Goal: Task Accomplishment & Management: Manage account settings

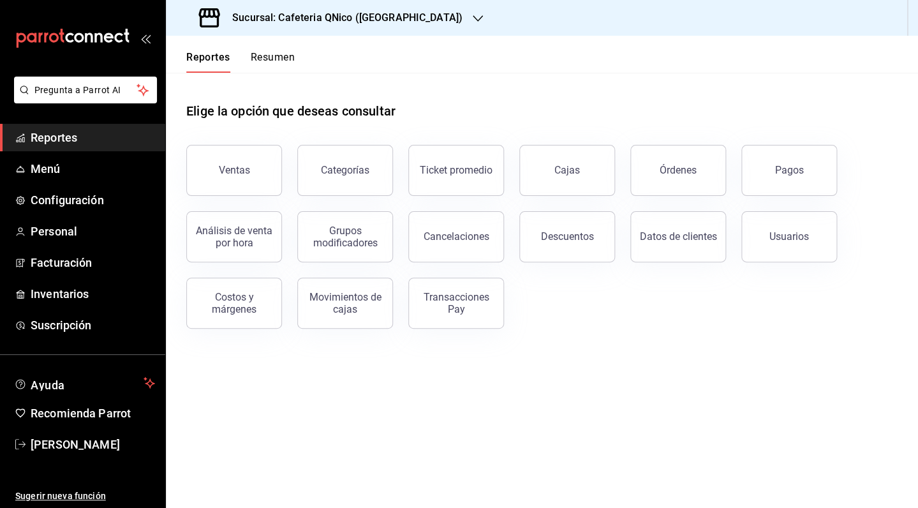
click at [211, 58] on button "Reportes" at bounding box center [208, 62] width 44 height 22
click at [71, 136] on span "Reportes" at bounding box center [93, 137] width 124 height 17
click at [98, 89] on span "Pregunta a Parrot AI" at bounding box center [85, 90] width 101 height 13
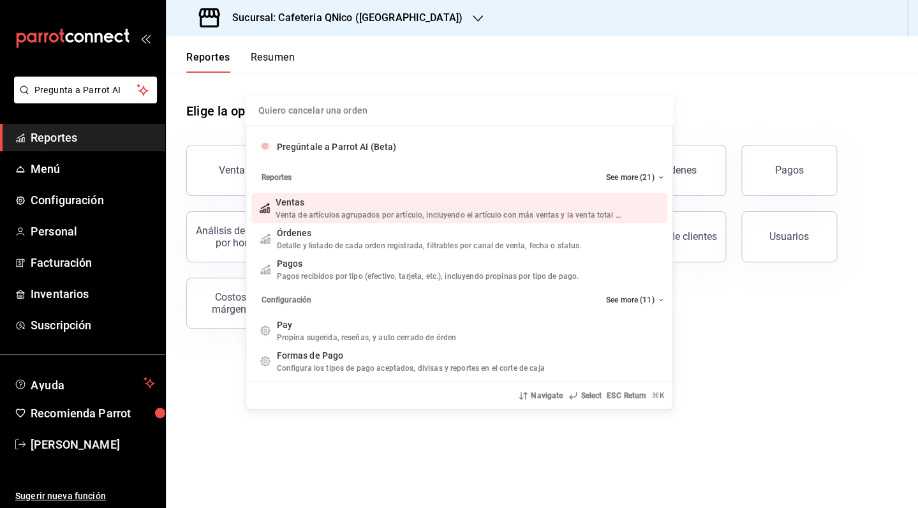
click at [150, 36] on div "Quiero cancelar una orden Pregúntale a Parrot AI (Beta) Reportes See more (21) …" at bounding box center [459, 254] width 918 height 508
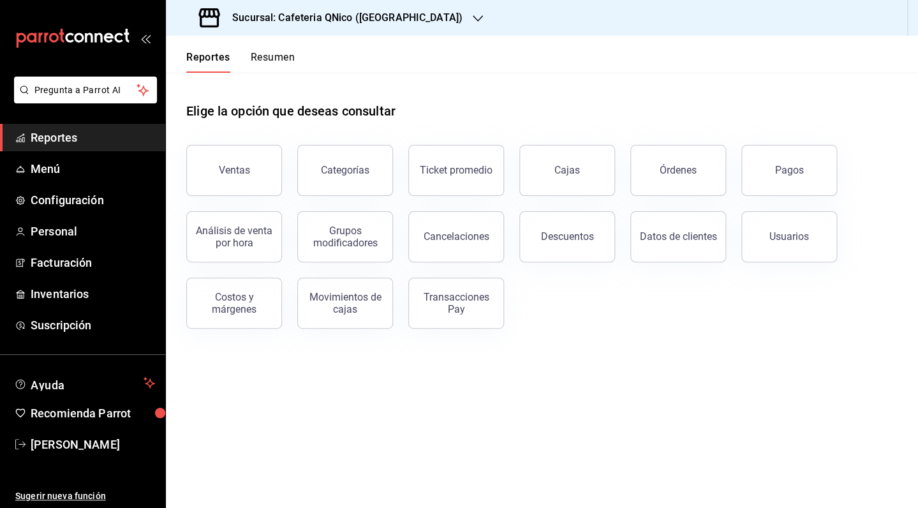
click at [285, 52] on button "Resumen" at bounding box center [273, 62] width 44 height 22
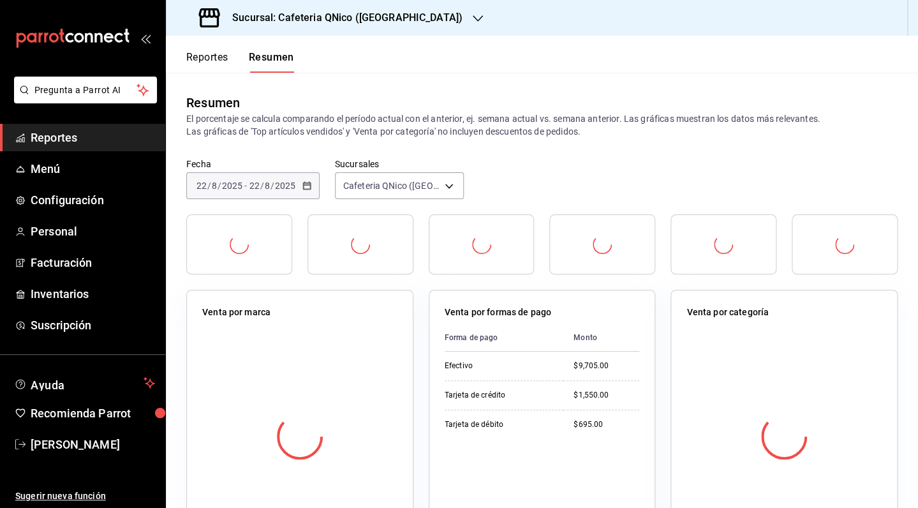
click at [473, 20] on icon "button" at bounding box center [478, 18] width 10 height 6
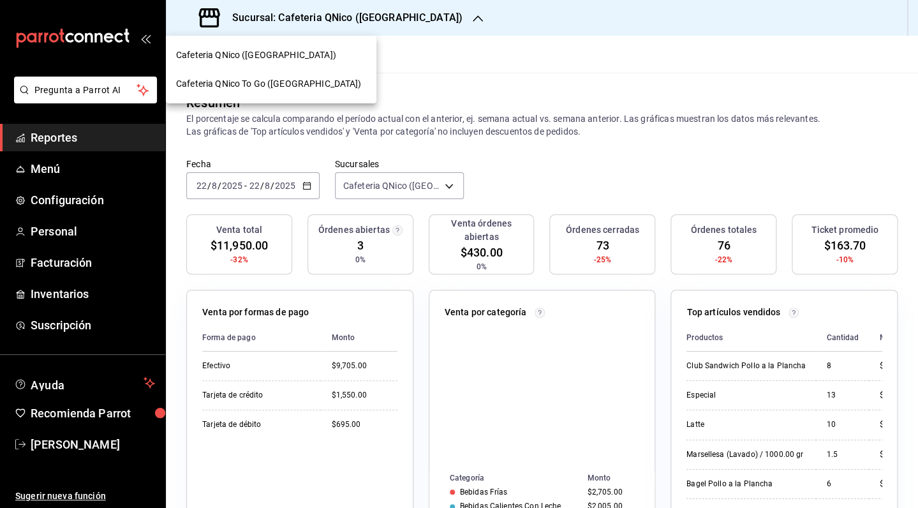
click at [250, 78] on span "Cafeteria QNico To Go ([GEOGRAPHIC_DATA])" at bounding box center [268, 83] width 185 height 13
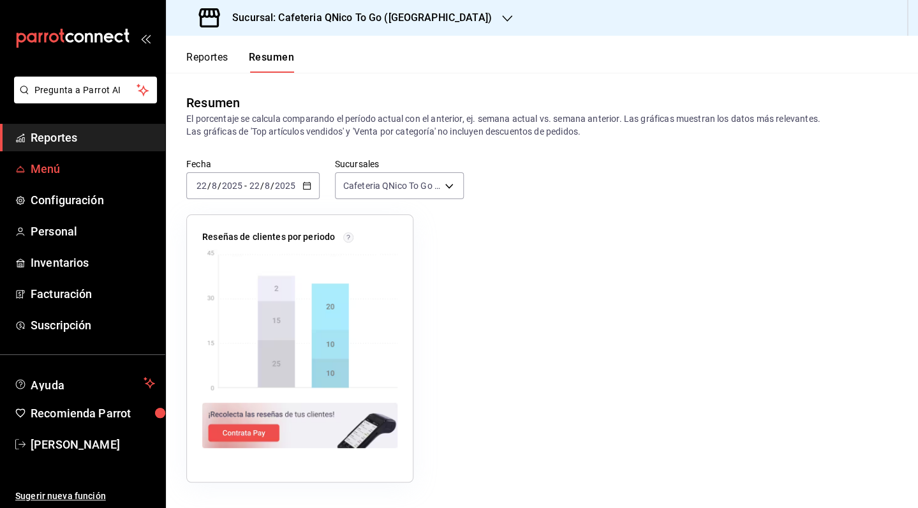
click at [69, 172] on span "Menú" at bounding box center [93, 168] width 124 height 17
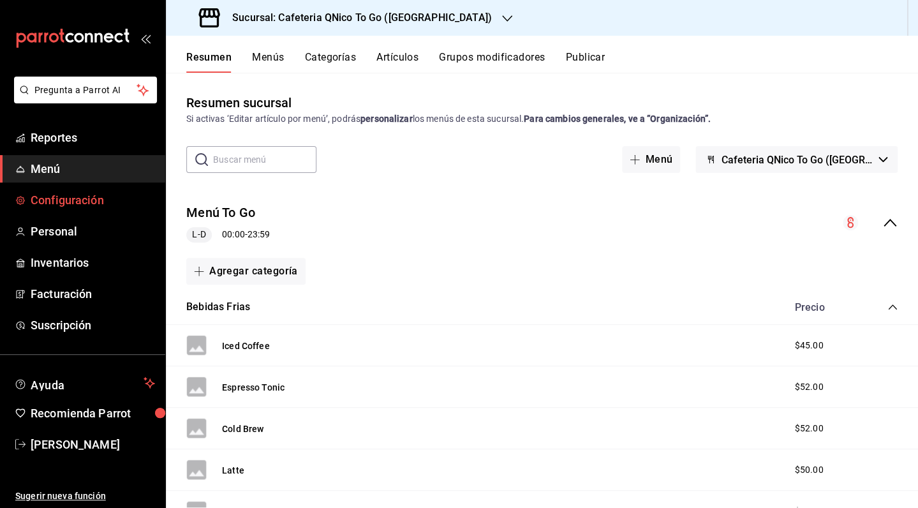
click at [68, 212] on link "Configuración" at bounding box center [82, 199] width 165 height 27
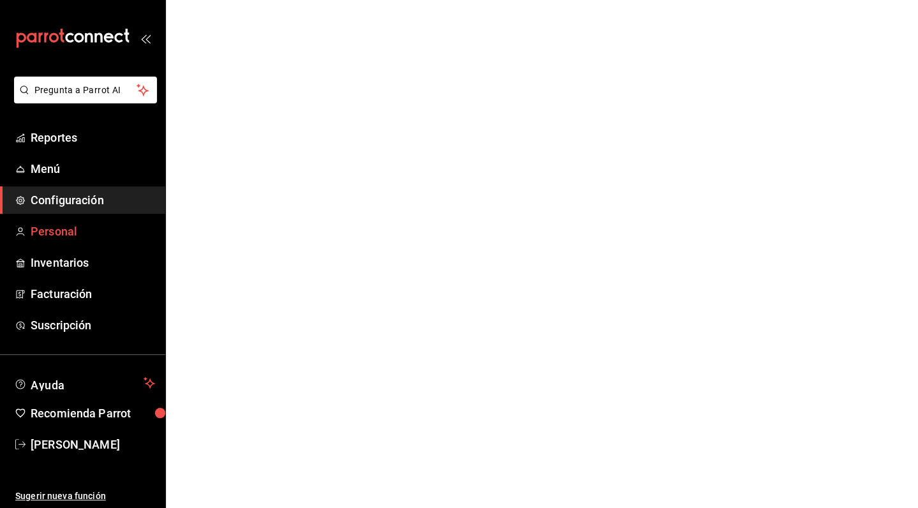
click at [66, 233] on span "Personal" at bounding box center [93, 231] width 124 height 17
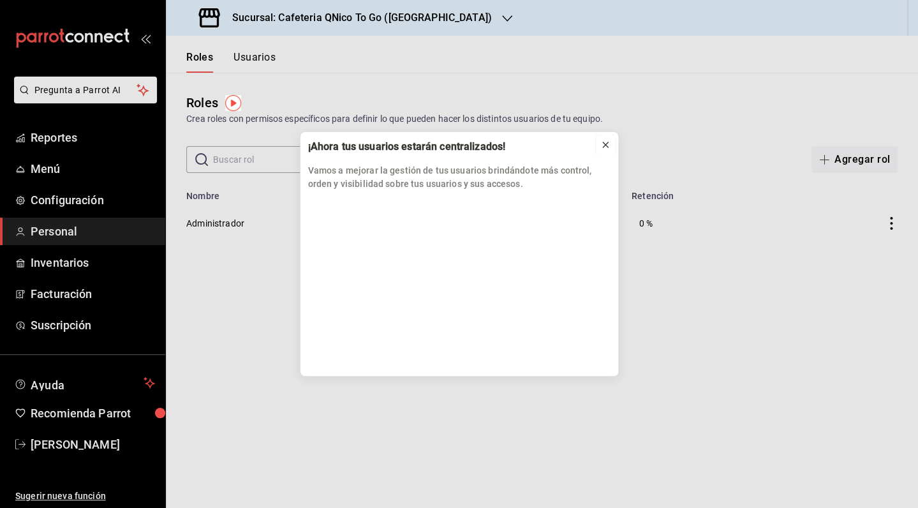
click at [606, 145] on icon at bounding box center [605, 144] width 5 height 5
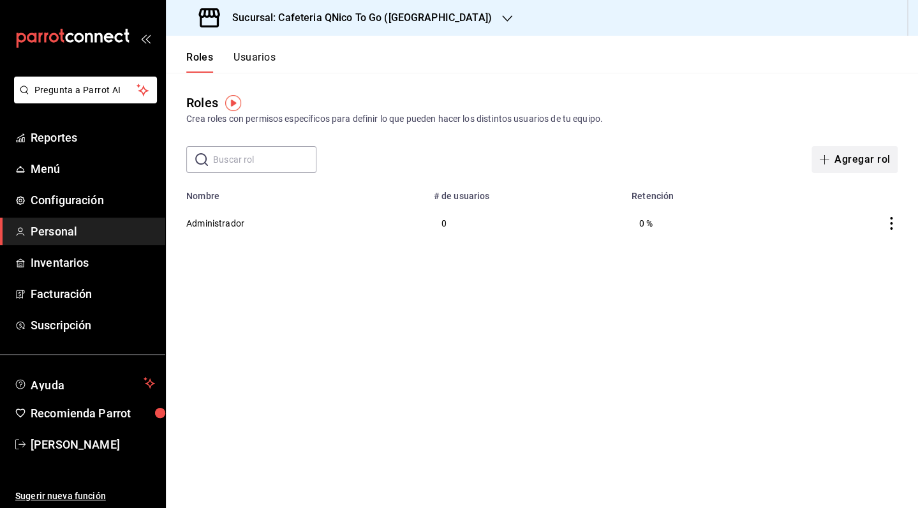
click at [854, 159] on button "Agregar rol" at bounding box center [854, 159] width 86 height 27
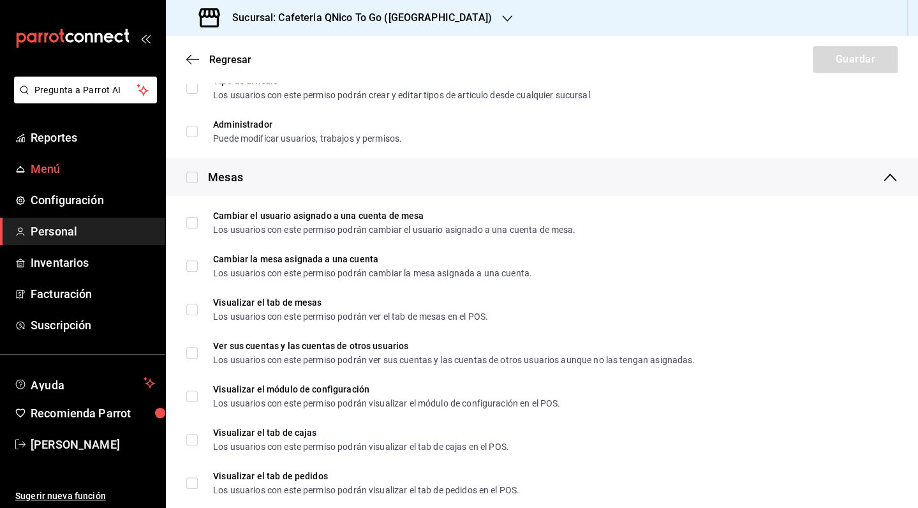
scroll to position [226, 0]
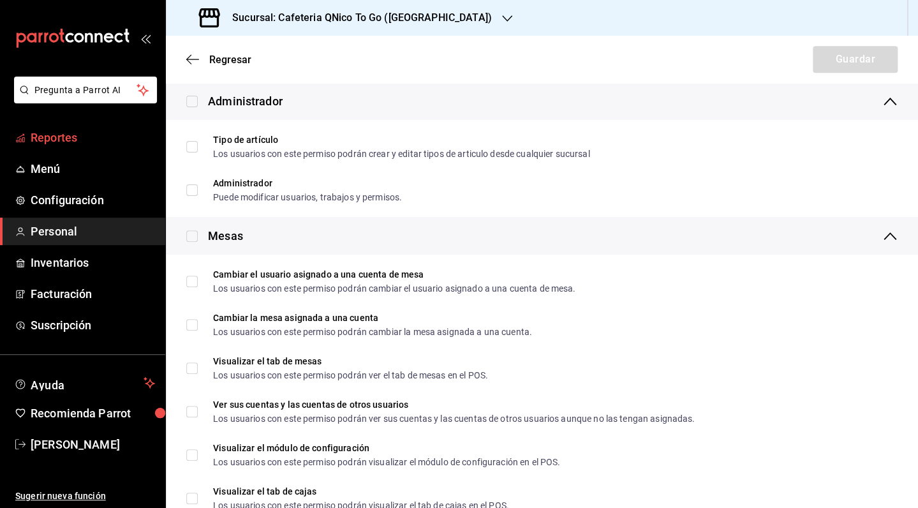
click at [45, 131] on span "Reportes" at bounding box center [93, 137] width 124 height 17
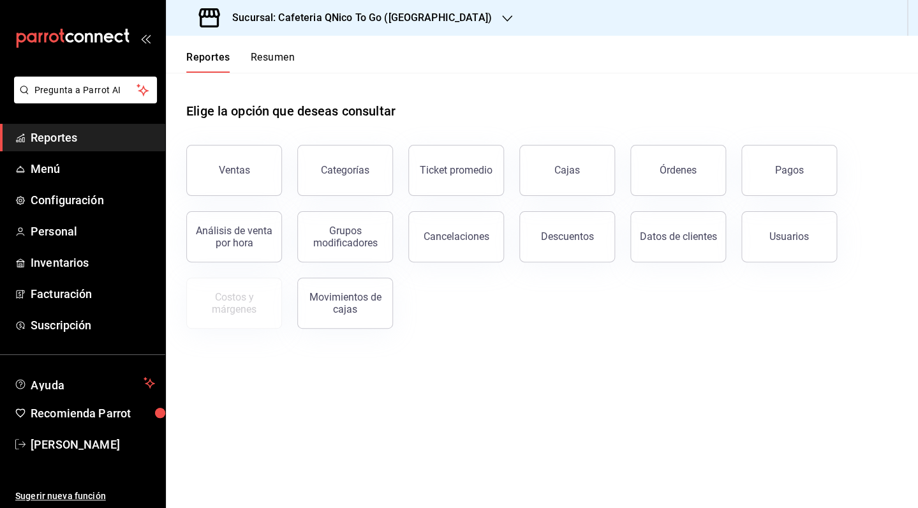
click at [309, 21] on h3 "Sucursal: Cafeteria QNico To Go ([GEOGRAPHIC_DATA])" at bounding box center [357, 17] width 270 height 15
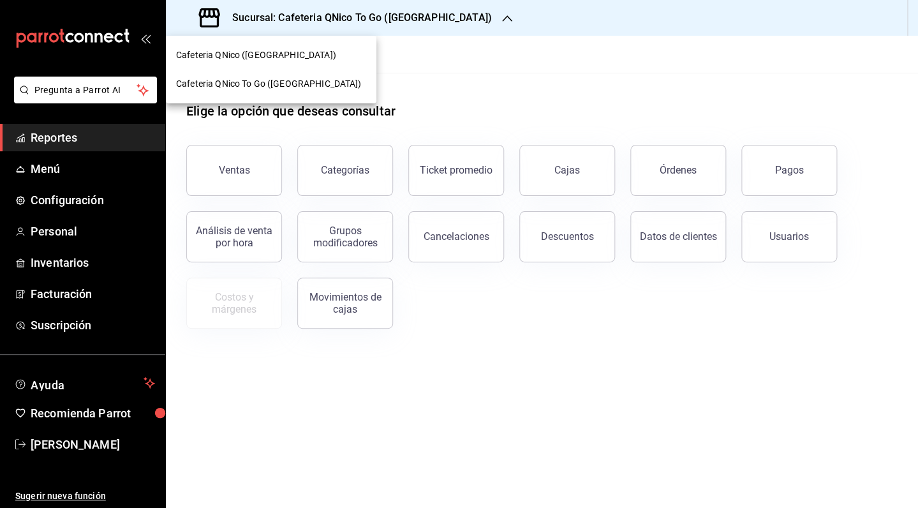
click at [297, 57] on div "Cafeteria QNico ([GEOGRAPHIC_DATA])" at bounding box center [271, 54] width 190 height 13
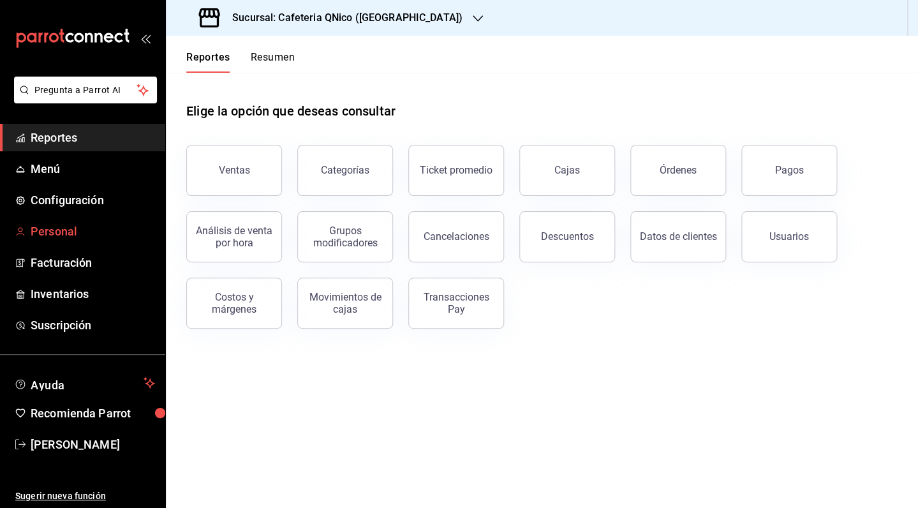
click at [81, 232] on span "Personal" at bounding box center [93, 231] width 124 height 17
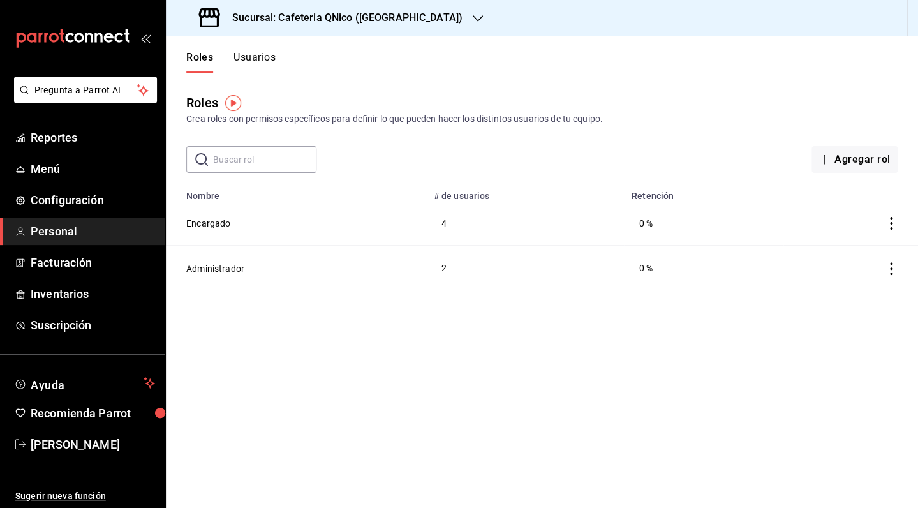
click at [256, 57] on button "Usuarios" at bounding box center [254, 62] width 42 height 22
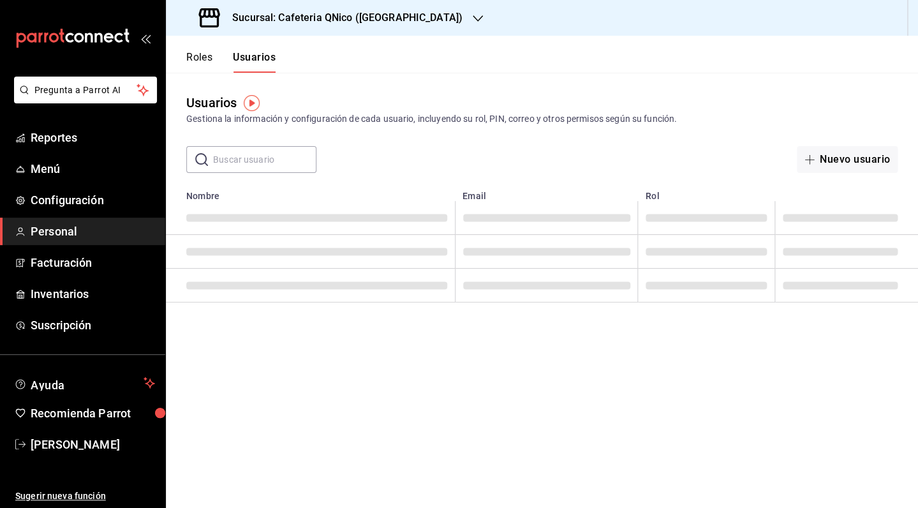
click at [198, 60] on button "Roles" at bounding box center [199, 62] width 26 height 22
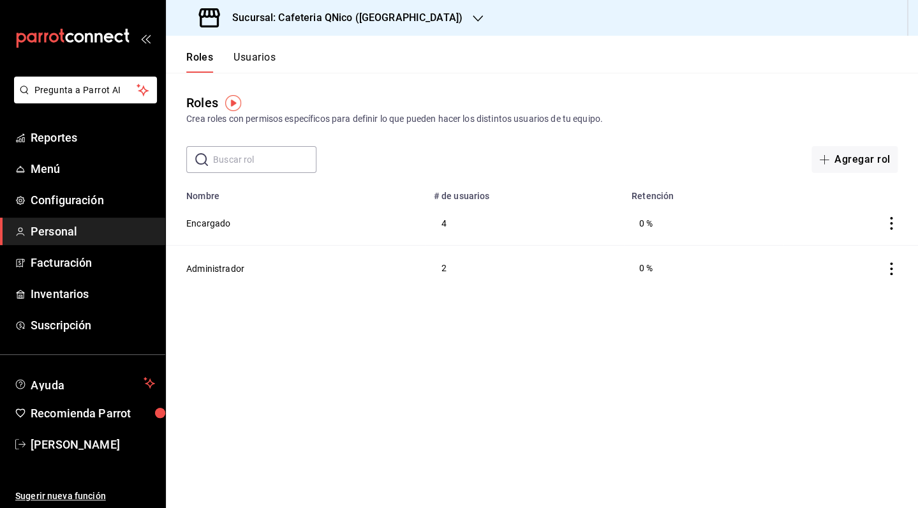
click at [392, 15] on h3 "Sucursal: Cafeteria QNico ([GEOGRAPHIC_DATA])" at bounding box center [342, 17] width 240 height 15
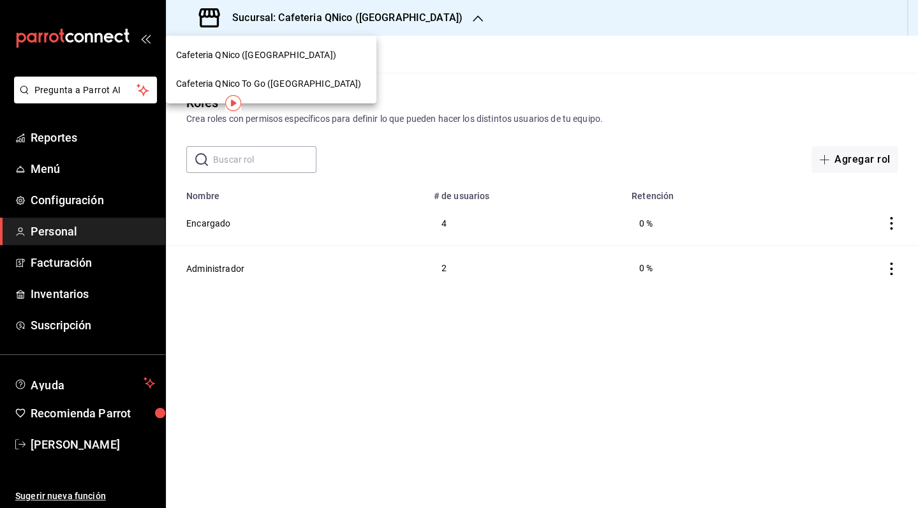
click at [288, 88] on span "Cafeteria QNico To Go ([GEOGRAPHIC_DATA])" at bounding box center [268, 83] width 185 height 13
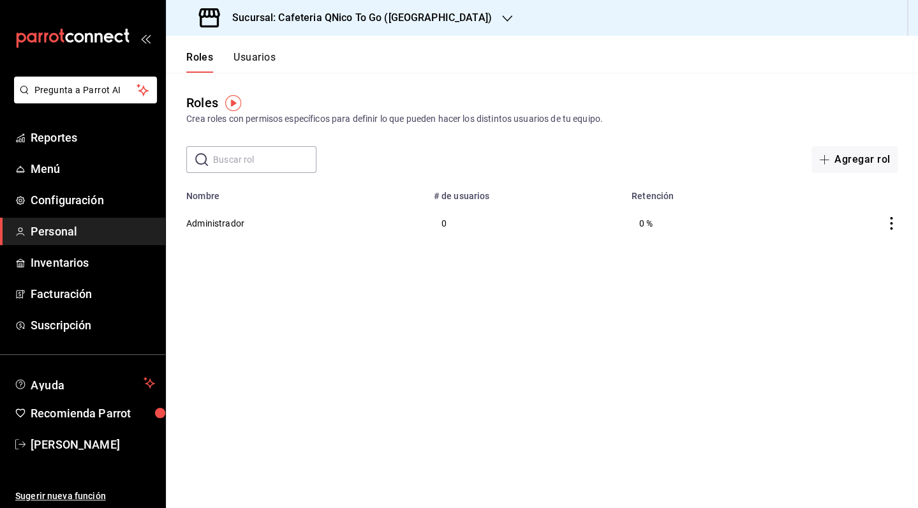
click at [269, 68] on button "Usuarios" at bounding box center [254, 62] width 42 height 22
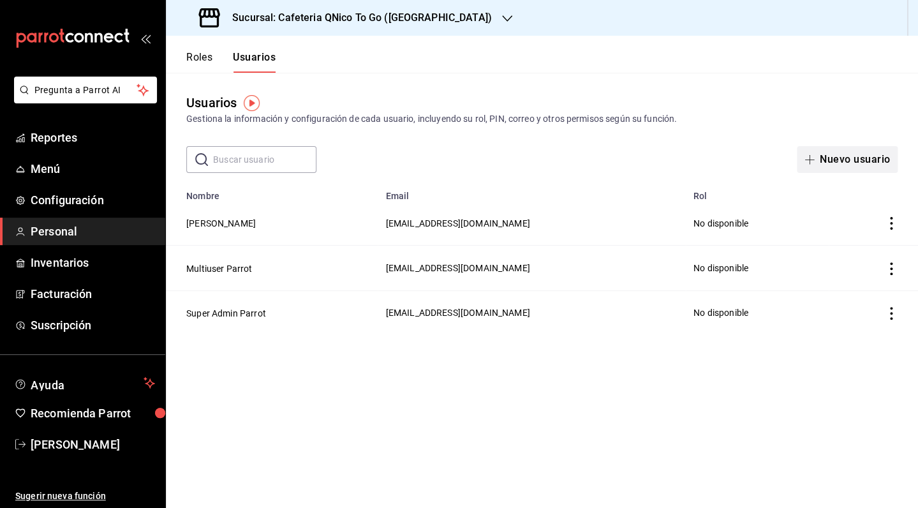
click at [819, 157] on span "button" at bounding box center [811, 159] width 15 height 10
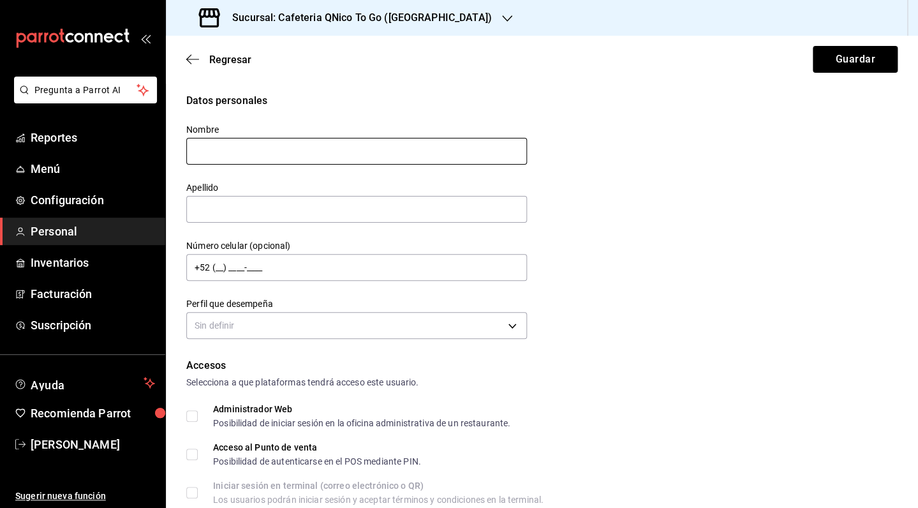
click at [412, 156] on input "text" at bounding box center [356, 151] width 341 height 27
type input "[PERSON_NAME]"
click at [347, 207] on input "text" at bounding box center [356, 209] width 341 height 27
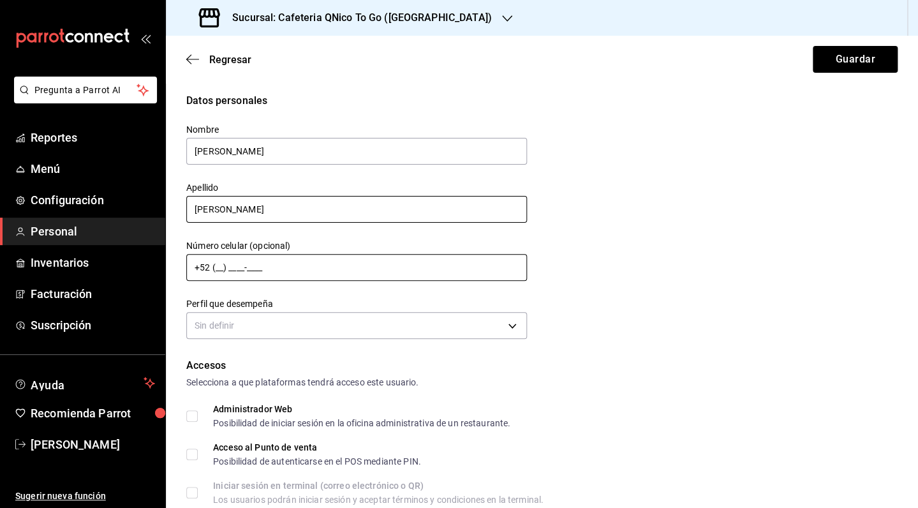
type input "[PERSON_NAME]"
click at [222, 271] on input "+52 (__) ____-____" at bounding box center [356, 267] width 341 height 27
type input "[PHONE_NUMBER]"
click at [326, 213] on input "[PERSON_NAME]" at bounding box center [356, 209] width 341 height 27
type input "[PERSON_NAME]"
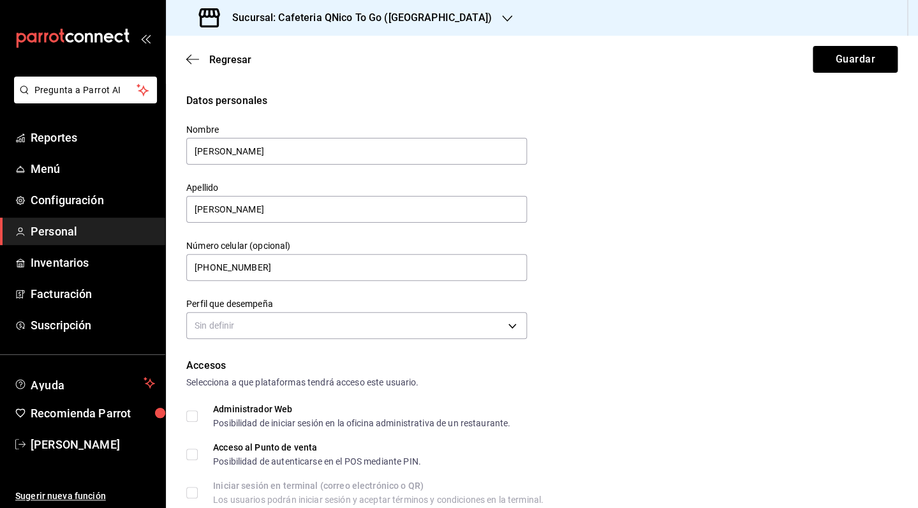
click at [584, 230] on div "Datos personales Nombre [PERSON_NAME] Apellido [PERSON_NAME] Número celular (op…" at bounding box center [541, 217] width 711 height 249
click at [232, 328] on body "Pregunta a Parrot AI Reportes Menú Configuración Personal Inventarios Facturaci…" at bounding box center [459, 254] width 918 height 508
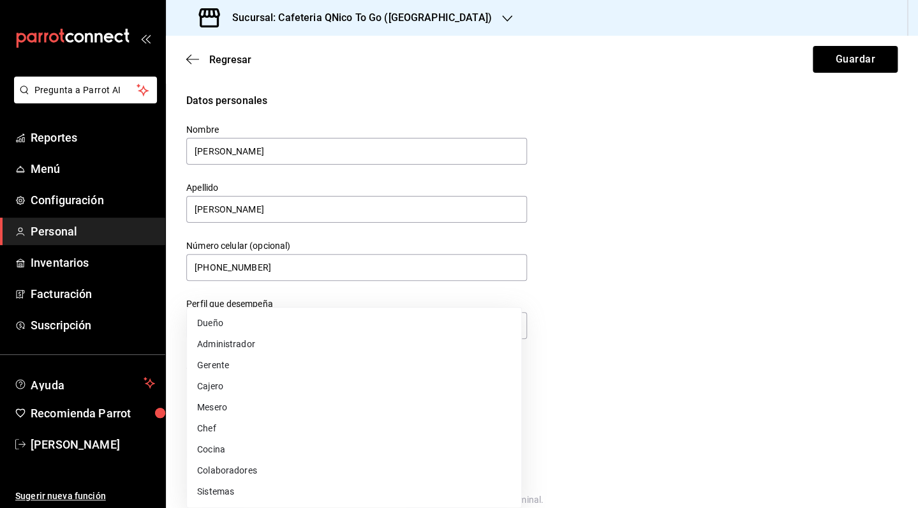
click at [307, 357] on li "Gerente" at bounding box center [354, 365] width 334 height 21
type input "MANAGER"
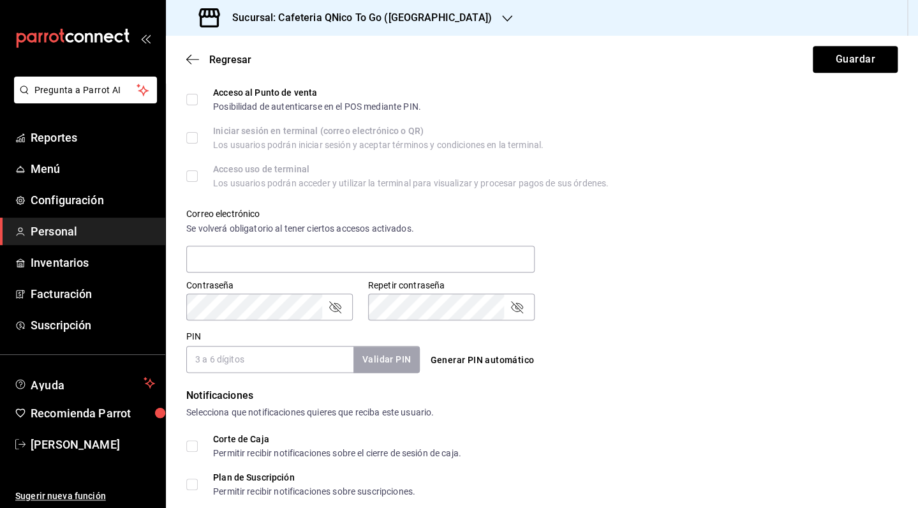
scroll to position [357, 0]
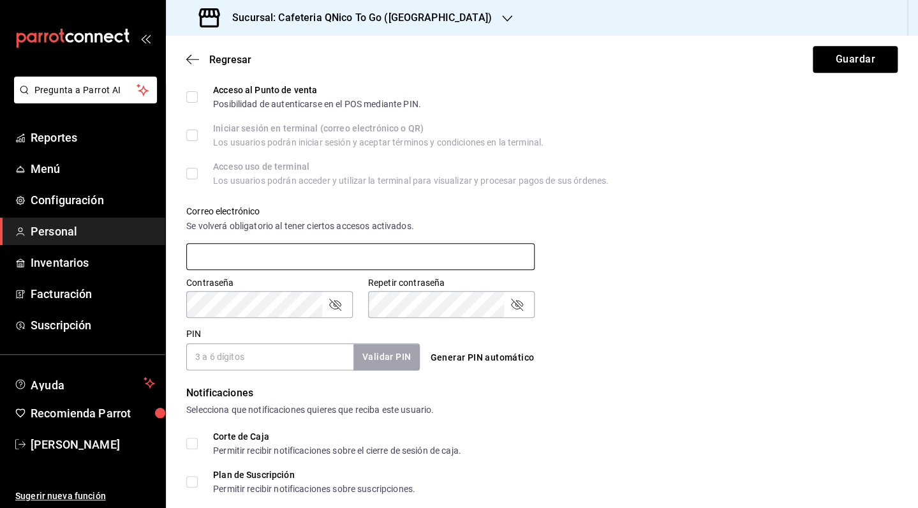
click at [356, 254] on input "text" at bounding box center [360, 256] width 348 height 27
click at [692, 240] on div "Correo electrónico Se volverá obligatorio al tener ciertos accesos activados." at bounding box center [534, 231] width 726 height 82
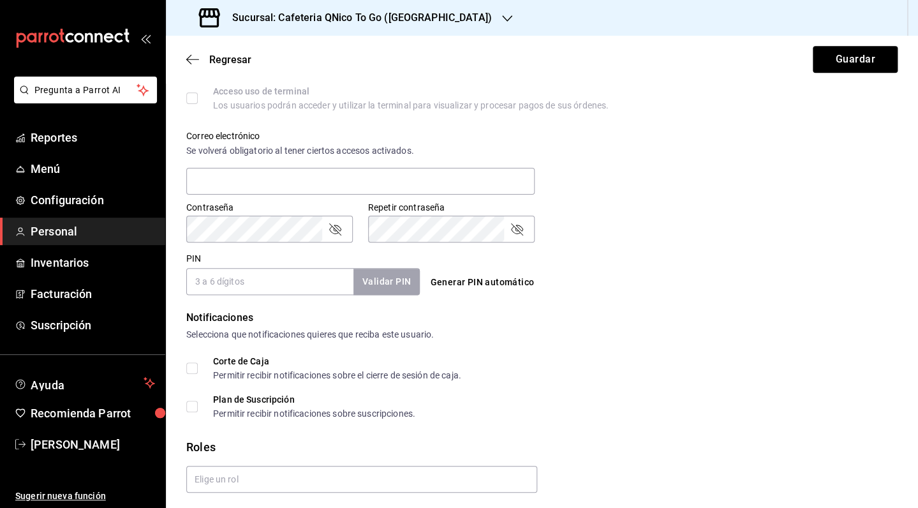
scroll to position [473, 0]
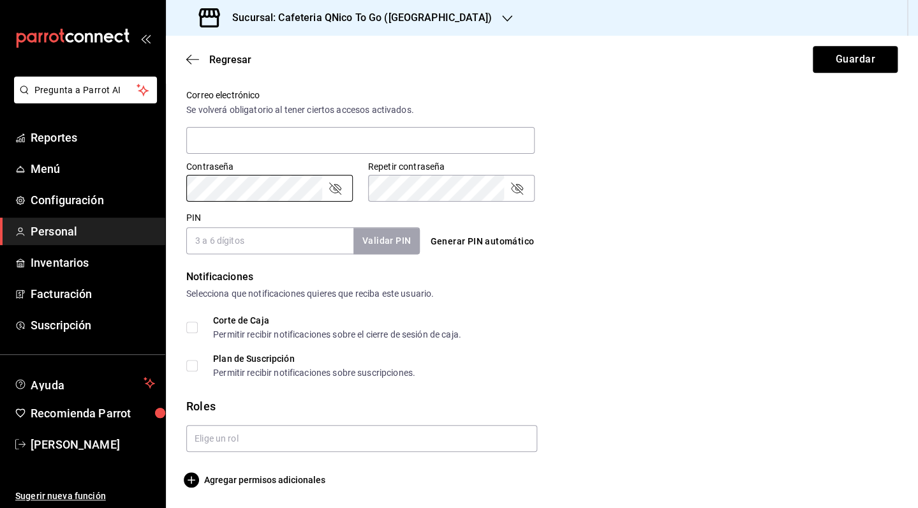
click at [587, 226] on div "Generar PIN automático" at bounding box center [539, 230] width 238 height 47
click at [194, 326] on input "Corte de Caja Permitir recibir notificaciones sobre el cierre de sesión de caja." at bounding box center [191, 326] width 11 height 11
click at [194, 328] on input "Corte de Caja Permitir recibir notificaciones sobre el cierre de sesión de caja." at bounding box center [191, 326] width 11 height 11
checkbox input "false"
click at [844, 54] on button "Guardar" at bounding box center [854, 59] width 85 height 27
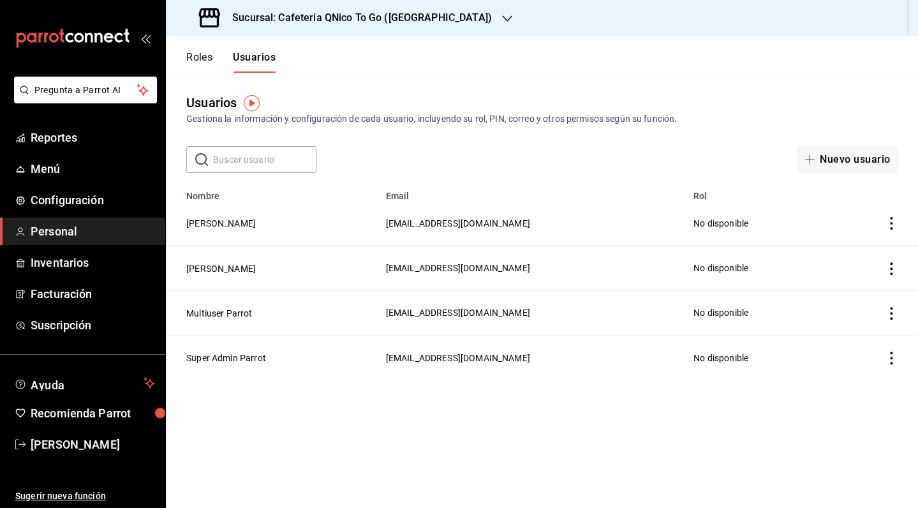
click at [430, 20] on div "Sucursal: Cafeteria QNico To Go ([GEOGRAPHIC_DATA])" at bounding box center [346, 18] width 341 height 36
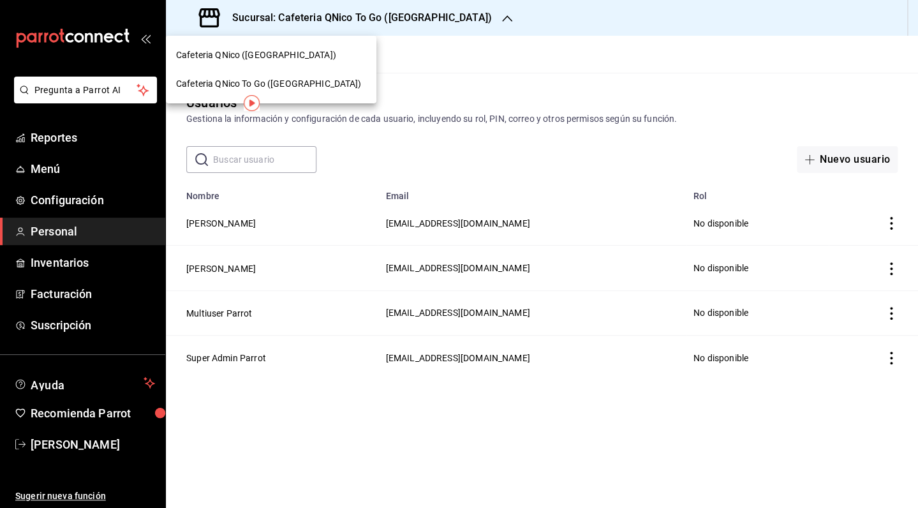
click at [265, 61] on span "Cafeteria QNico ([GEOGRAPHIC_DATA])" at bounding box center [256, 54] width 160 height 13
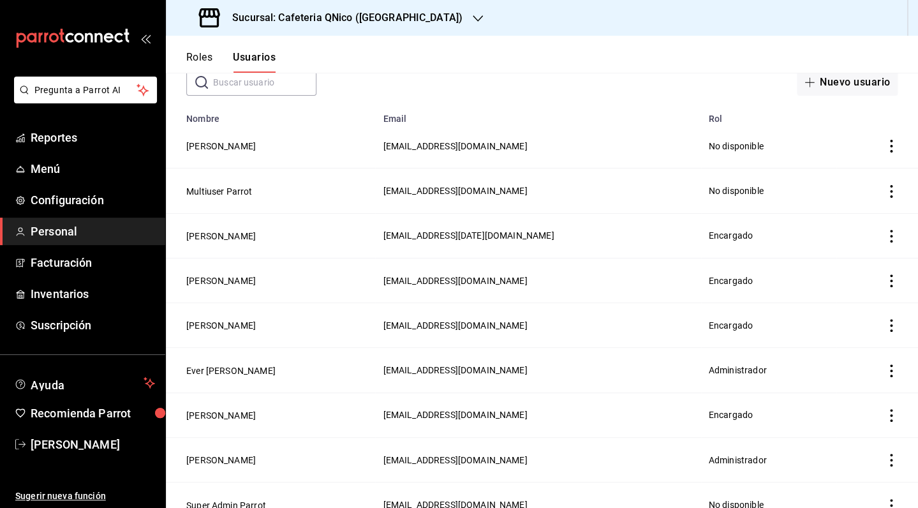
scroll to position [95, 0]
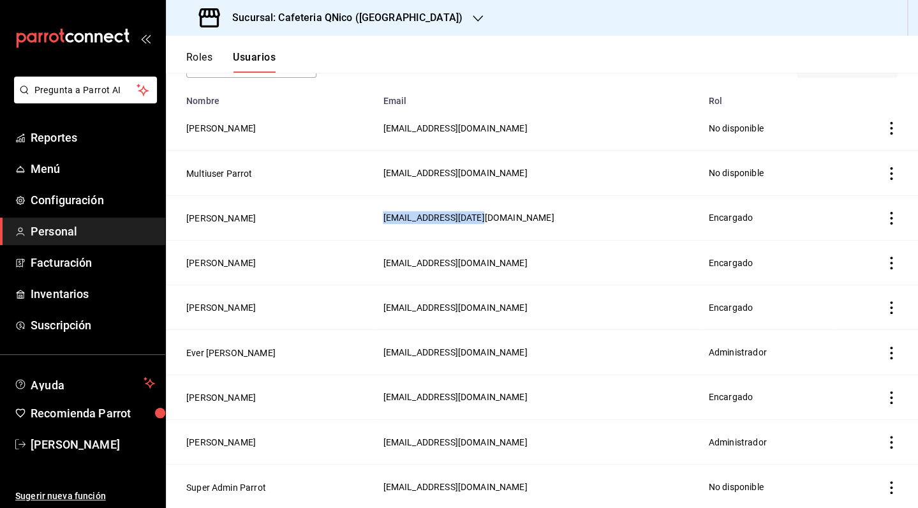
drag, startPoint x: 506, startPoint y: 219, endPoint x: 370, endPoint y: 221, distance: 135.8
click at [370, 221] on tr "[PERSON_NAME] [EMAIL_ADDRESS][DATE][DOMAIN_NAME] Encargado" at bounding box center [542, 217] width 752 height 45
copy tr "[PERSON_NAME] [EMAIL_ADDRESS][DATE][DOMAIN_NAME]"
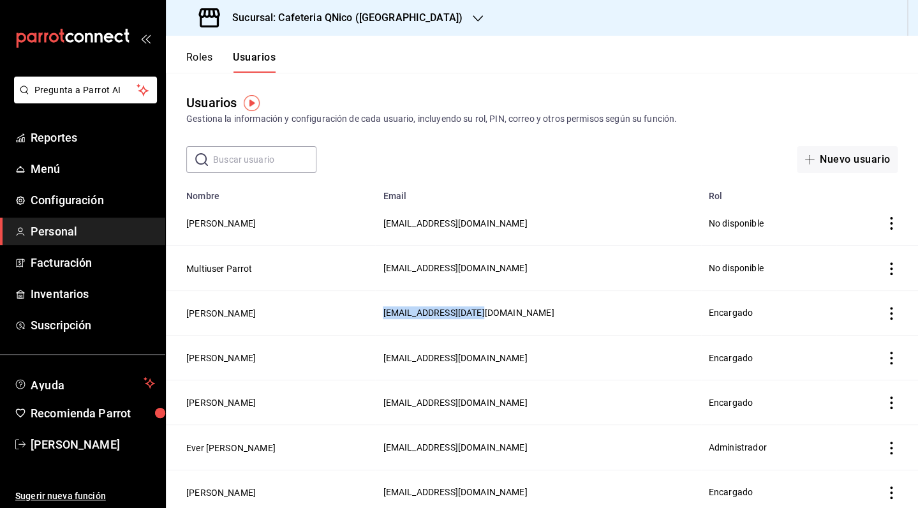
click at [884, 222] on icon "actions" at bounding box center [890, 223] width 13 height 13
click at [458, 221] on div at bounding box center [459, 254] width 918 height 508
click at [335, 17] on h3 "Sucursal: Cafeteria QNico ([GEOGRAPHIC_DATA])" at bounding box center [342, 17] width 240 height 15
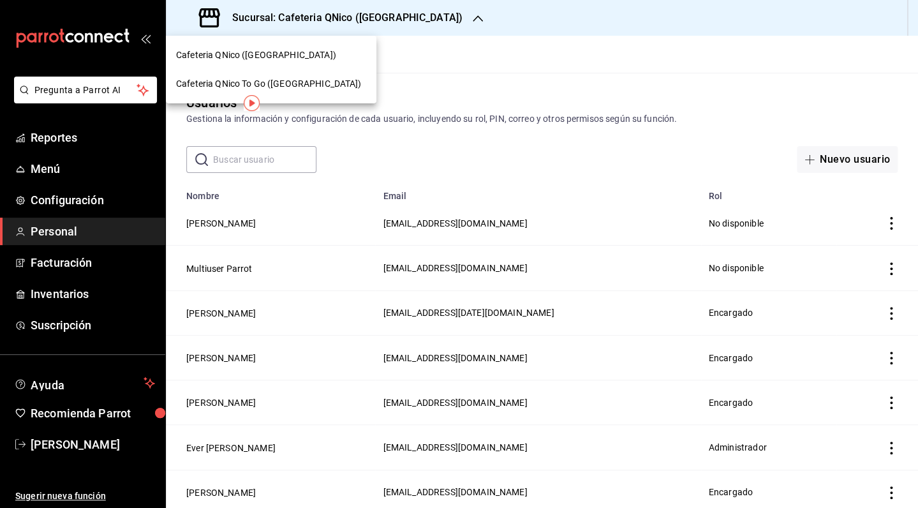
click at [300, 81] on span "Cafeteria QNico To Go ([GEOGRAPHIC_DATA])" at bounding box center [268, 83] width 185 height 13
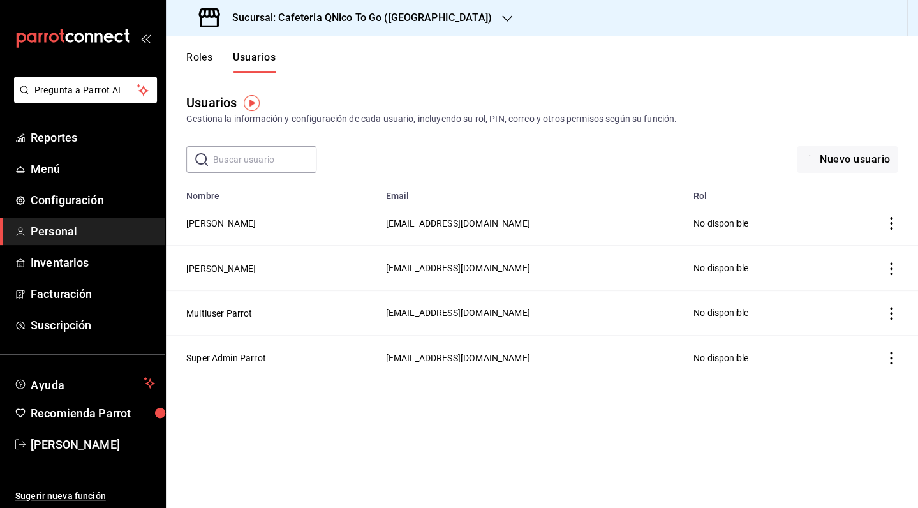
click at [892, 221] on icon "actions" at bounding box center [890, 223] width 13 height 13
click at [865, 242] on li "Eliminar" at bounding box center [843, 242] width 107 height 36
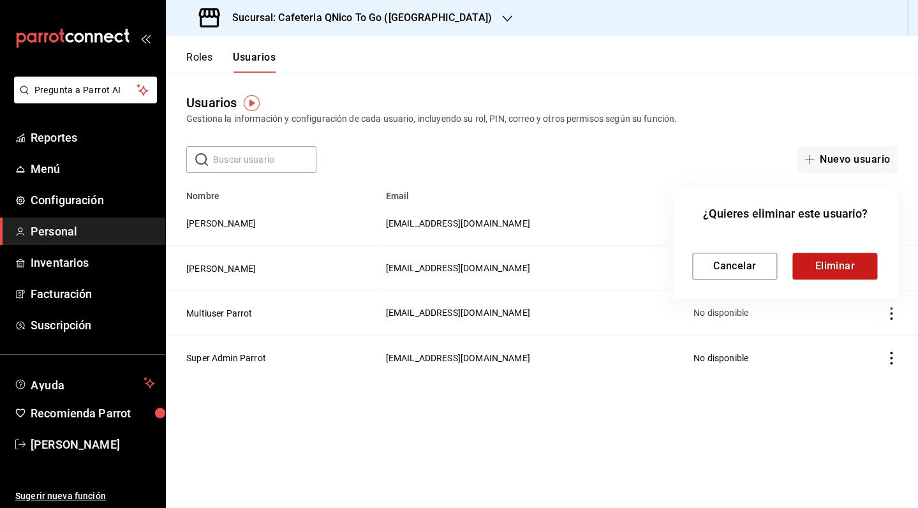
click at [849, 269] on button "Eliminar" at bounding box center [834, 266] width 85 height 27
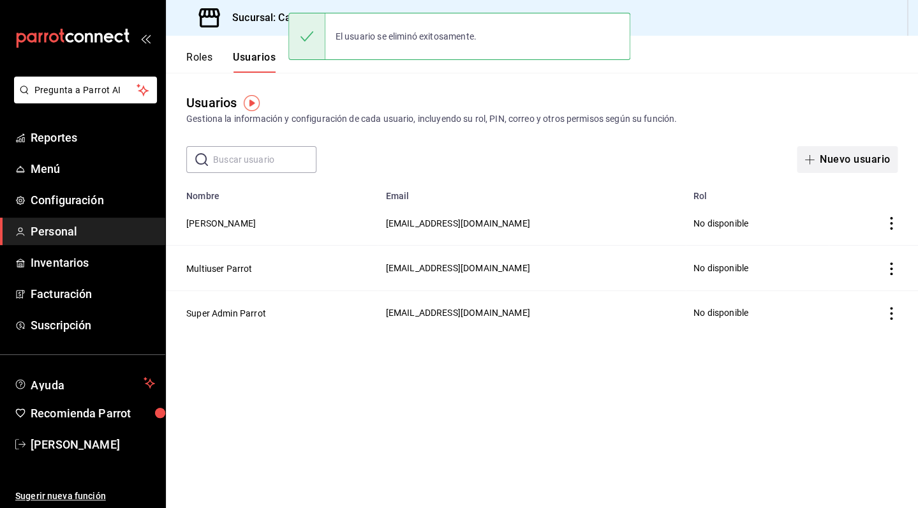
click at [819, 158] on span "button" at bounding box center [811, 159] width 15 height 10
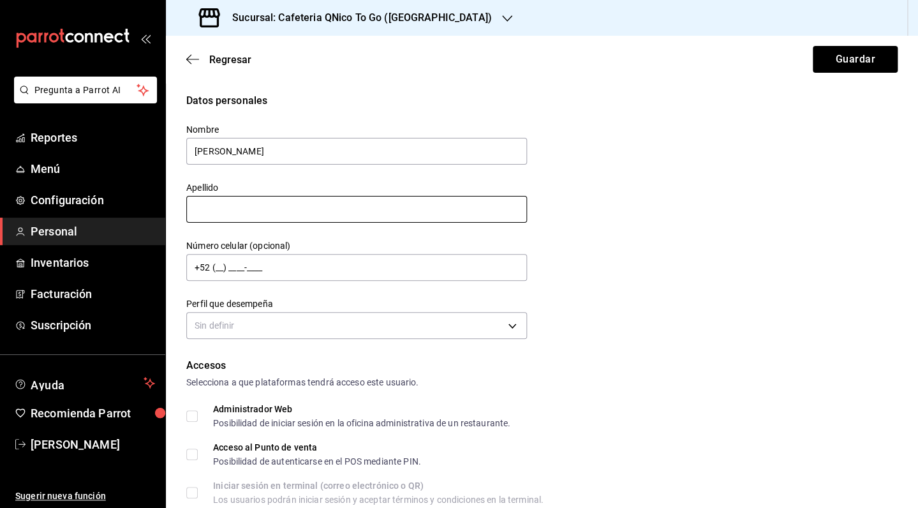
type input "[PERSON_NAME]"
click at [344, 213] on input "text" at bounding box center [356, 209] width 341 height 27
type input "[PERSON_NAME]"
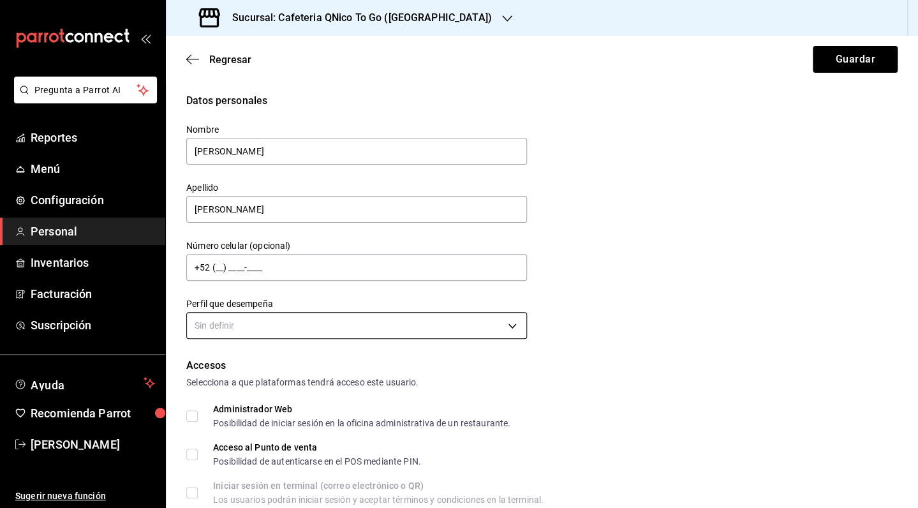
click at [239, 321] on body "Pregunta a Parrot AI Reportes Menú Configuración Personal Inventarios Facturaci…" at bounding box center [459, 254] width 918 height 508
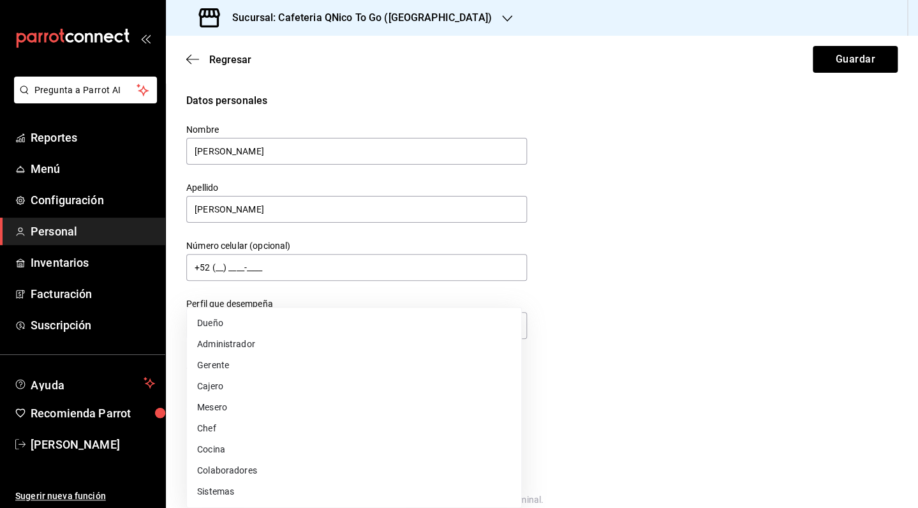
click at [604, 321] on div at bounding box center [459, 254] width 918 height 508
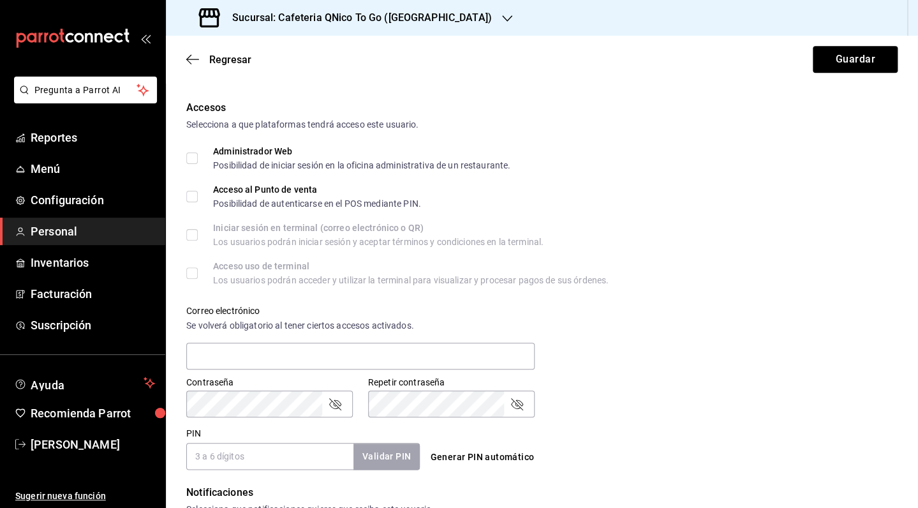
scroll to position [275, 0]
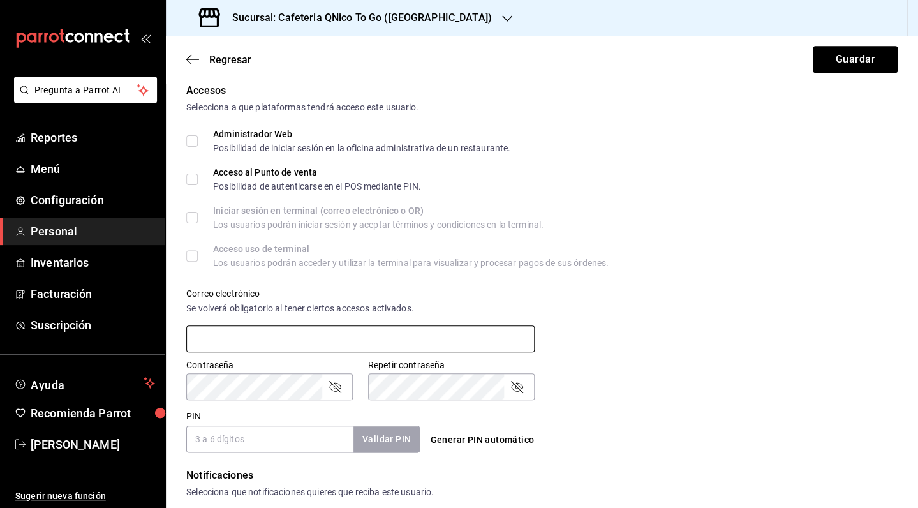
click at [308, 344] on input "text" at bounding box center [360, 338] width 348 height 27
paste input "[EMAIL_ADDRESS][DATE][DOMAIN_NAME]"
click at [209, 342] on input "[EMAIL_ADDRESS][DATE][DOMAIN_NAME]" at bounding box center [360, 338] width 348 height 27
type input "[EMAIL_ADDRESS][DATE][DOMAIN_NAME]"
click at [638, 307] on div "Correo electrónico Se volverá obligatorio al tener ciertos accesos activados. […" at bounding box center [534, 313] width 726 height 82
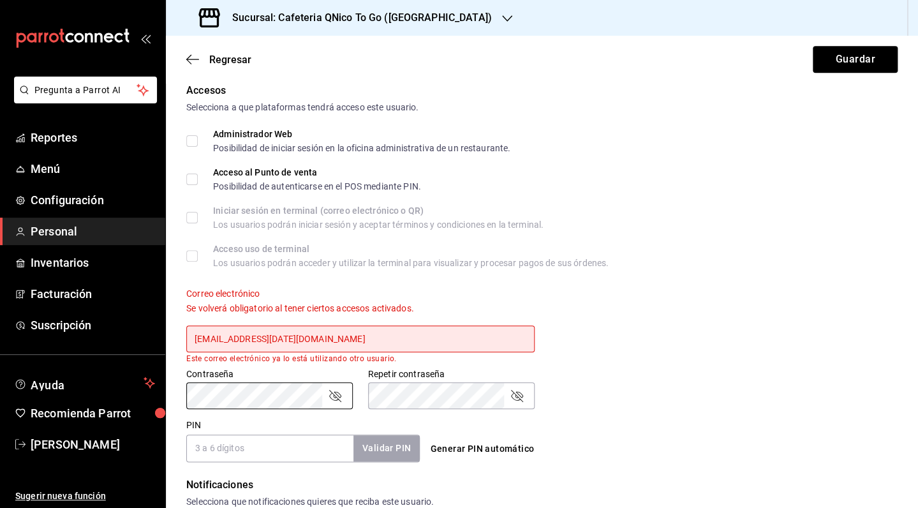
click at [668, 329] on div "Correo electrónico Se volverá obligatorio al tener ciertos accesos activados. […" at bounding box center [534, 317] width 726 height 91
click at [335, 397] on icon "passwordField" at bounding box center [335, 396] width 12 height 12
click at [512, 393] on icon "passwordField" at bounding box center [517, 396] width 12 height 12
click at [603, 402] on div "Contraseña Contraseña Repetir contraseña Repetir contraseña" at bounding box center [534, 381] width 726 height 56
click at [267, 448] on input "PIN" at bounding box center [269, 447] width 167 height 27
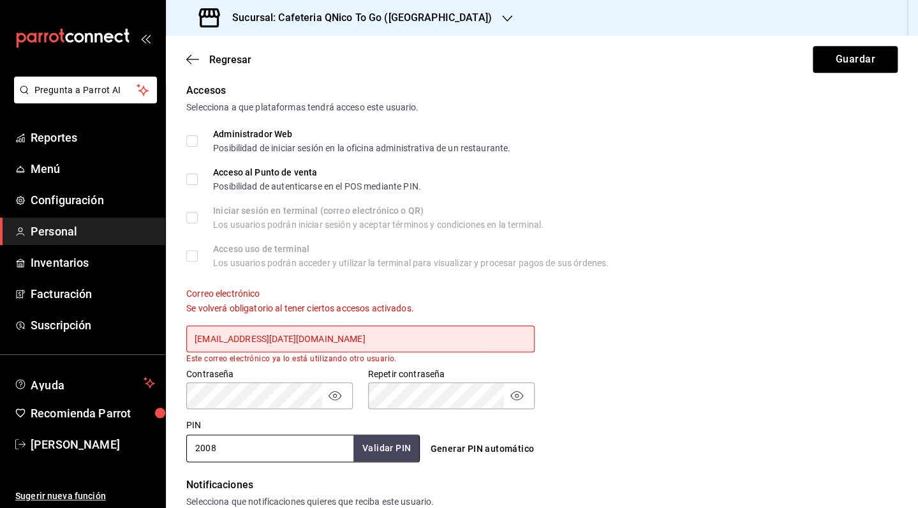
type input "2008"
click at [597, 421] on div "Generar PIN automático" at bounding box center [539, 437] width 238 height 47
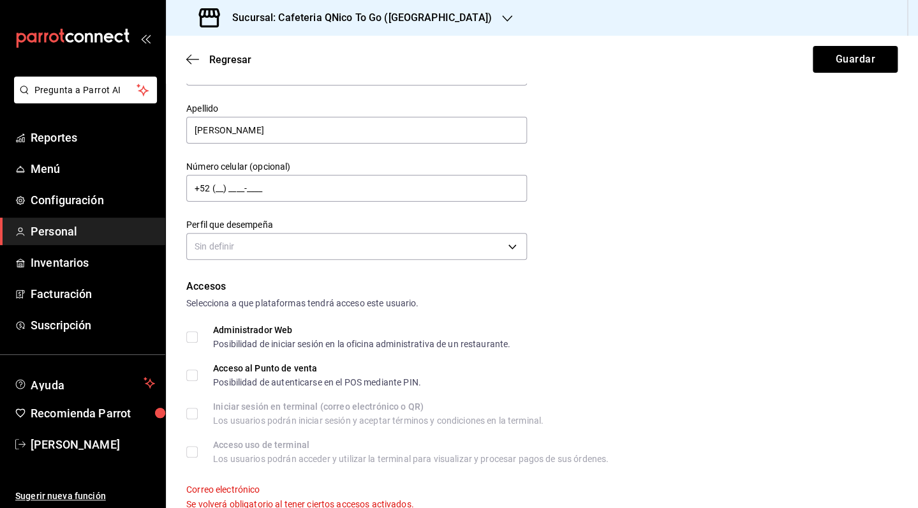
scroll to position [75, 0]
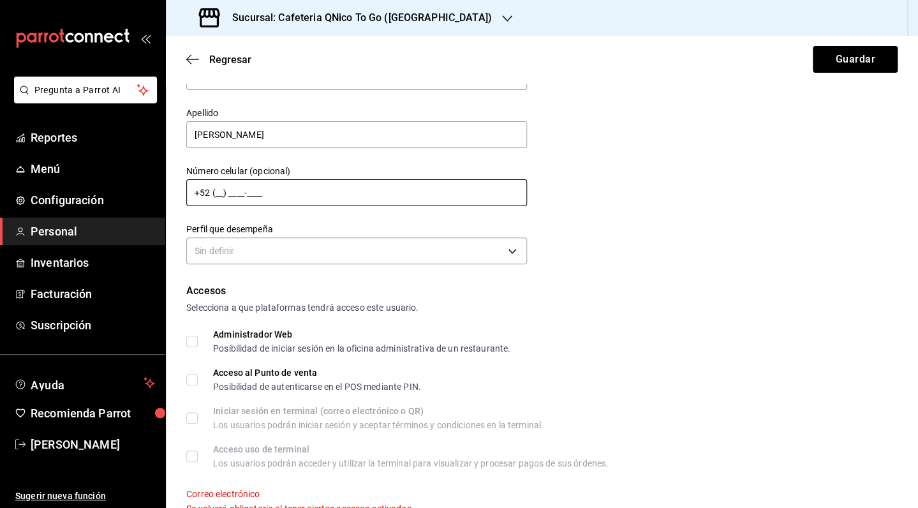
click at [221, 197] on input "+52 (__) ____-____" at bounding box center [356, 192] width 341 height 27
type input "[PHONE_NUMBER]"
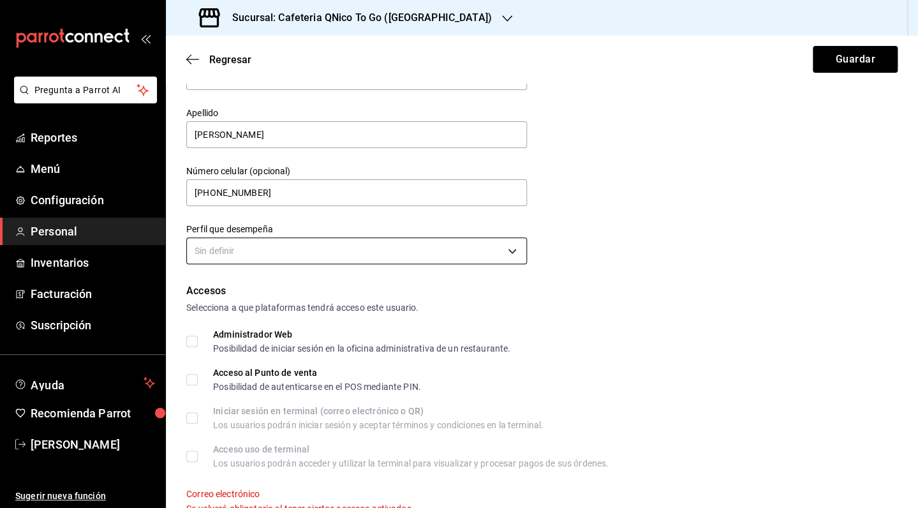
click at [392, 252] on body "Pregunta a Parrot AI Reportes Menú Configuración Personal Inventarios Facturaci…" at bounding box center [459, 254] width 918 height 508
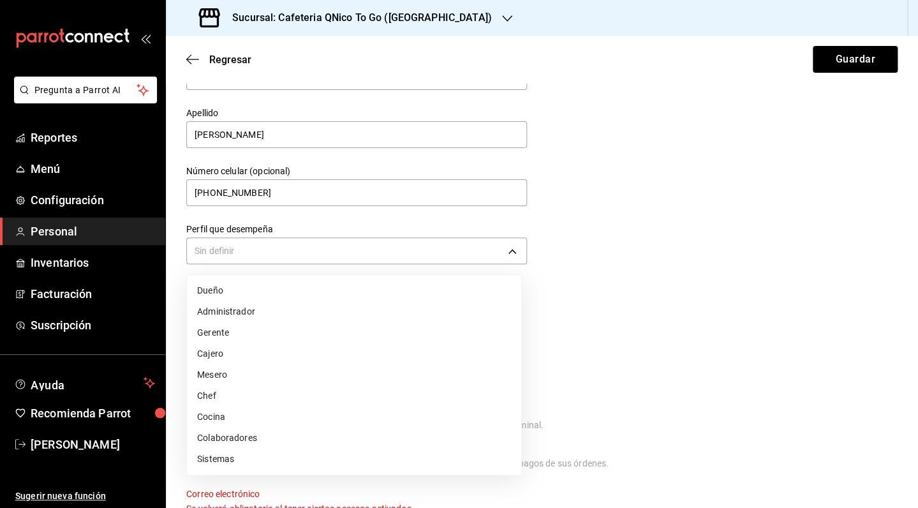
click at [344, 330] on li "Gerente" at bounding box center [354, 332] width 334 height 21
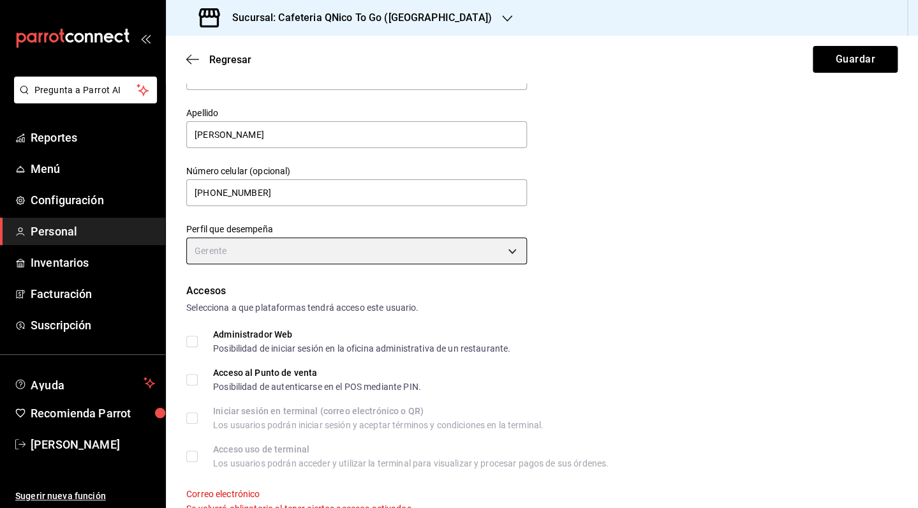
type input "MANAGER"
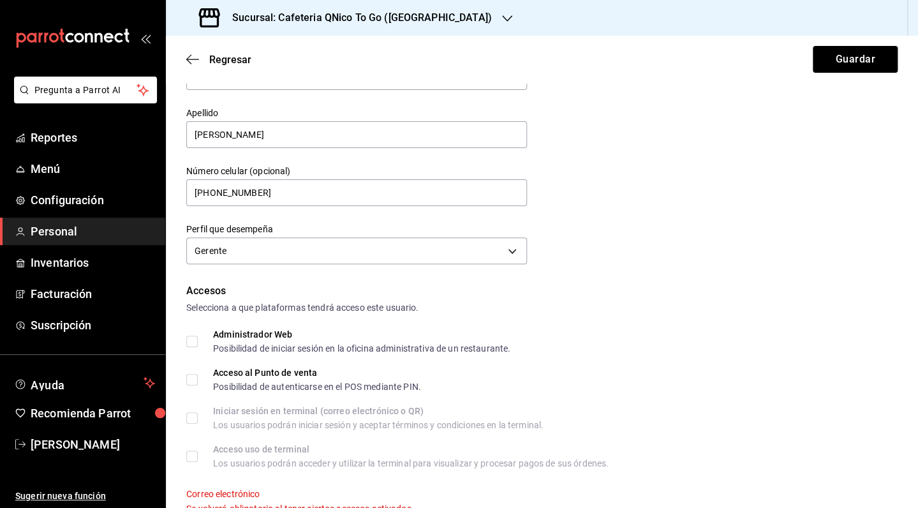
click at [647, 271] on form "Datos personales Nombre [PERSON_NAME] [PERSON_NAME] Número celular (opcional) […" at bounding box center [541, 456] width 711 height 877
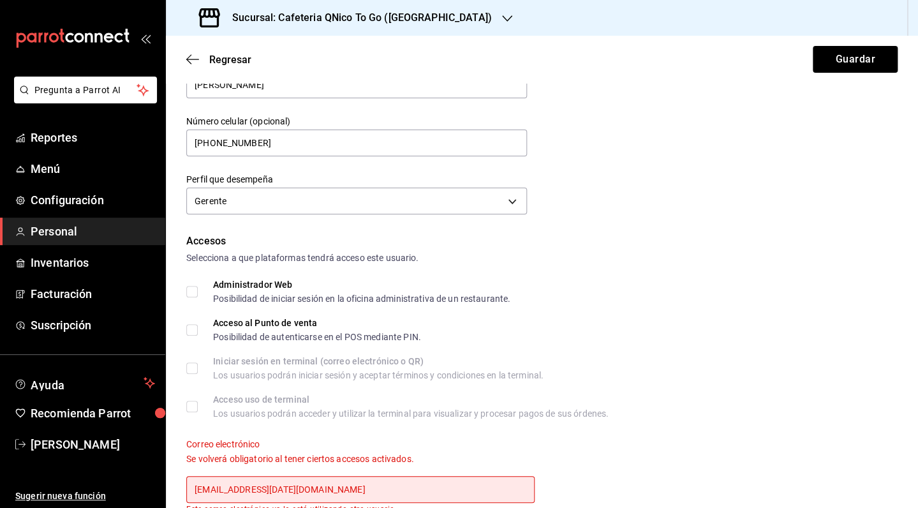
scroll to position [126, 0]
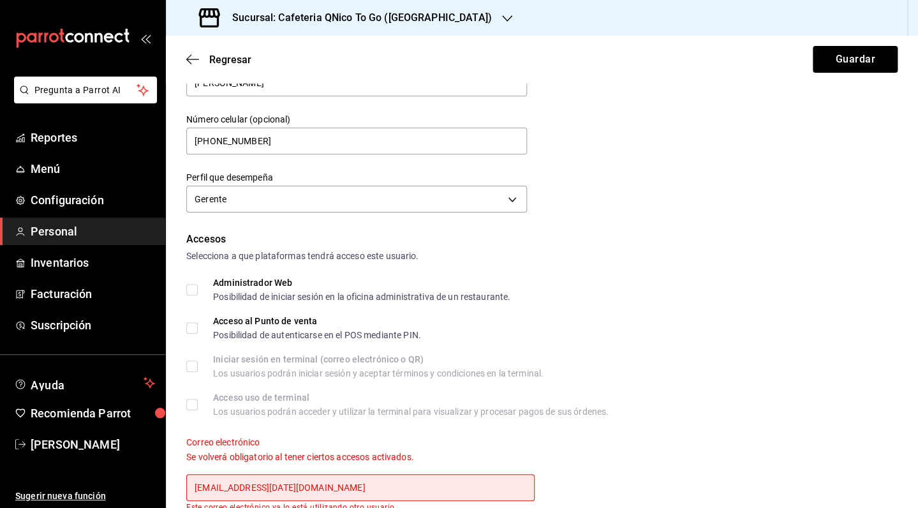
click at [187, 297] on label "Administrador Web Posibilidad de iniciar sesión en la oficina administrativa de…" at bounding box center [348, 289] width 324 height 23
click at [187, 295] on input "Administrador Web Posibilidad de iniciar sesión en la oficina administrativa de…" at bounding box center [191, 289] width 11 height 11
click at [187, 297] on label "Administrador Web Posibilidad de iniciar sesión en la oficina administrativa de…" at bounding box center [348, 289] width 324 height 23
click at [187, 295] on input "Administrador Web Posibilidad de iniciar sesión en la oficina administrativa de…" at bounding box center [191, 289] width 11 height 11
checkbox input "false"
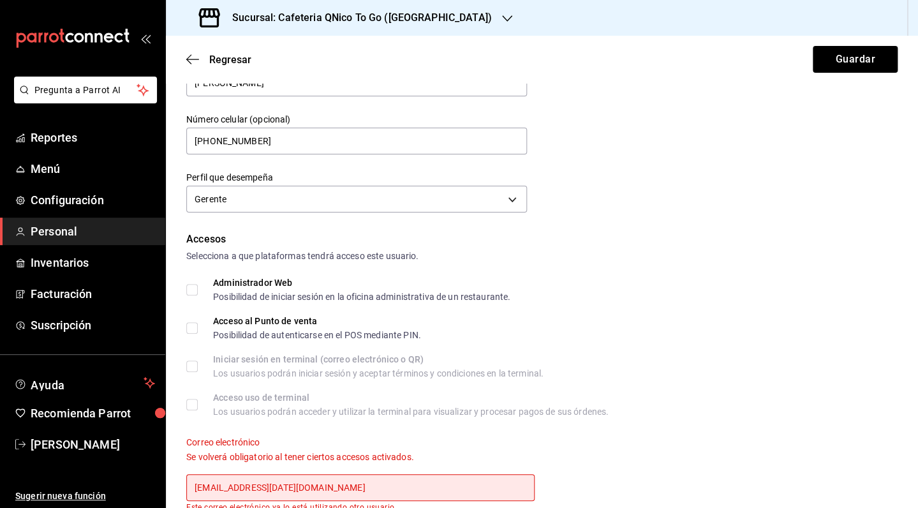
click at [191, 323] on input "Acceso al Punto de venta Posibilidad de autenticarse en el POS mediante PIN." at bounding box center [191, 327] width 11 height 11
checkbox input "true"
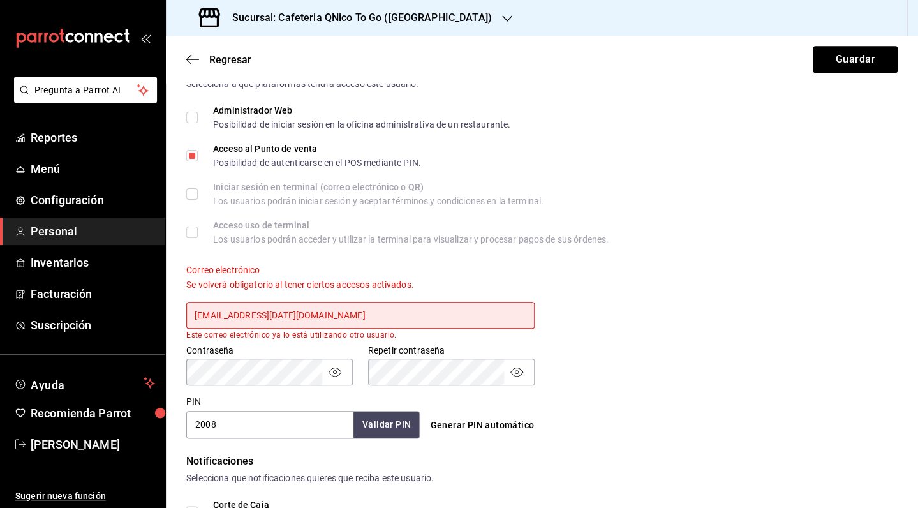
scroll to position [307, 0]
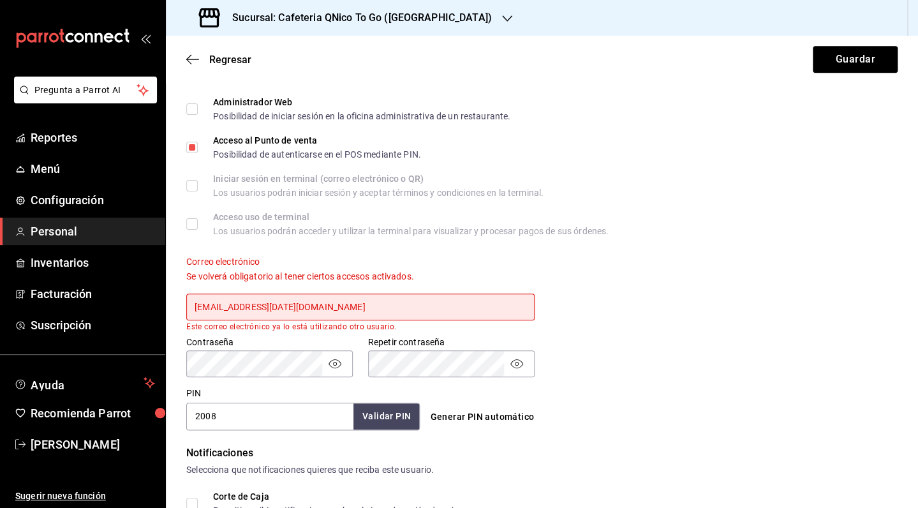
click at [386, 304] on input "[EMAIL_ADDRESS][DATE][DOMAIN_NAME]" at bounding box center [360, 306] width 348 height 27
click at [381, 307] on input "[EMAIL_ADDRESS][DATE][DOMAIN_NAME]" at bounding box center [360, 306] width 348 height 27
click at [302, 425] on input "2008" at bounding box center [269, 415] width 167 height 27
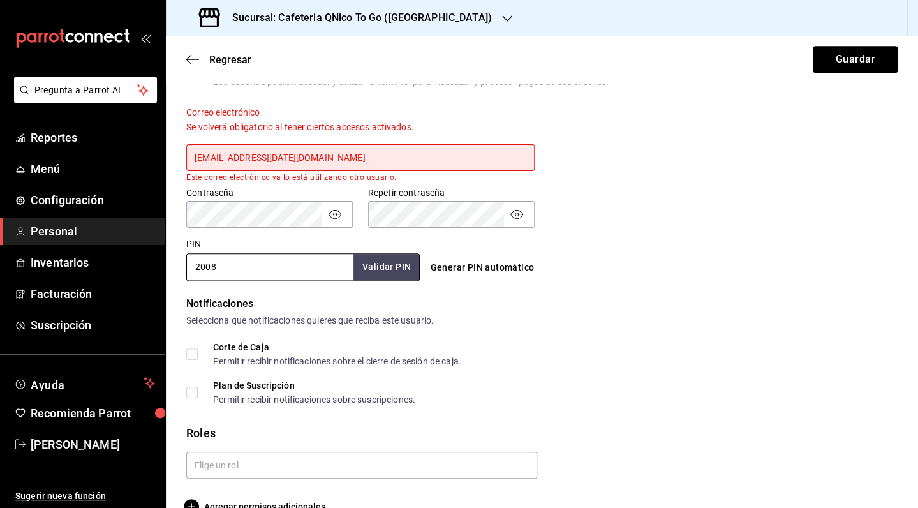
scroll to position [483, 0]
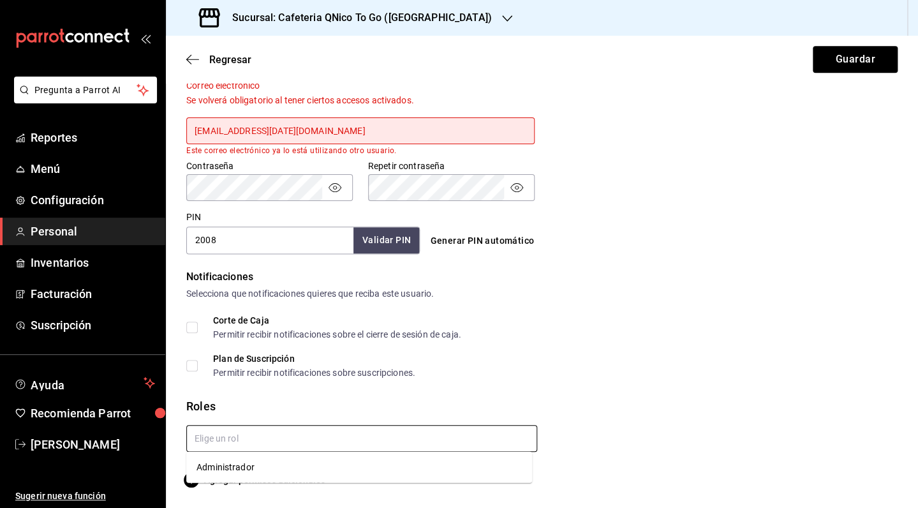
click at [254, 436] on input "text" at bounding box center [361, 438] width 351 height 27
click at [421, 392] on form "Datos personales Nombre [PERSON_NAME] [PERSON_NAME] Número celular (opcional) […" at bounding box center [541, 48] width 711 height 877
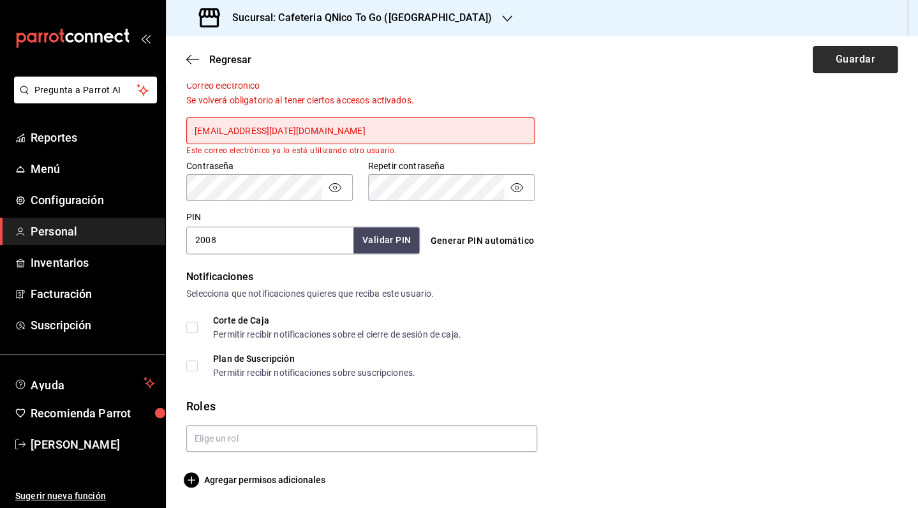
click at [830, 64] on button "Guardar" at bounding box center [854, 59] width 85 height 27
click at [828, 66] on button "Guardar" at bounding box center [854, 59] width 85 height 27
click at [396, 236] on button "Validar PIN" at bounding box center [386, 239] width 68 height 27
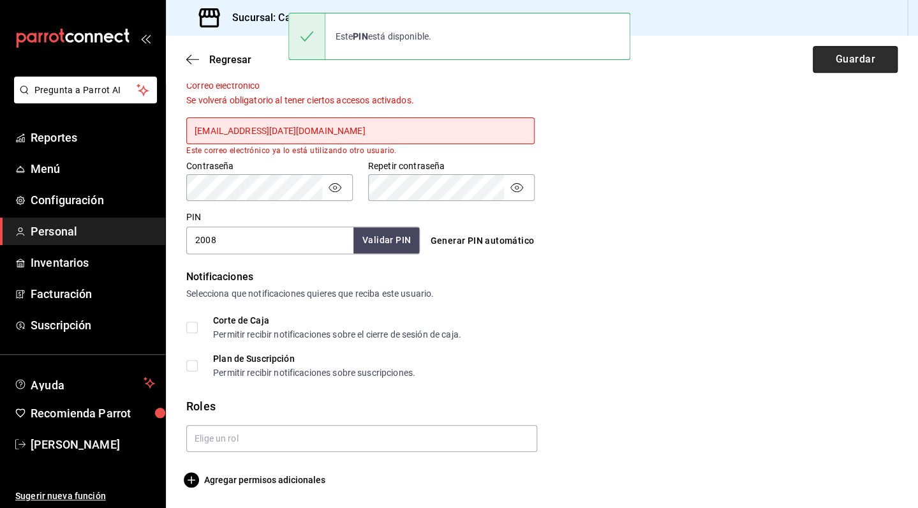
click at [842, 62] on button "Guardar" at bounding box center [854, 59] width 85 height 27
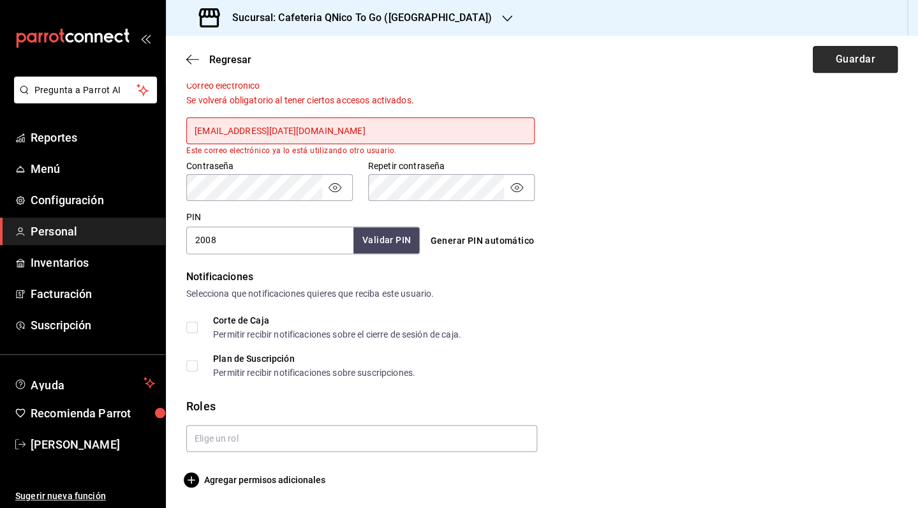
click at [857, 52] on button "Guardar" at bounding box center [854, 59] width 85 height 27
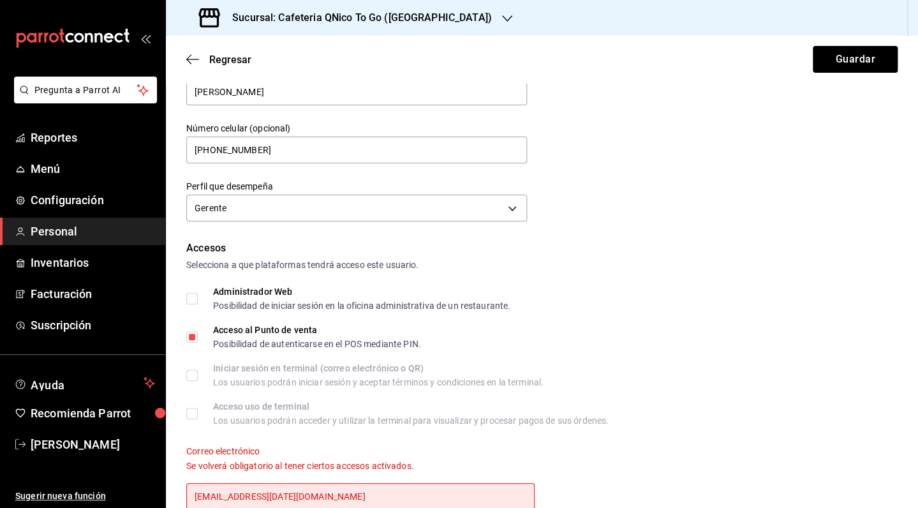
scroll to position [0, 0]
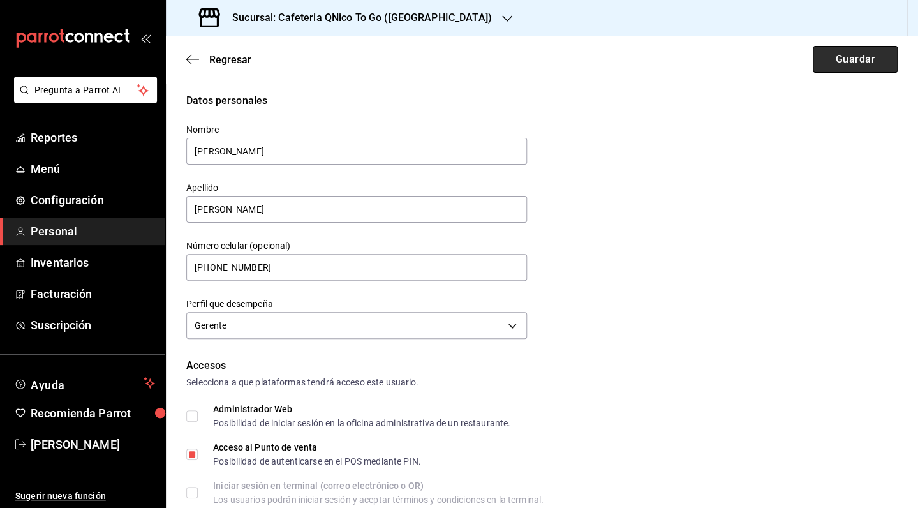
click at [842, 59] on button "Guardar" at bounding box center [854, 59] width 85 height 27
click at [226, 59] on span "Regresar" at bounding box center [230, 60] width 42 height 12
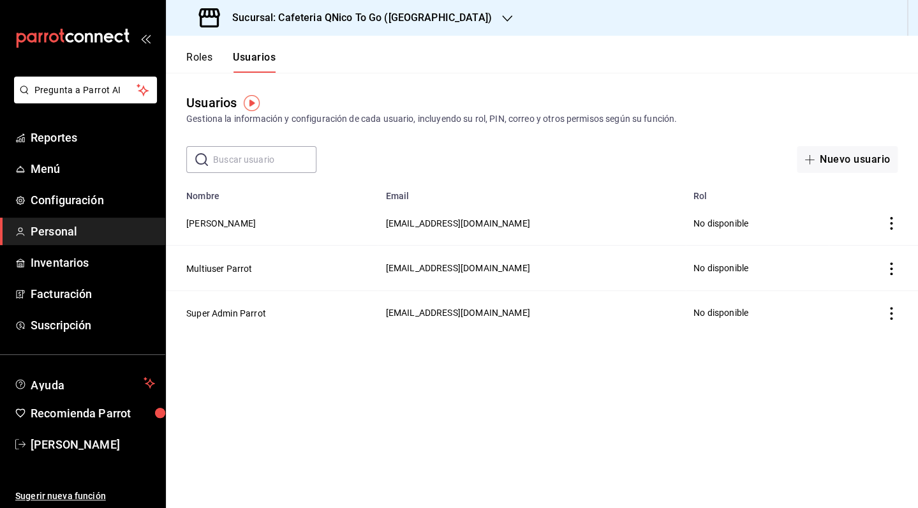
click at [199, 61] on button "Roles" at bounding box center [199, 62] width 26 height 22
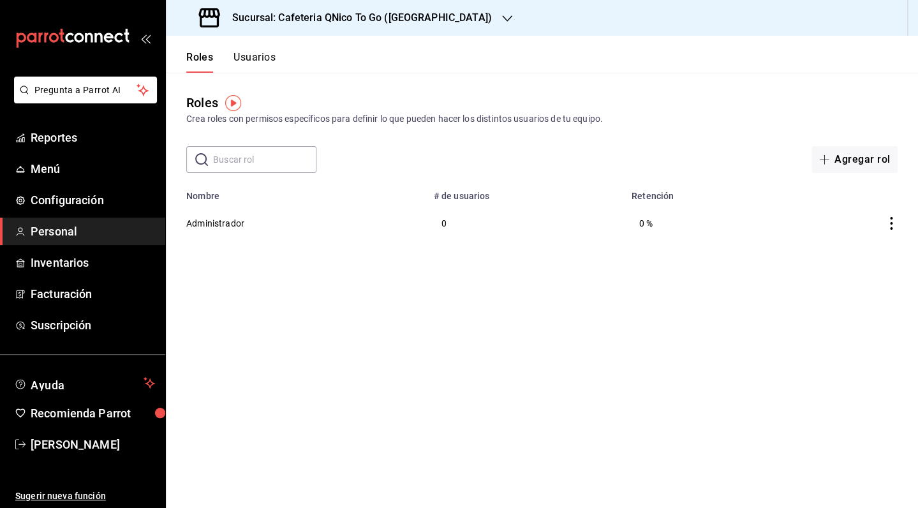
click at [391, 15] on h3 "Sucursal: Cafeteria QNico To Go ([GEOGRAPHIC_DATA])" at bounding box center [357, 17] width 270 height 15
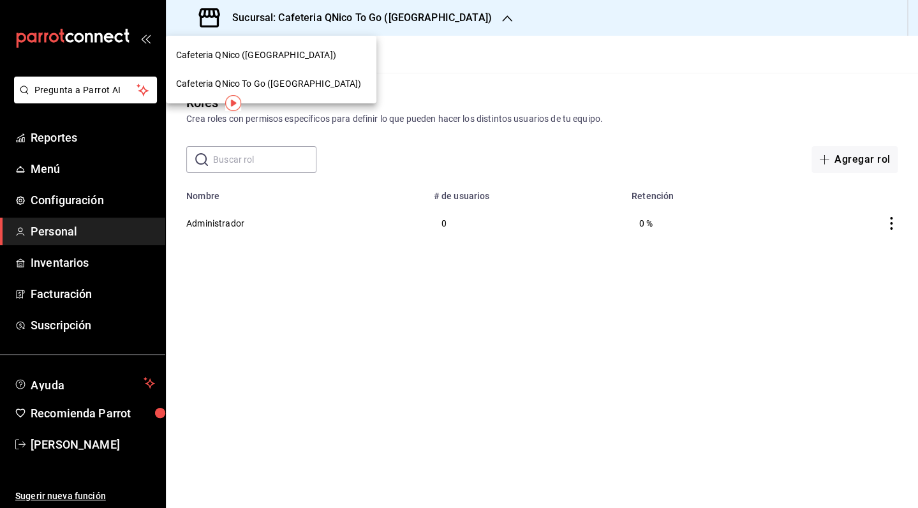
click at [322, 50] on div "Cafeteria QNico ([GEOGRAPHIC_DATA])" at bounding box center [271, 54] width 190 height 13
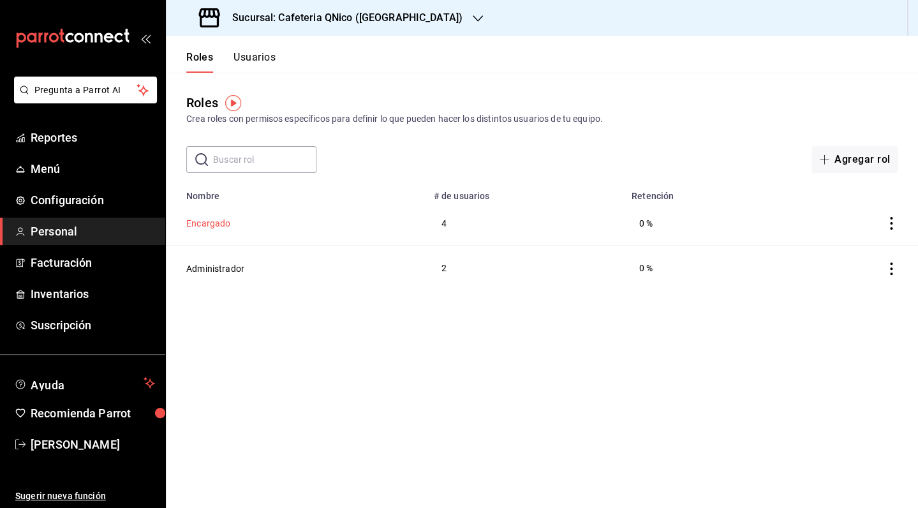
click at [204, 225] on button "Encargado" at bounding box center [208, 223] width 44 height 13
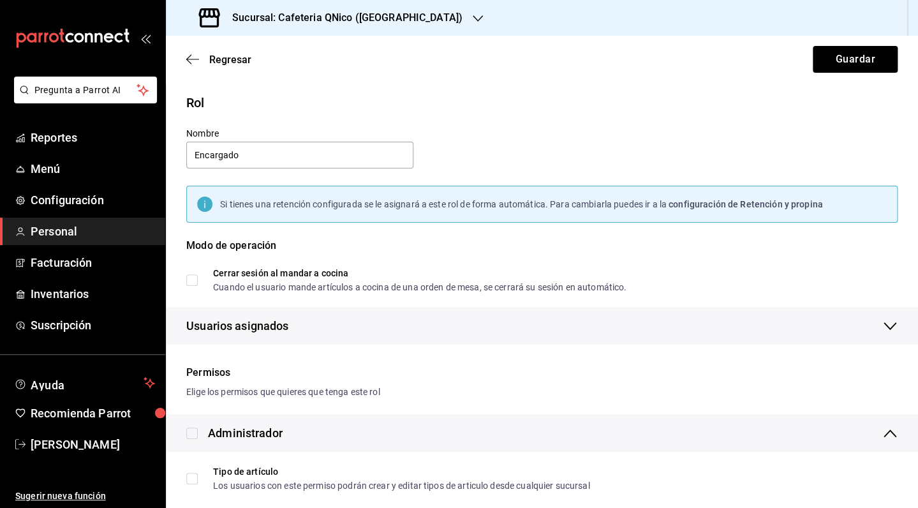
click at [222, 51] on div "Regresar Guardar" at bounding box center [542, 59] width 752 height 47
click at [223, 57] on span "Regresar" at bounding box center [230, 60] width 42 height 12
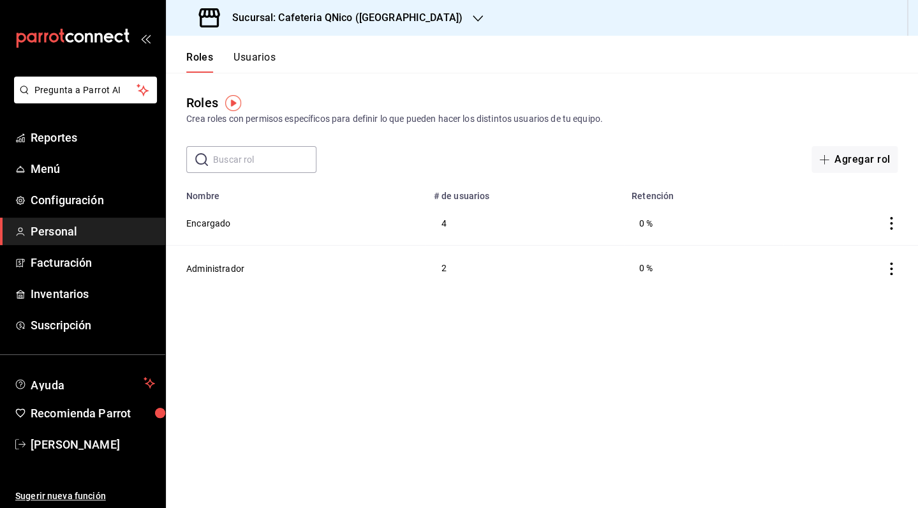
click at [271, 70] on button "Usuarios" at bounding box center [254, 62] width 42 height 22
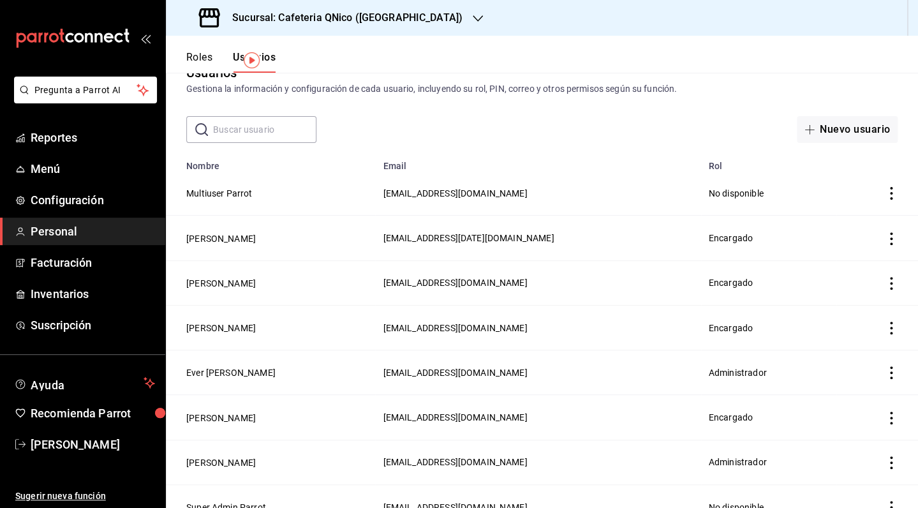
scroll to position [50, 0]
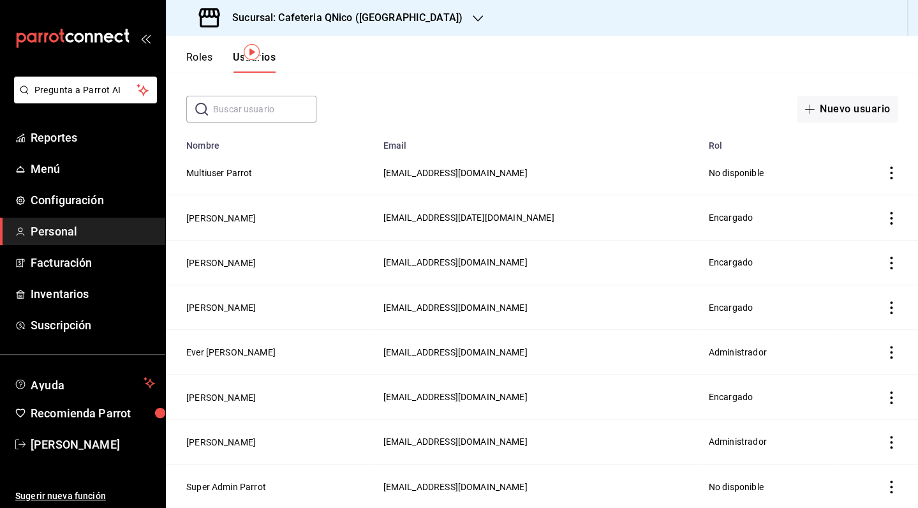
click at [724, 217] on span "Encargado" at bounding box center [730, 217] width 44 height 10
click at [227, 217] on button "[PERSON_NAME]" at bounding box center [221, 218] width 70 height 13
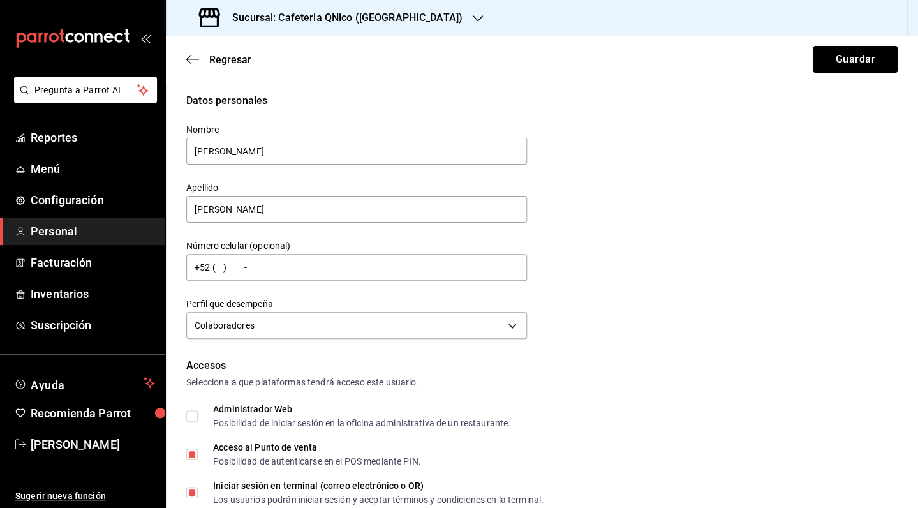
type input "[PHONE_NUMBER]"
click at [233, 62] on span "Regresar" at bounding box center [230, 60] width 42 height 12
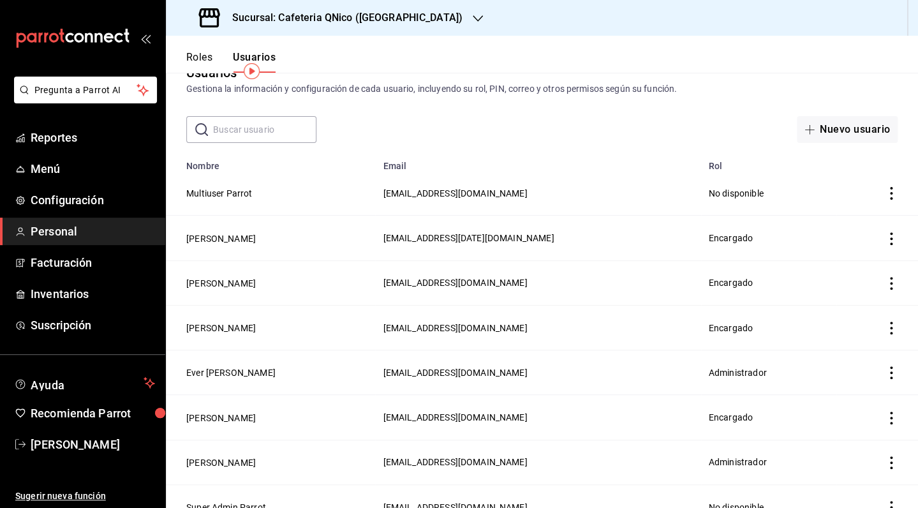
scroll to position [32, 0]
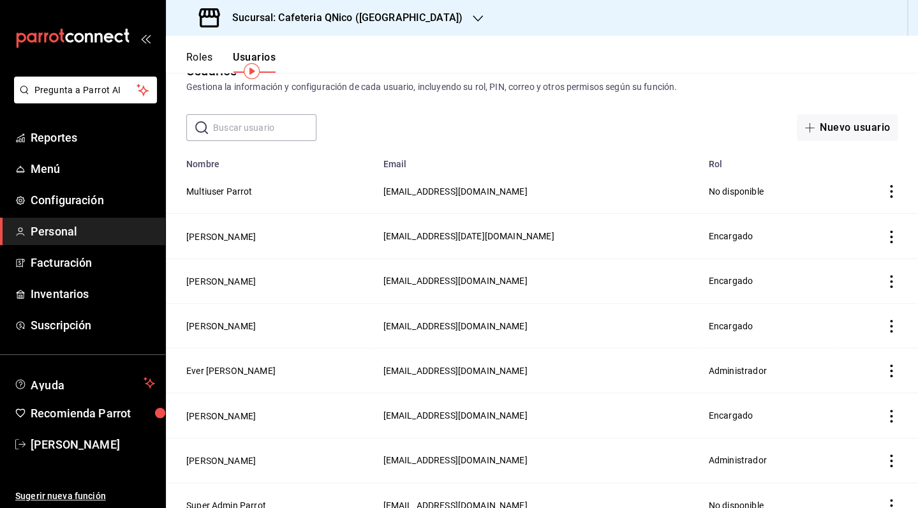
click at [884, 235] on icon "actions" at bounding box center [890, 236] width 13 height 13
click at [536, 230] on div at bounding box center [459, 254] width 918 height 508
drag, startPoint x: 543, startPoint y: 236, endPoint x: 428, endPoint y: 237, distance: 114.8
click at [428, 237] on tr "[PERSON_NAME] [EMAIL_ADDRESS][DATE][DOMAIN_NAME] Encargado" at bounding box center [542, 236] width 752 height 45
copy tr "[PERSON_NAME] [EMAIL_ADDRESS][DATE][DOMAIN_NAME]"
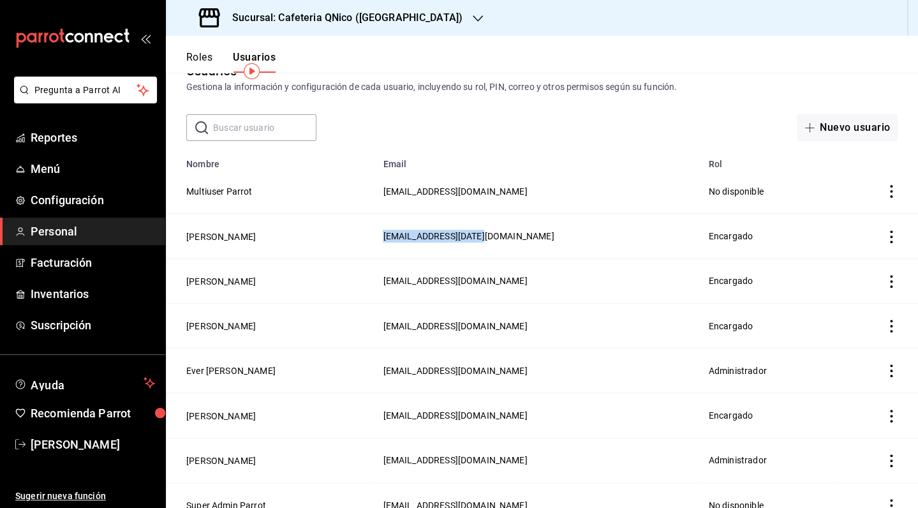
click at [884, 233] on icon "actions" at bounding box center [890, 236] width 13 height 13
click at [853, 260] on li "Eliminar" at bounding box center [834, 255] width 107 height 36
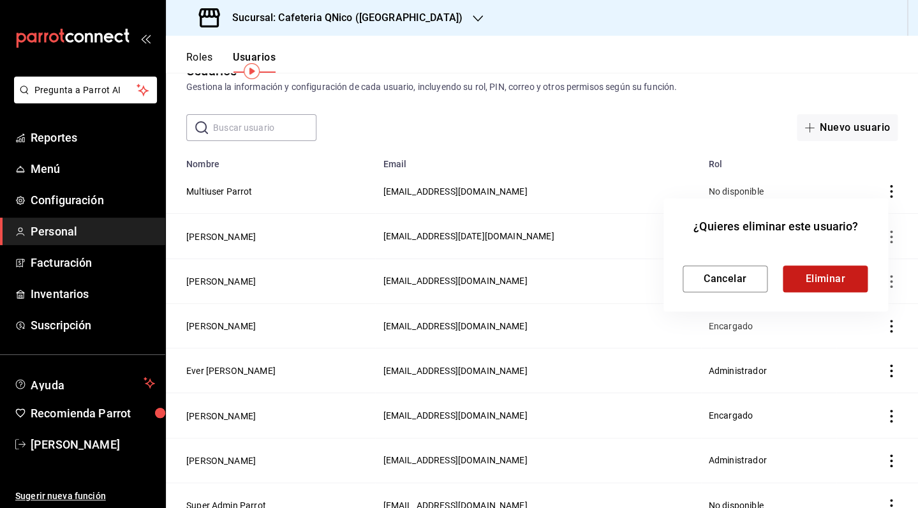
click at [819, 275] on button "Eliminar" at bounding box center [824, 278] width 85 height 27
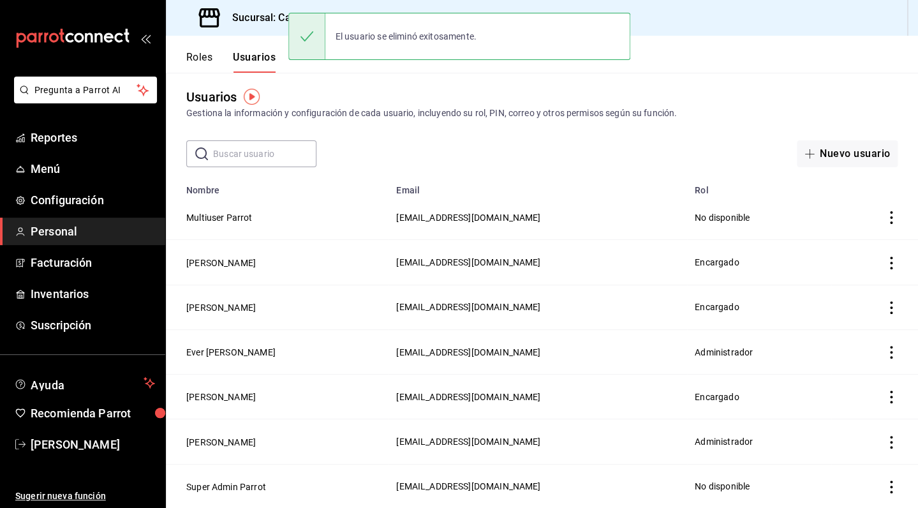
scroll to position [0, 0]
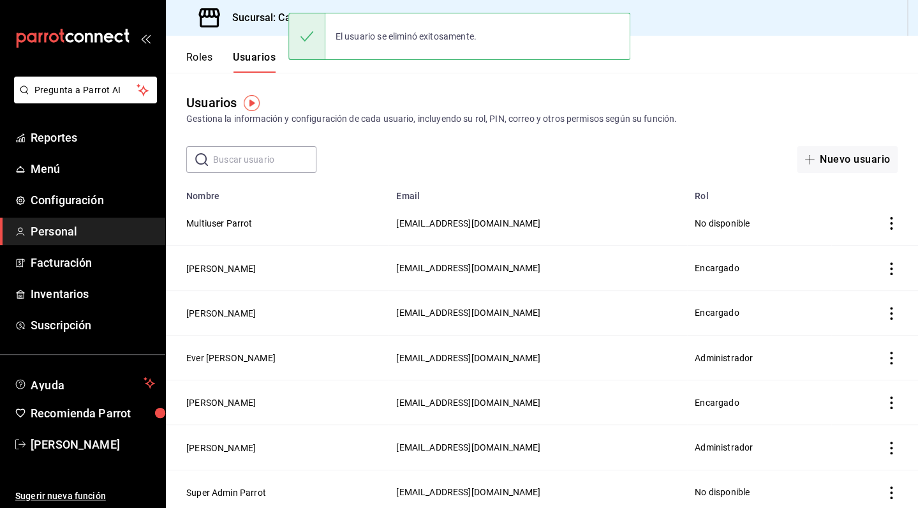
click at [206, 64] on button "Roles" at bounding box center [199, 62] width 26 height 22
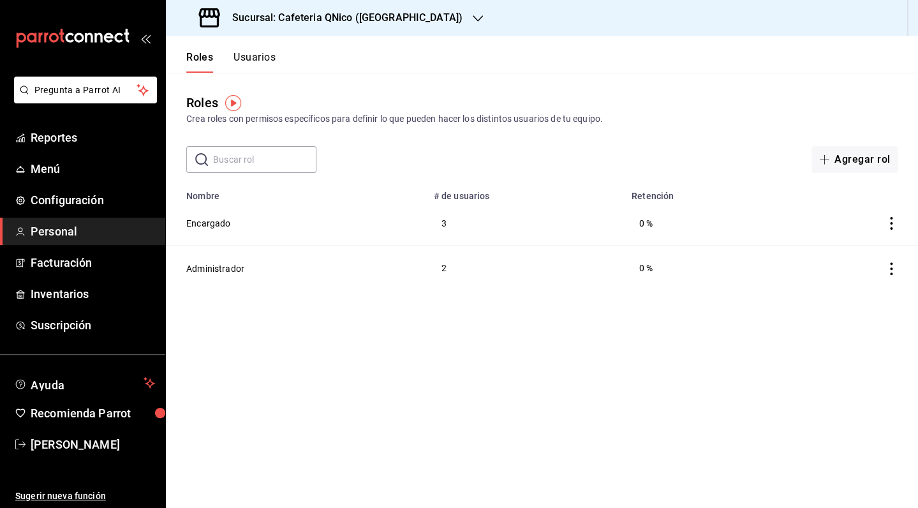
click at [289, 11] on h3 "Sucursal: Cafeteria QNico ([GEOGRAPHIC_DATA])" at bounding box center [342, 17] width 240 height 15
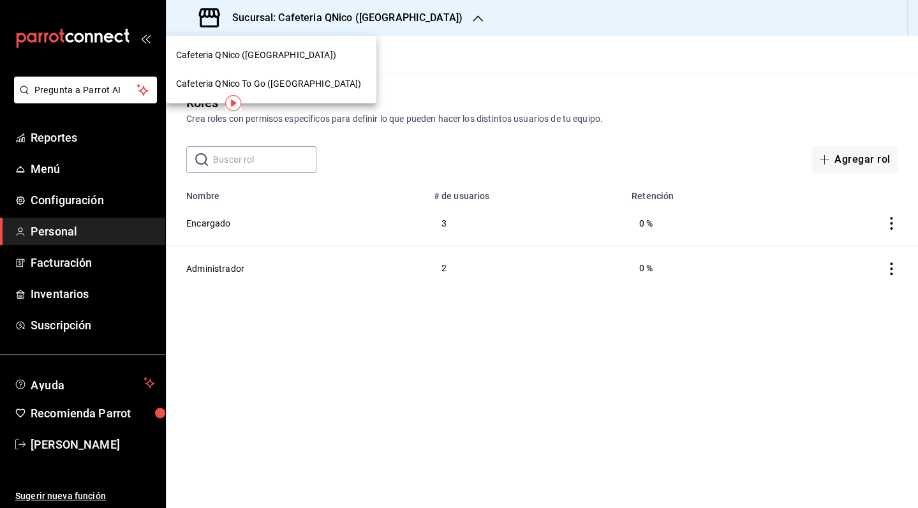
click at [261, 82] on span "Cafeteria QNico To Go ([GEOGRAPHIC_DATA])" at bounding box center [268, 83] width 185 height 13
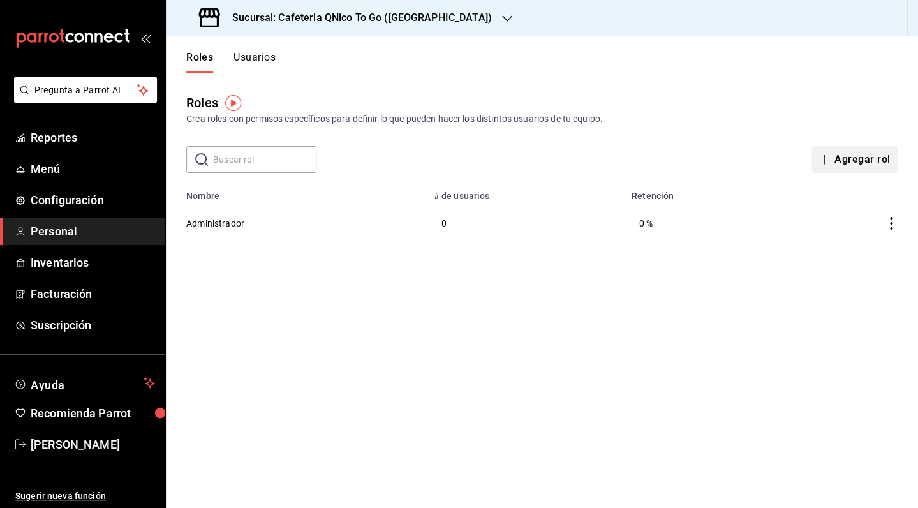
click at [854, 169] on button "Agregar rol" at bounding box center [854, 159] width 86 height 27
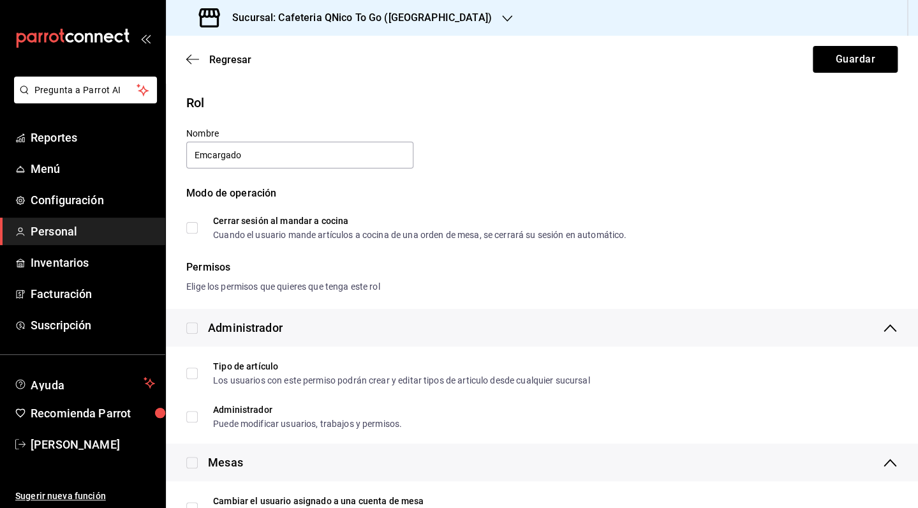
type input "Emcargado"
click at [191, 228] on input "Cerrar sesión al mandar a cocina Cuando el usuario mande artículos a cocina de …" at bounding box center [191, 227] width 11 height 11
checkbox input "false"
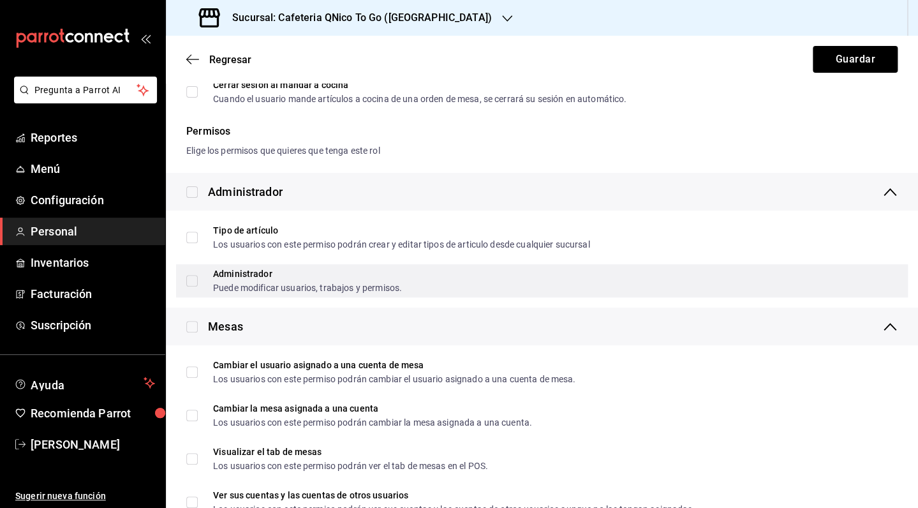
scroll to position [192, 0]
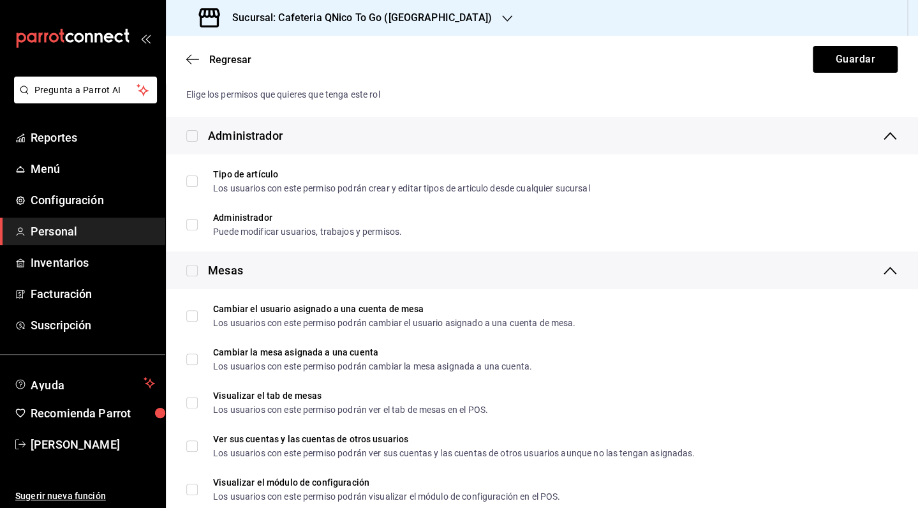
click at [194, 266] on input "checkbox" at bounding box center [191, 270] width 11 height 11
checkbox input "true"
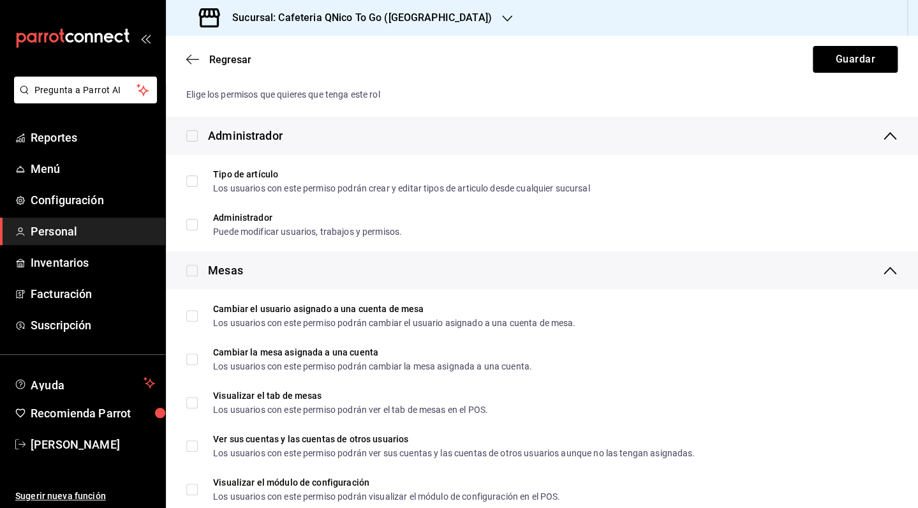
checkbox input "true"
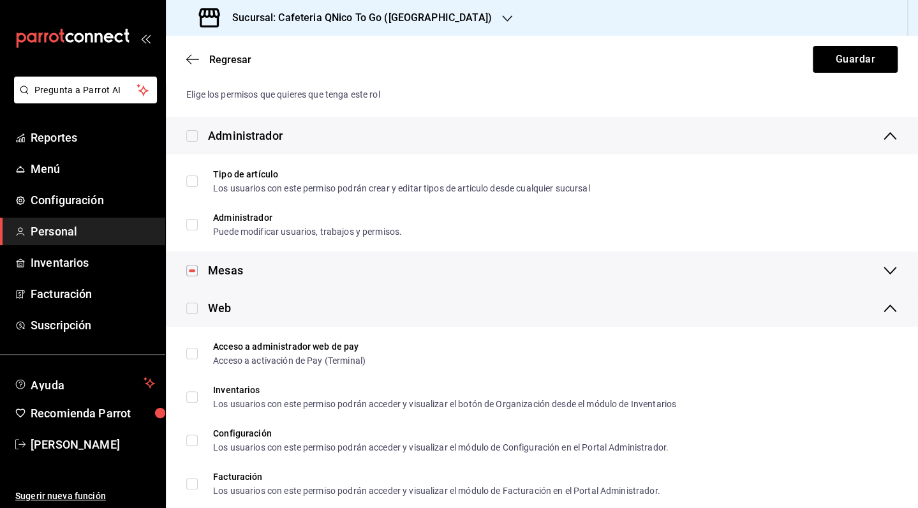
click at [193, 272] on input "checkbox" at bounding box center [191, 270] width 11 height 11
checkbox input "false"
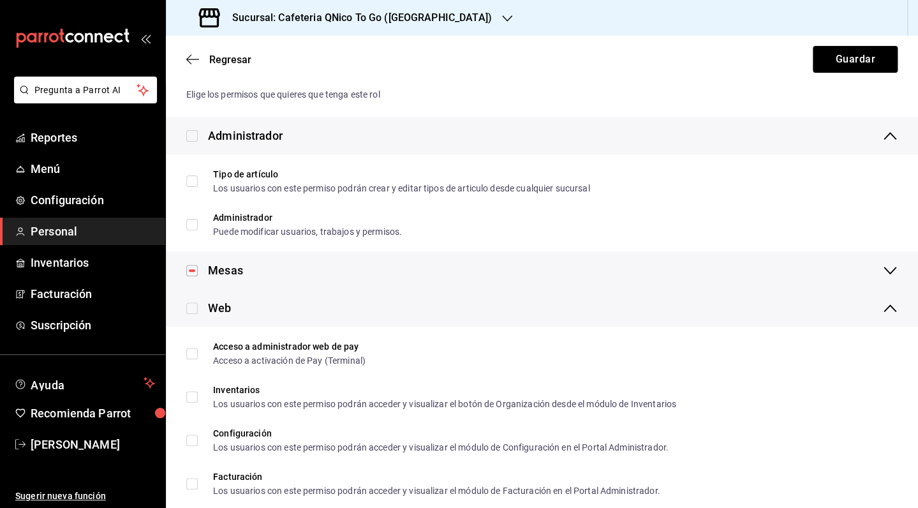
checkbox input "false"
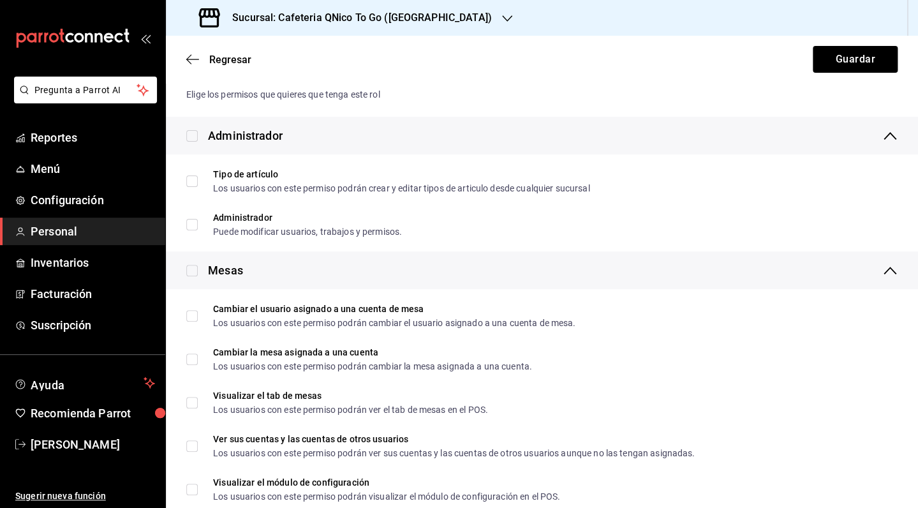
click at [193, 272] on input "checkbox" at bounding box center [191, 270] width 11 height 11
checkbox input "true"
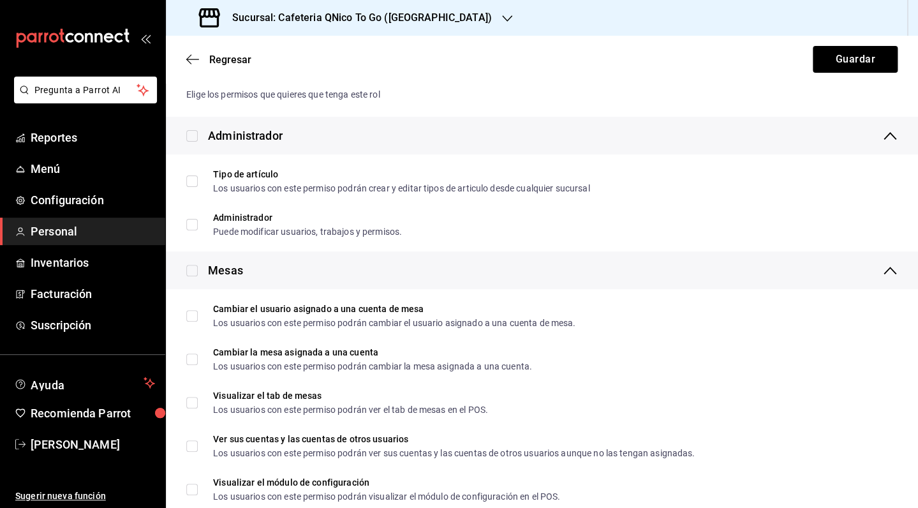
checkbox input "true"
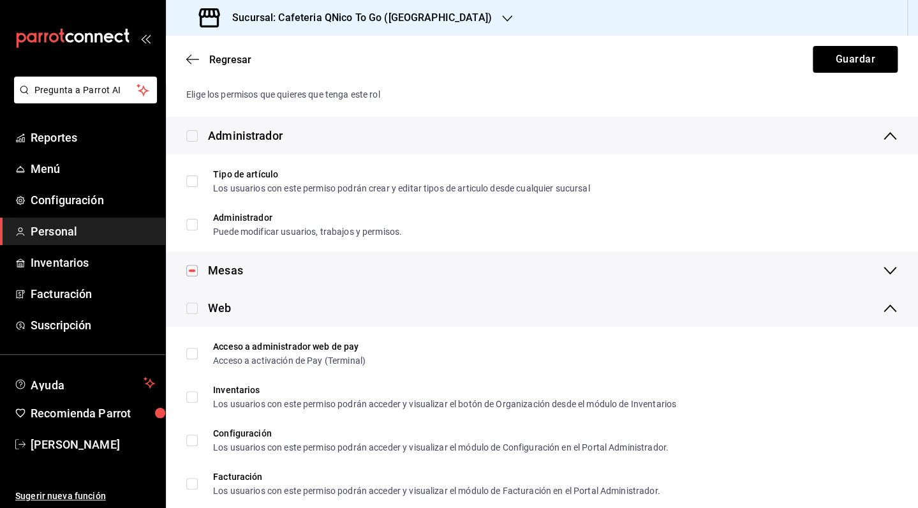
click at [882, 270] on icon at bounding box center [889, 270] width 15 height 15
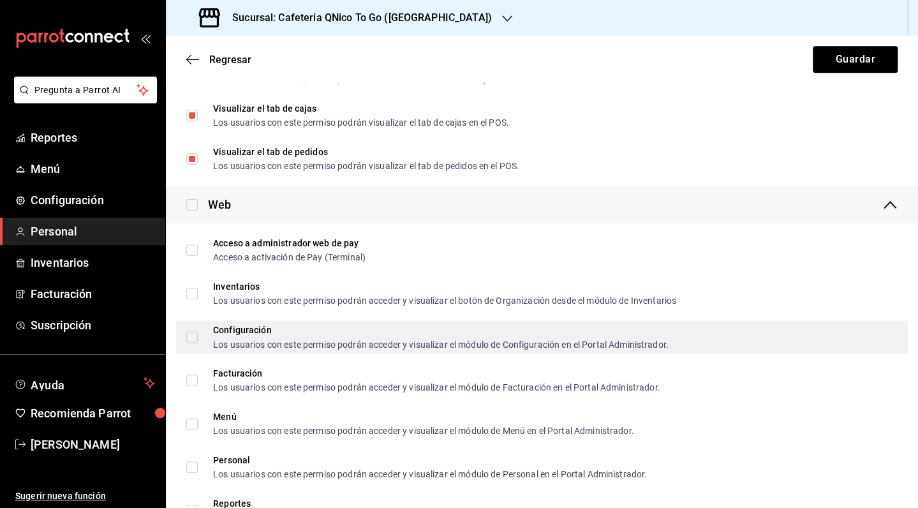
scroll to position [610, 0]
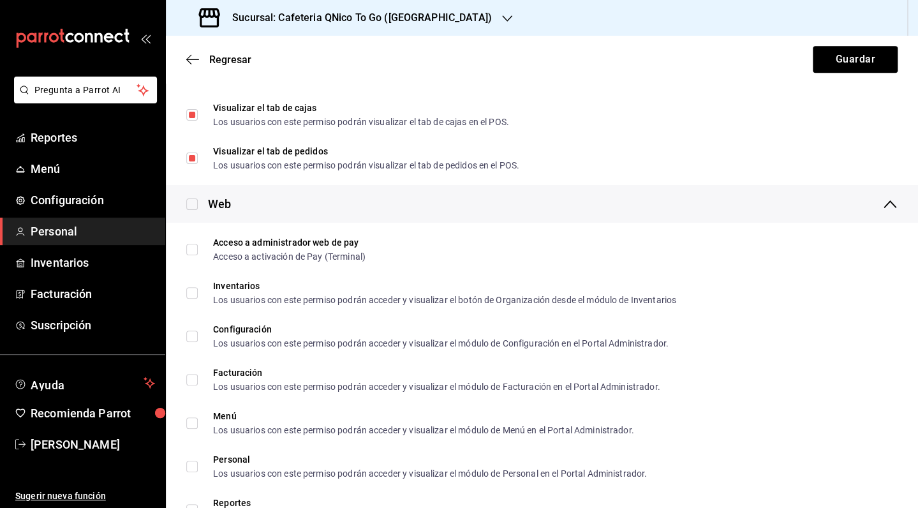
click at [191, 205] on input "checkbox" at bounding box center [191, 203] width 11 height 11
checkbox input "true"
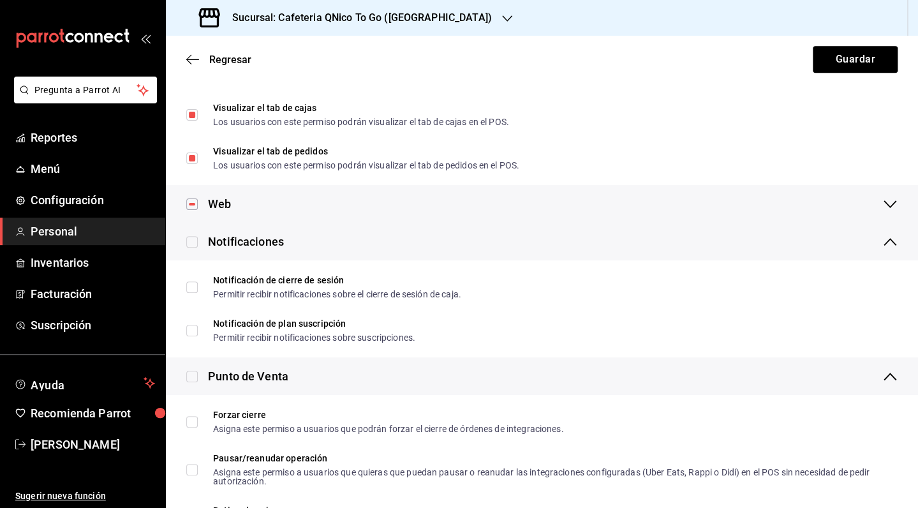
checkbox input "true"
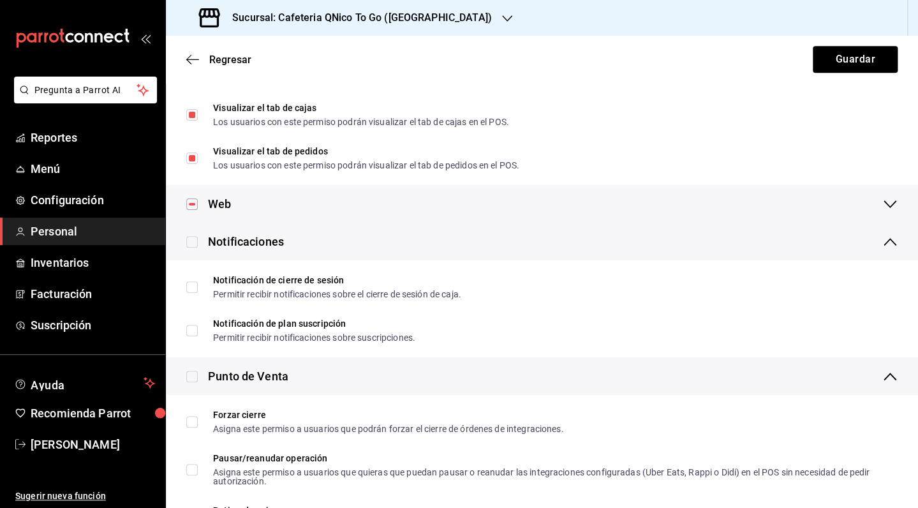
checkbox input "true"
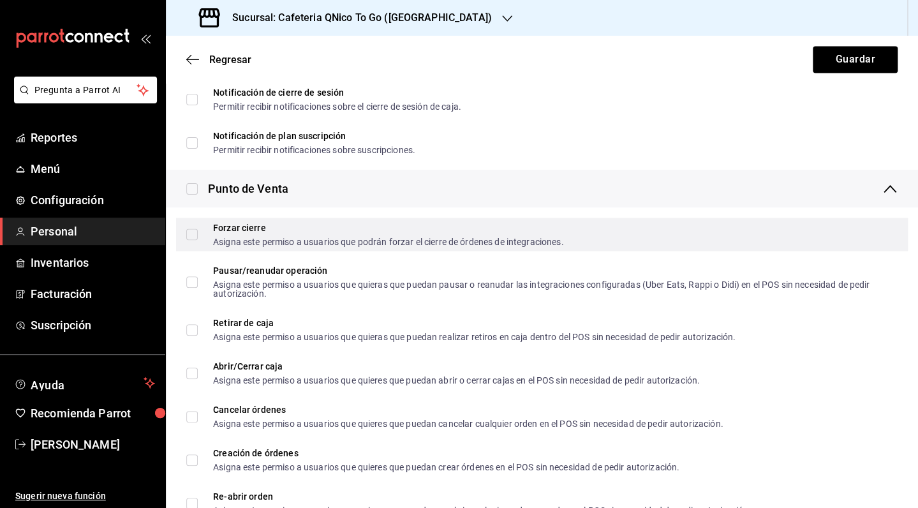
scroll to position [809, 0]
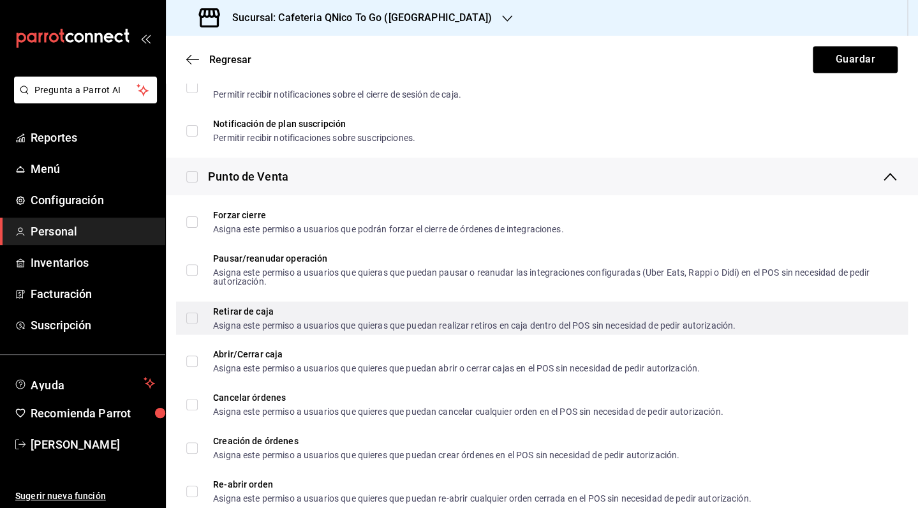
click at [194, 318] on input "Retirar de caja Asigna este permiso a usuarios que quieras que puedan realizar …" at bounding box center [191, 317] width 11 height 11
checkbox input "true"
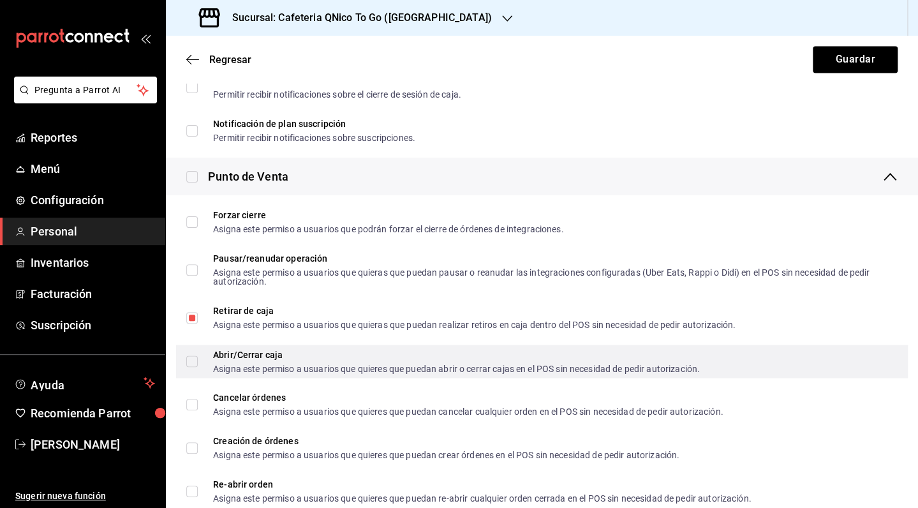
click at [190, 361] on input "Abrir/Cerrar caja Asigna este permiso a usuarios que quieres que puedan abrir o…" at bounding box center [191, 360] width 11 height 11
checkbox input "true"
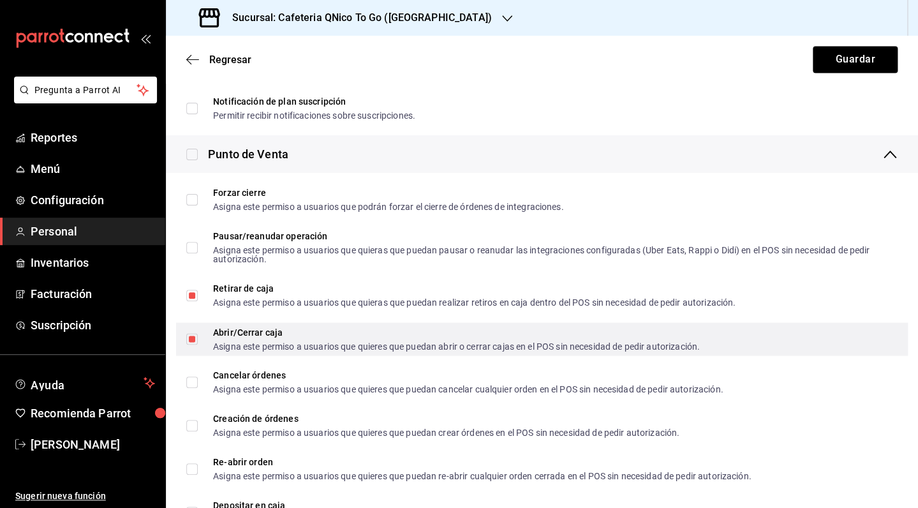
scroll to position [843, 0]
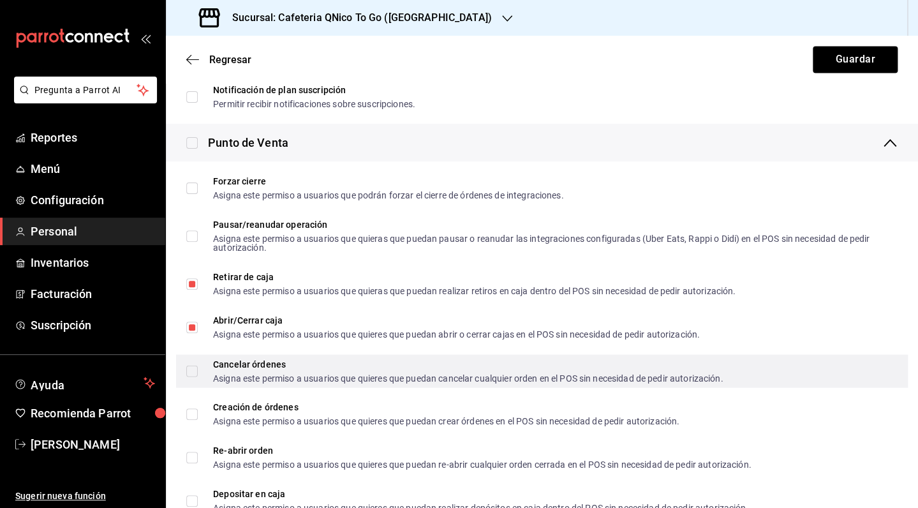
click at [197, 367] on input "Cancelar órdenes Asigna este permiso a usuarios que quieres que puedan cancelar…" at bounding box center [191, 370] width 11 height 11
checkbox input "true"
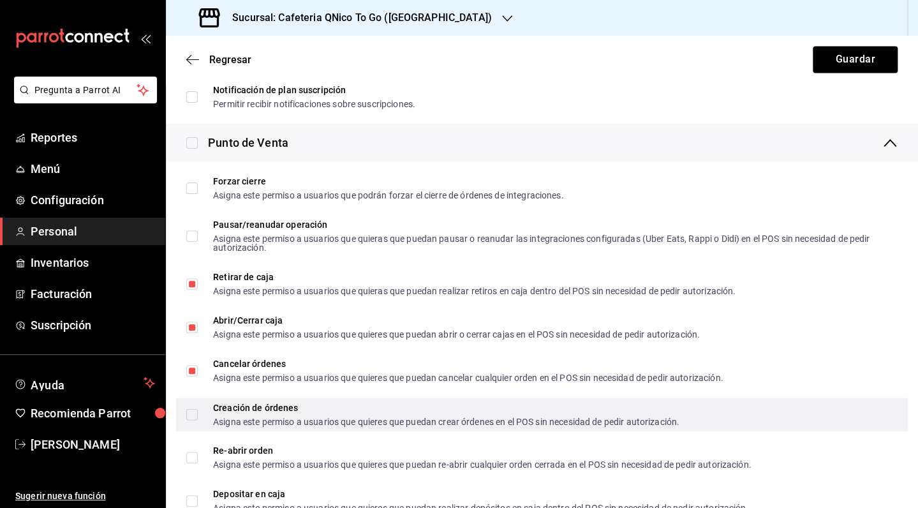
click at [192, 416] on input "Creación de órdenes Asigna este permiso a usuarios que quieres que puedan crear…" at bounding box center [191, 413] width 11 height 11
checkbox input "true"
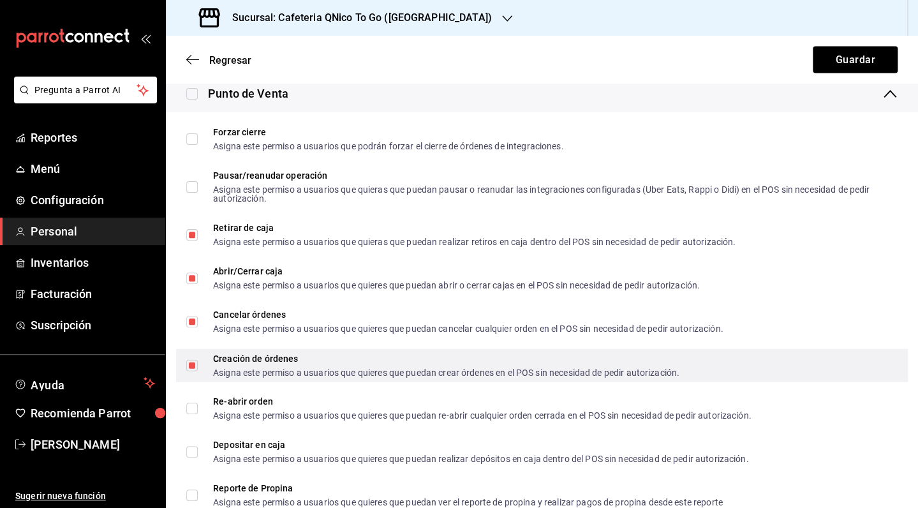
scroll to position [893, 0]
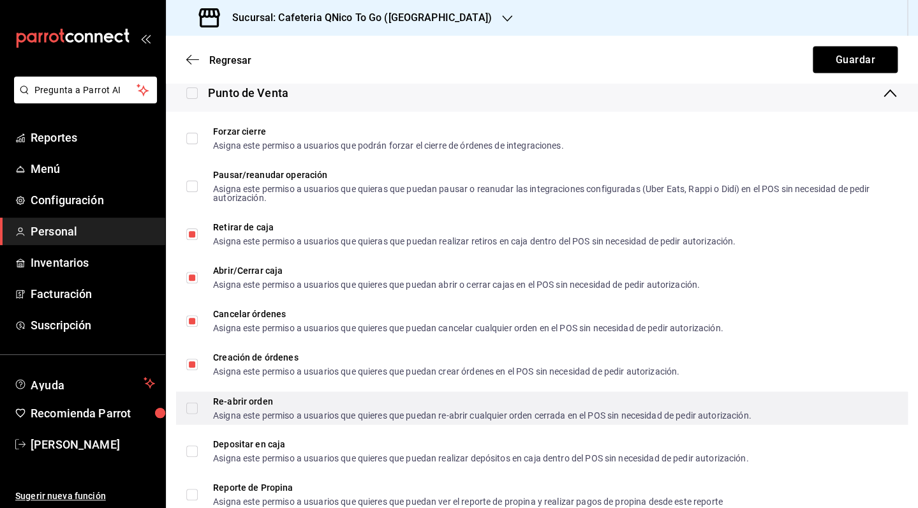
click at [191, 401] on label "Re-abrir orden Asigna este permiso a usuarios que quieres que puedan re-abrir c…" at bounding box center [468, 407] width 564 height 23
click at [191, 402] on input "Re-abrir orden Asigna este permiso a usuarios que quieres que puedan re-abrir c…" at bounding box center [191, 407] width 11 height 11
checkbox input "false"
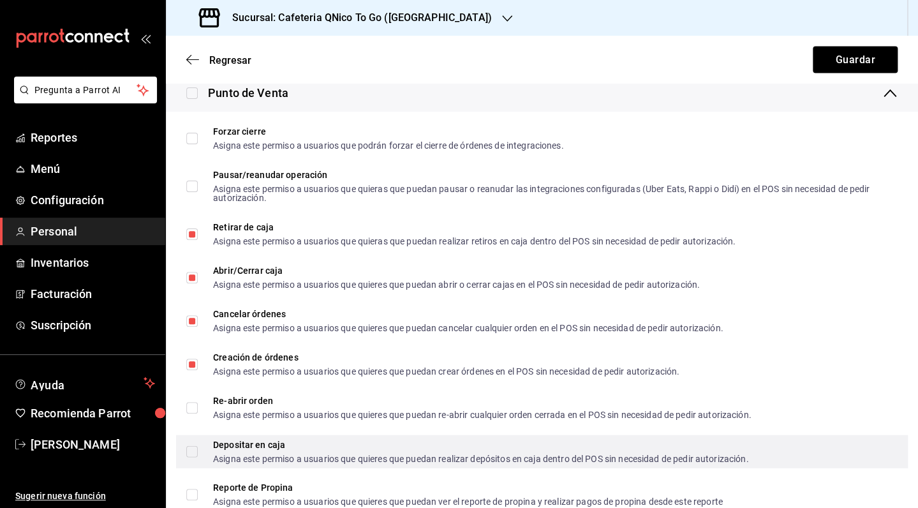
click at [188, 455] on input "Depositar en caja Asigna este permiso a usuarios que quieres que puedan realiza…" at bounding box center [191, 450] width 11 height 11
checkbox input "true"
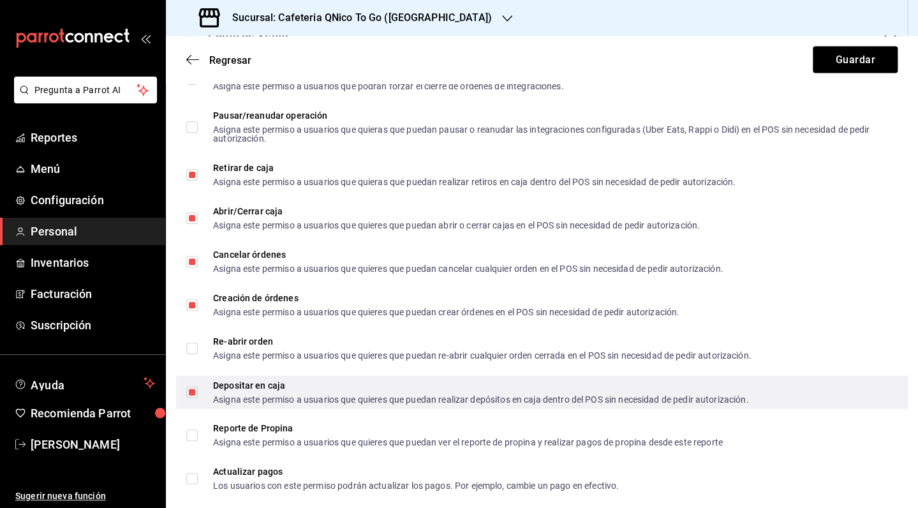
scroll to position [966, 0]
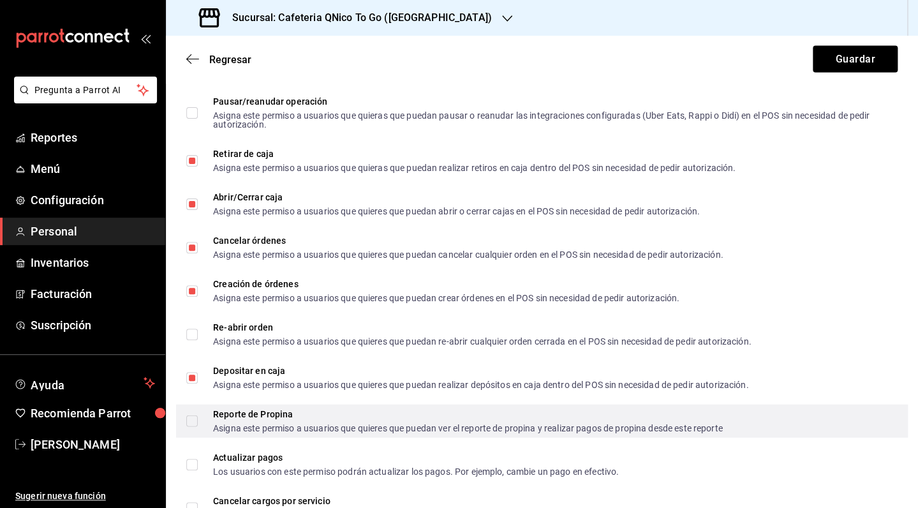
click at [190, 418] on input "Reporte de Propina Asigna este permiso a usuarios que quieres que puedan ver el…" at bounding box center [191, 420] width 11 height 11
checkbox input "true"
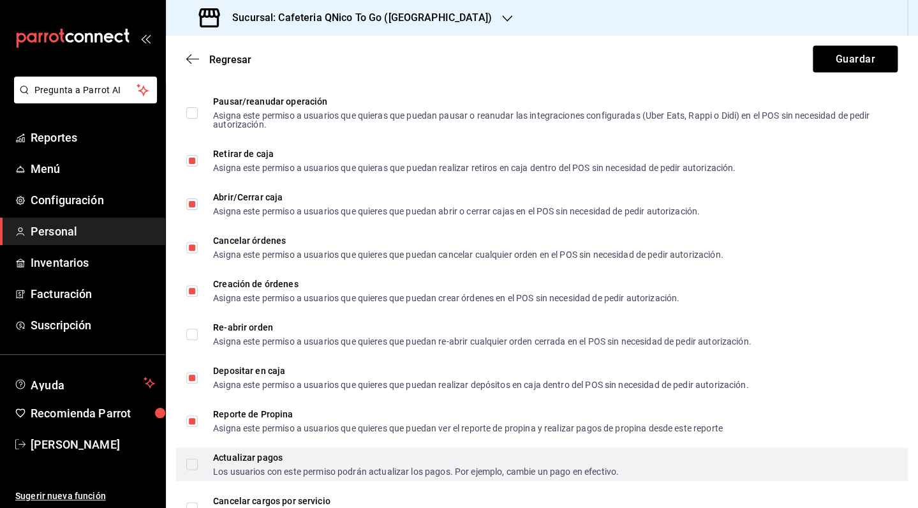
click at [190, 462] on input "Actualizar pagos Los usuarios con este permiso podrán actualizar los pagos. Por…" at bounding box center [191, 463] width 11 height 11
checkbox input "true"
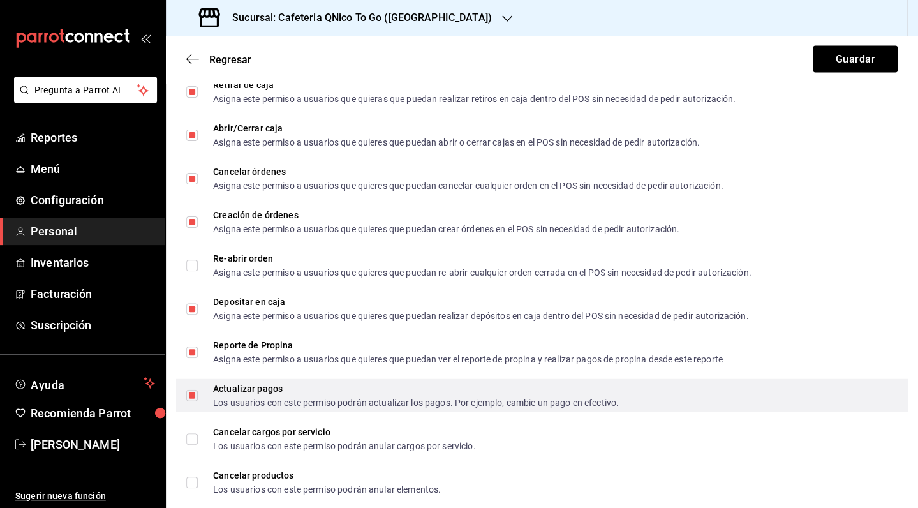
scroll to position [1037, 0]
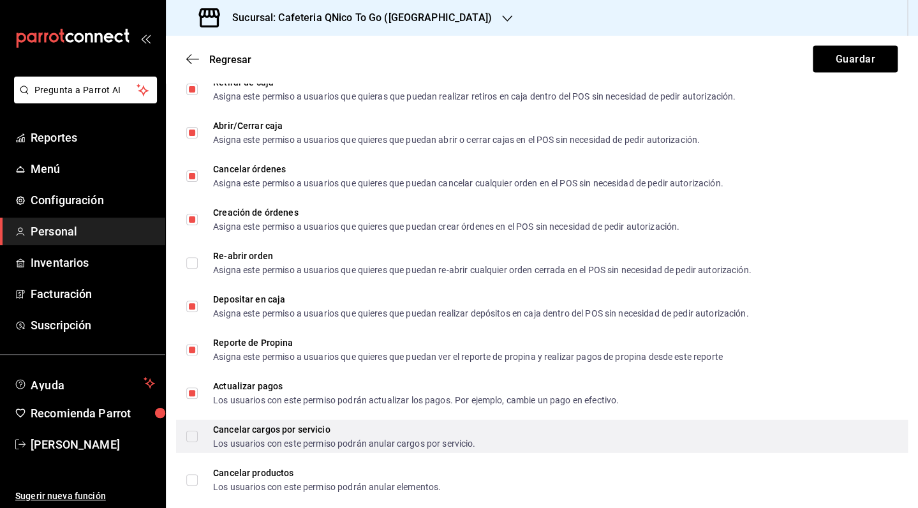
click at [191, 433] on input "Cancelar cargos por servicio Los usuarios con este permiso podrán anular cargos…" at bounding box center [191, 435] width 11 height 11
checkbox input "true"
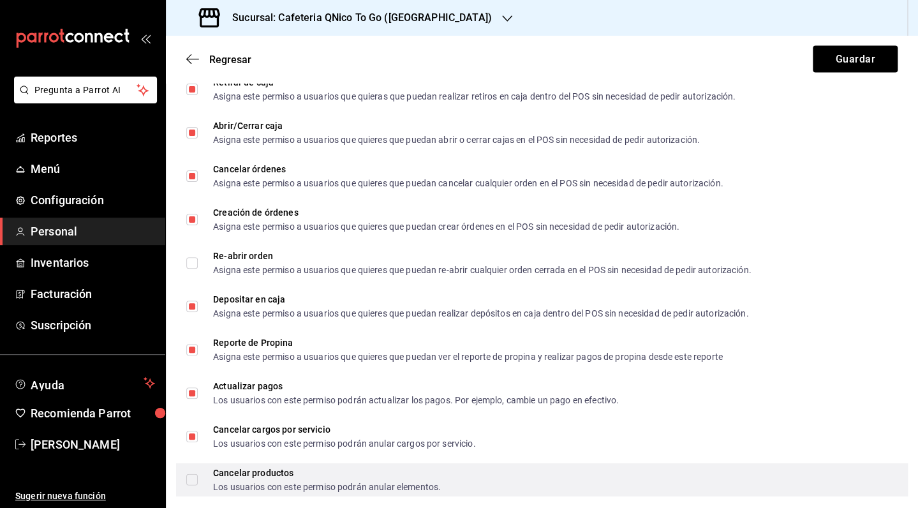
click at [192, 488] on label "Cancelar productos Los usuarios con este permiso podrán anular elementos." at bounding box center [313, 479] width 254 height 23
click at [192, 485] on input "Cancelar productos Los usuarios con este permiso podrán anular elementos." at bounding box center [191, 479] width 11 height 11
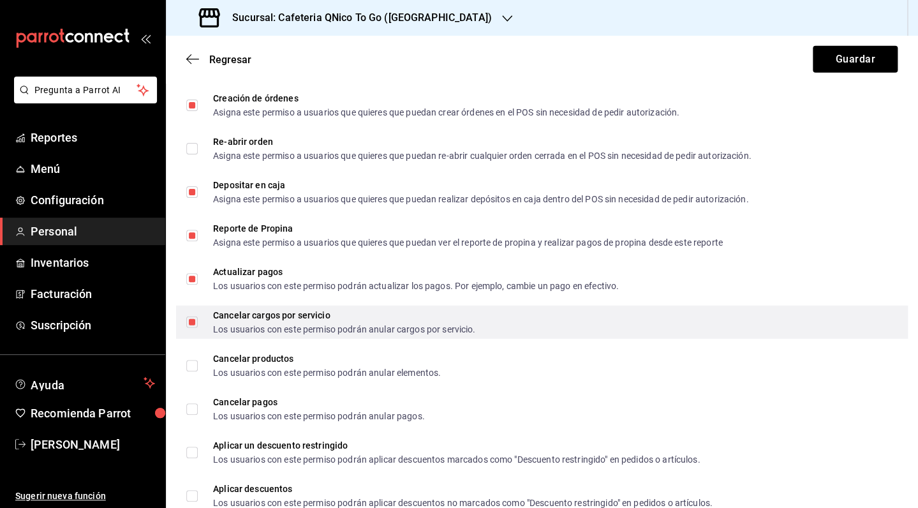
scroll to position [1152, 0]
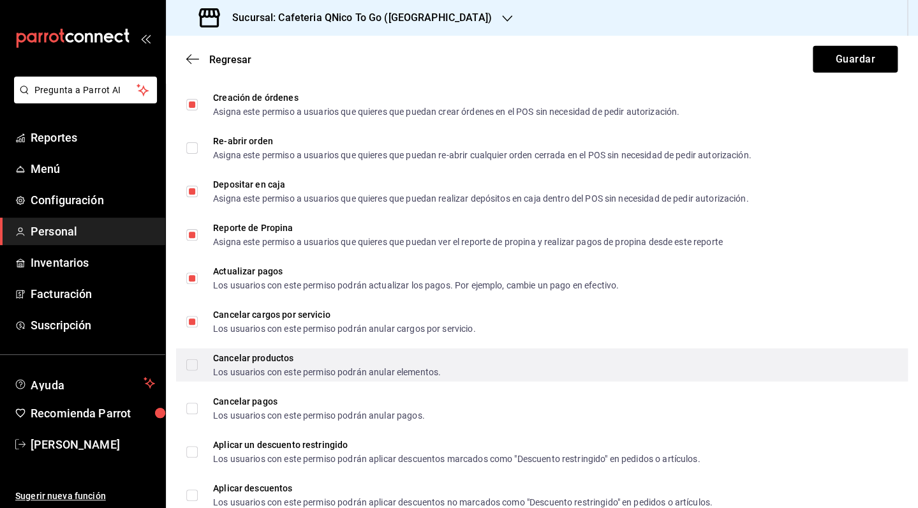
click at [194, 367] on input "Cancelar productos Los usuarios con este permiso podrán anular elementos." at bounding box center [191, 364] width 11 height 11
checkbox input "true"
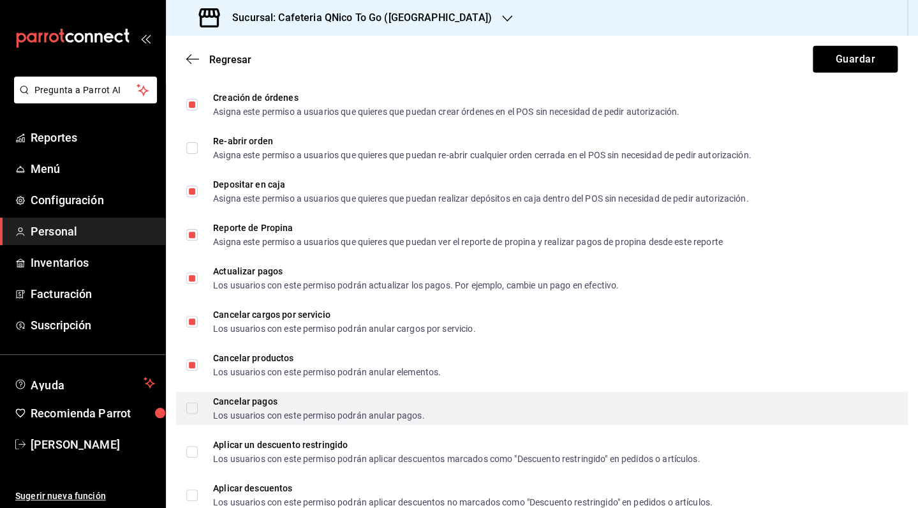
click at [192, 407] on input "Cancelar pagos Los usuarios con este permiso podrán anular pagos." at bounding box center [191, 407] width 11 height 11
checkbox input "true"
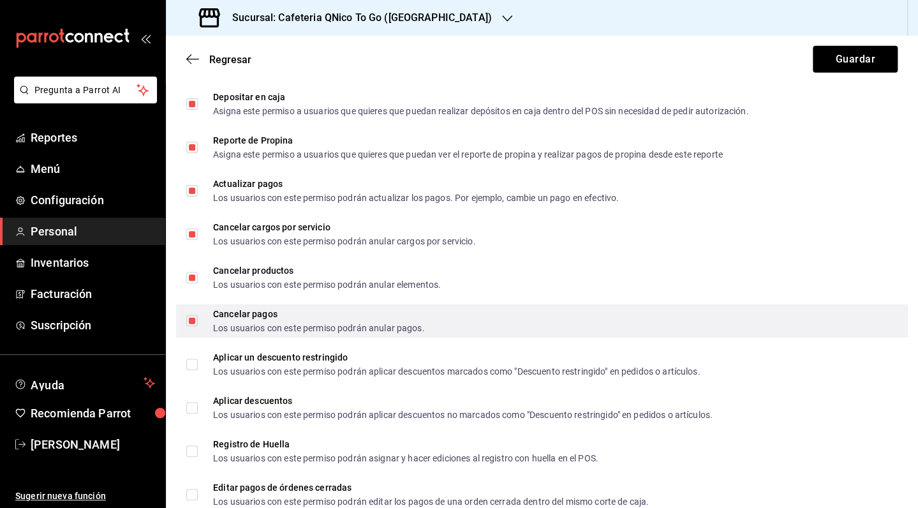
scroll to position [1241, 0]
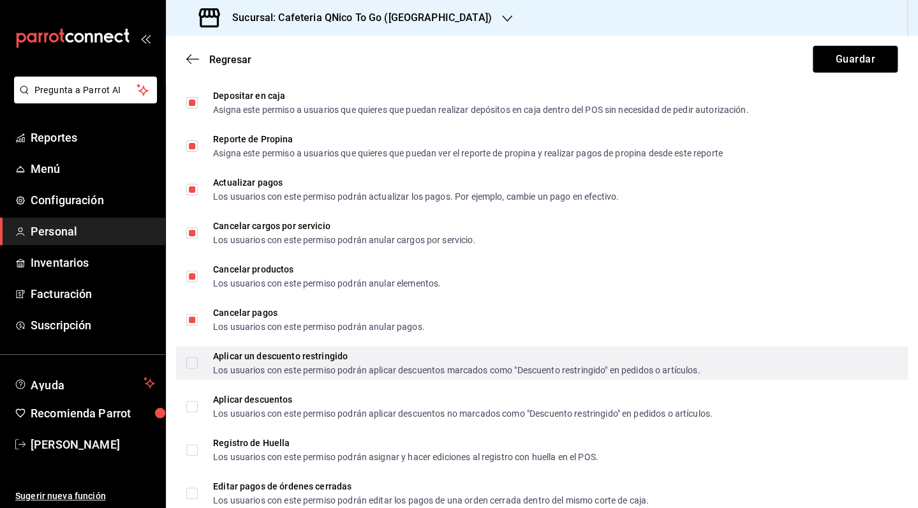
click at [198, 359] on span "Aplicar un descuento restringido Los usuarios con este permiso podrán aplicar d…" at bounding box center [449, 362] width 502 height 23
click at [198, 359] on input "Aplicar un descuento restringido Los usuarios con este permiso podrán aplicar d…" at bounding box center [191, 362] width 11 height 11
checkbox input "false"
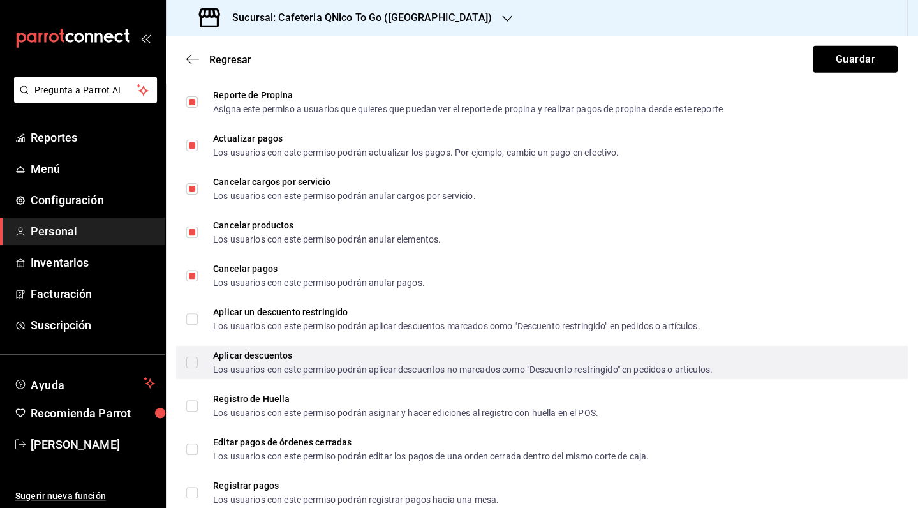
click at [194, 363] on input "Aplicar descuentos Los usuarios con este permiso podrán aplicar descuentos no m…" at bounding box center [191, 361] width 11 height 11
checkbox input "true"
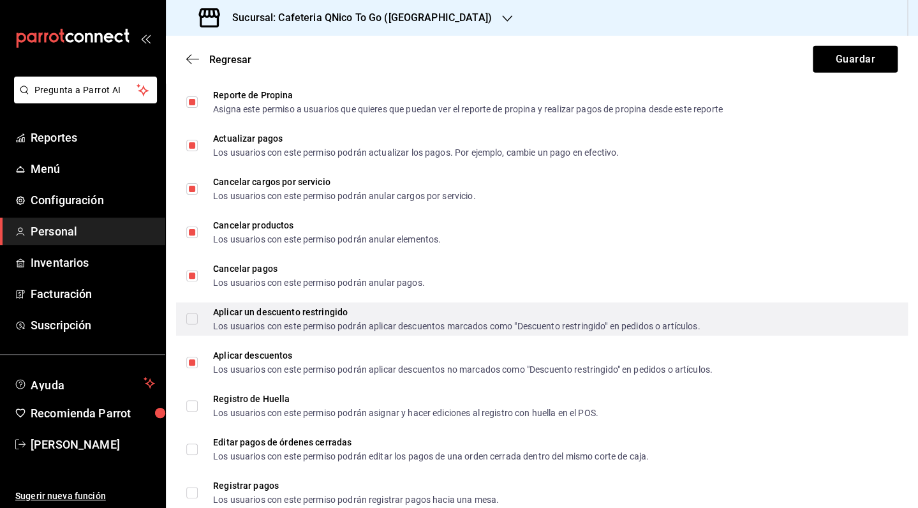
click at [196, 326] on label "Aplicar un descuento restringido Los usuarios con este permiso podrán aplicar d…" at bounding box center [442, 318] width 513 height 23
click at [196, 325] on input "Aplicar un descuento restringido Los usuarios con este permiso podrán aplicar d…" at bounding box center [191, 318] width 11 height 11
click at [194, 321] on input "Aplicar un descuento restringido Los usuarios con este permiso podrán aplicar d…" at bounding box center [191, 318] width 11 height 11
checkbox input "true"
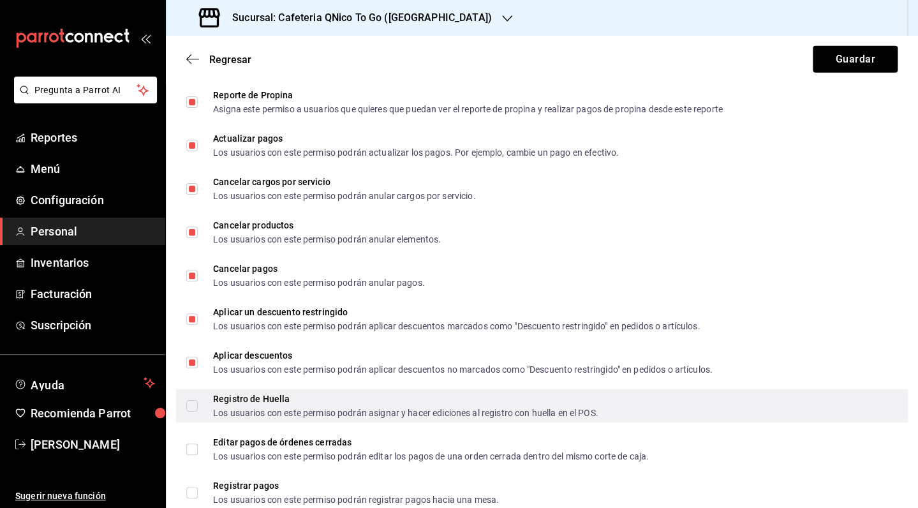
click at [196, 406] on input "Registro de Huella Los usuarios con este permiso podrán asignar y hacer edicion…" at bounding box center [191, 405] width 11 height 11
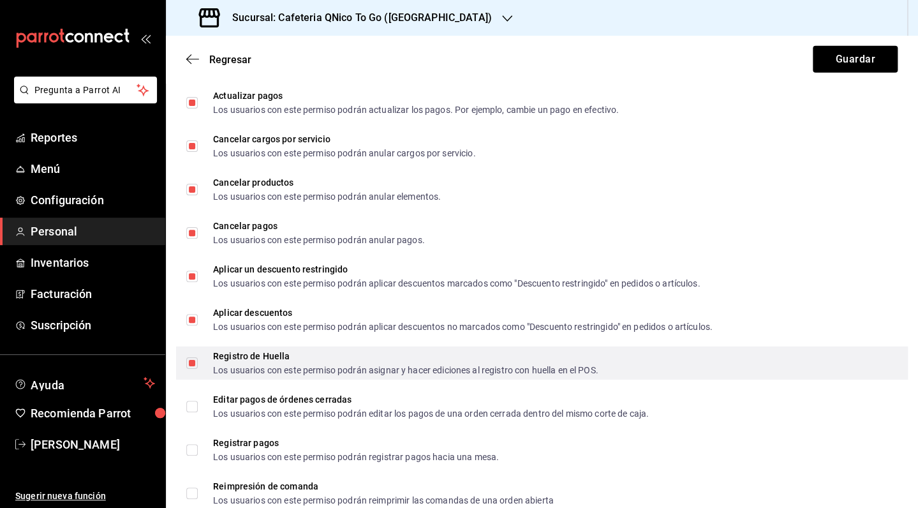
scroll to position [1328, 0]
click at [197, 360] on input "Registro de Huella Los usuarios con este permiso podrán asignar y hacer edicion…" at bounding box center [191, 361] width 11 height 11
checkbox input "false"
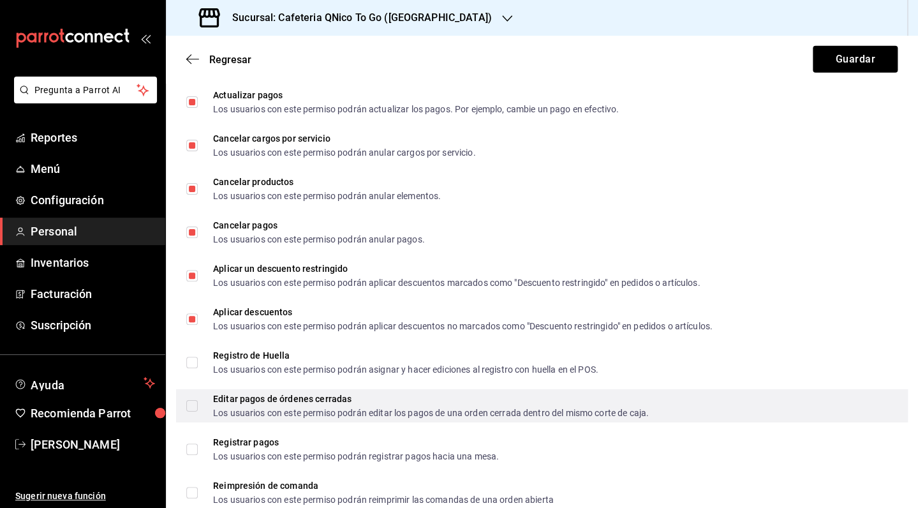
click at [191, 405] on input "Editar pagos de órdenes cerradas Los usuarios con este permiso podrán editar lo…" at bounding box center [191, 405] width 11 height 11
checkbox input "true"
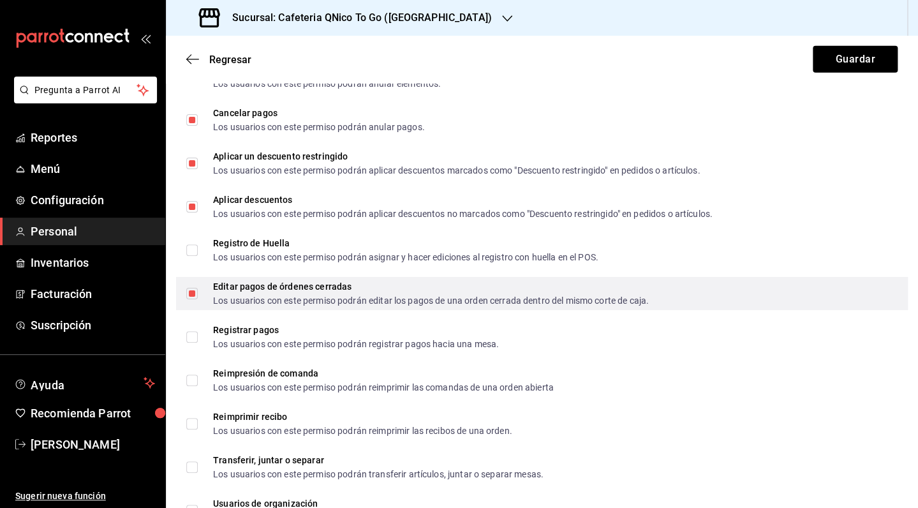
scroll to position [1443, 0]
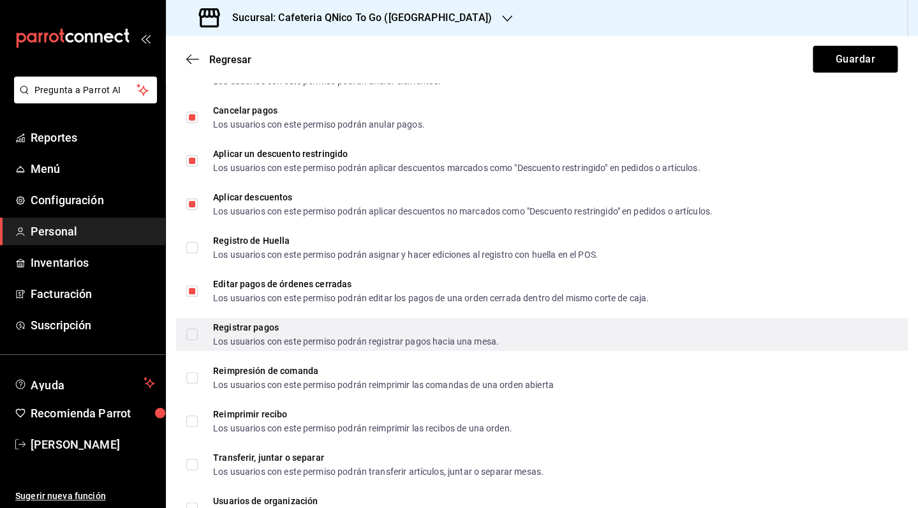
click at [192, 334] on input "Registrar pagos Los usuarios con este permiso podrán registrar pagos hacia una …" at bounding box center [191, 333] width 11 height 11
checkbox input "true"
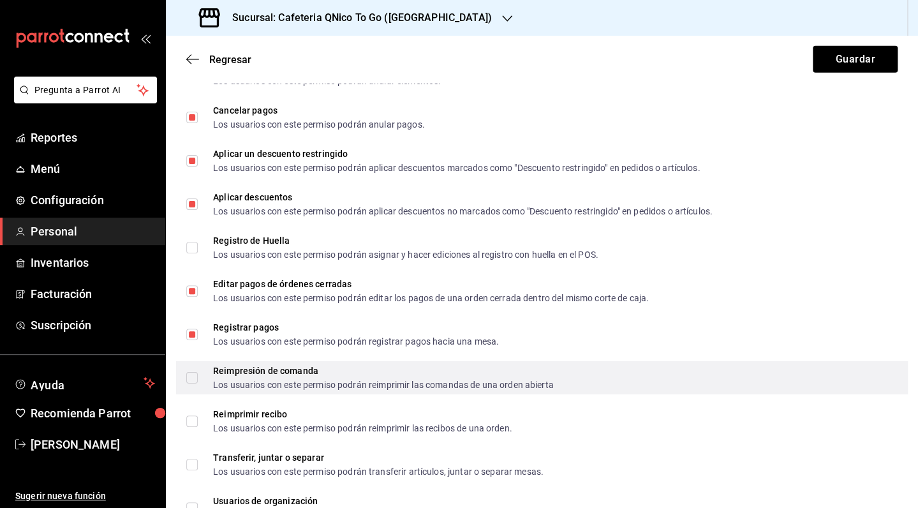
click at [188, 375] on input "Reimpresión de comanda Los usuarios con este permiso podrán reimprimir las coma…" at bounding box center [191, 377] width 11 height 11
checkbox input "true"
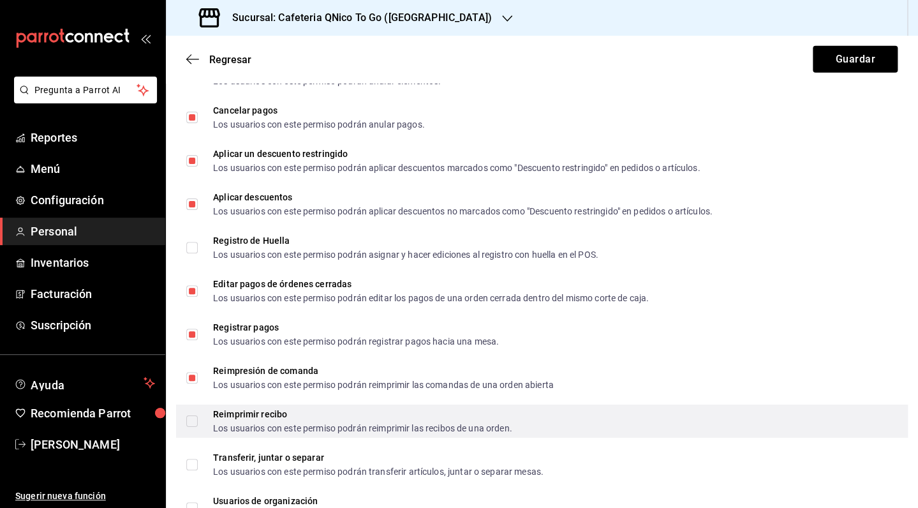
click at [191, 420] on input "Reimprimir recibo Los usuarios con este permiso podrán reimprimir las recibos d…" at bounding box center [191, 420] width 11 height 11
checkbox input "true"
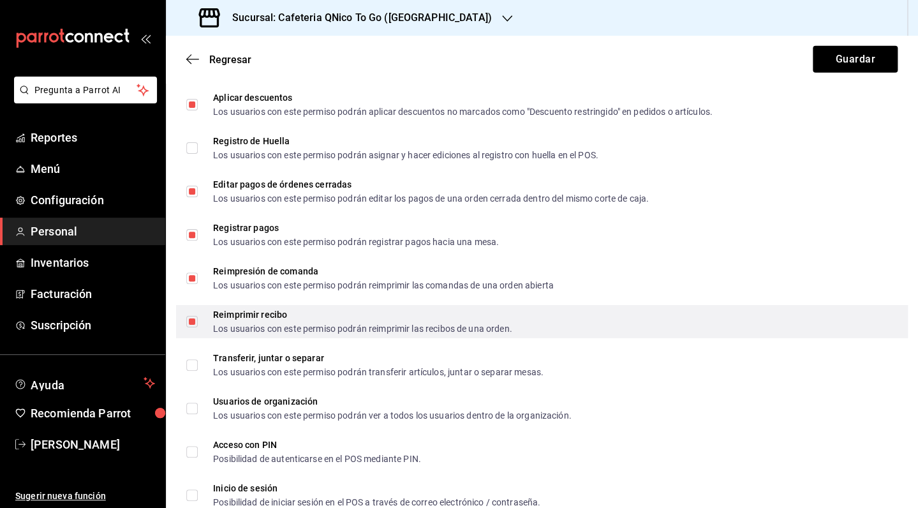
scroll to position [1544, 0]
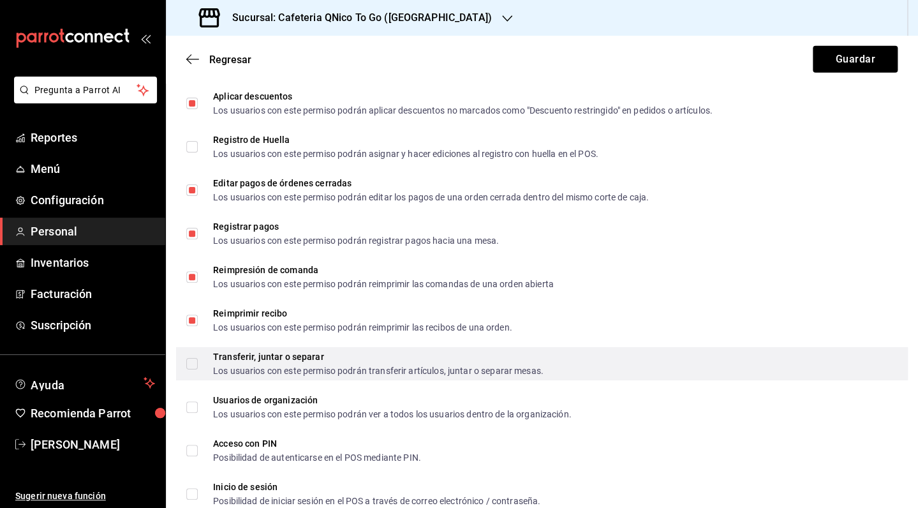
click at [194, 361] on input "Transferir, juntar o separar Los usuarios con este permiso podrán transferir ar…" at bounding box center [191, 363] width 11 height 11
checkbox input "true"
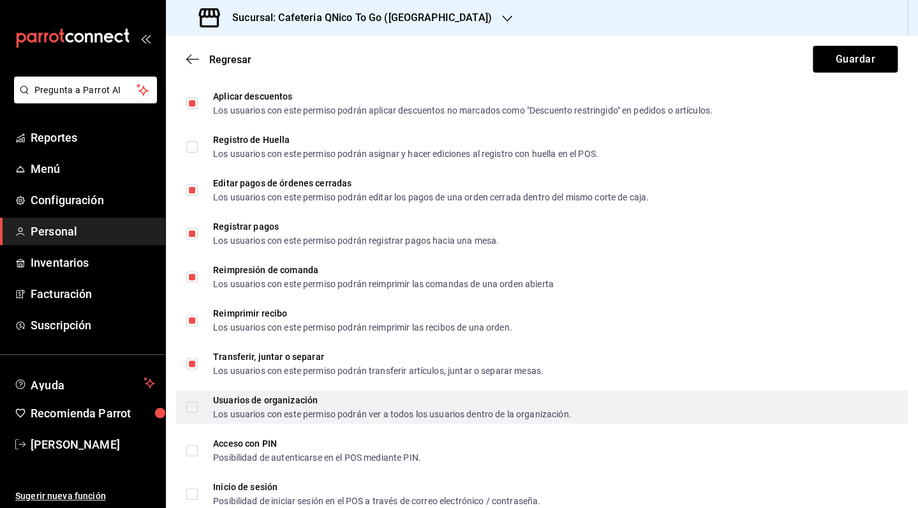
click at [195, 411] on input "Usuarios de organización Los usuarios con este permiso podrán ver a todos los u…" at bounding box center [191, 406] width 11 height 11
checkbox input "true"
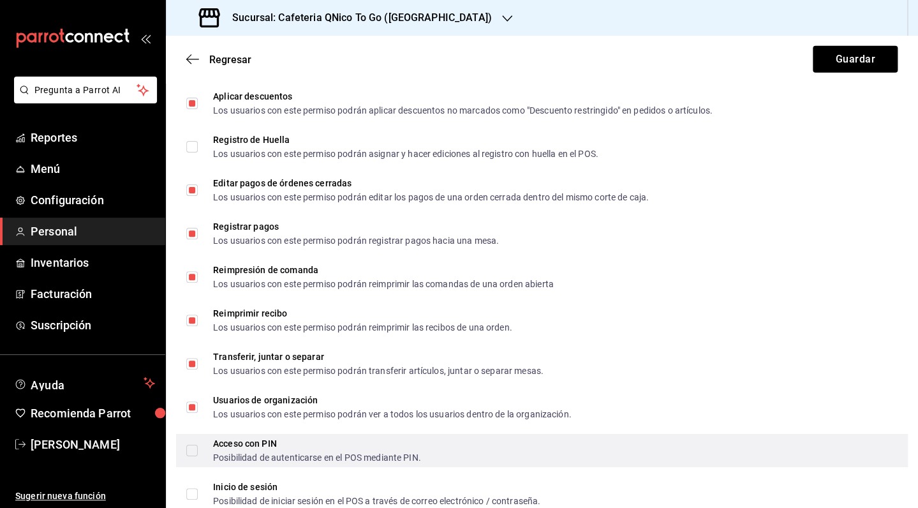
click at [193, 450] on input "Acceso con PIN Posibilidad de autenticarse en el POS mediante PIN." at bounding box center [191, 449] width 11 height 11
checkbox input "true"
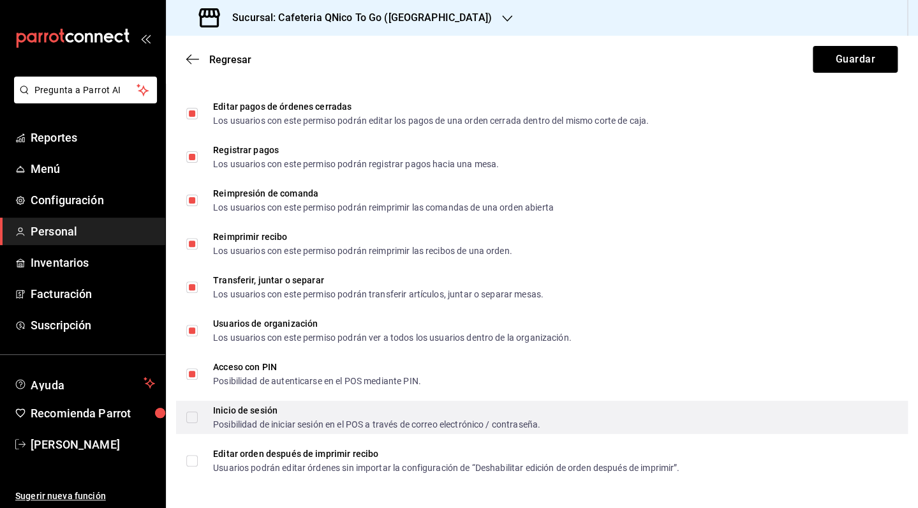
click at [191, 418] on input "Inicio de sesión Posibilidad de iniciar sesión en el POS a través de correo ele…" at bounding box center [191, 416] width 11 height 11
checkbox input "true"
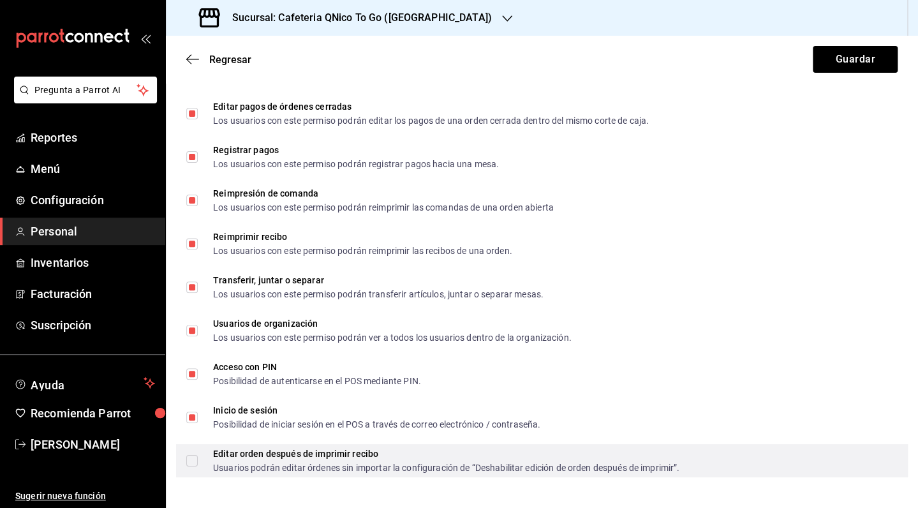
click at [191, 460] on input "Editar orden después de imprimir recibo Usuarios podrán editar órdenes sin impo…" at bounding box center [191, 460] width 11 height 11
checkbox input "true"
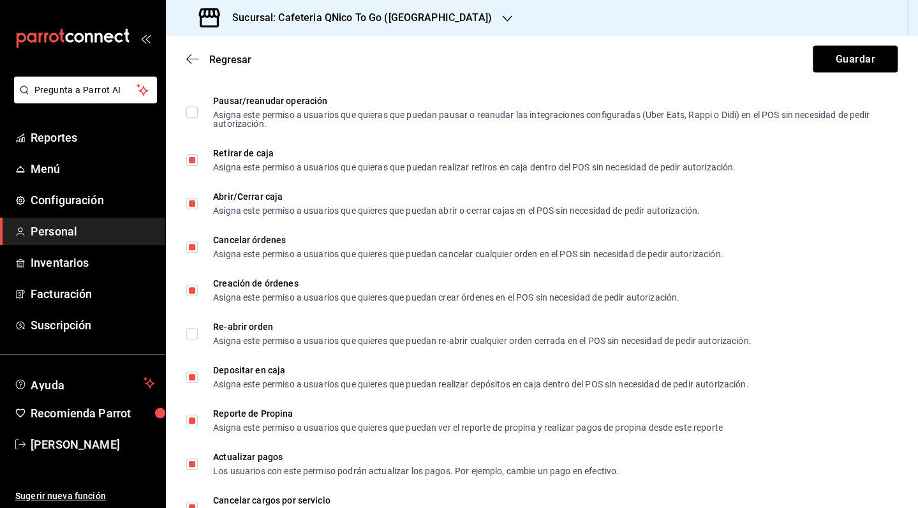
scroll to position [952, 0]
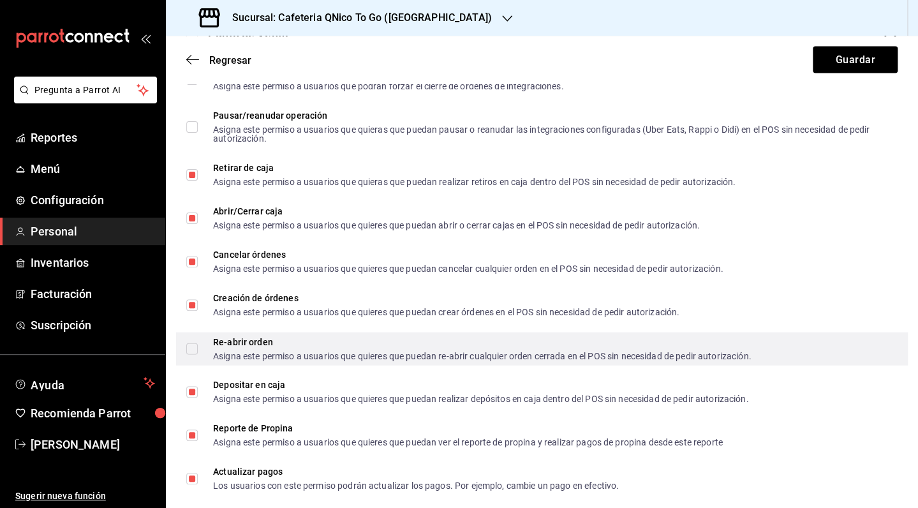
click at [192, 348] on input "Re-abrir orden Asigna este permiso a usuarios que quieres que puedan re-abrir c…" at bounding box center [191, 347] width 11 height 11
checkbox input "true"
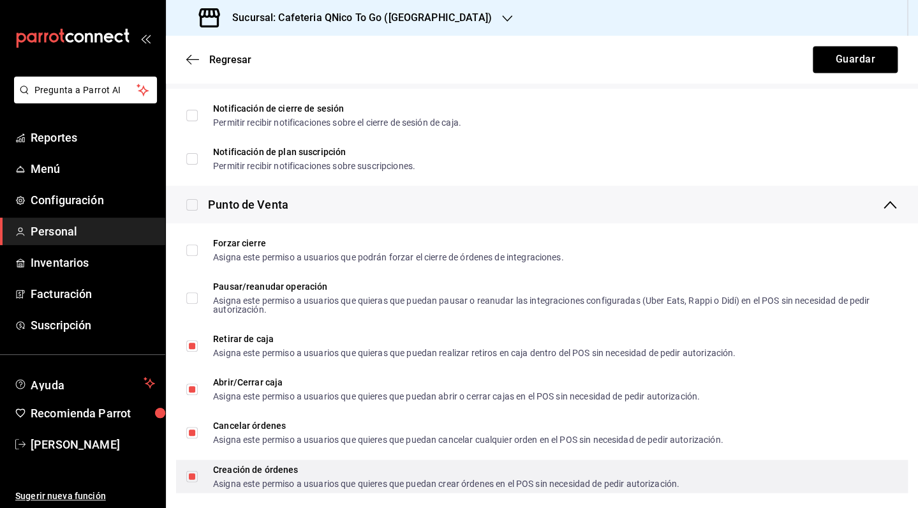
scroll to position [749, 0]
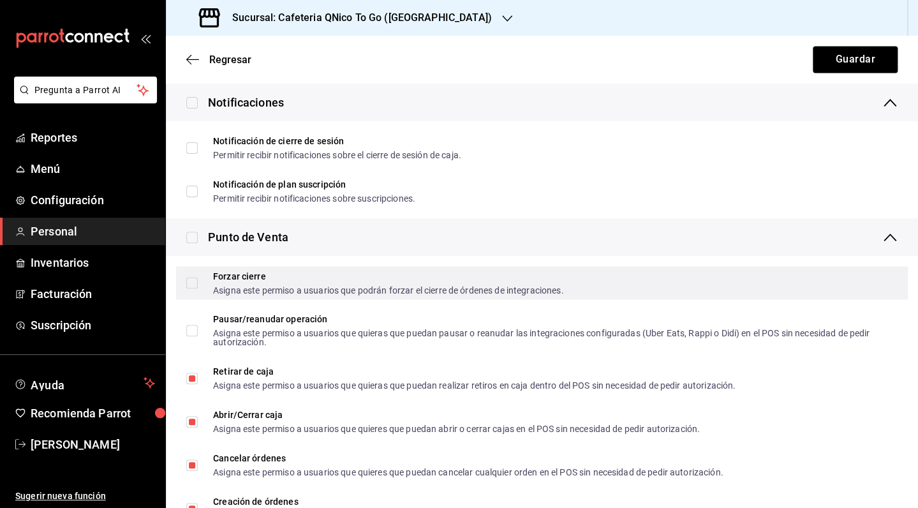
click at [193, 284] on input "Forzar cierre Asigna este permiso a usuarios que podrán forzar el cierre de órd…" at bounding box center [191, 282] width 11 height 11
checkbox input "true"
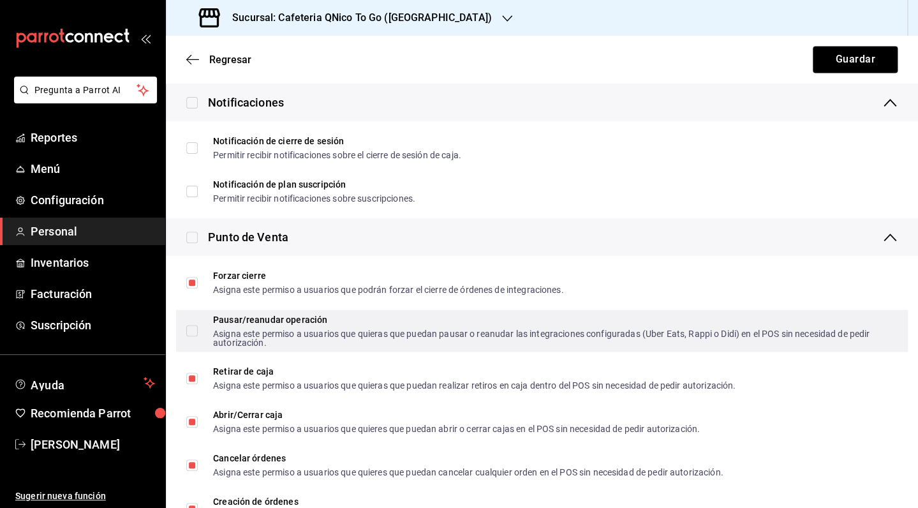
click at [194, 326] on input "Pausar/reanudar operación Asigna este permiso a usuarios que quieras que puedan…" at bounding box center [191, 330] width 11 height 11
checkbox input "true"
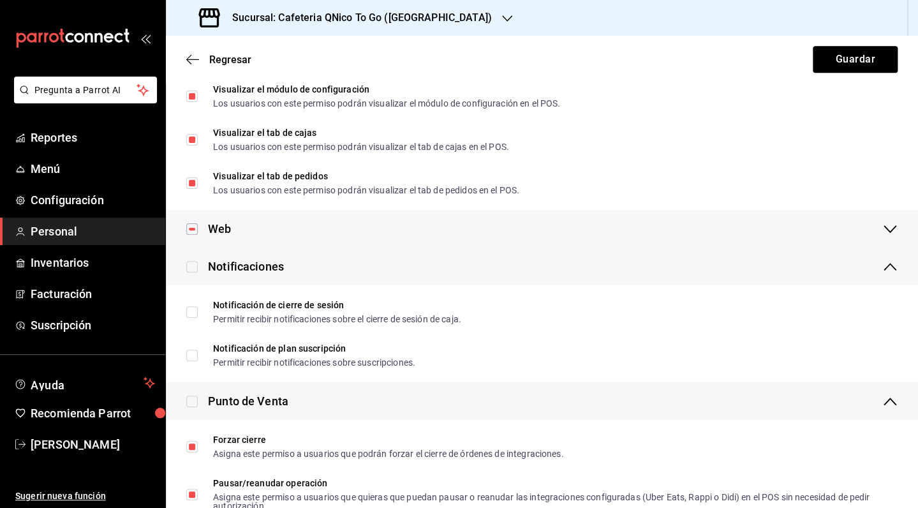
scroll to position [0, 0]
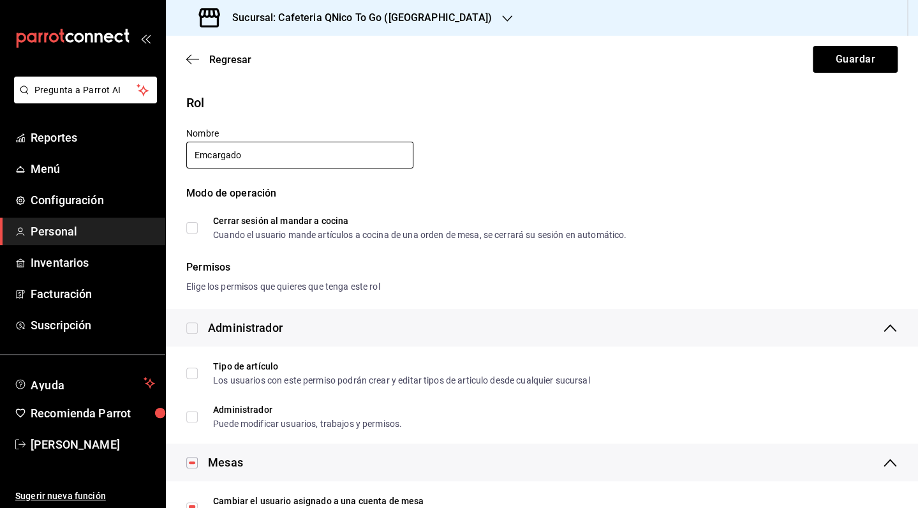
click at [207, 155] on input "Emcargado" at bounding box center [299, 155] width 227 height 27
type input "Encargado"
click at [479, 150] on div "Rol Nombre Encargado Modo de operación Cerrar sesión al mandar a cocina Cuando …" at bounding box center [534, 158] width 726 height 161
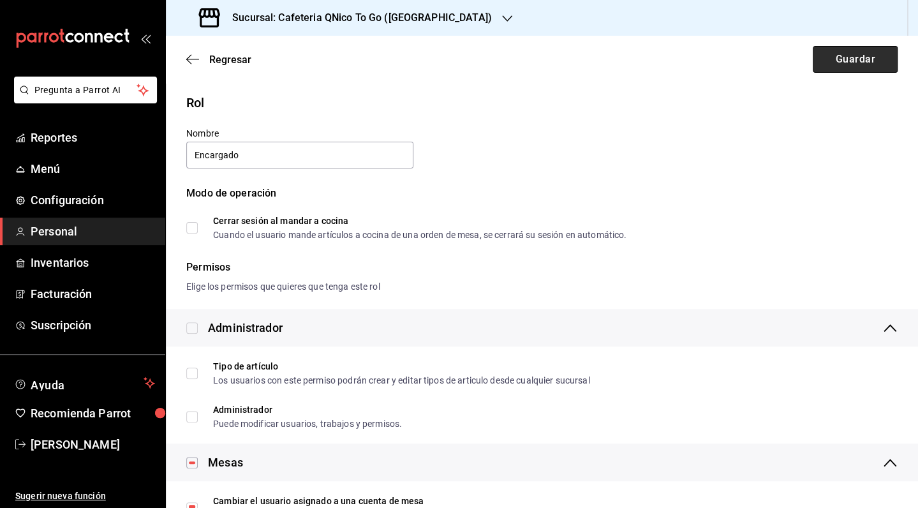
click at [833, 64] on button "Guardar" at bounding box center [854, 59] width 85 height 27
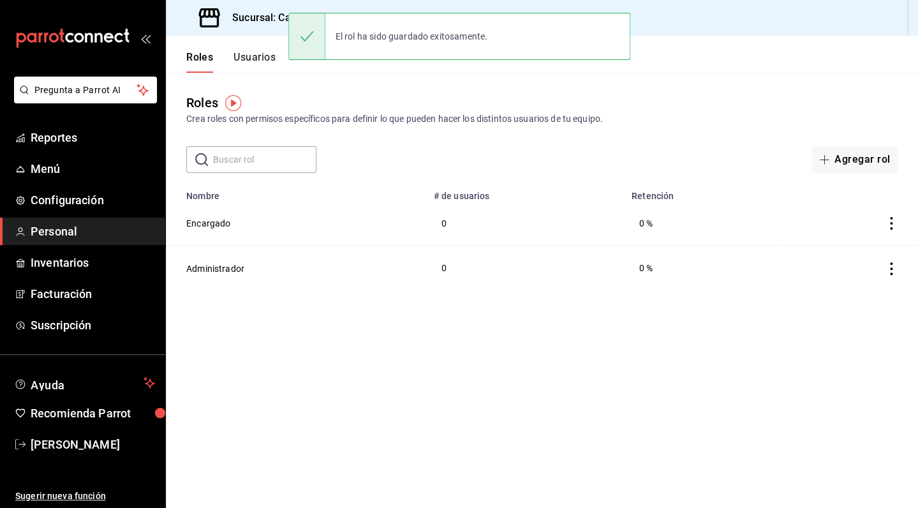
click at [259, 57] on button "Usuarios" at bounding box center [254, 62] width 42 height 22
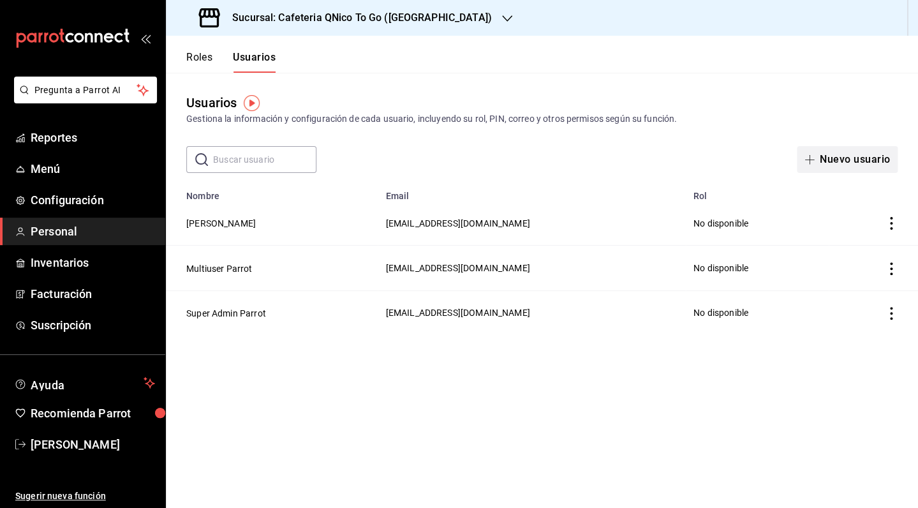
click at [840, 158] on button "Nuevo usuario" at bounding box center [846, 159] width 101 height 27
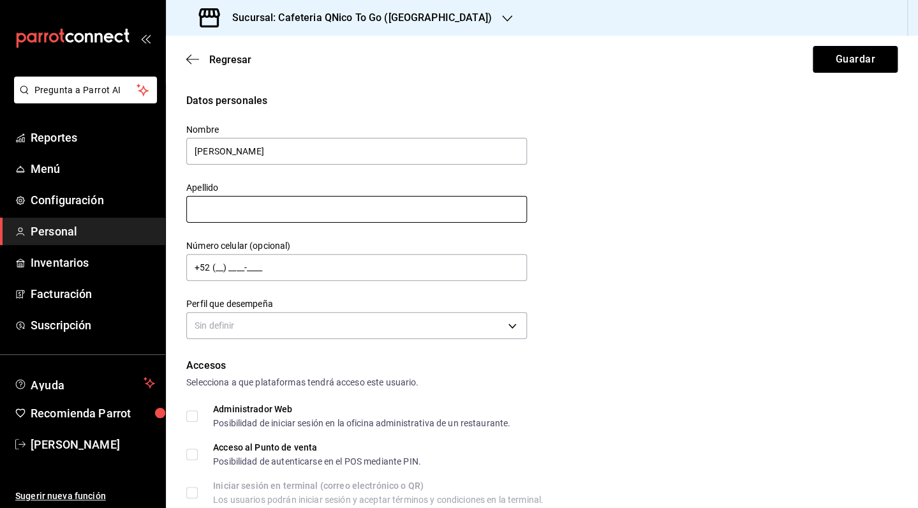
type input "[PERSON_NAME]"
click at [315, 215] on input "text" at bounding box center [356, 209] width 341 height 27
type input "[PERSON_NAME]"
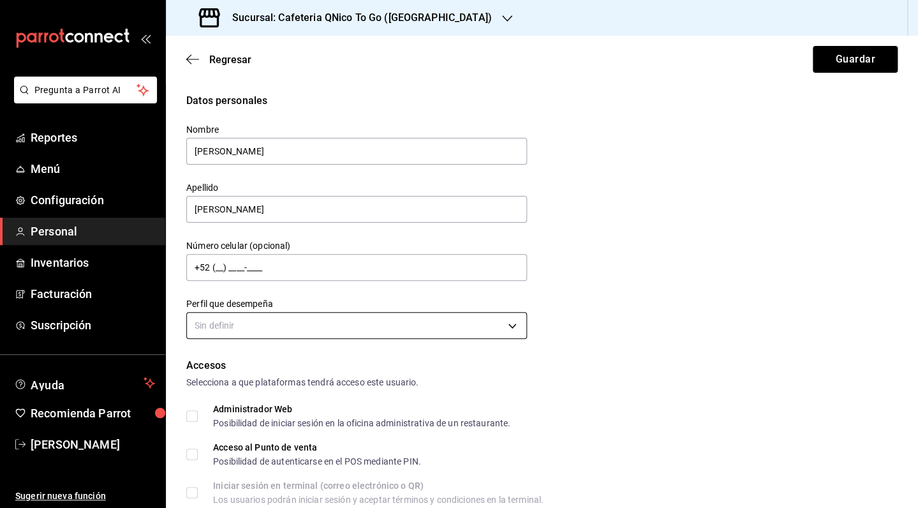
click at [226, 330] on body "Pregunta a Parrot AI Reportes Menú Configuración Personal Inventarios Facturaci…" at bounding box center [459, 254] width 918 height 508
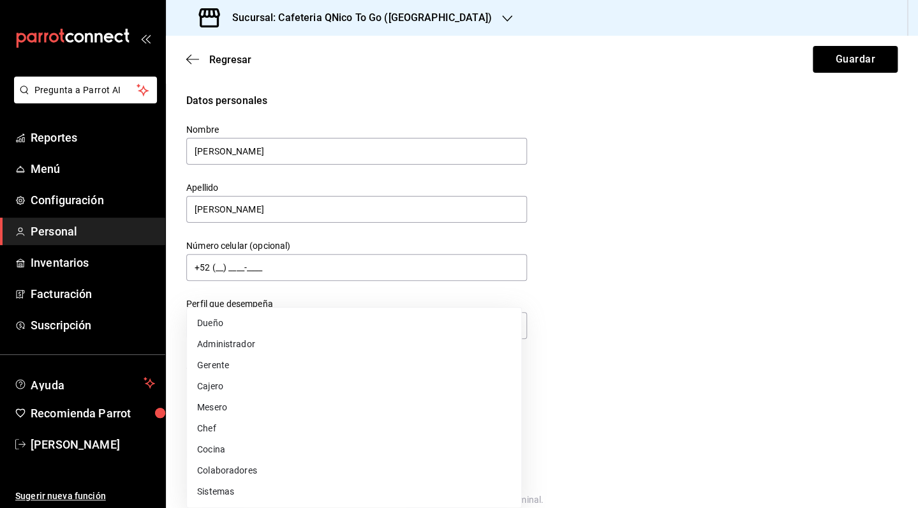
click at [379, 349] on li "Administrador" at bounding box center [354, 344] width 334 height 21
type input "ADMIN"
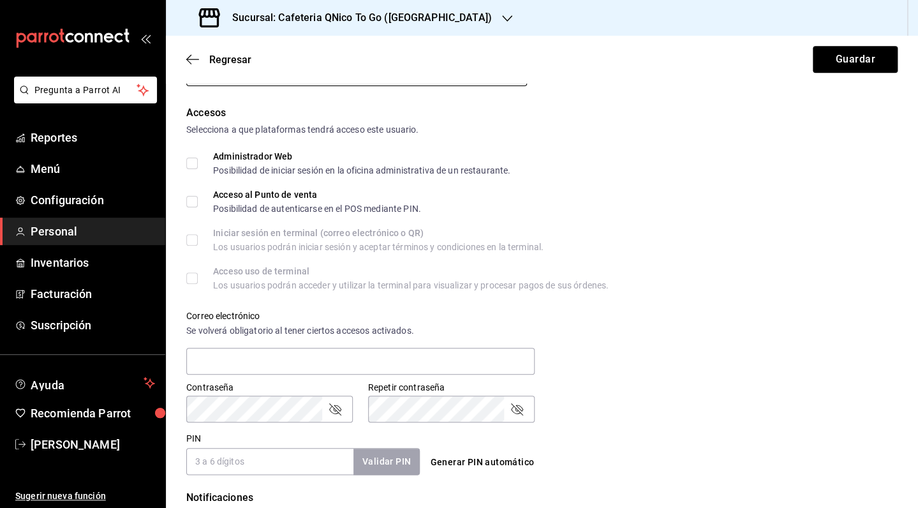
scroll to position [265, 0]
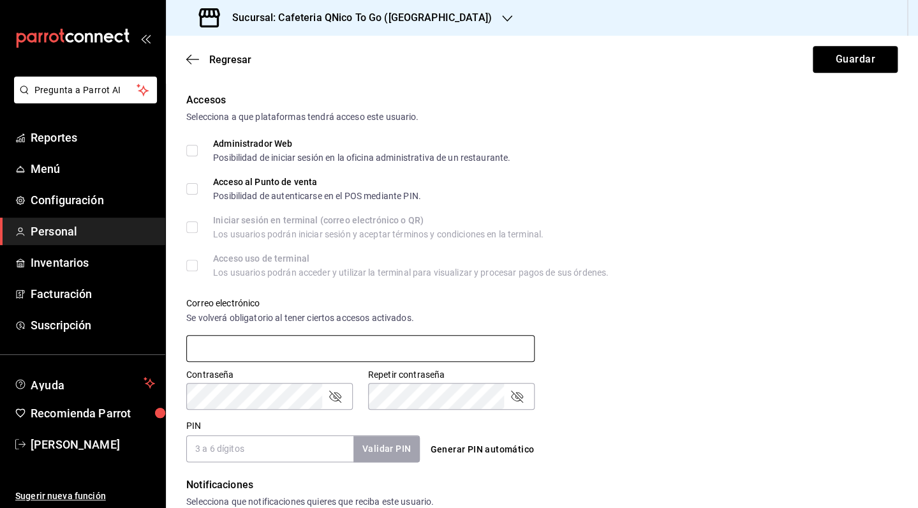
click at [225, 341] on input "text" at bounding box center [360, 348] width 348 height 27
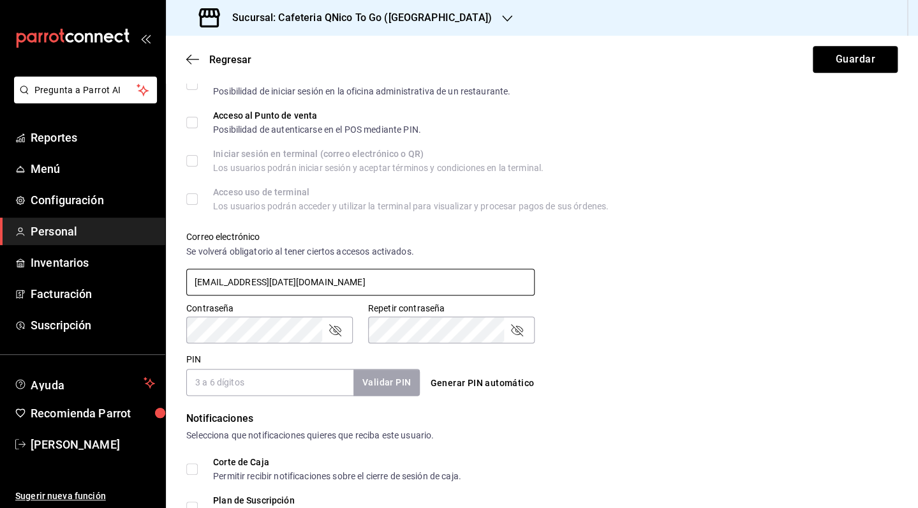
scroll to position [337, 0]
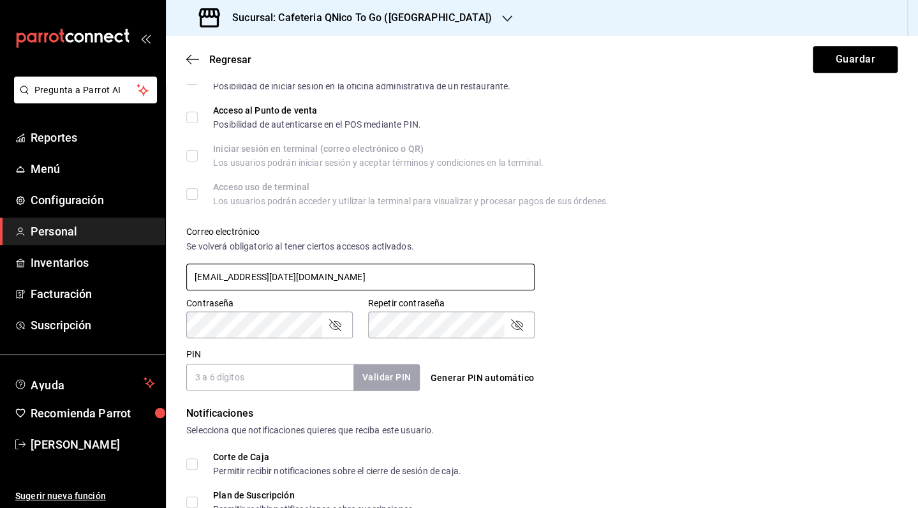
type input "[EMAIL_ADDRESS][DATE][DOMAIN_NAME]"
click at [337, 314] on div "Contraseña" at bounding box center [269, 324] width 166 height 27
click at [335, 323] on icon "passwordField" at bounding box center [334, 324] width 15 height 15
click at [299, 381] on input "PIN" at bounding box center [269, 376] width 167 height 27
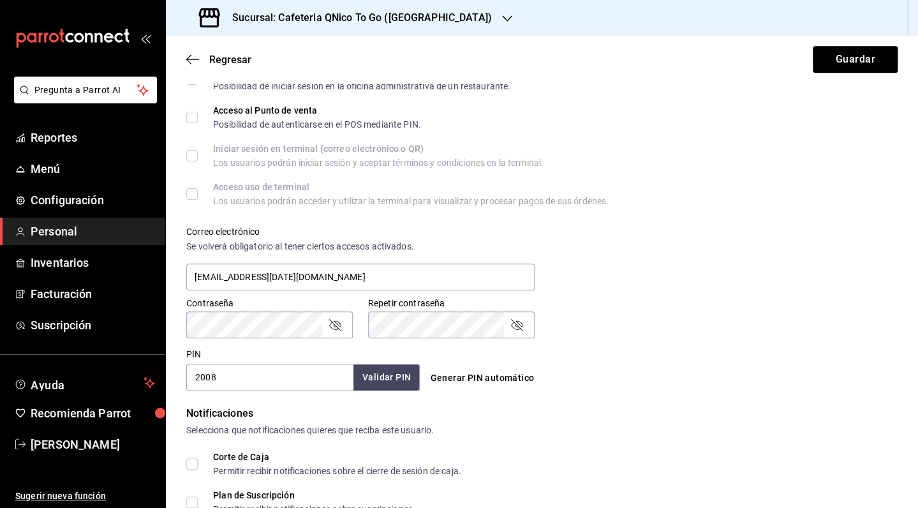
type input "2008"
click at [390, 385] on button "Validar PIN" at bounding box center [386, 376] width 68 height 27
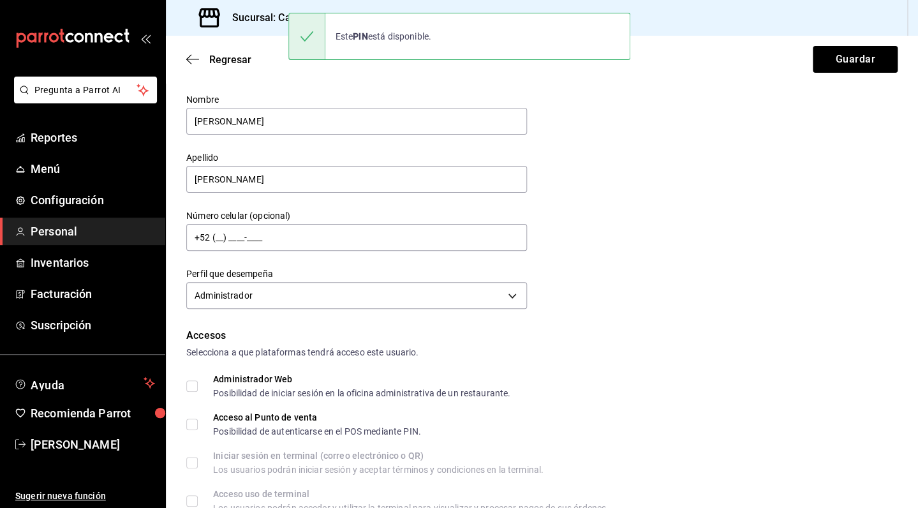
scroll to position [4, 0]
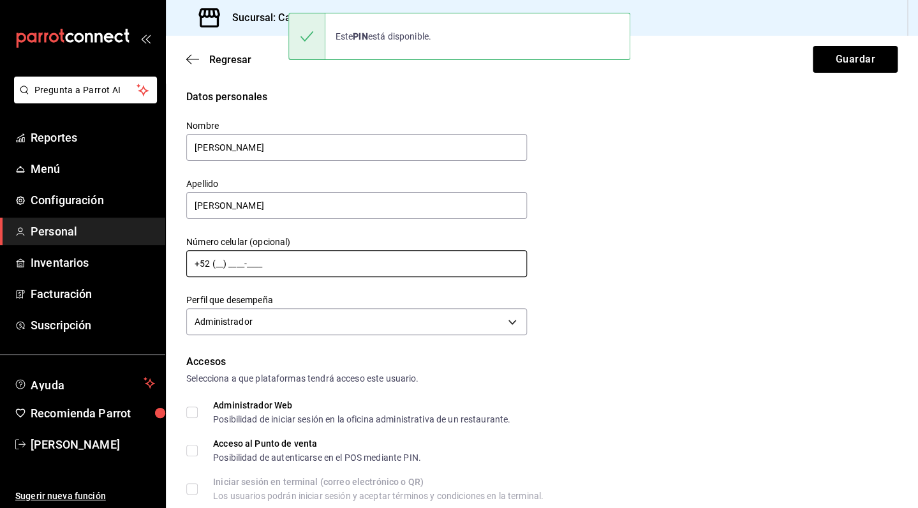
click at [218, 269] on input "+52 (__) ____-____" at bounding box center [356, 263] width 341 height 27
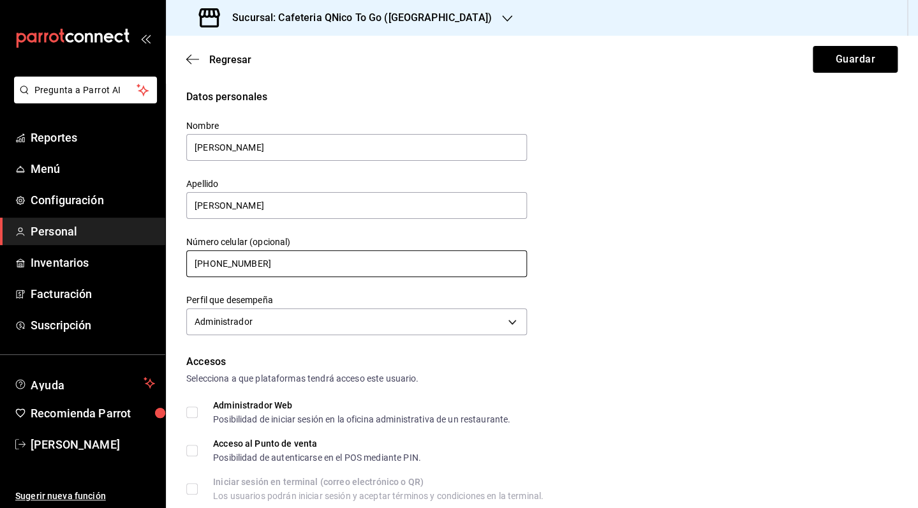
type input "[PHONE_NUMBER]"
click at [599, 291] on div "Datos personales Nombre [PERSON_NAME] Apellido [PERSON_NAME] Número celular (op…" at bounding box center [541, 213] width 711 height 249
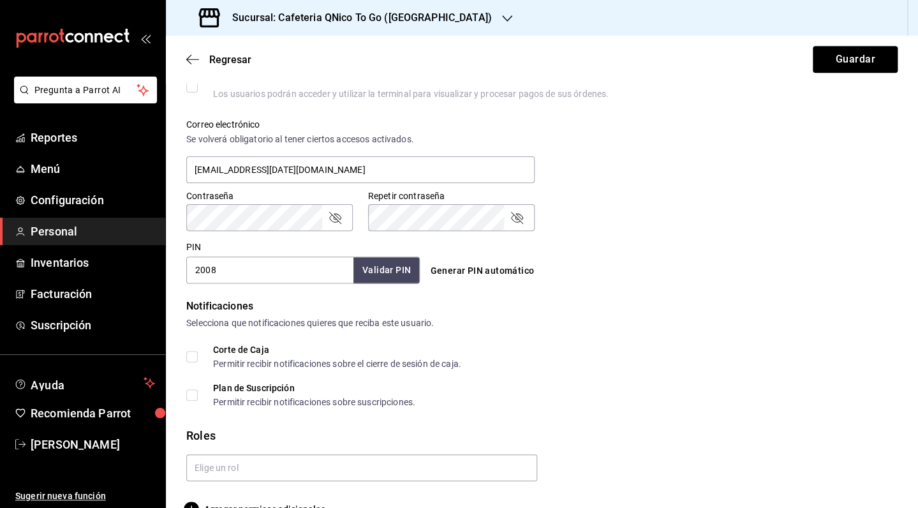
scroll to position [473, 0]
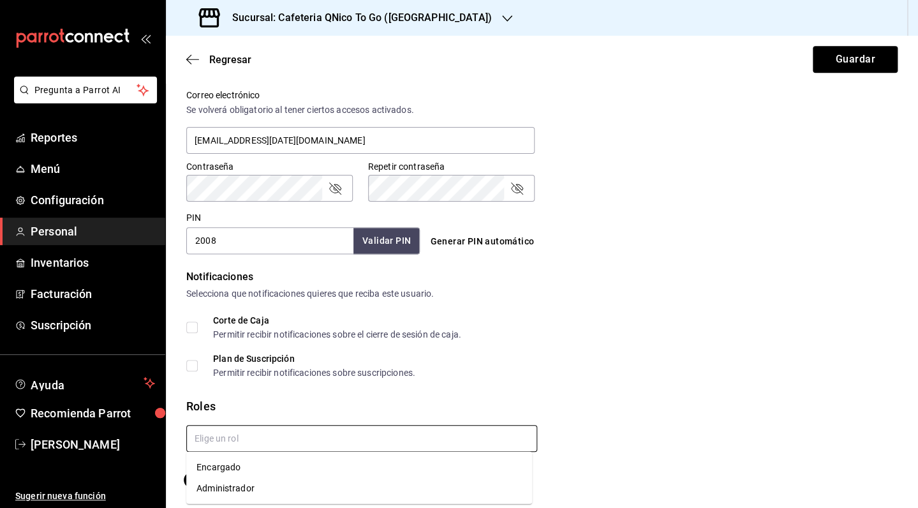
click at [228, 439] on input "text" at bounding box center [361, 438] width 351 height 27
click at [228, 470] on li "Encargado" at bounding box center [359, 467] width 346 height 21
checkbox input "true"
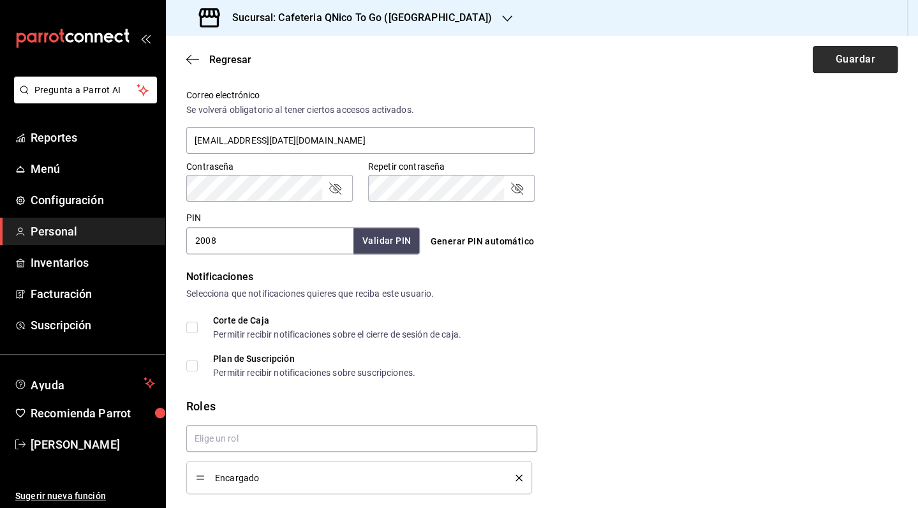
click at [836, 62] on button "Guardar" at bounding box center [854, 59] width 85 height 27
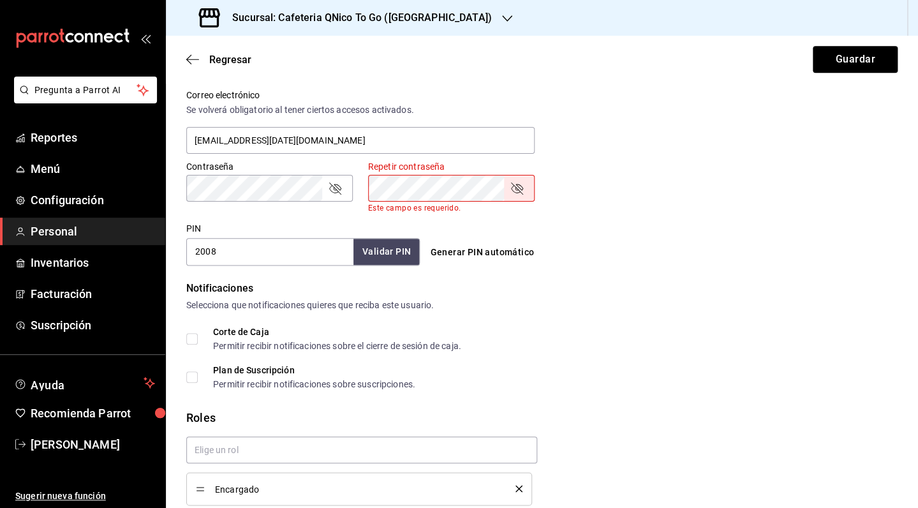
click at [342, 187] on icon "passwordField" at bounding box center [334, 187] width 15 height 15
click at [518, 184] on icon "passwordField" at bounding box center [516, 187] width 15 height 15
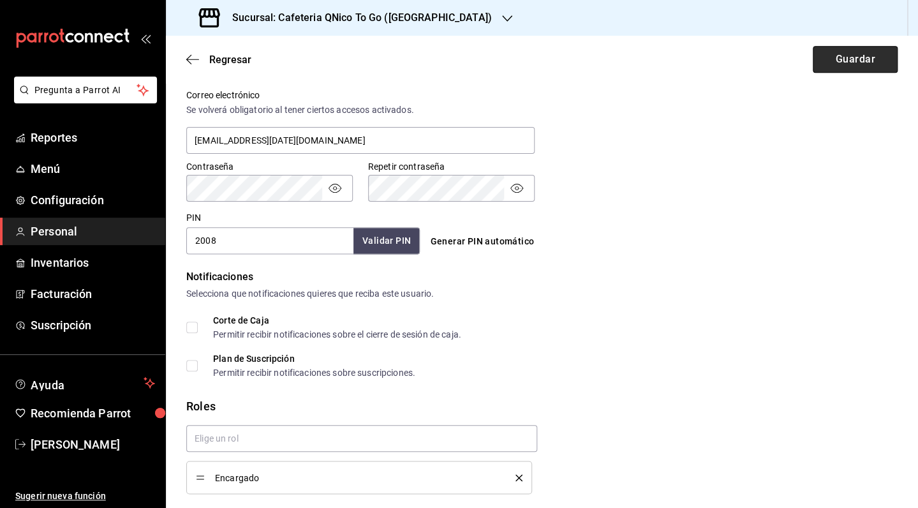
click at [823, 64] on button "Guardar" at bounding box center [854, 59] width 85 height 27
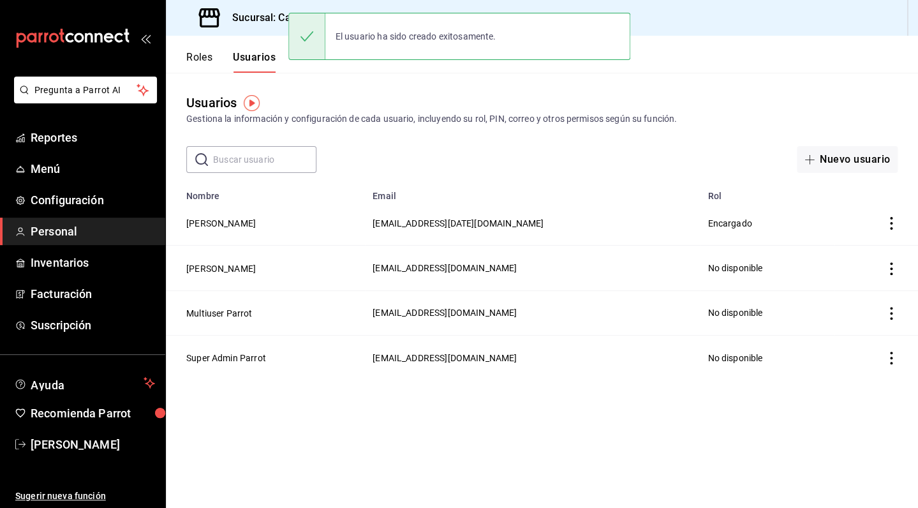
click at [204, 64] on button "Roles" at bounding box center [199, 62] width 26 height 22
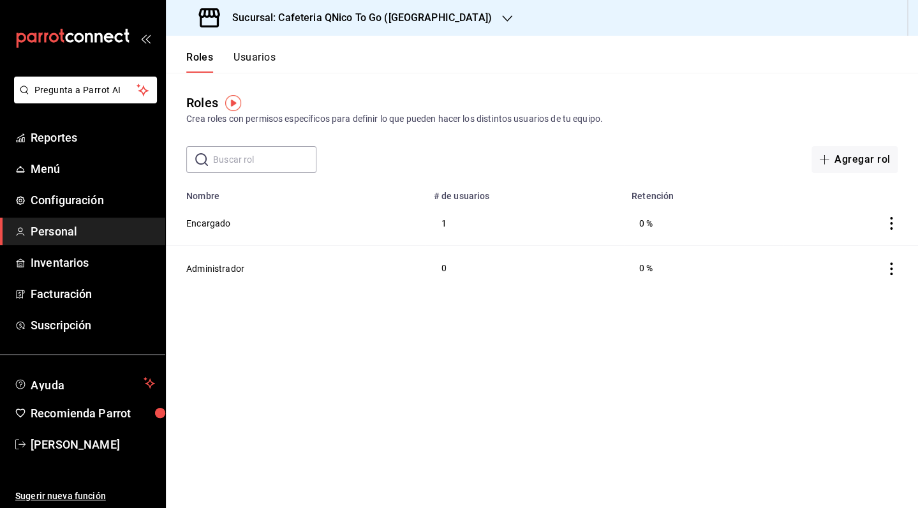
click at [268, 55] on button "Usuarios" at bounding box center [254, 62] width 42 height 22
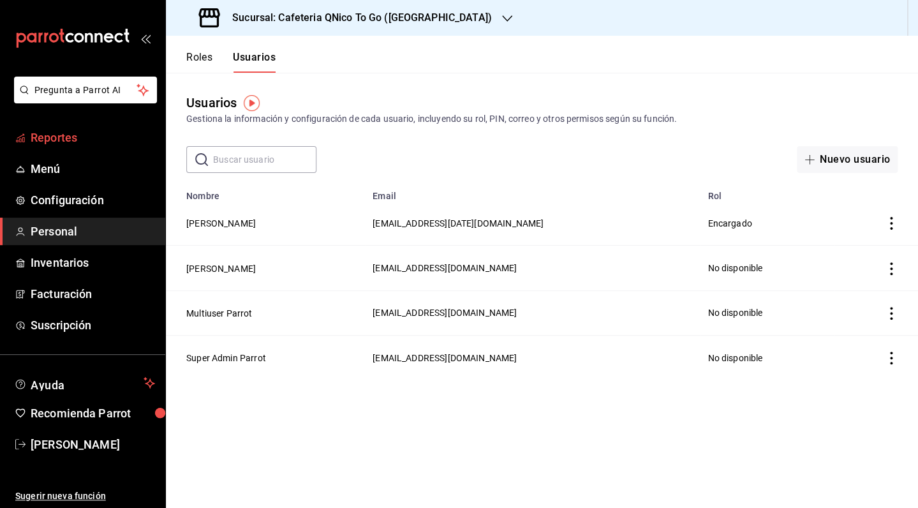
click at [36, 143] on span "Reportes" at bounding box center [93, 137] width 124 height 17
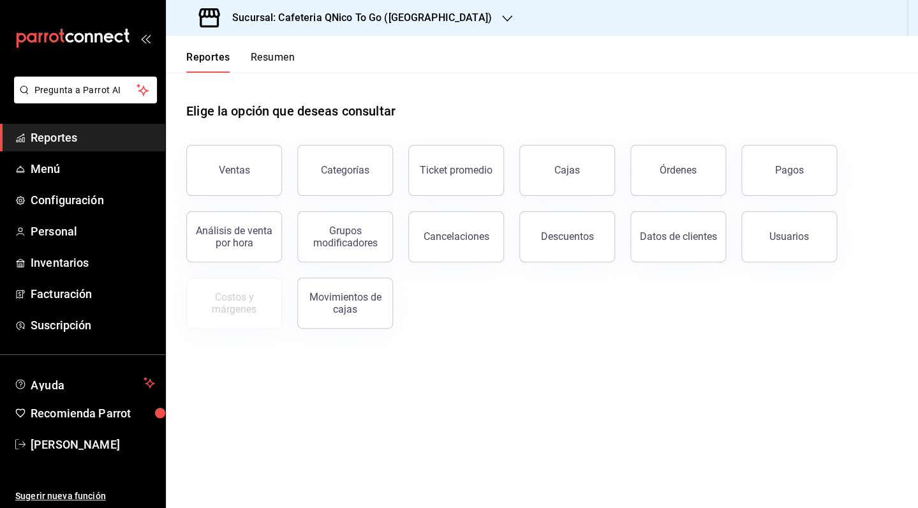
click at [267, 66] on button "Resumen" at bounding box center [273, 62] width 44 height 22
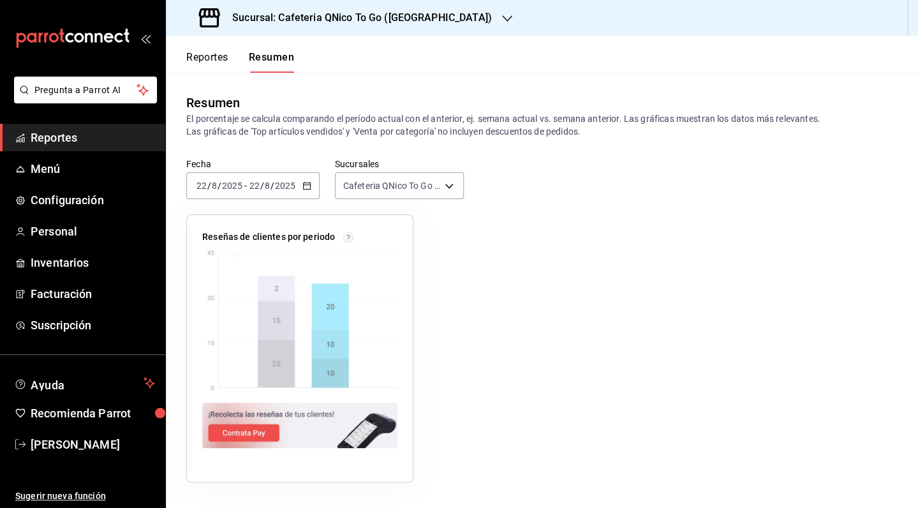
click at [217, 60] on button "Reportes" at bounding box center [207, 62] width 42 height 22
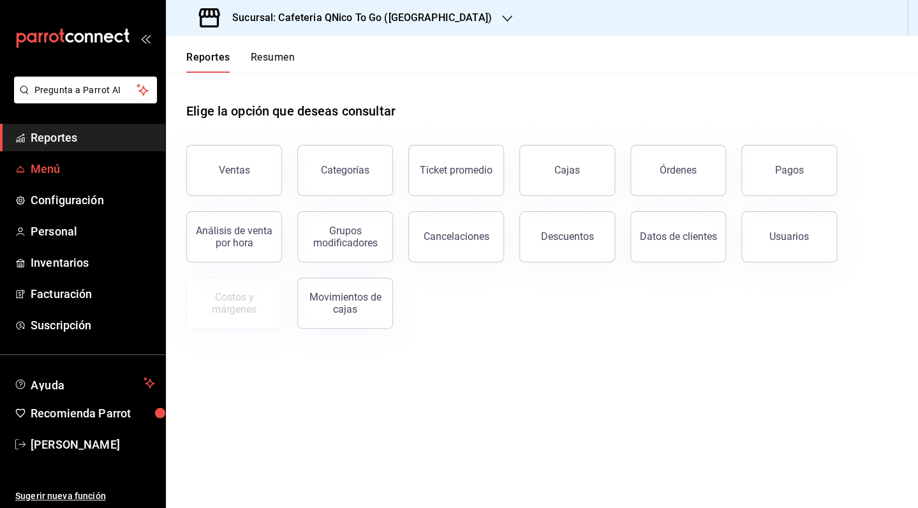
click at [84, 171] on span "Menú" at bounding box center [93, 168] width 124 height 17
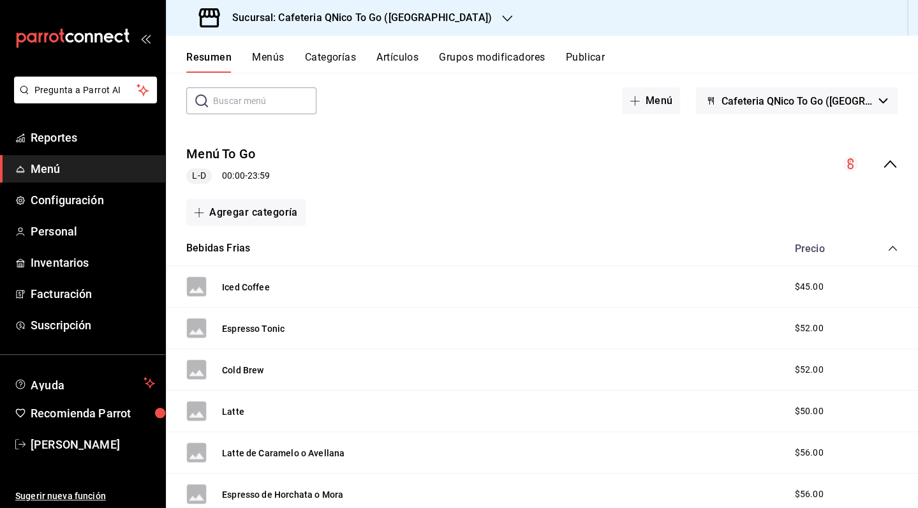
scroll to position [60, 0]
click at [878, 99] on icon "button" at bounding box center [882, 99] width 9 height 5
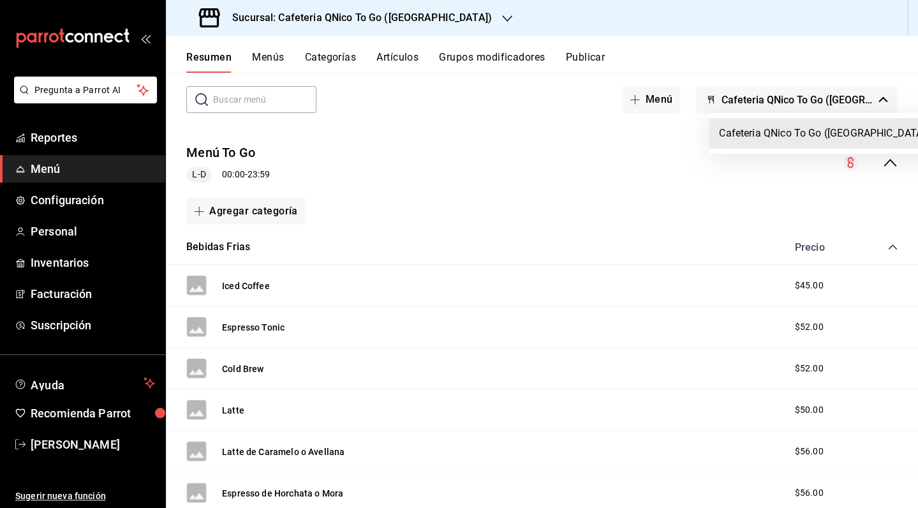
click at [826, 136] on li "Cafeteria QNico To Go ([GEOGRAPHIC_DATA])" at bounding box center [823, 133] width 230 height 31
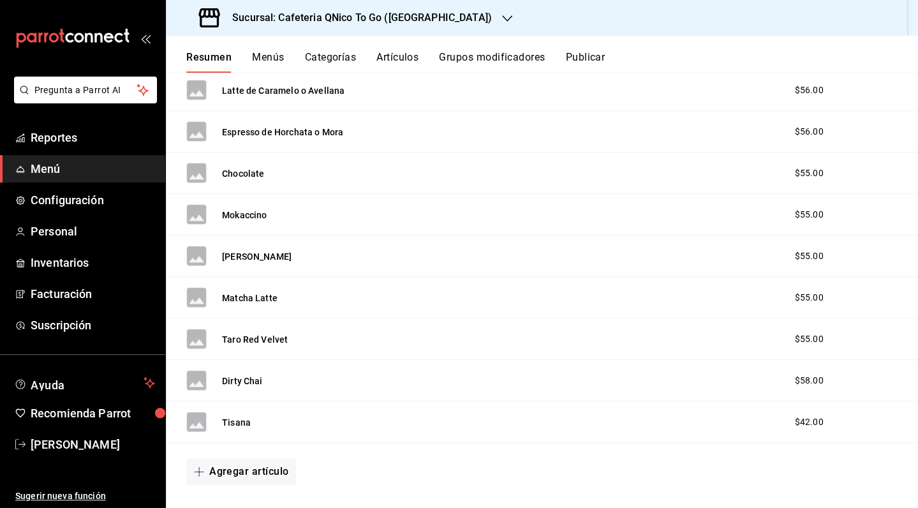
scroll to position [0, 0]
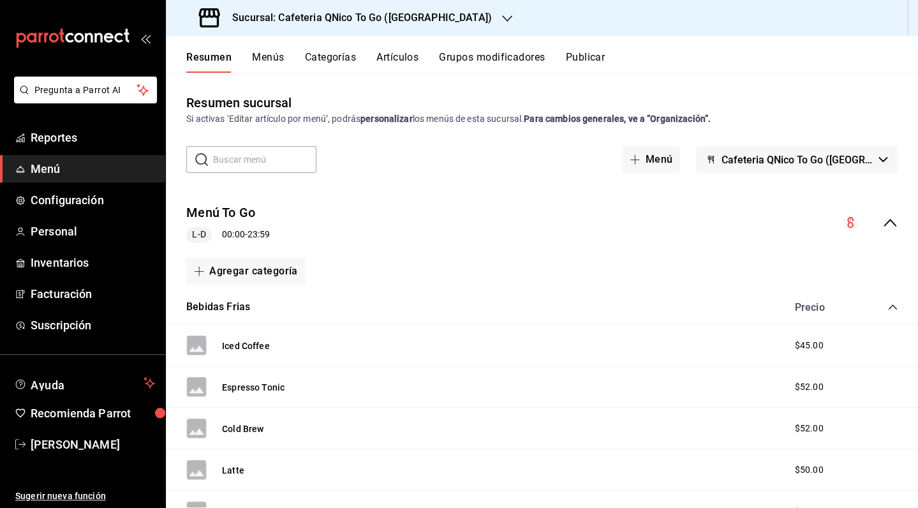
click at [313, 59] on button "Categorías" at bounding box center [331, 62] width 52 height 22
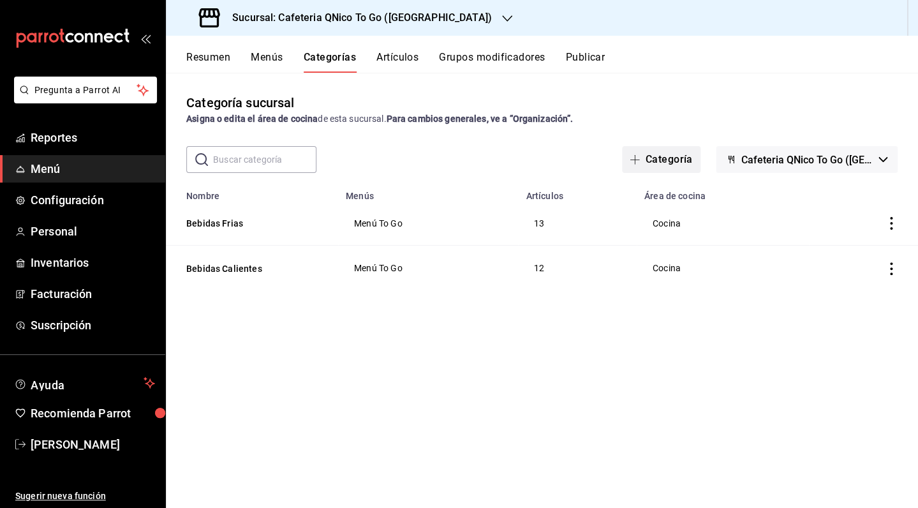
click at [668, 159] on button "Categoría" at bounding box center [661, 159] width 78 height 27
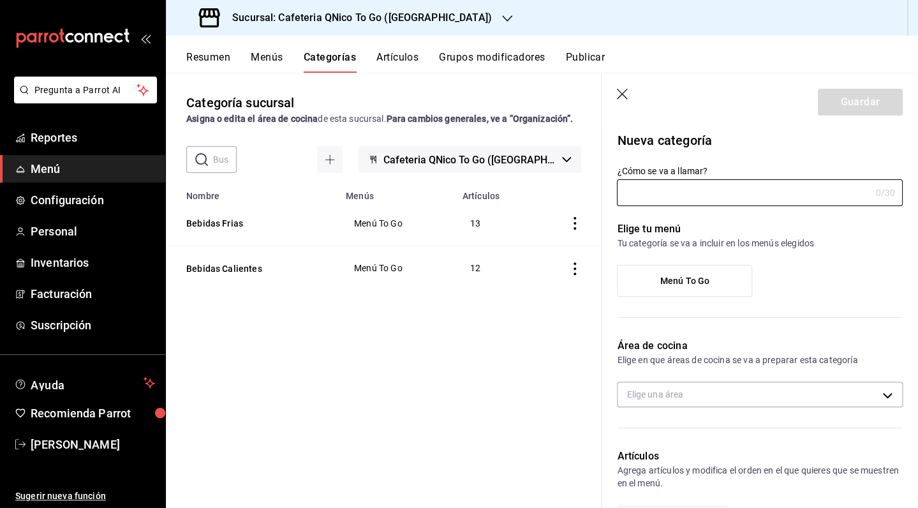
type input "1755908657528"
type input "547f5df0-b150-403e-97e9-23f12a231c60"
type input "Postres"
click at [786, 268] on div "Menú To Go" at bounding box center [760, 286] width 286 height 42
click at [679, 287] on label "Menú To Go" at bounding box center [684, 280] width 134 height 31
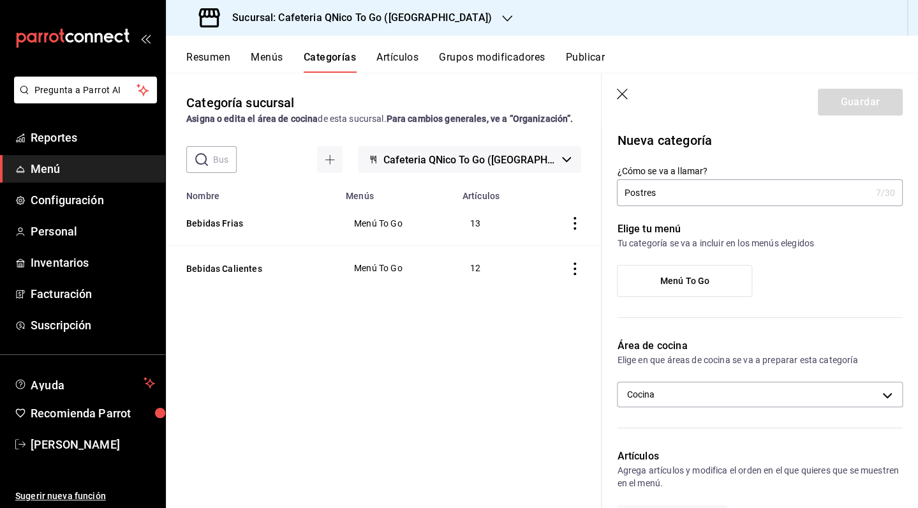
click at [0, 0] on input "Menú To Go" at bounding box center [0, 0] width 0 height 0
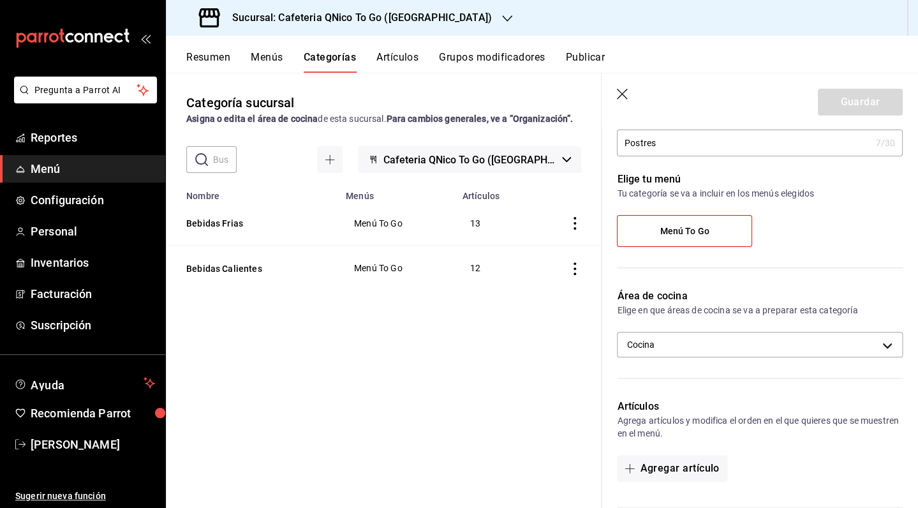
scroll to position [54, 0]
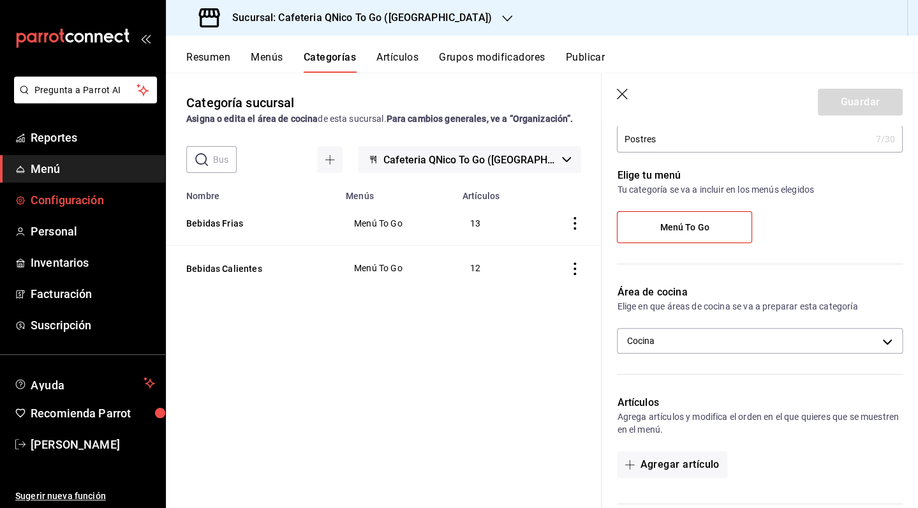
click at [91, 202] on span "Configuración" at bounding box center [93, 199] width 124 height 17
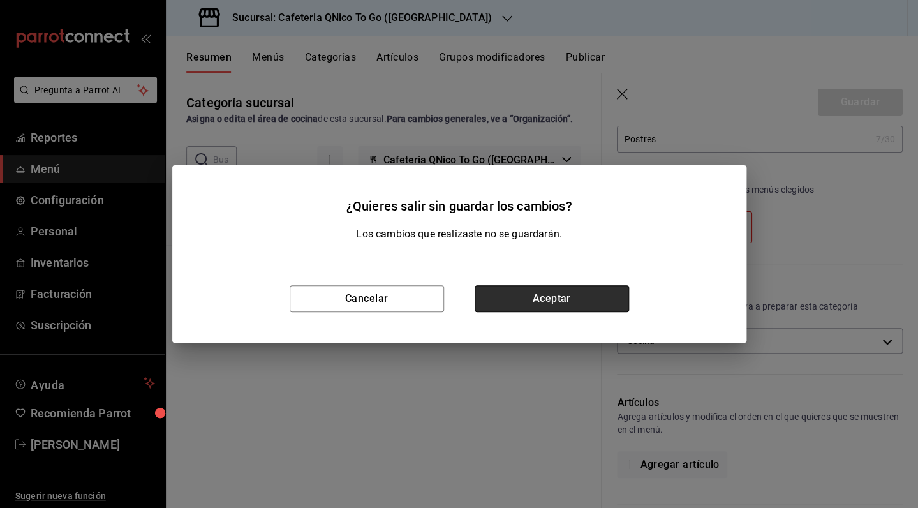
click at [569, 304] on button "Aceptar" at bounding box center [551, 298] width 154 height 27
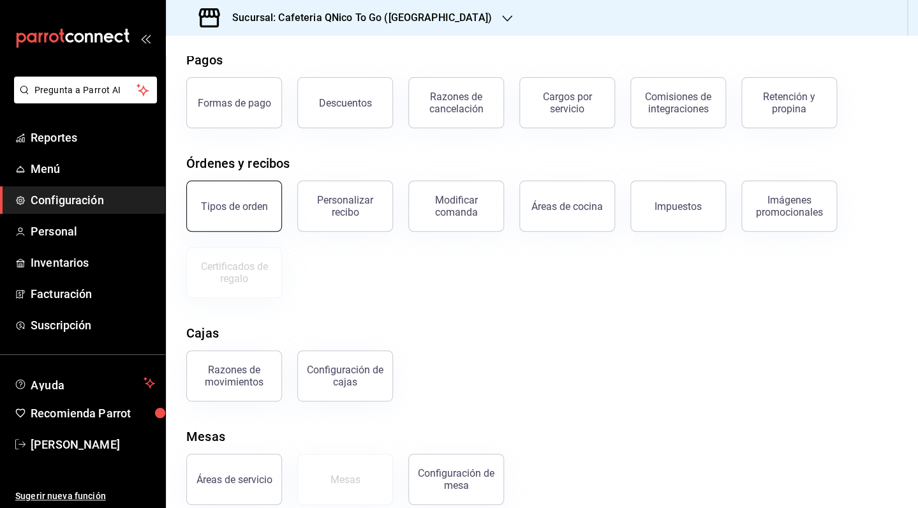
scroll to position [56, 0]
click at [240, 203] on div "Tipos de orden" at bounding box center [234, 206] width 67 height 12
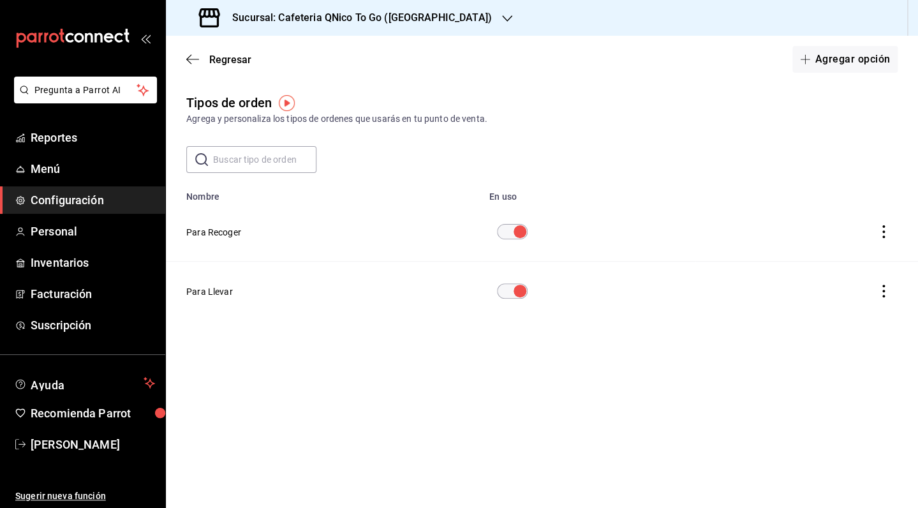
click at [218, 51] on div "Regresar Agregar opción" at bounding box center [542, 59] width 752 height 47
click at [221, 61] on span "Regresar" at bounding box center [230, 60] width 42 height 12
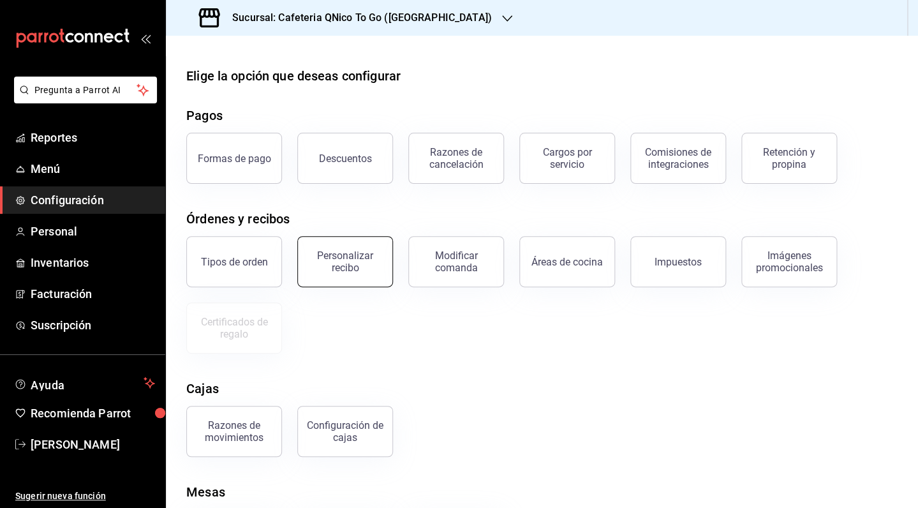
click at [347, 275] on button "Personalizar recibo" at bounding box center [345, 261] width 96 height 51
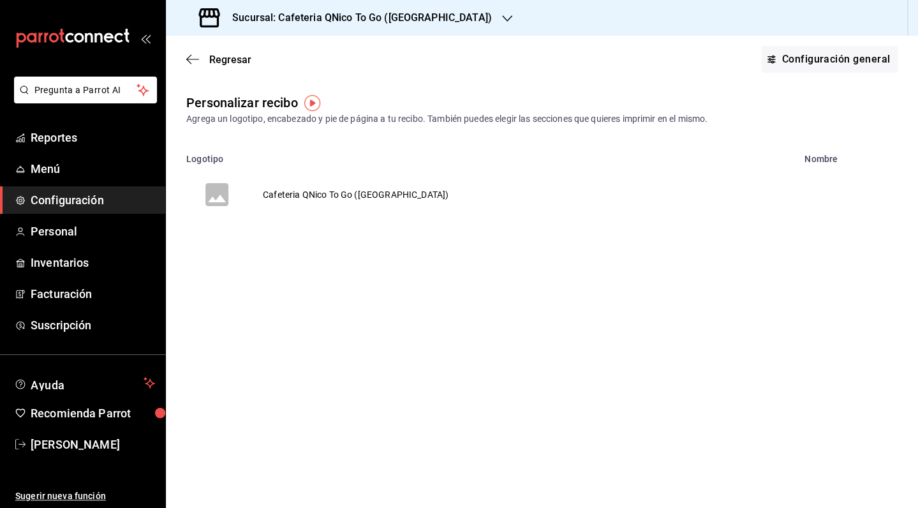
click at [363, 194] on td "Cafeteria QNico To Go ([GEOGRAPHIC_DATA])" at bounding box center [355, 194] width 216 height 61
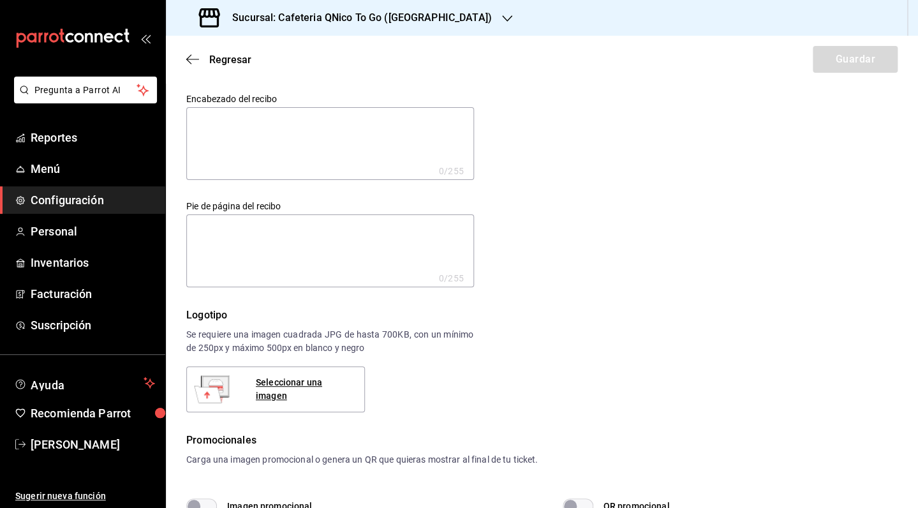
click at [325, 144] on textarea at bounding box center [330, 143] width 288 height 73
click at [295, 243] on textarea at bounding box center [330, 250] width 288 height 73
click at [235, 62] on span "Regresar" at bounding box center [230, 60] width 42 height 12
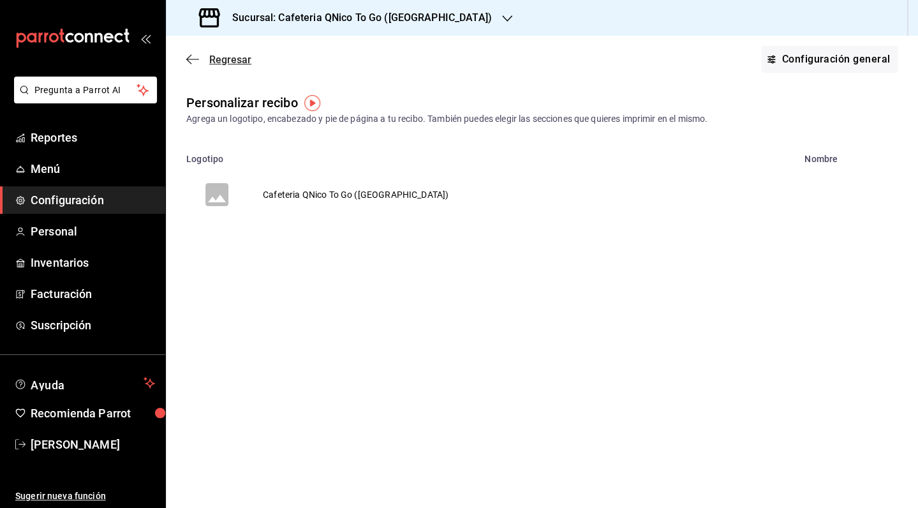
click at [235, 58] on span "Regresar" at bounding box center [230, 60] width 42 height 12
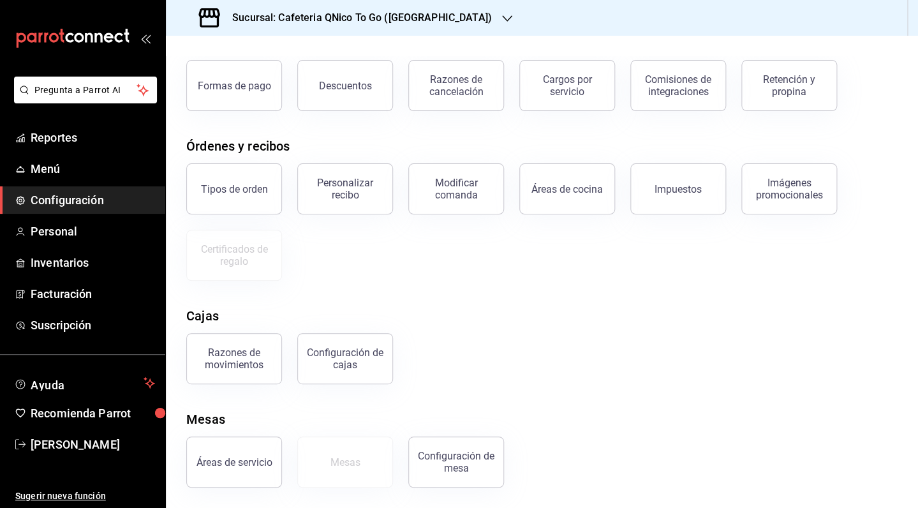
scroll to position [21, 0]
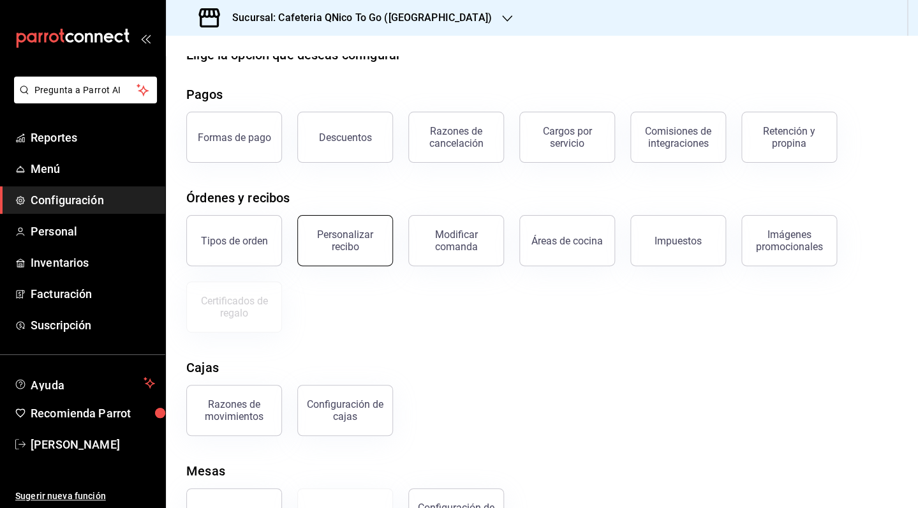
click at [340, 249] on div "Personalizar recibo" at bounding box center [344, 240] width 79 height 24
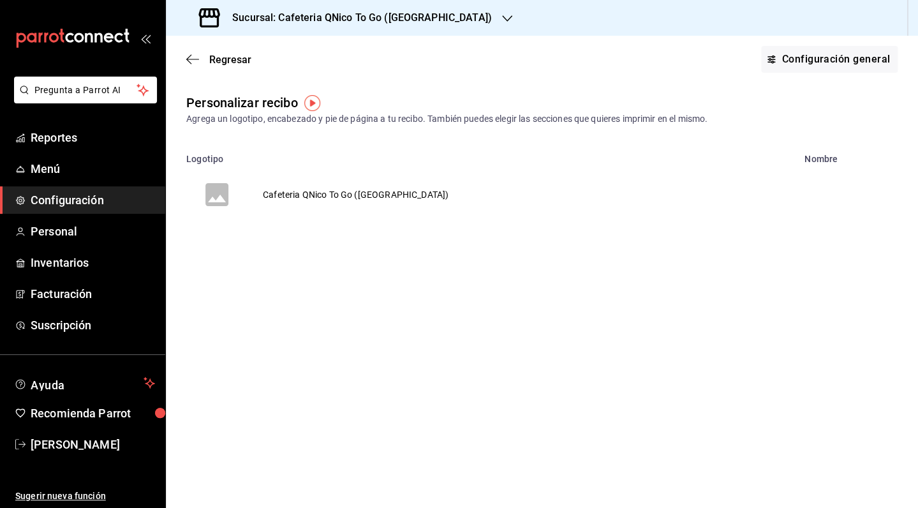
click at [320, 191] on td "Cafeteria QNico To Go ([GEOGRAPHIC_DATA])" at bounding box center [355, 194] width 216 height 61
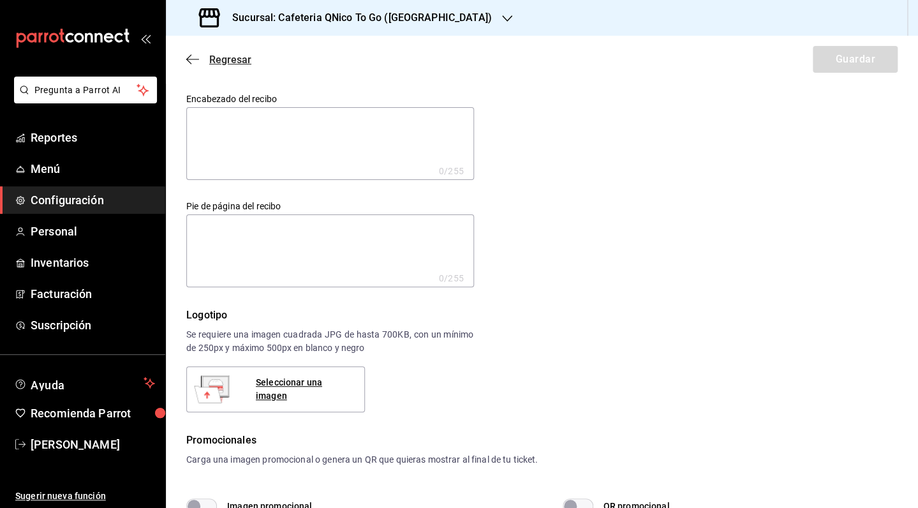
click at [226, 60] on span "Regresar" at bounding box center [230, 60] width 42 height 12
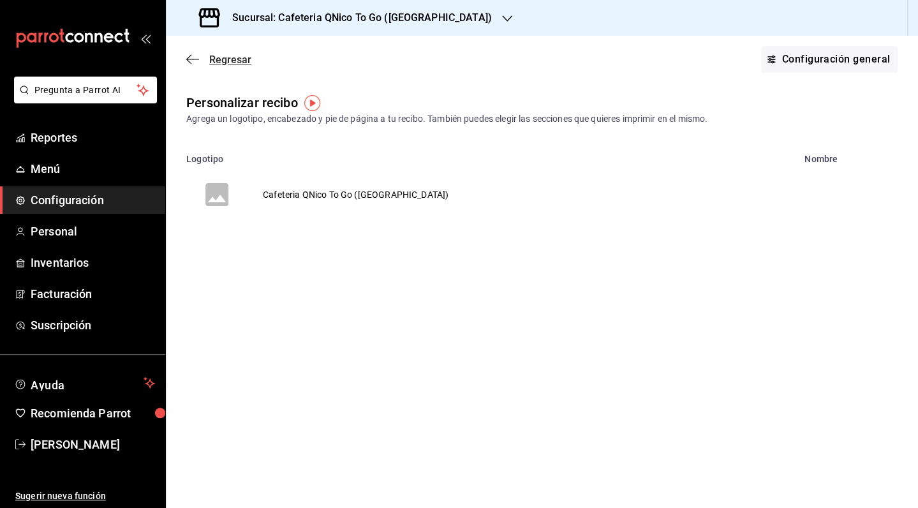
click at [234, 65] on span "Regresar" at bounding box center [230, 60] width 42 height 12
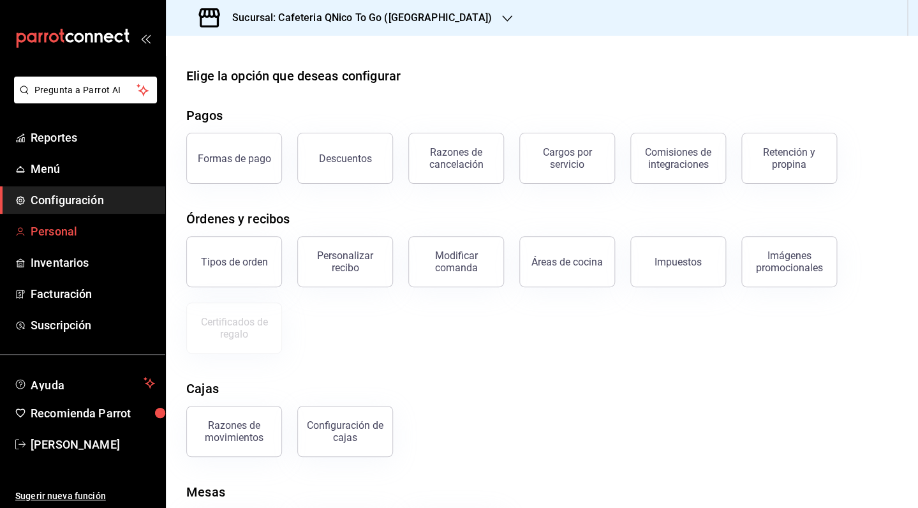
click at [55, 228] on span "Personal" at bounding box center [93, 231] width 124 height 17
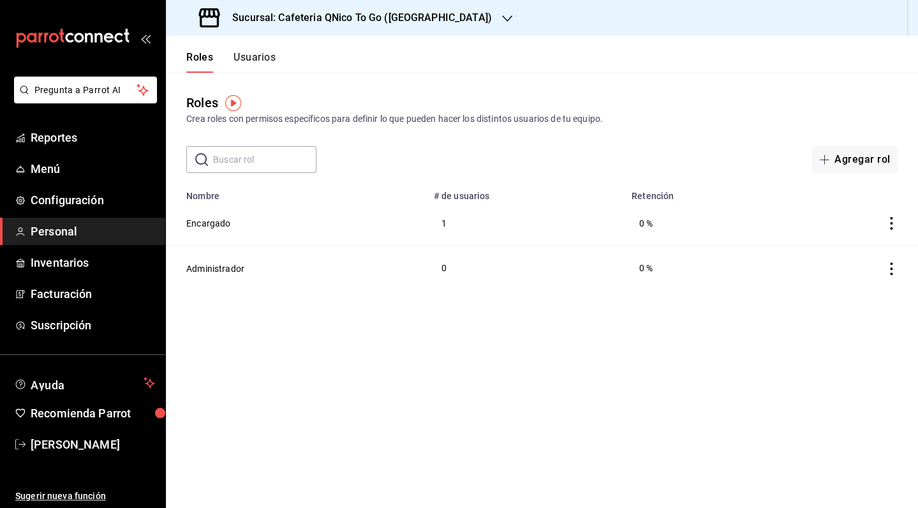
click at [259, 61] on button "Usuarios" at bounding box center [254, 62] width 42 height 22
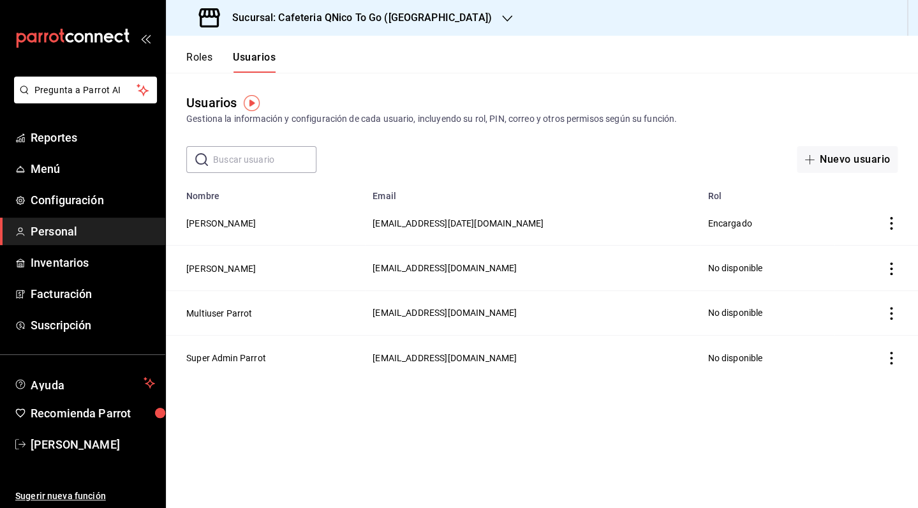
click at [202, 60] on button "Roles" at bounding box center [199, 62] width 26 height 22
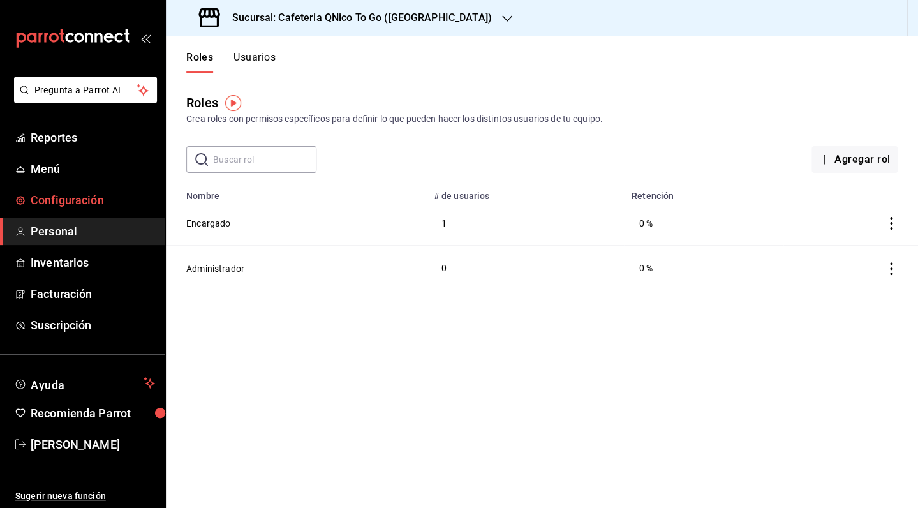
click at [55, 206] on span "Configuración" at bounding box center [93, 199] width 124 height 17
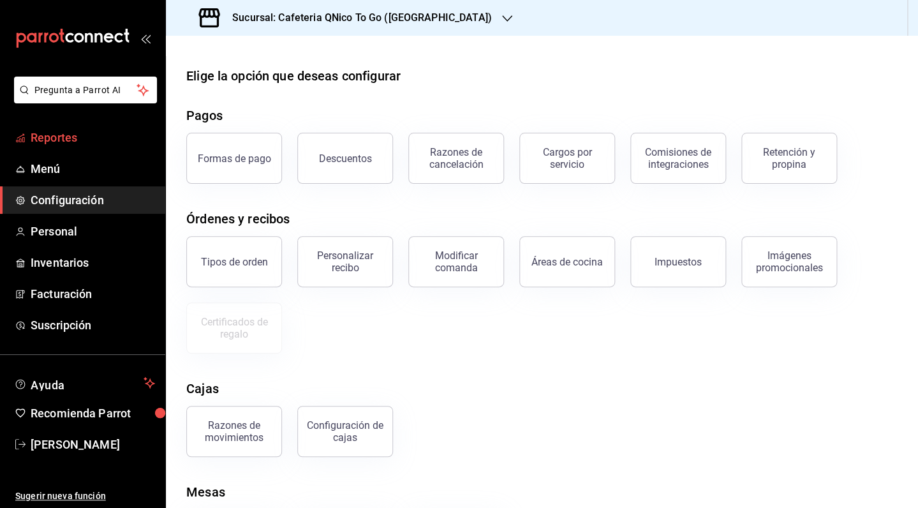
click at [54, 138] on span "Reportes" at bounding box center [93, 137] width 124 height 17
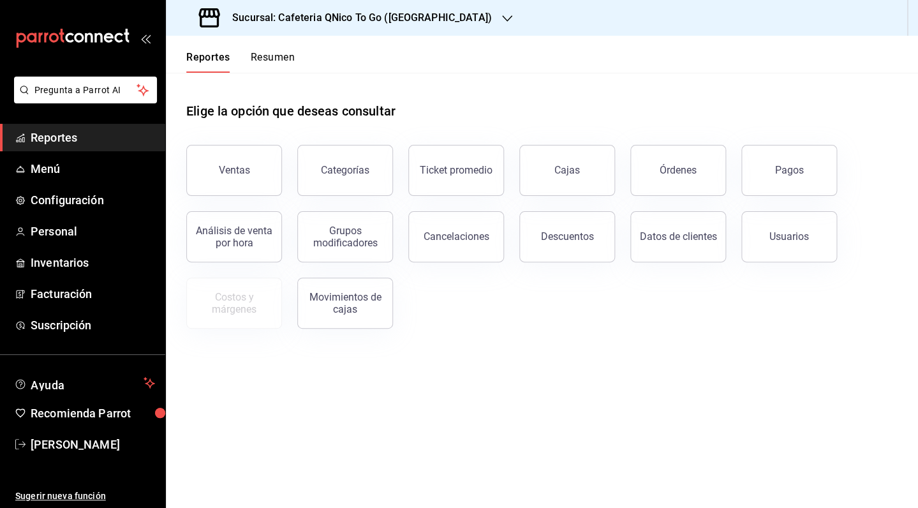
click at [429, 17] on div "Sucursal: Cafeteria QNico To Go ([GEOGRAPHIC_DATA])" at bounding box center [346, 18] width 341 height 36
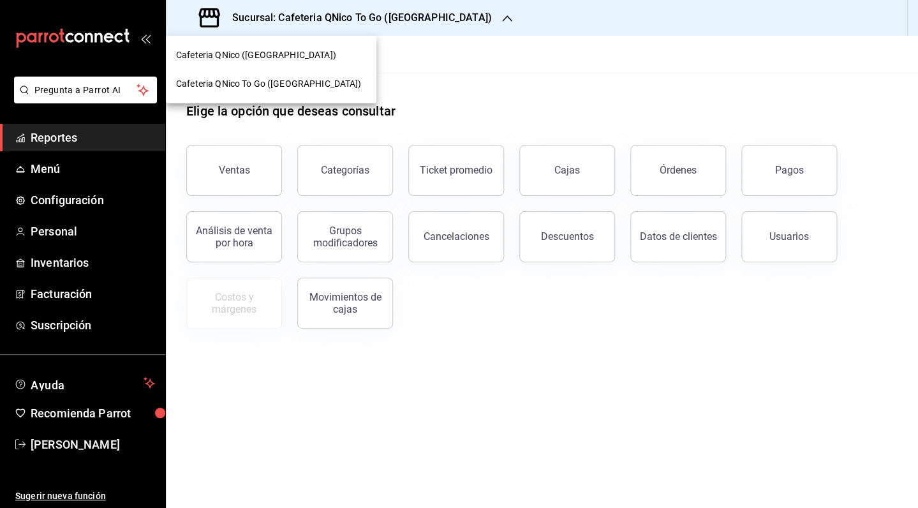
click at [294, 54] on div "Cafeteria QNico ([GEOGRAPHIC_DATA])" at bounding box center [271, 54] width 190 height 13
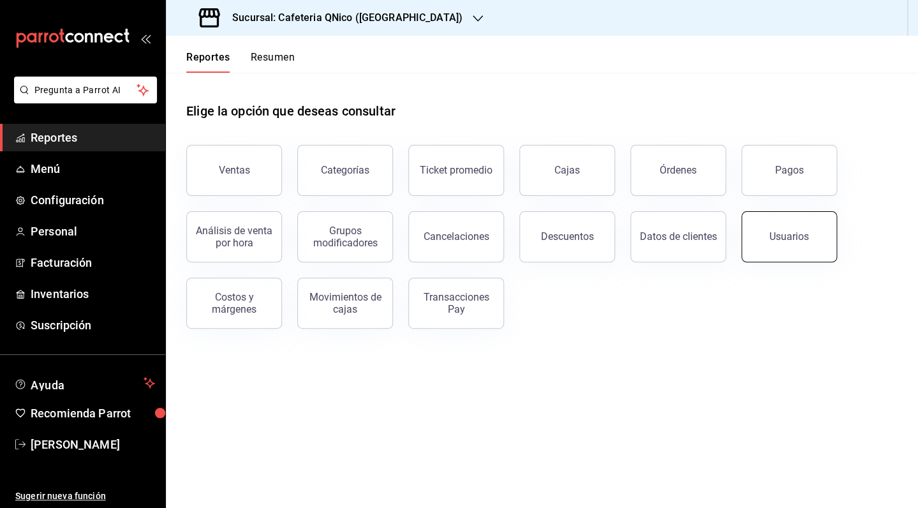
click at [792, 241] on div "Usuarios" at bounding box center [789, 236] width 40 height 12
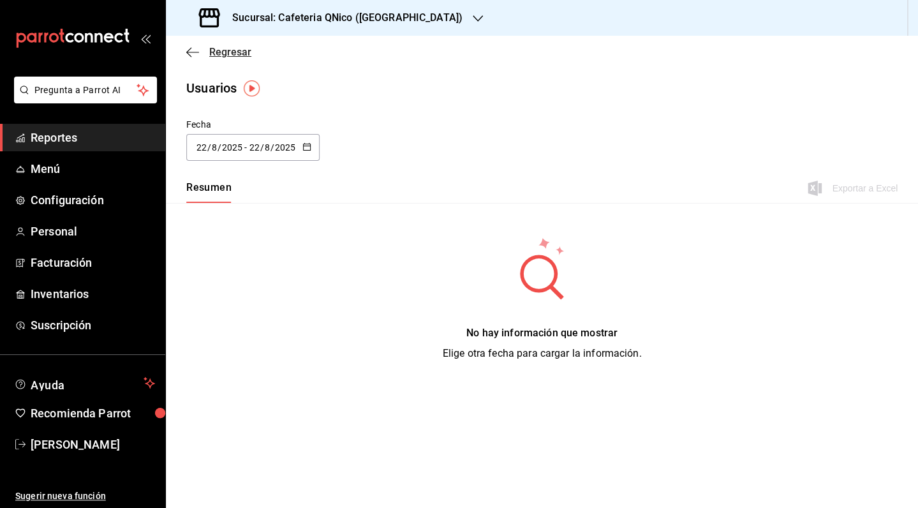
click at [216, 52] on span "Regresar" at bounding box center [230, 52] width 42 height 12
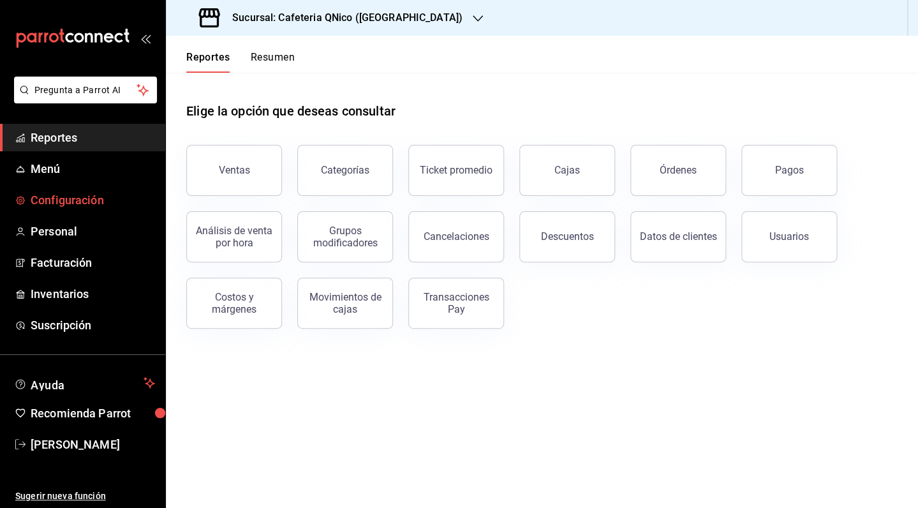
click at [62, 202] on span "Configuración" at bounding box center [93, 199] width 124 height 17
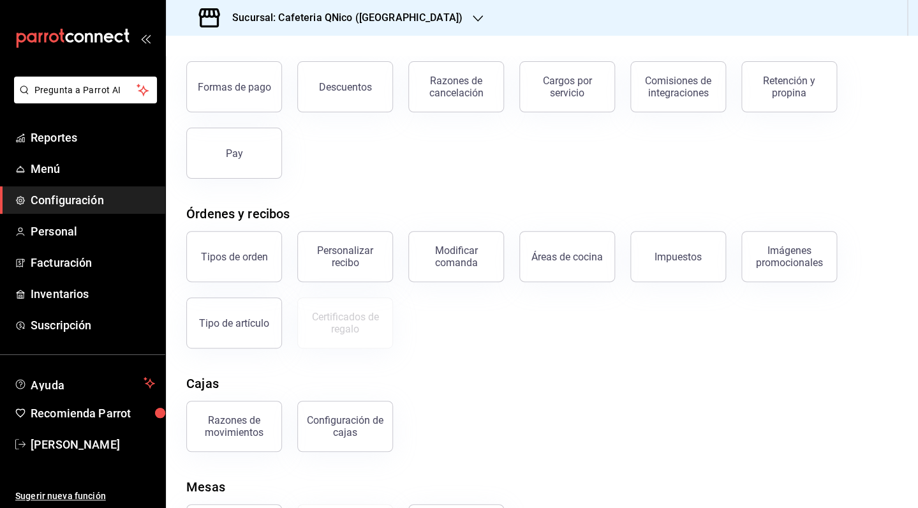
scroll to position [72, 0]
click at [263, 259] on div "Tipos de orden" at bounding box center [234, 256] width 67 height 12
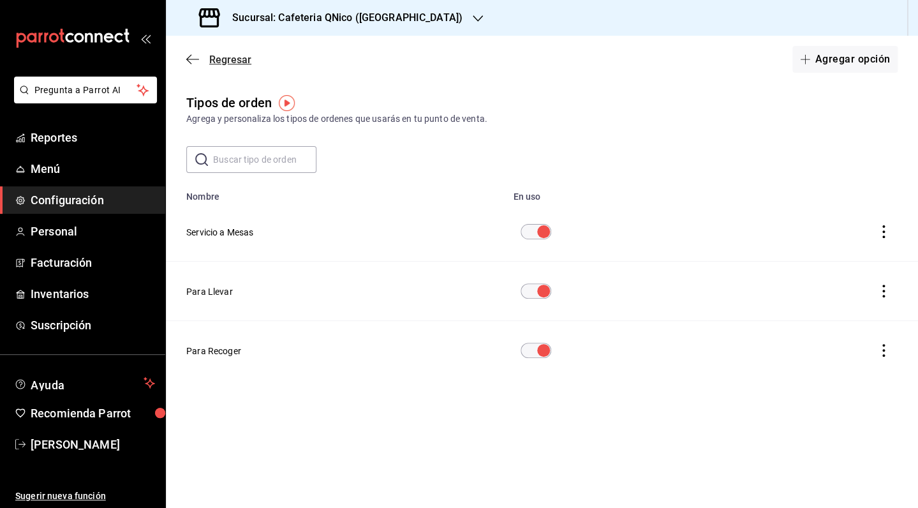
click at [224, 62] on span "Regresar" at bounding box center [230, 60] width 42 height 12
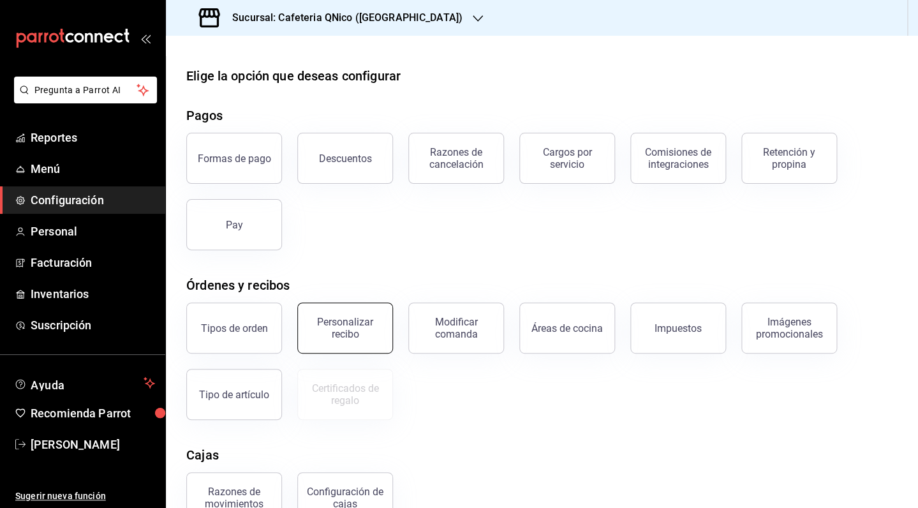
click at [344, 337] on div "Personalizar recibo" at bounding box center [344, 328] width 79 height 24
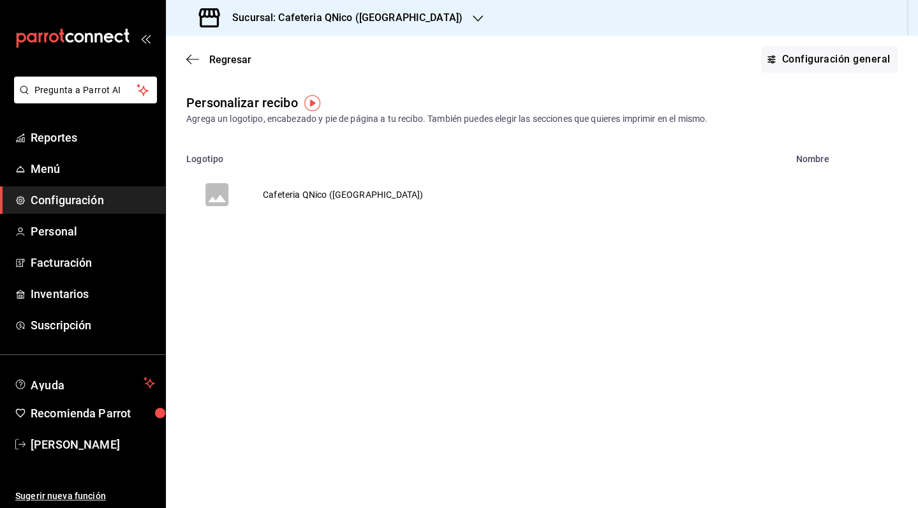
click at [304, 194] on td "Cafeteria QNico ([GEOGRAPHIC_DATA])" at bounding box center [342, 194] width 191 height 61
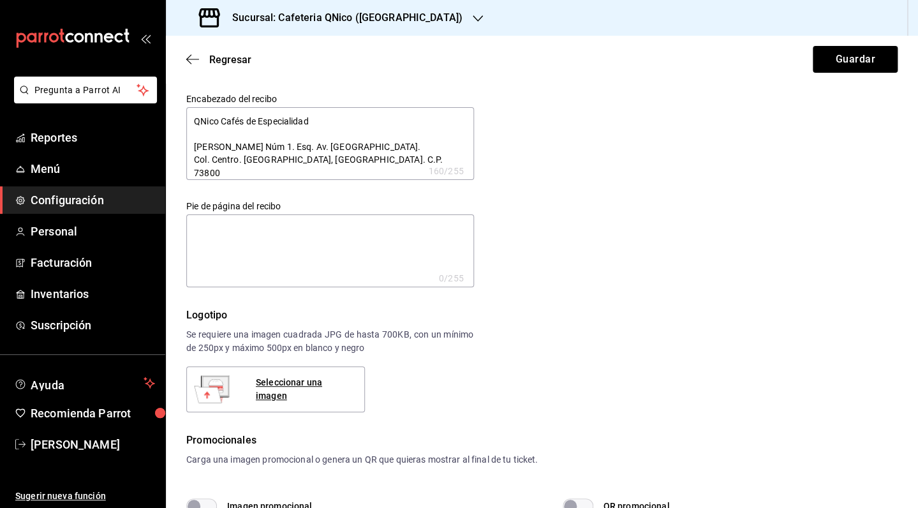
type textarea "x"
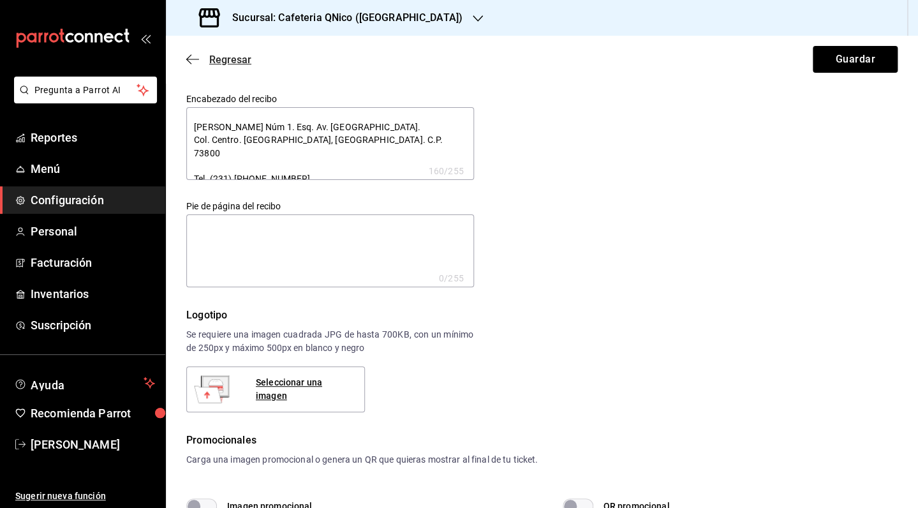
click at [238, 61] on span "Regresar" at bounding box center [230, 60] width 42 height 12
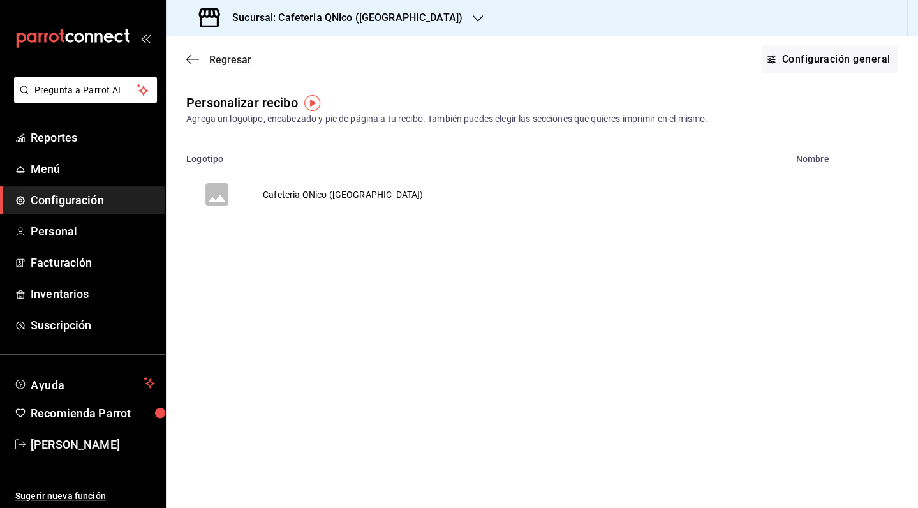
click at [231, 61] on span "Regresar" at bounding box center [230, 60] width 42 height 12
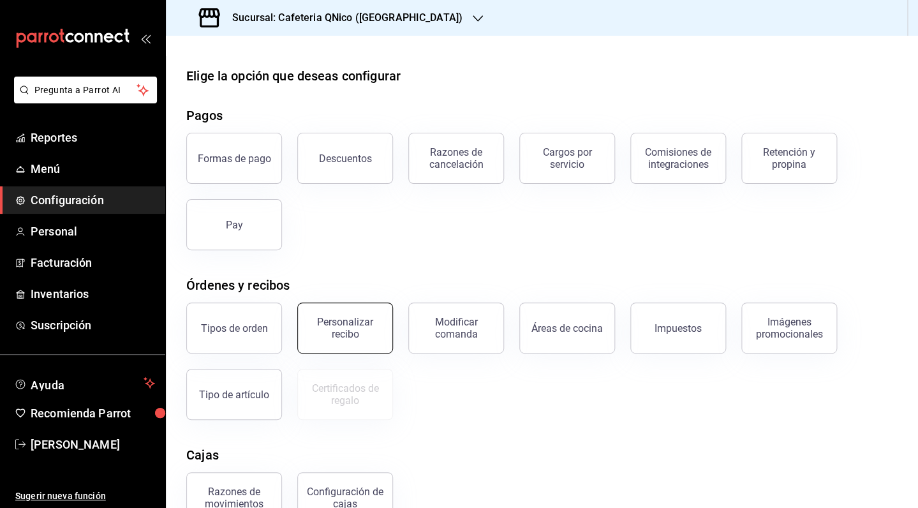
click at [359, 341] on button "Personalizar recibo" at bounding box center [345, 327] width 96 height 51
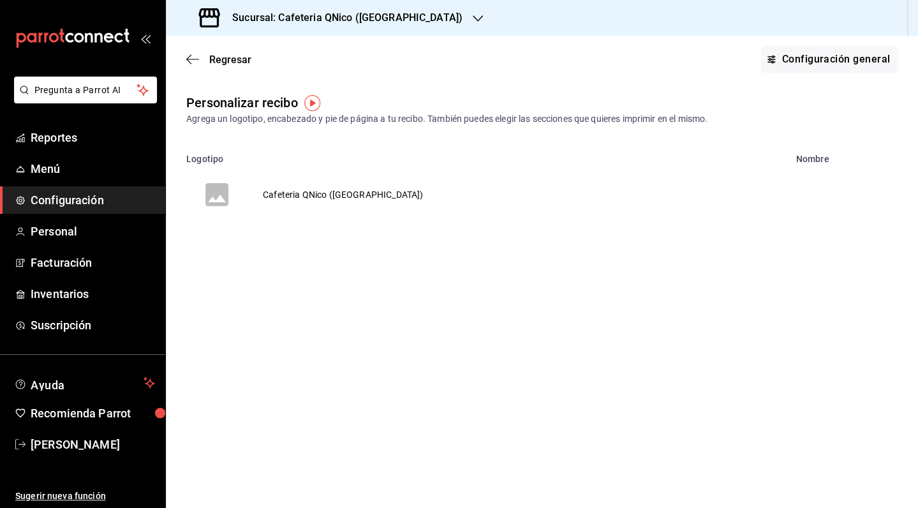
click at [217, 66] on div "Regresar Configuración general" at bounding box center [542, 59] width 752 height 47
click at [218, 57] on span "Regresar" at bounding box center [230, 60] width 42 height 12
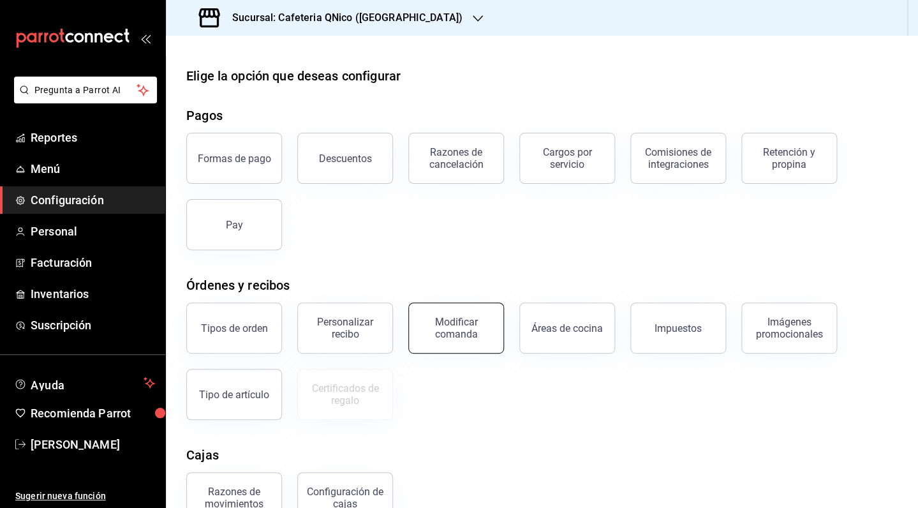
click at [463, 344] on button "Modificar comanda" at bounding box center [456, 327] width 96 height 51
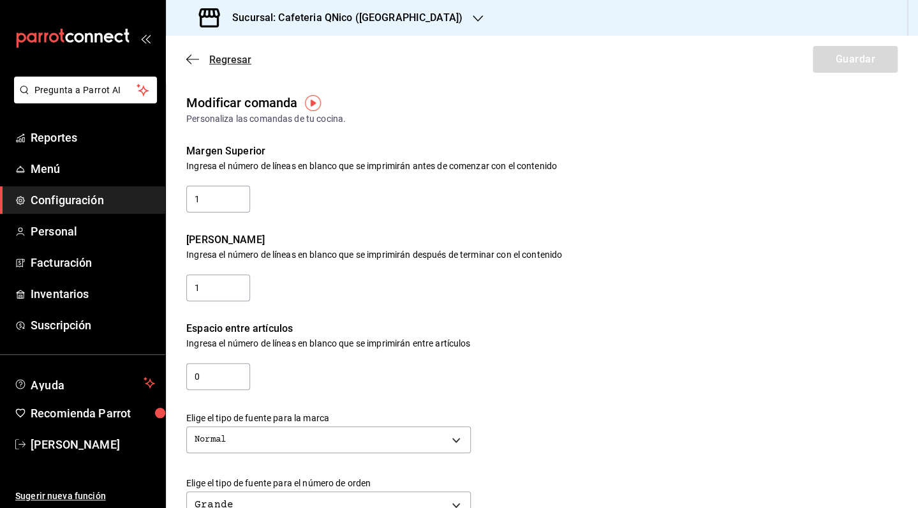
click at [219, 55] on span "Regresar" at bounding box center [230, 60] width 42 height 12
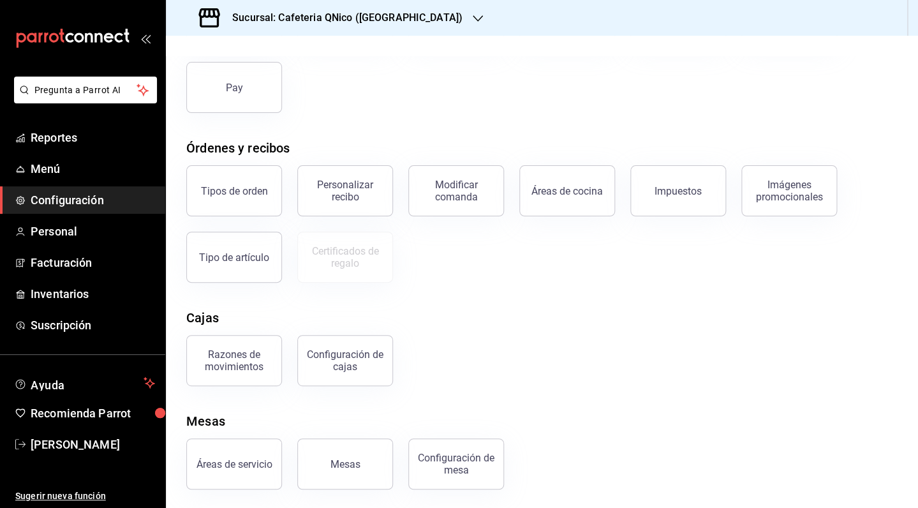
scroll to position [139, 0]
click at [434, 464] on div "Configuración de mesa" at bounding box center [455, 462] width 79 height 24
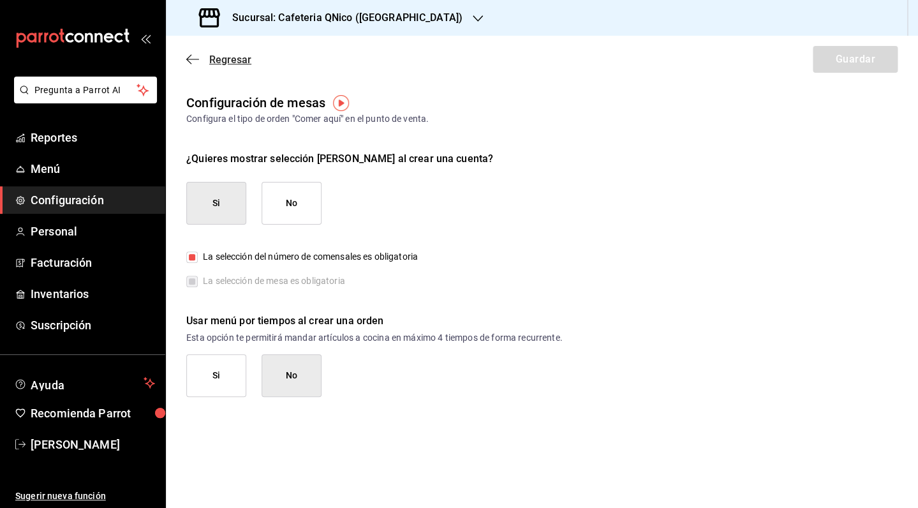
click at [189, 59] on icon "button" at bounding box center [192, 59] width 13 height 1
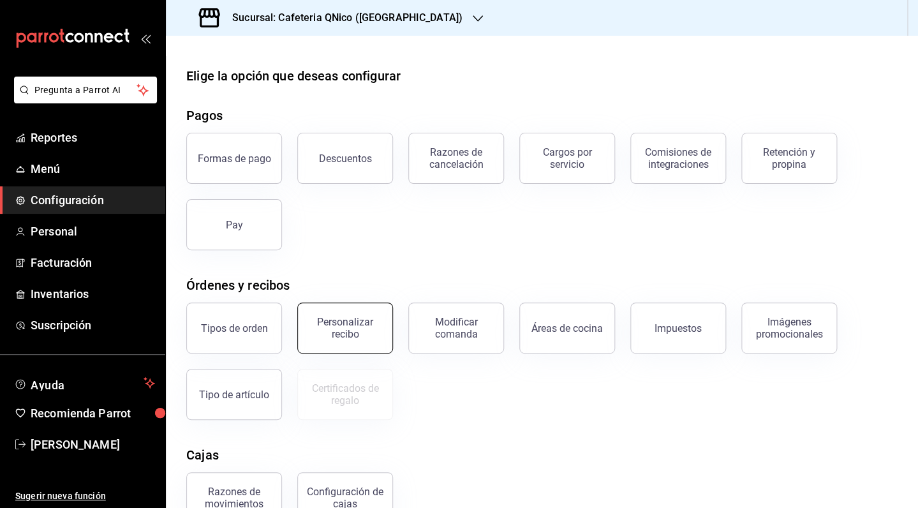
click at [363, 332] on div "Personalizar recibo" at bounding box center [344, 328] width 79 height 24
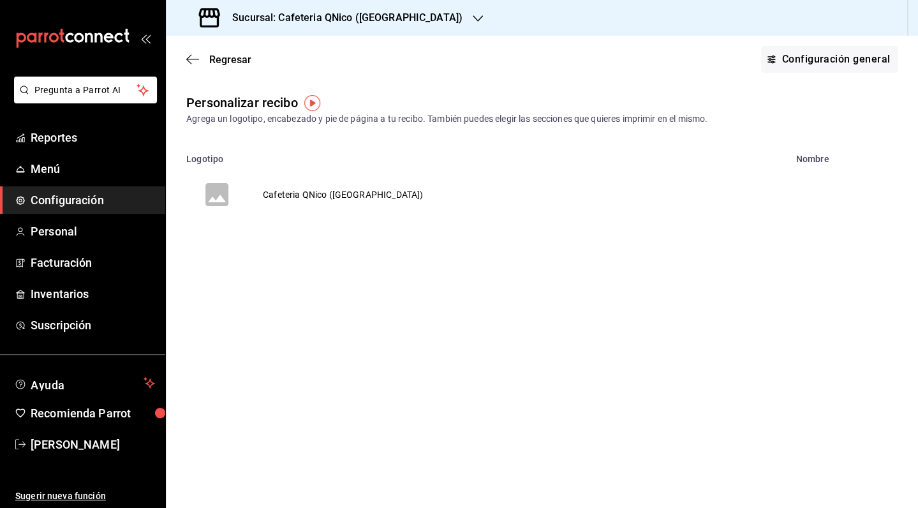
click at [316, 189] on td "Cafeteria QNico ([GEOGRAPHIC_DATA])" at bounding box center [342, 194] width 191 height 61
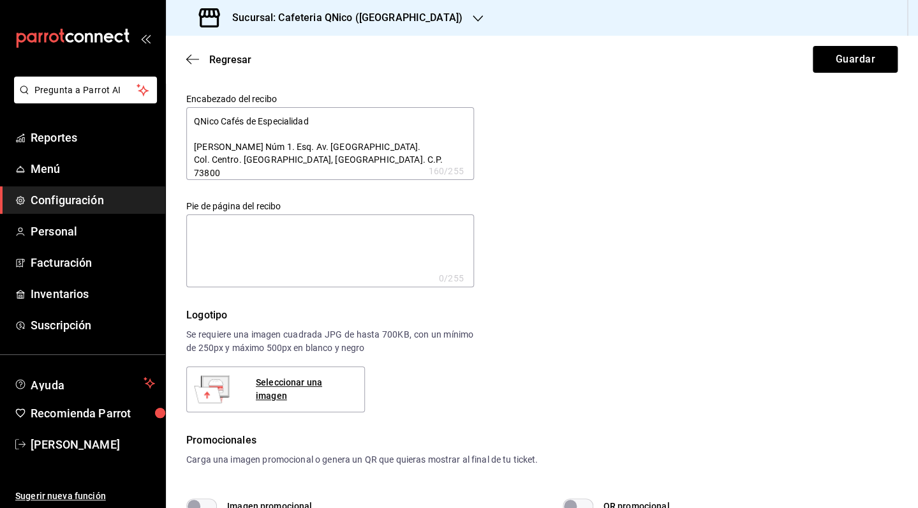
type textarea "x"
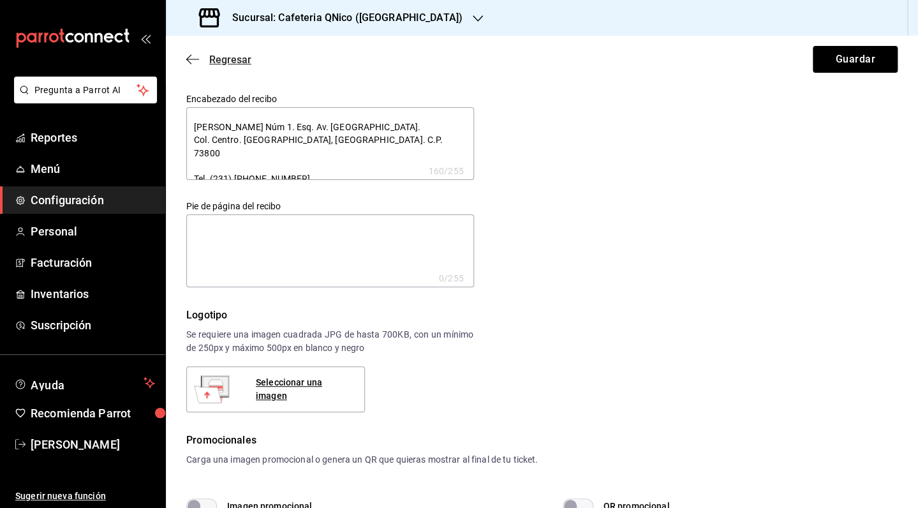
click at [227, 62] on span "Regresar" at bounding box center [230, 60] width 42 height 12
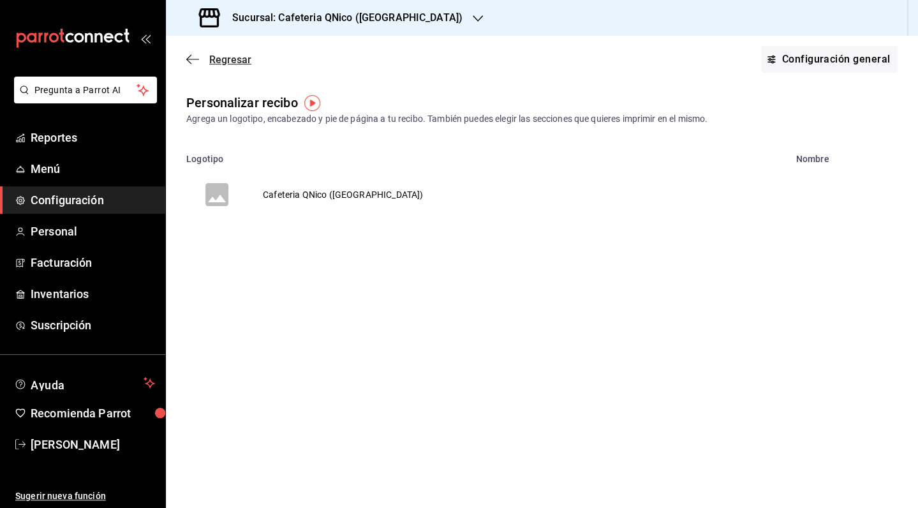
click at [223, 59] on span "Regresar" at bounding box center [230, 60] width 42 height 12
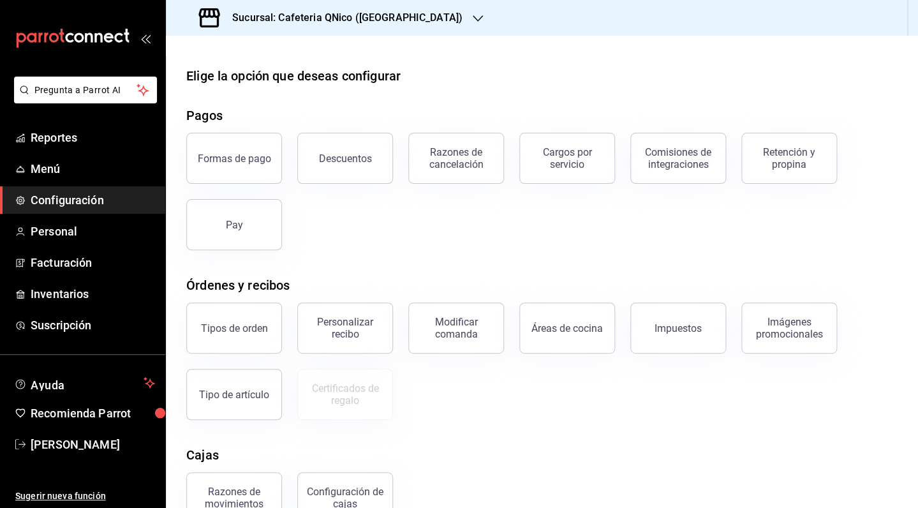
click at [66, 203] on span "Configuración" at bounding box center [93, 199] width 124 height 17
click at [59, 138] on span "Reportes" at bounding box center [93, 137] width 124 height 17
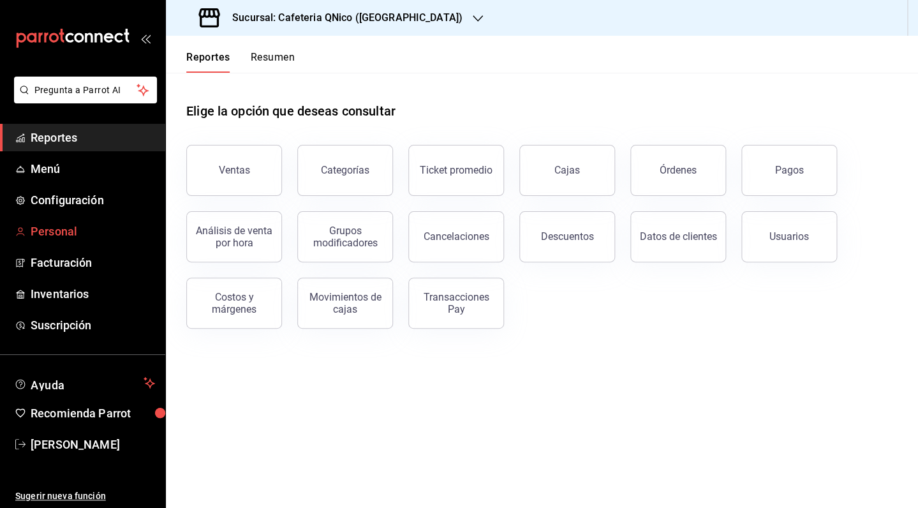
click at [70, 235] on span "Personal" at bounding box center [93, 231] width 124 height 17
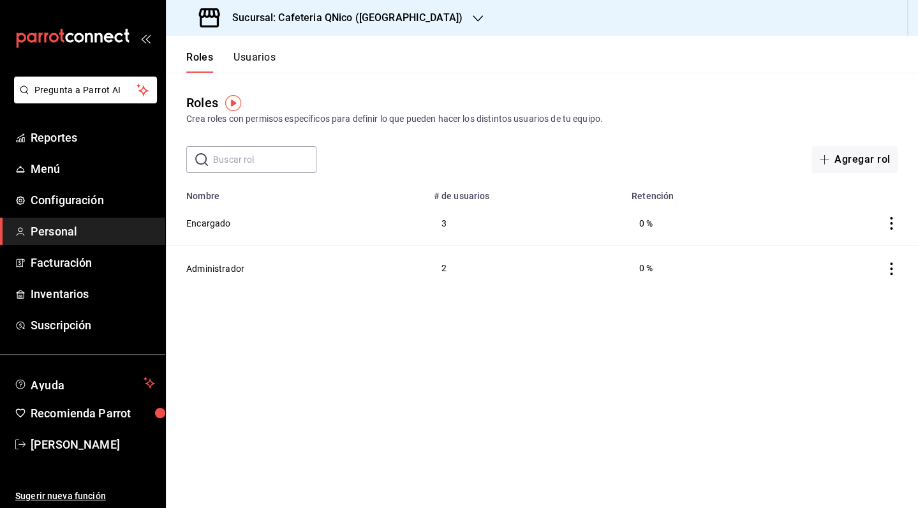
click at [258, 57] on button "Usuarios" at bounding box center [254, 62] width 42 height 22
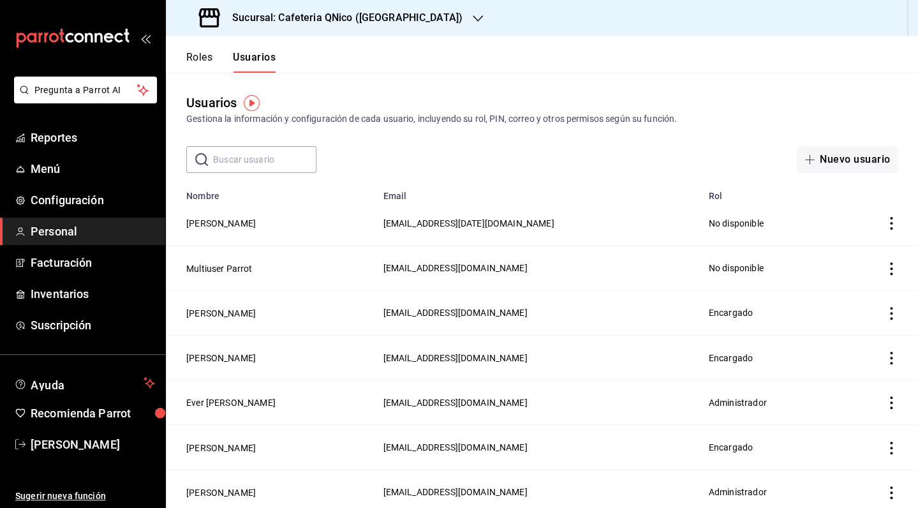
click at [368, 19] on h3 "Sucursal: Cafeteria QNico ([GEOGRAPHIC_DATA])" at bounding box center [342, 17] width 240 height 15
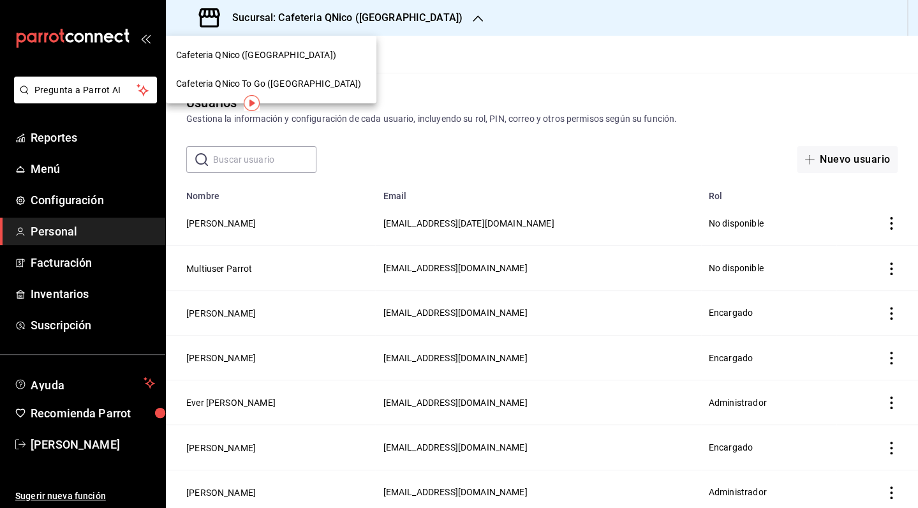
click at [307, 82] on div "Cafeteria QNico To Go ([GEOGRAPHIC_DATA])" at bounding box center [271, 83] width 190 height 13
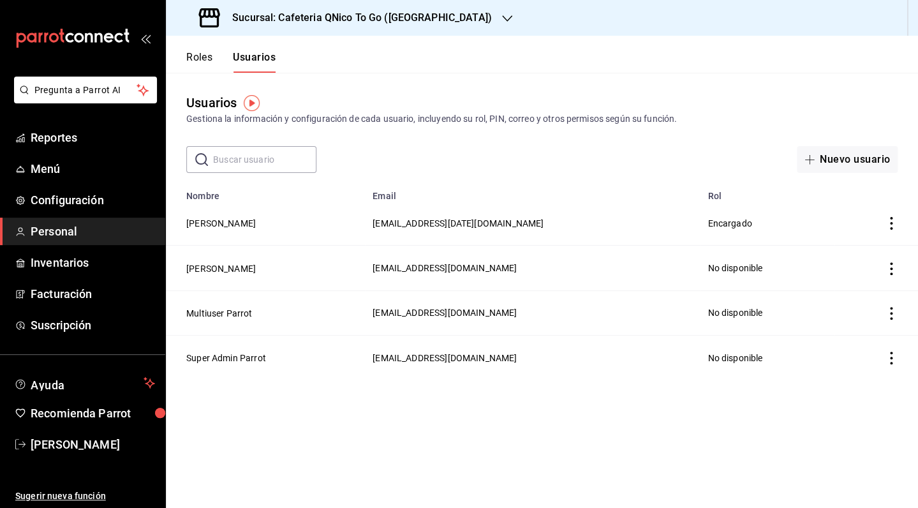
click at [200, 60] on button "Roles" at bounding box center [199, 62] width 26 height 22
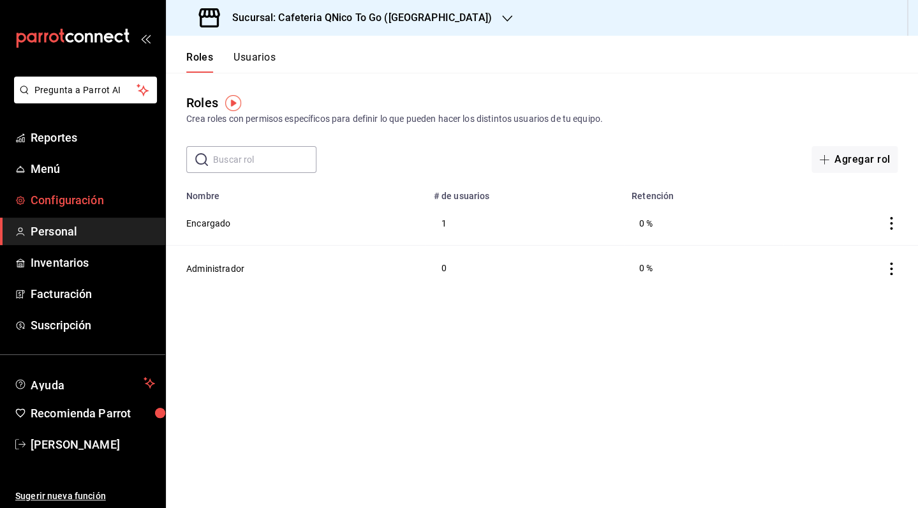
click at [61, 209] on span "Configuración" at bounding box center [93, 199] width 124 height 17
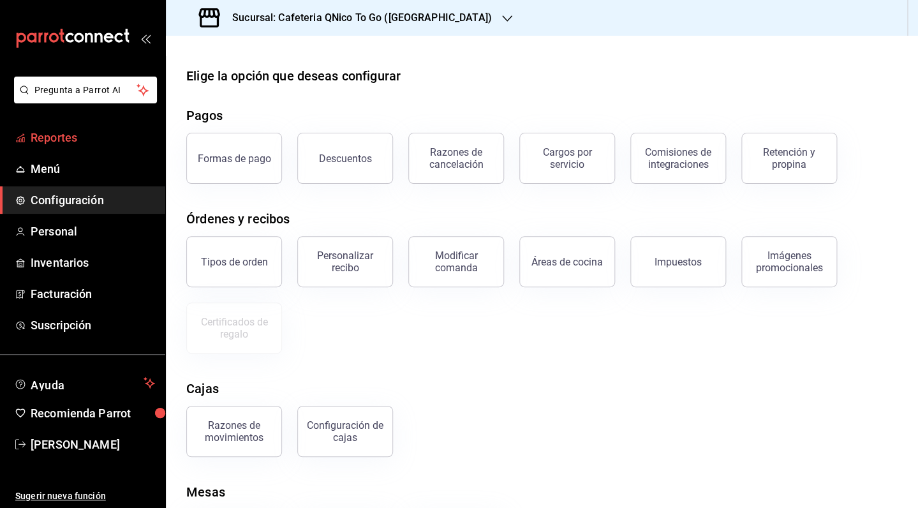
click at [67, 142] on span "Reportes" at bounding box center [93, 137] width 124 height 17
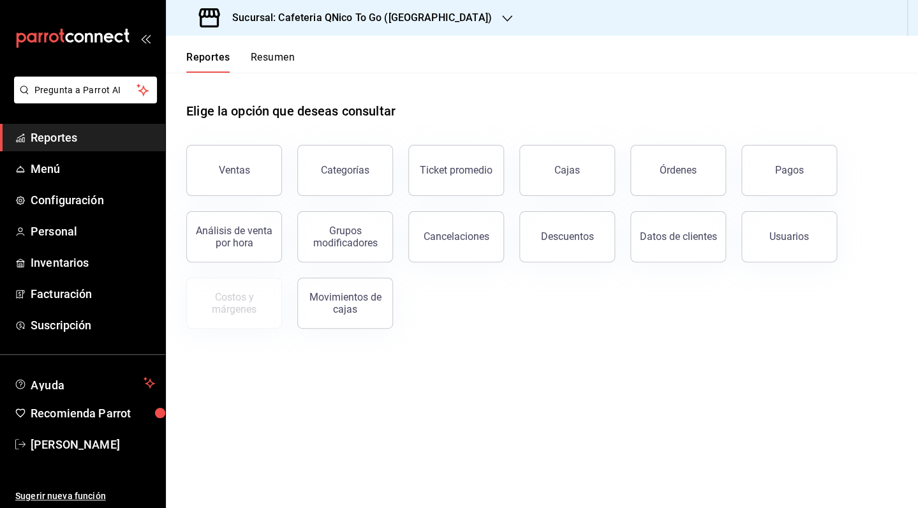
click at [251, 64] on button "Resumen" at bounding box center [273, 62] width 44 height 22
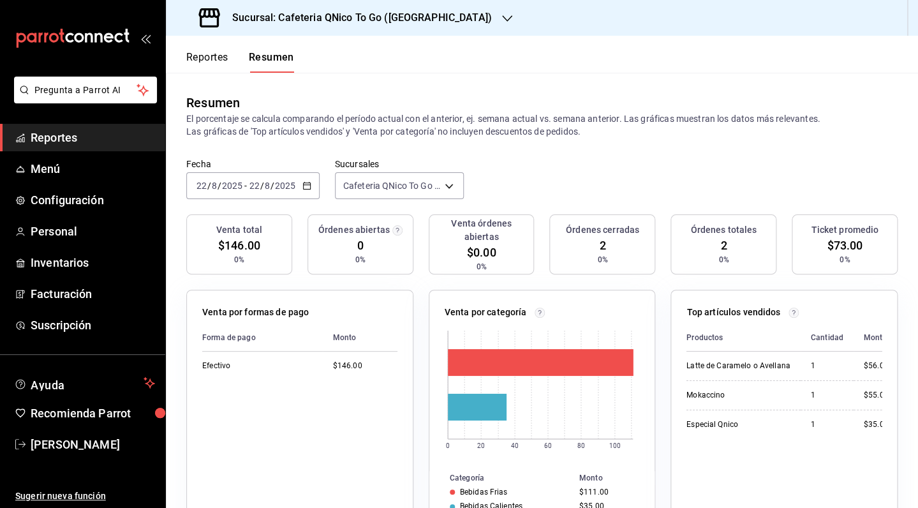
click at [200, 67] on button "Reportes" at bounding box center [207, 62] width 42 height 22
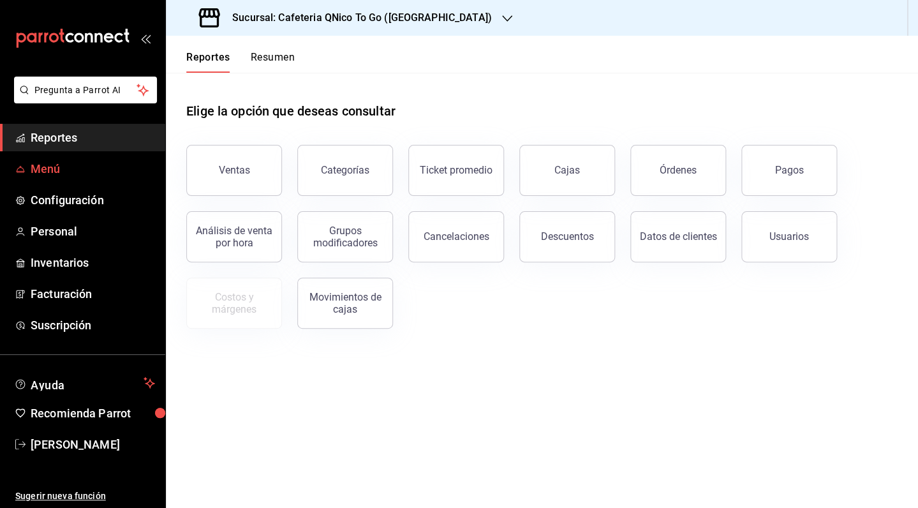
click at [57, 163] on span "Menú" at bounding box center [93, 168] width 124 height 17
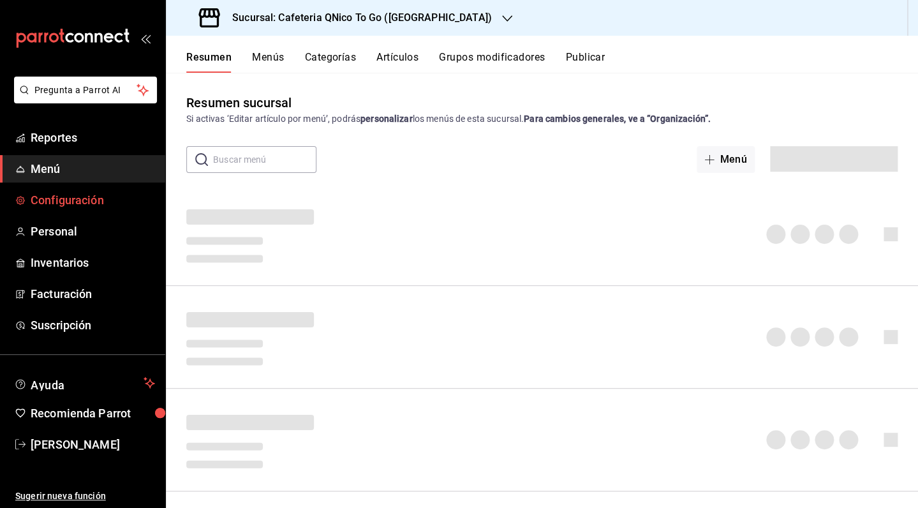
click at [69, 200] on span "Configuración" at bounding box center [93, 199] width 124 height 17
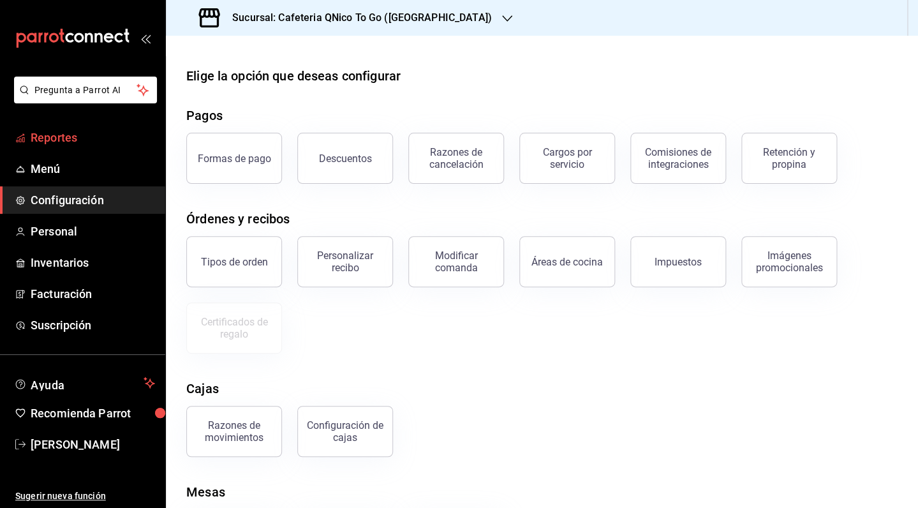
click at [55, 138] on span "Reportes" at bounding box center [93, 137] width 124 height 17
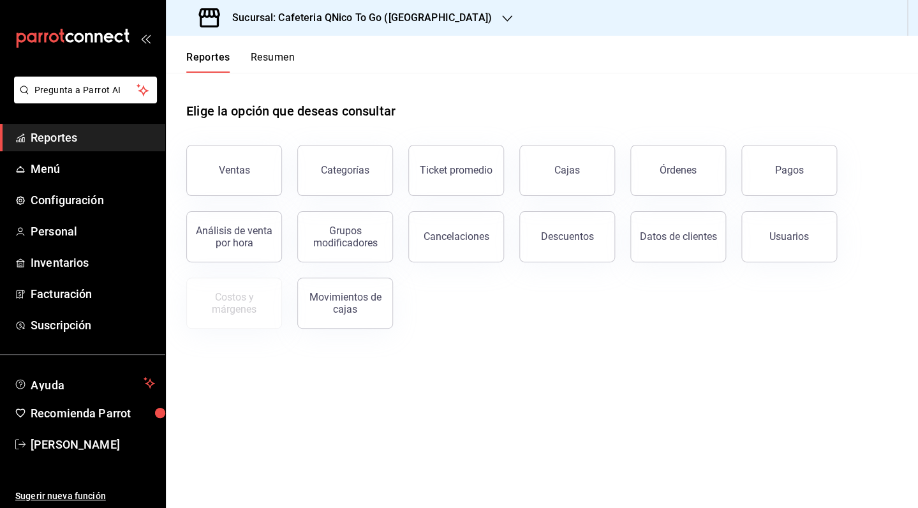
click at [274, 54] on button "Resumen" at bounding box center [273, 62] width 44 height 22
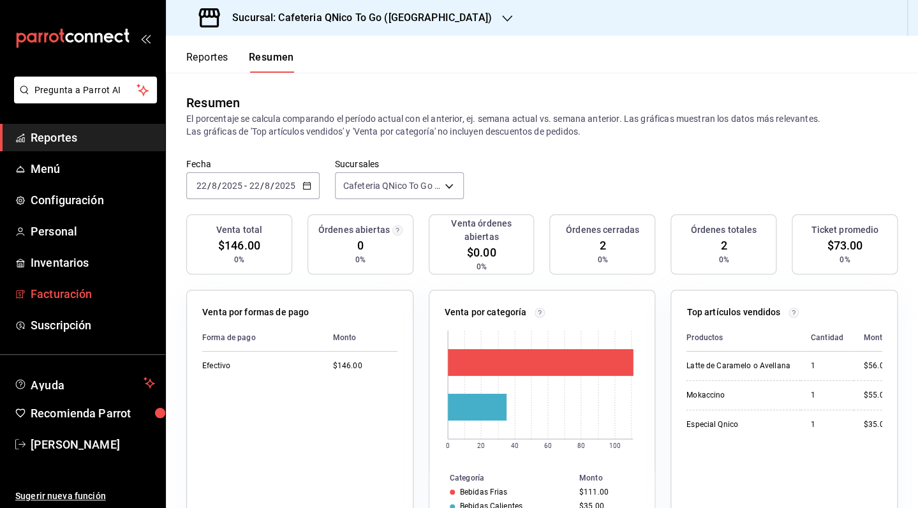
click at [67, 298] on span "Facturación" at bounding box center [93, 293] width 124 height 17
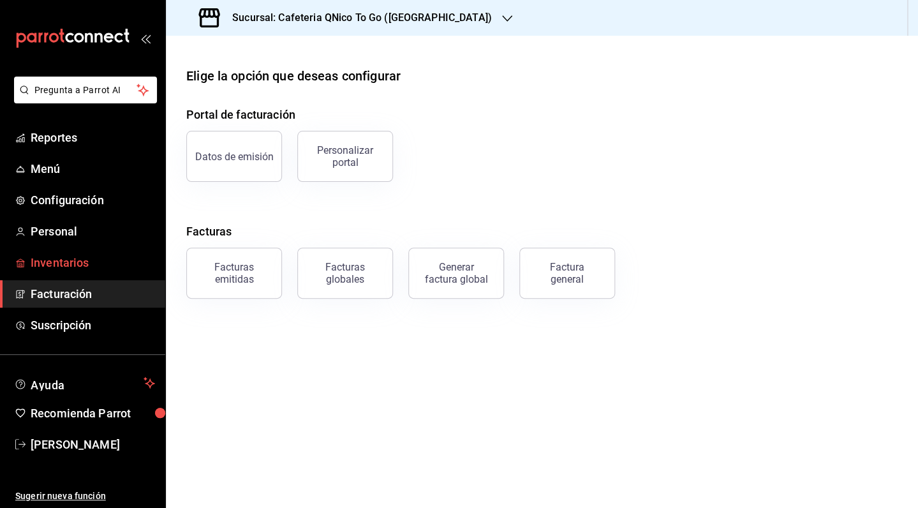
click at [62, 268] on span "Inventarios" at bounding box center [93, 262] width 124 height 17
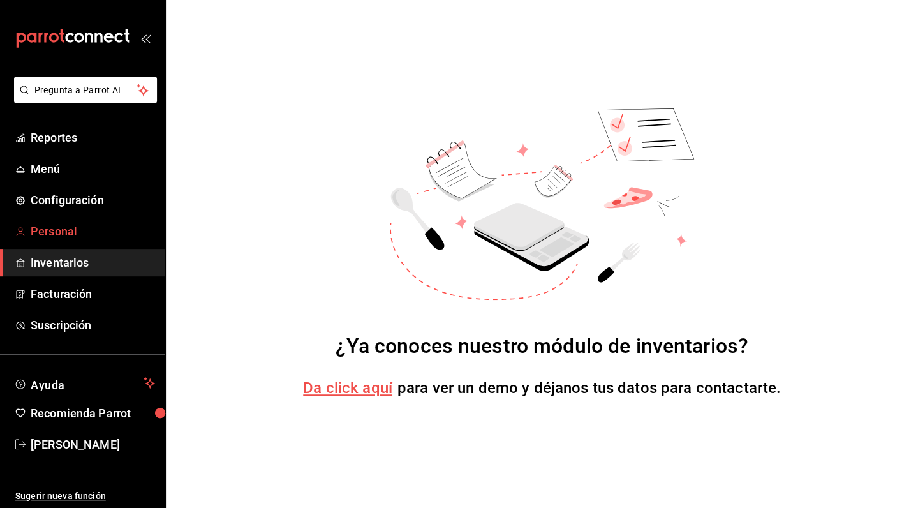
click at [64, 235] on span "Personal" at bounding box center [93, 231] width 124 height 17
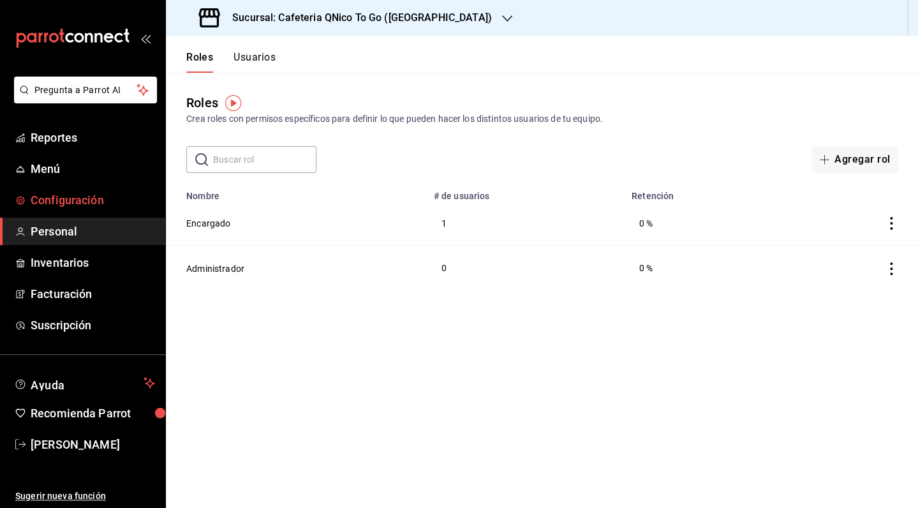
click at [64, 200] on span "Configuración" at bounding box center [93, 199] width 124 height 17
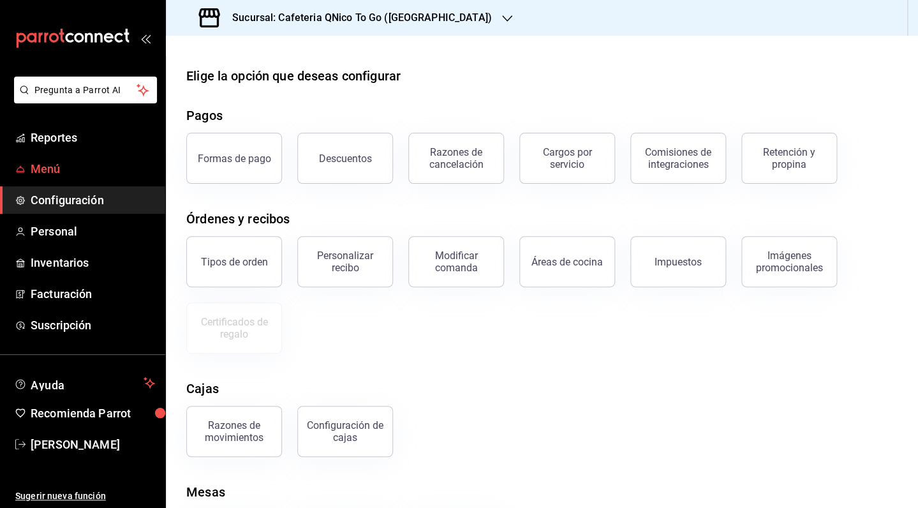
click at [82, 165] on span "Menú" at bounding box center [93, 168] width 124 height 17
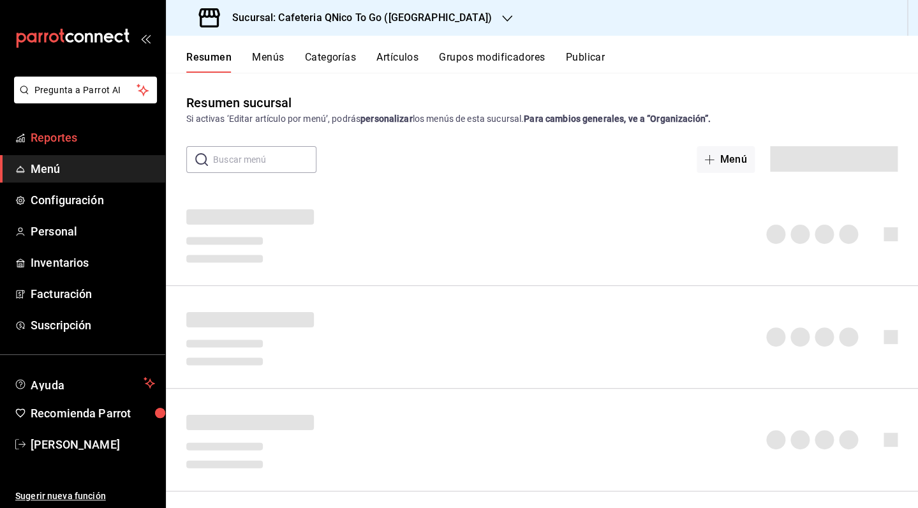
click at [87, 133] on span "Reportes" at bounding box center [93, 137] width 124 height 17
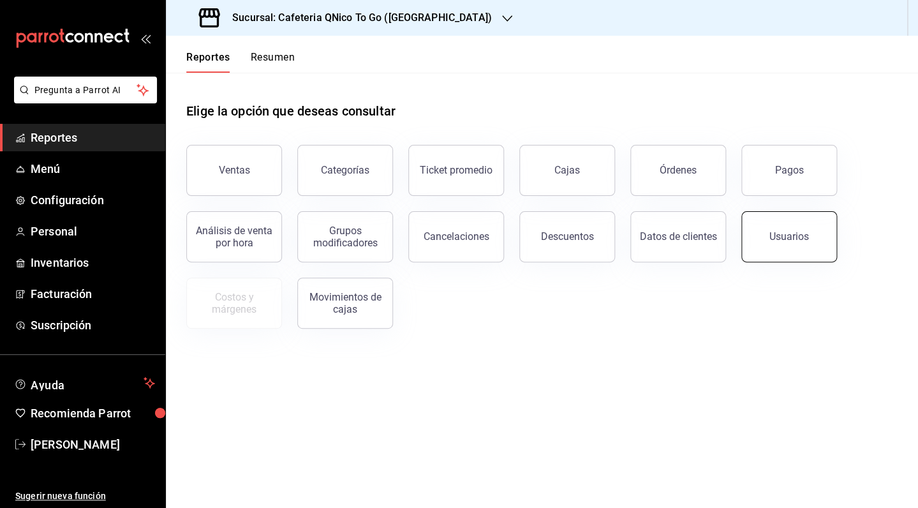
click at [786, 231] on button "Usuarios" at bounding box center [789, 236] width 96 height 51
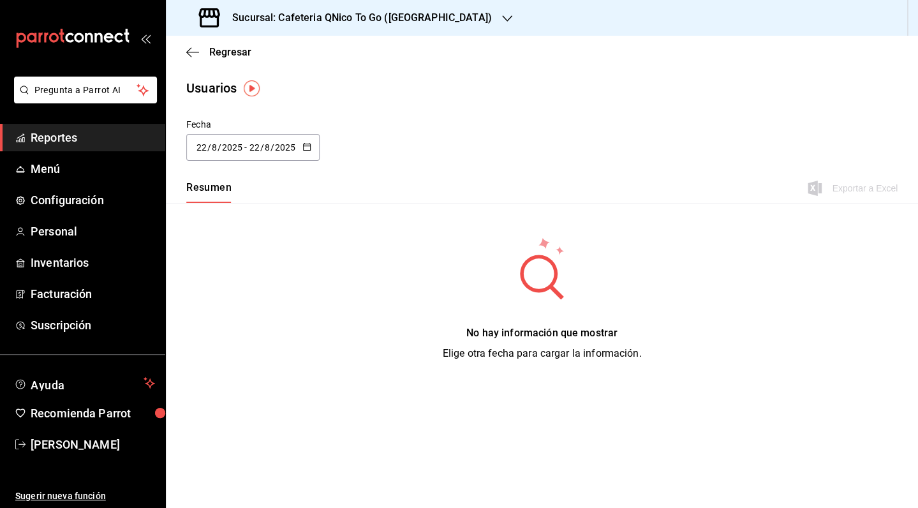
click at [304, 143] on \(Stroke\) "button" at bounding box center [304, 143] width 1 height 1
click at [270, 182] on li "Hoy" at bounding box center [246, 187] width 121 height 29
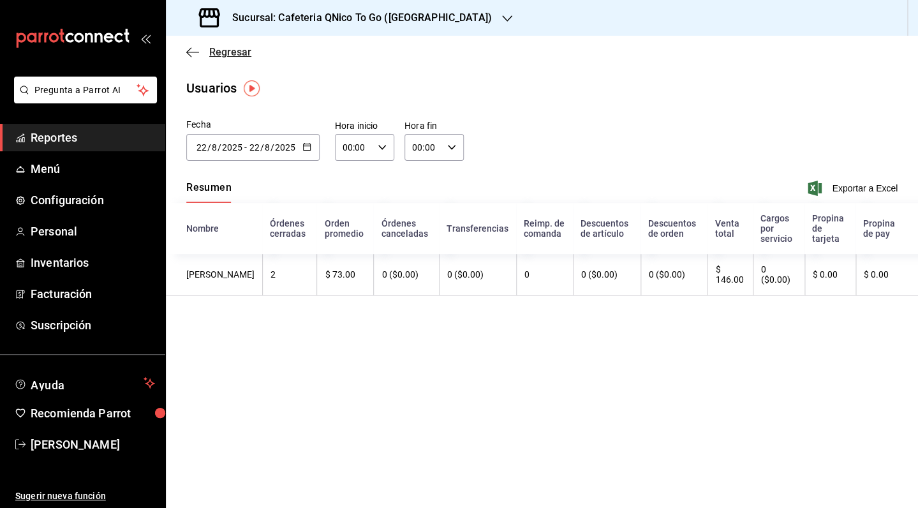
click at [224, 56] on span "Regresar" at bounding box center [230, 52] width 42 height 12
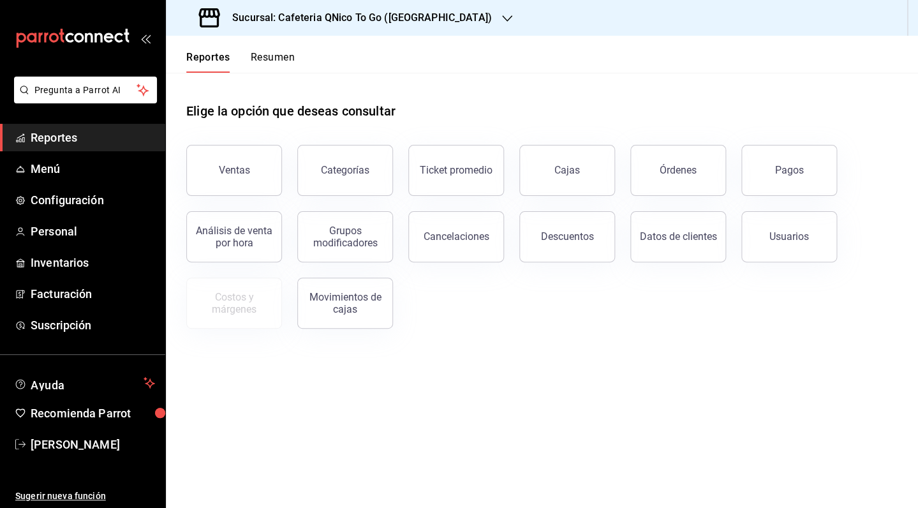
click at [62, 134] on span "Reportes" at bounding box center [93, 137] width 124 height 17
click at [52, 207] on span "Configuración" at bounding box center [93, 199] width 124 height 17
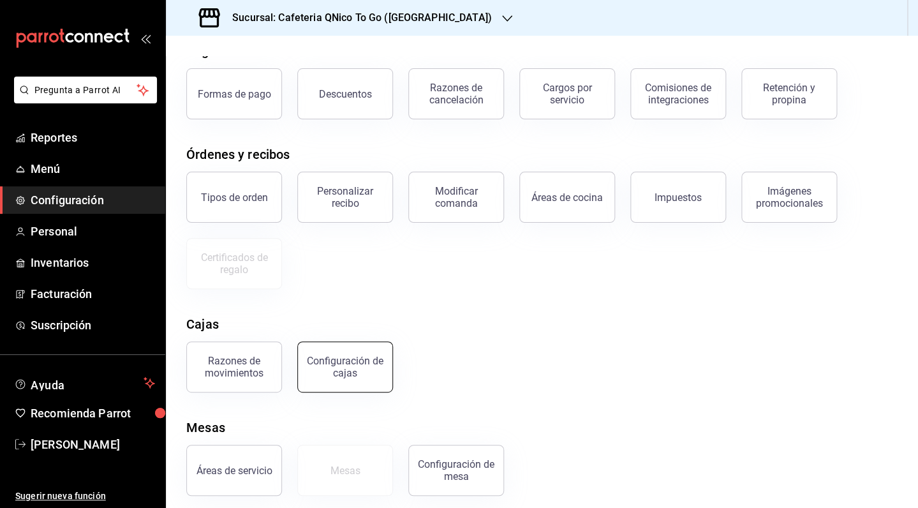
scroll to position [73, 0]
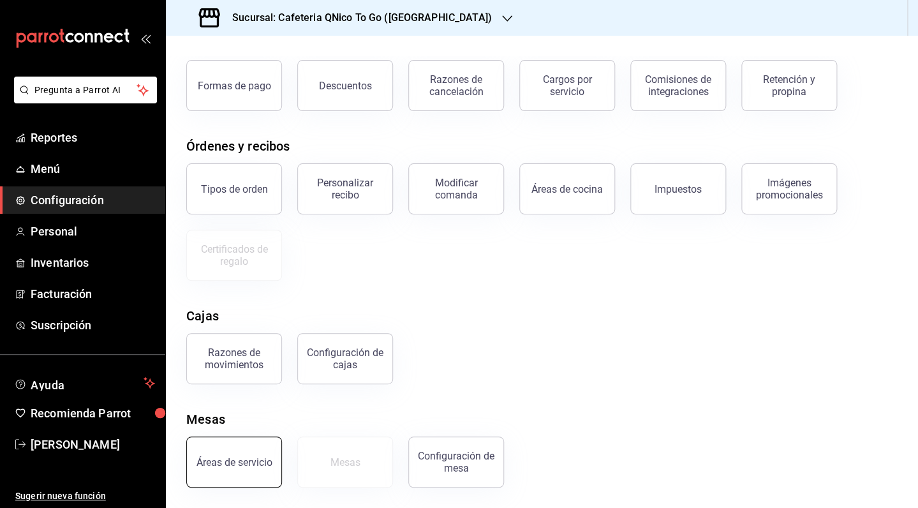
click at [239, 477] on button "Áreas de servicio" at bounding box center [234, 461] width 96 height 51
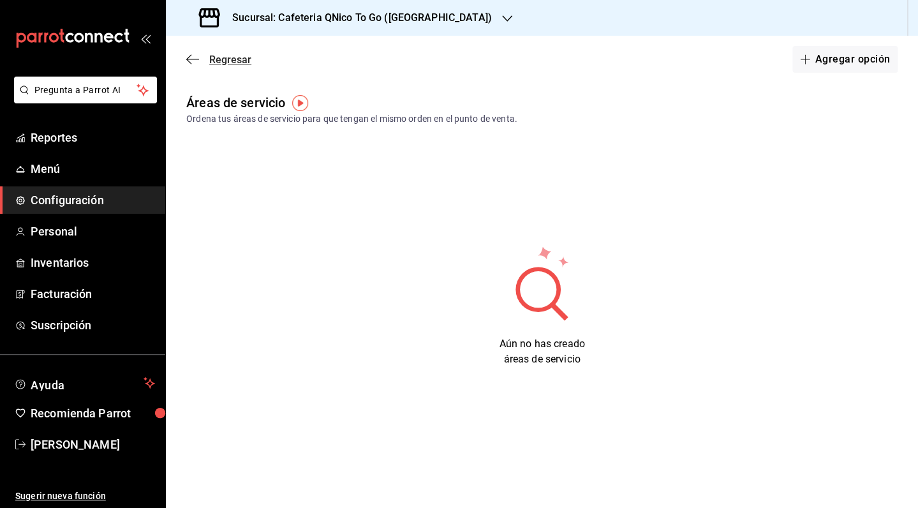
click at [216, 60] on span "Regresar" at bounding box center [230, 60] width 42 height 12
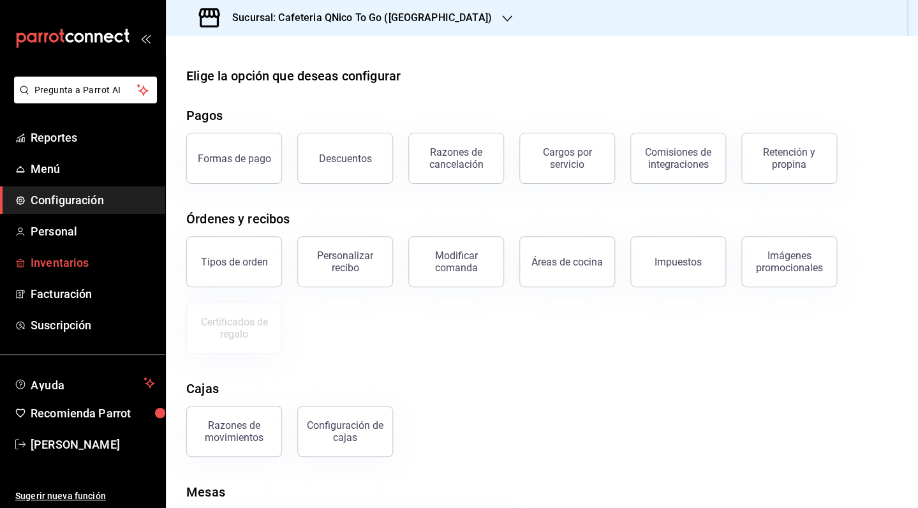
click at [75, 265] on span "Inventarios" at bounding box center [93, 262] width 124 height 17
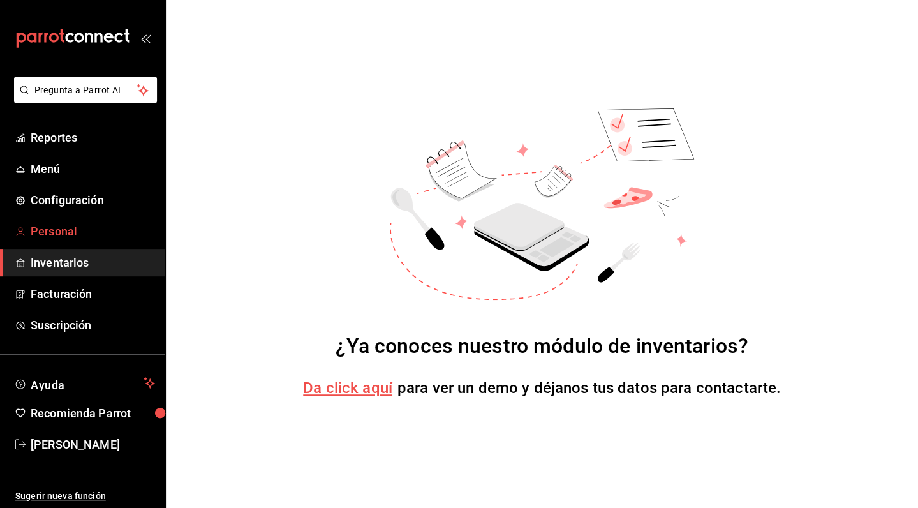
click at [66, 232] on span "Personal" at bounding box center [93, 231] width 124 height 17
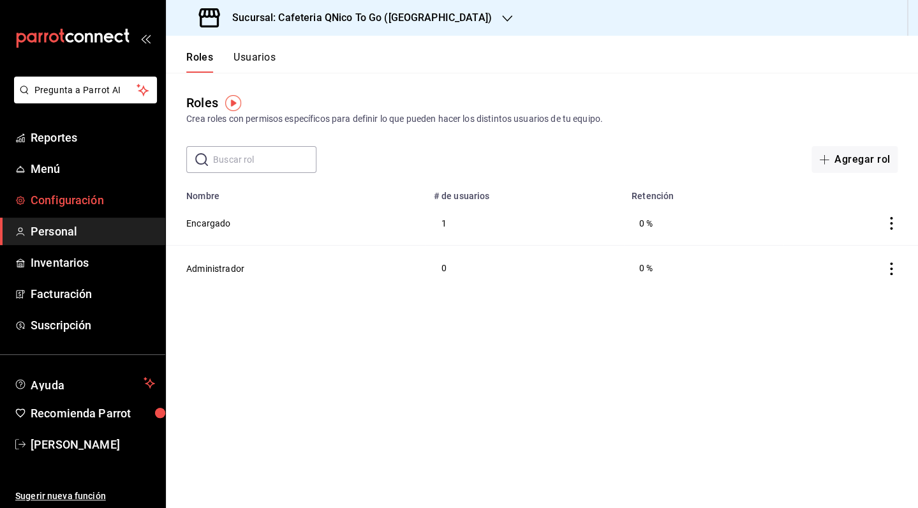
click at [62, 200] on span "Configuración" at bounding box center [93, 199] width 124 height 17
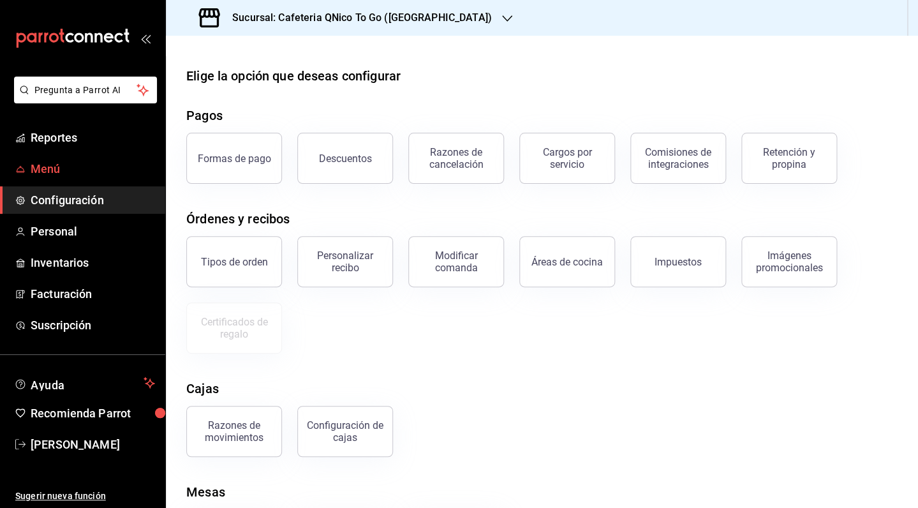
click at [87, 171] on span "Menú" at bounding box center [93, 168] width 124 height 17
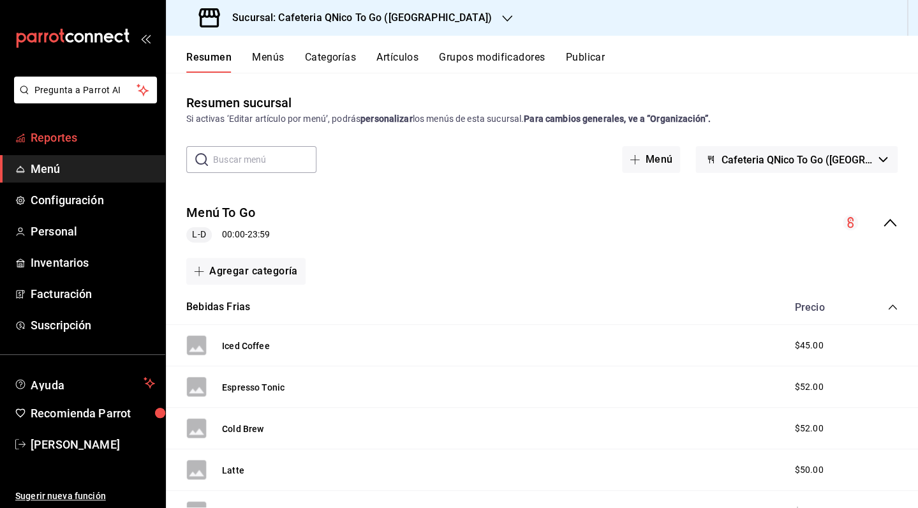
click at [105, 140] on span "Reportes" at bounding box center [93, 137] width 124 height 17
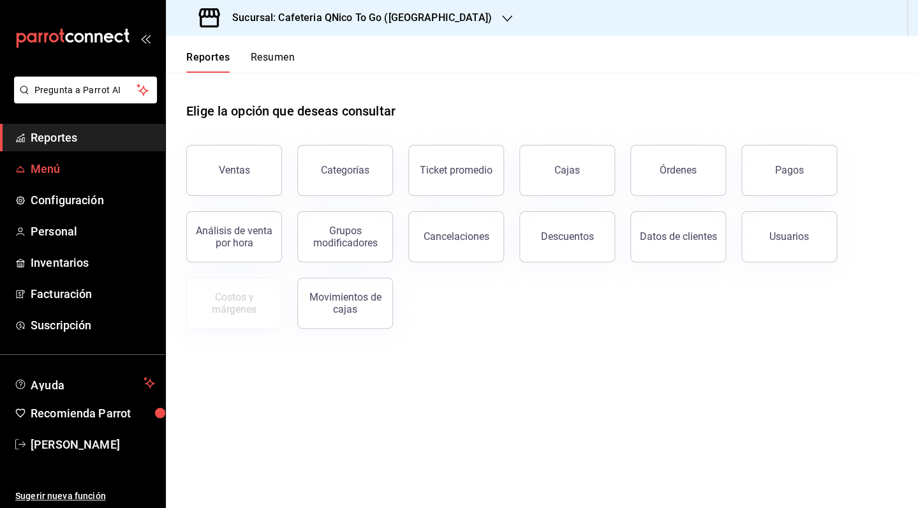
click at [45, 167] on span "Menú" at bounding box center [93, 168] width 124 height 17
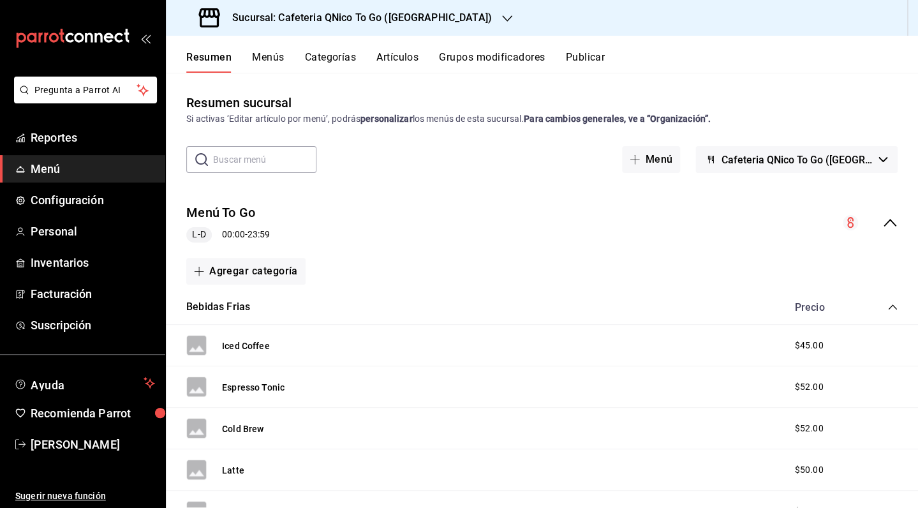
click at [272, 60] on button "Menús" at bounding box center [268, 62] width 32 height 22
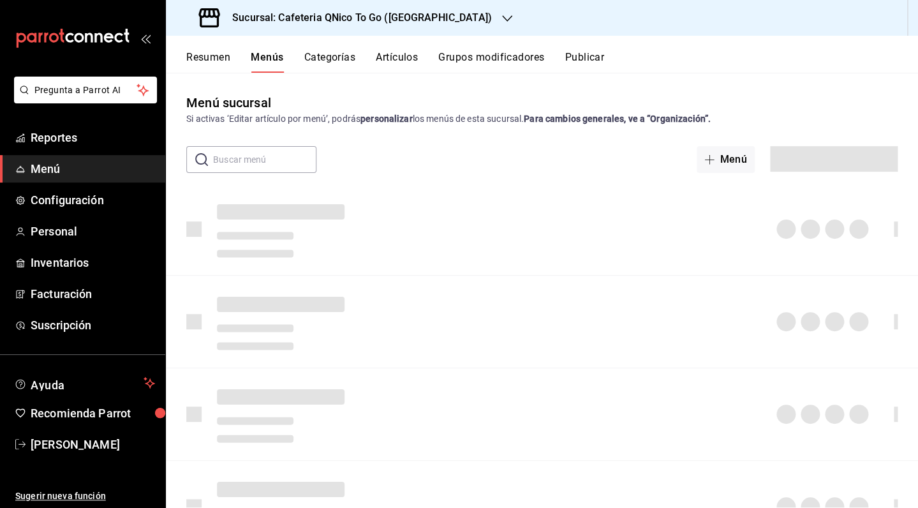
click at [338, 59] on button "Categorías" at bounding box center [330, 62] width 52 height 22
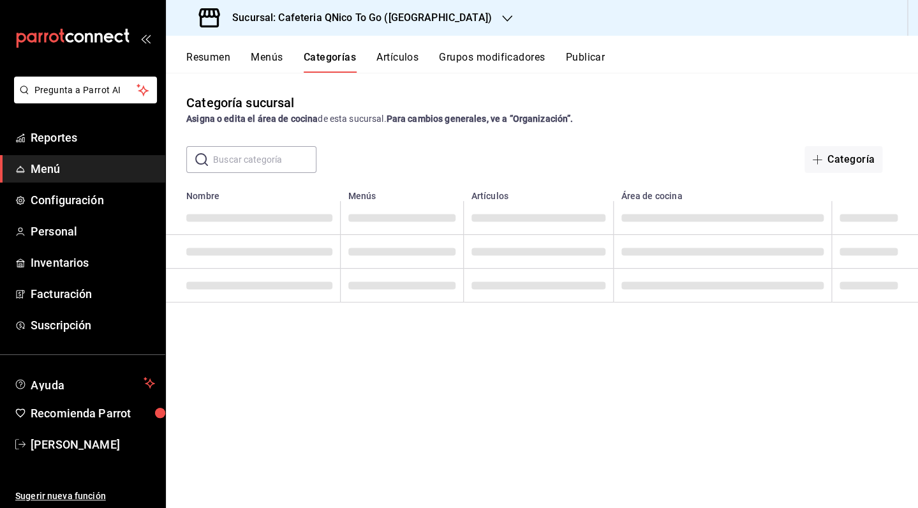
click at [385, 62] on button "Artículos" at bounding box center [397, 62] width 42 height 22
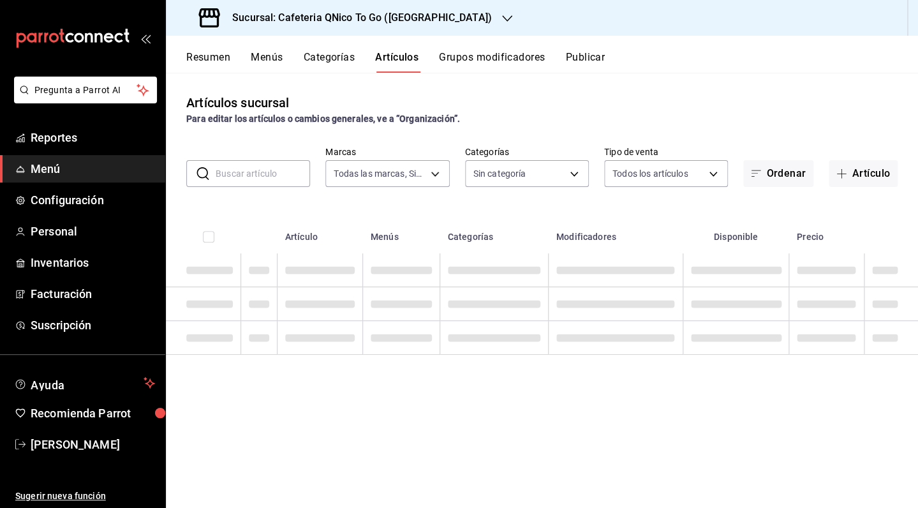
type input "9cf9a0c9-7842-44e2-8f0b-3e45717820e2"
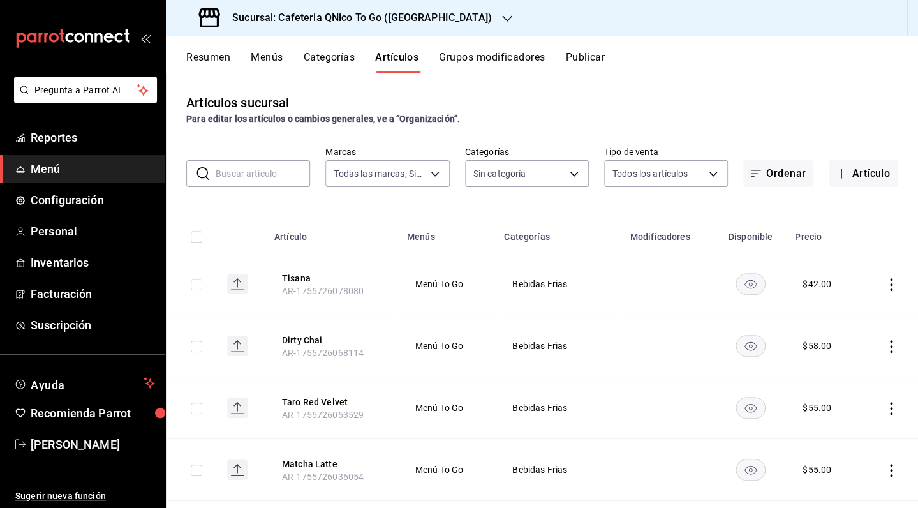
type input "05bcca90-8bbb-4782-9ecd-da06332ce71e,c6b08c43-f520-4d64-a468-920c0918ad65"
click at [253, 17] on h3 "Sucursal: Cafeteria QNico To Go ([GEOGRAPHIC_DATA])" at bounding box center [357, 17] width 270 height 15
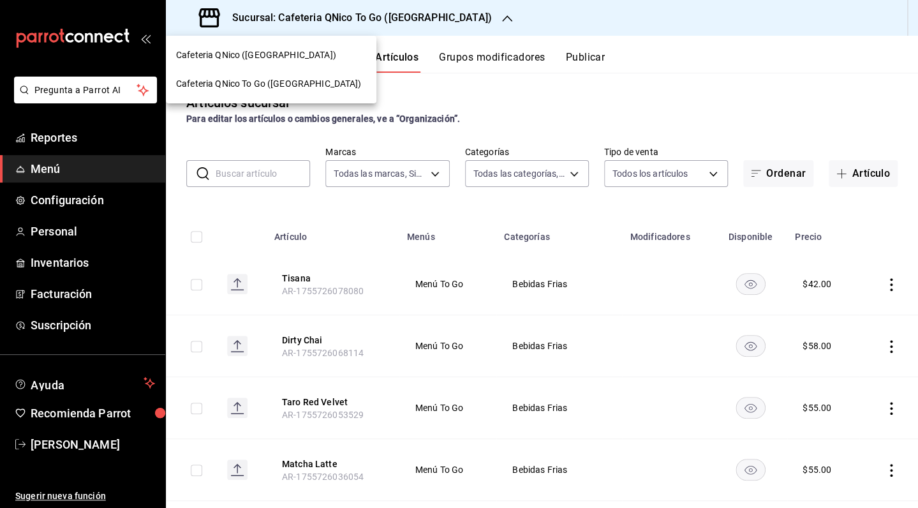
click at [252, 89] on span "Cafeteria QNico To Go ([GEOGRAPHIC_DATA])" at bounding box center [268, 83] width 185 height 13
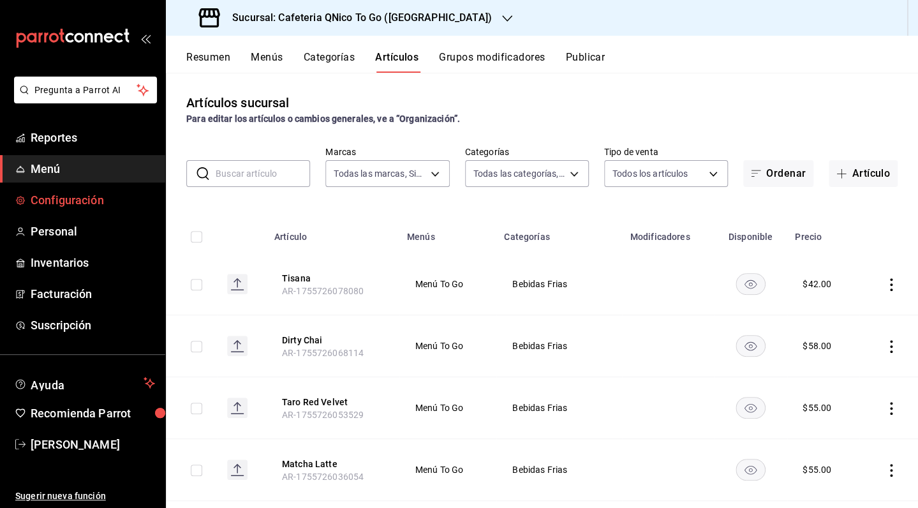
click at [85, 201] on span "Configuración" at bounding box center [93, 199] width 124 height 17
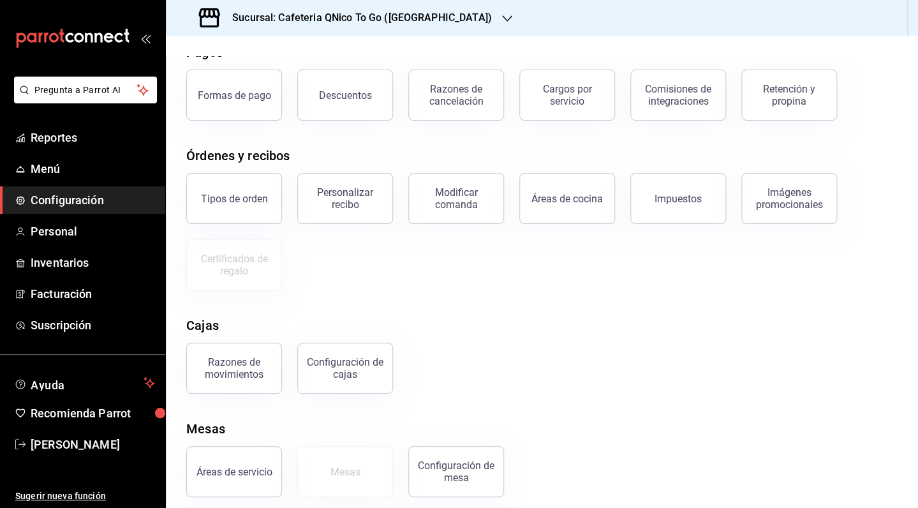
scroll to position [73, 0]
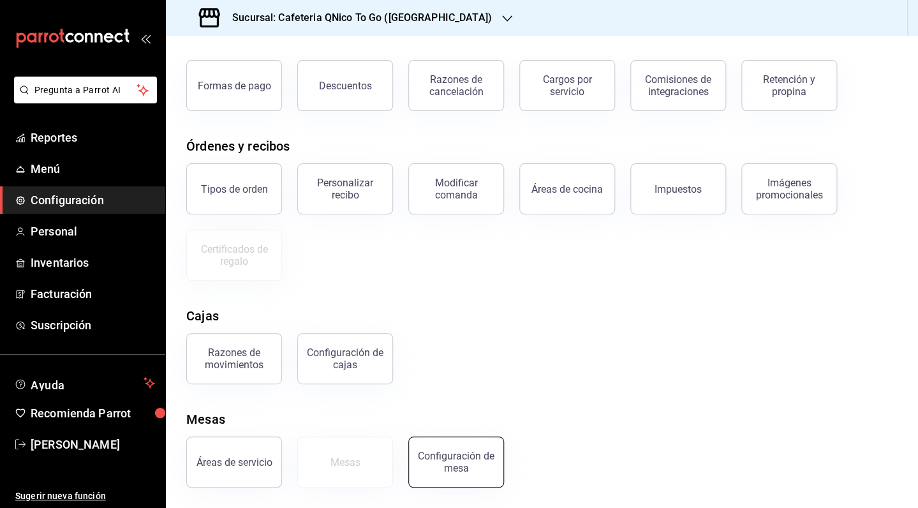
click at [448, 465] on div "Configuración de mesa" at bounding box center [455, 462] width 79 height 24
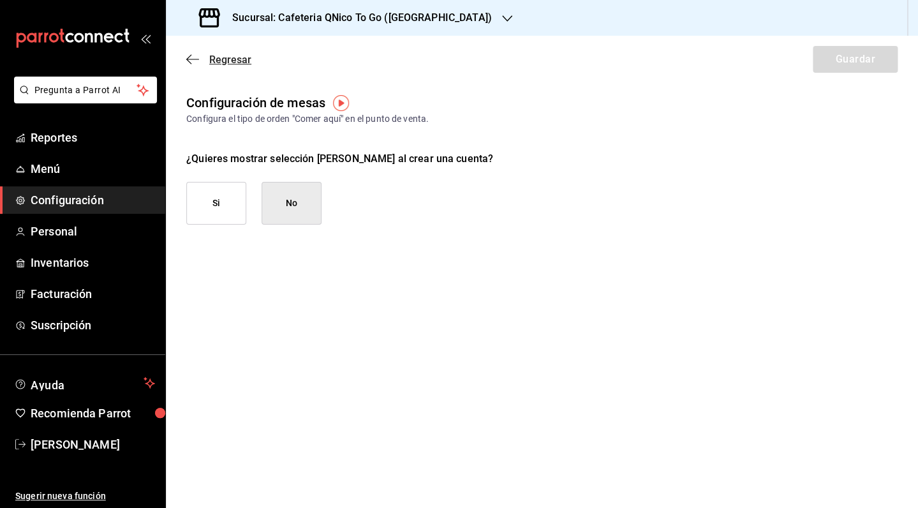
click at [207, 59] on span "Regresar" at bounding box center [218, 60] width 65 height 12
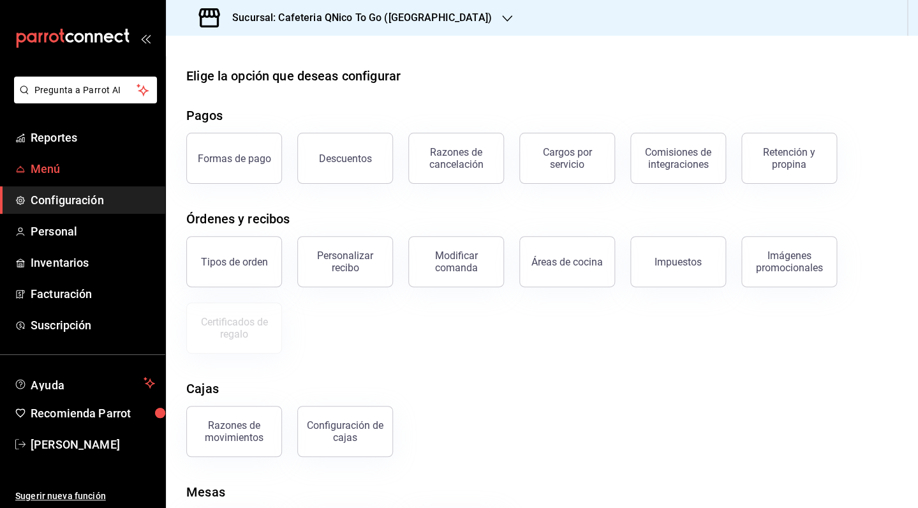
click at [73, 173] on span "Menú" at bounding box center [93, 168] width 124 height 17
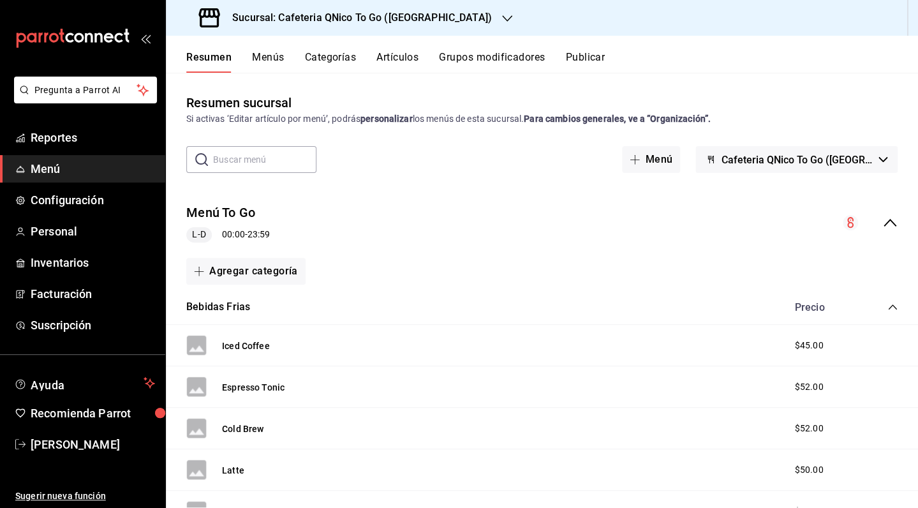
click at [847, 219] on icon "collapse-menu-row" at bounding box center [850, 222] width 6 height 11
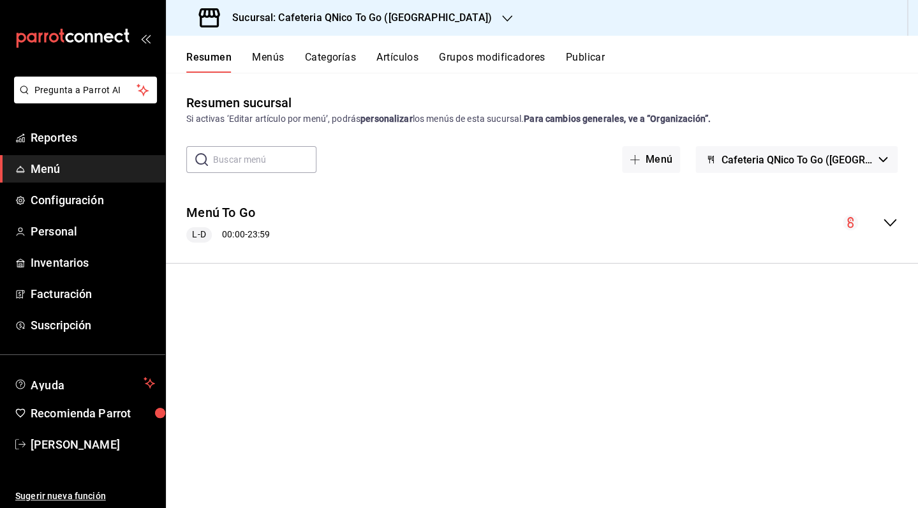
click at [840, 220] on div "Menú To Go L-D 00:00 - 23:59" at bounding box center [542, 222] width 752 height 59
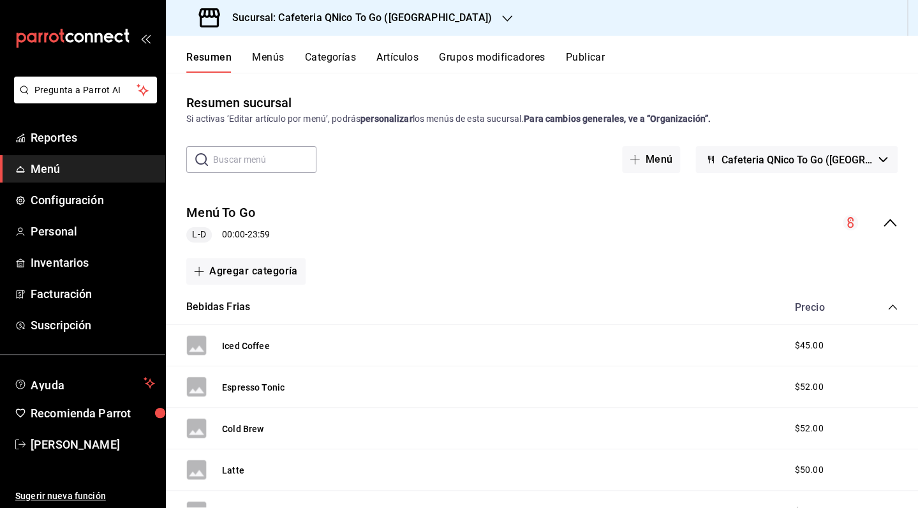
click at [282, 63] on button "Menús" at bounding box center [268, 62] width 32 height 22
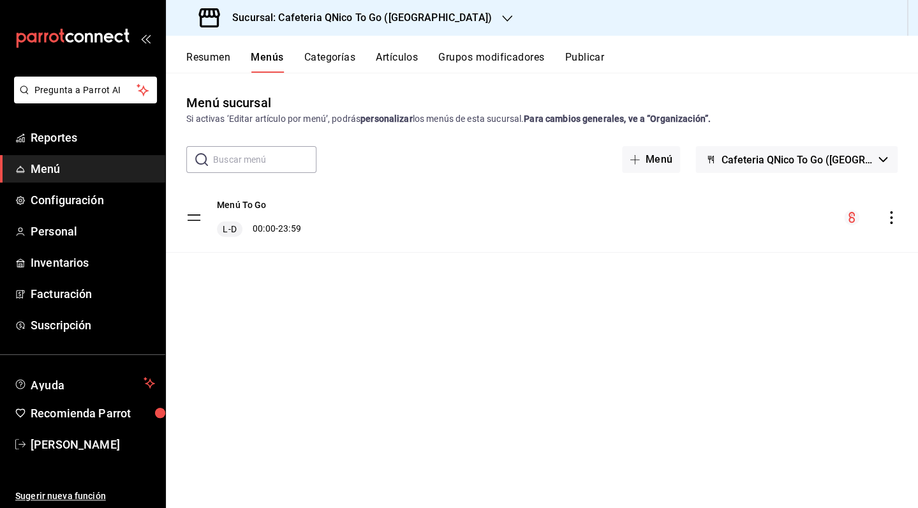
click at [332, 62] on button "Categorías" at bounding box center [330, 62] width 52 height 22
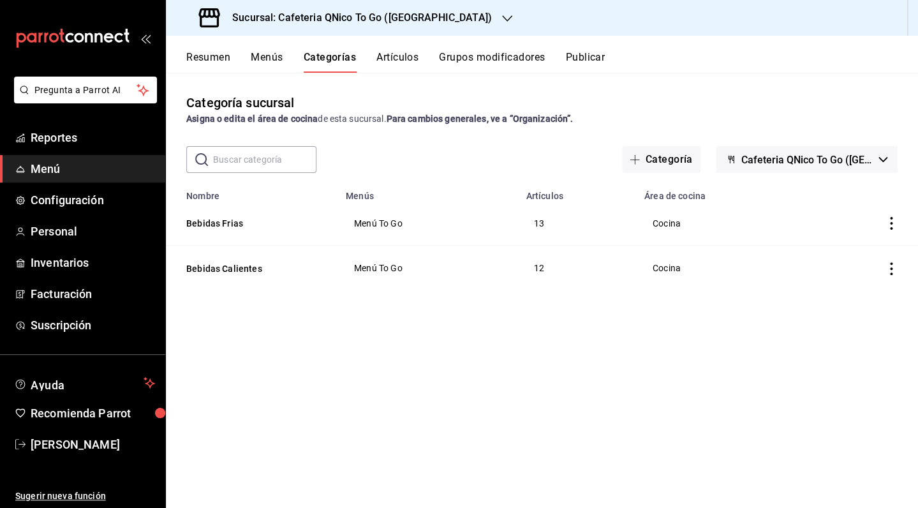
click at [400, 57] on button "Artículos" at bounding box center [397, 62] width 42 height 22
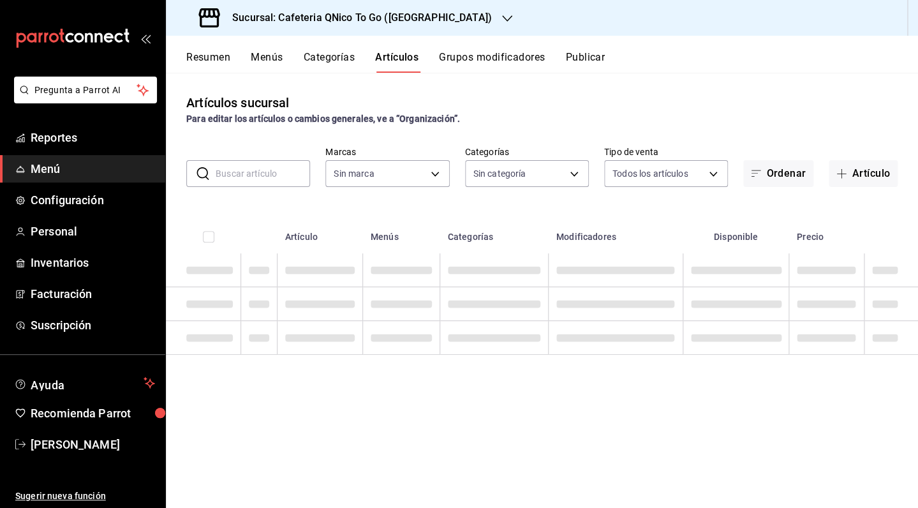
type input "9cf9a0c9-7842-44e2-8f0b-3e45717820e2"
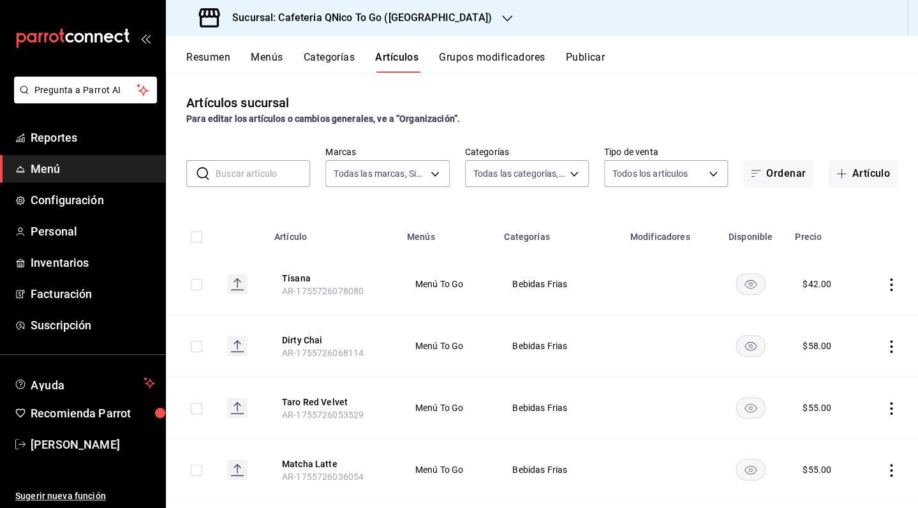
type input "05bcca90-8bbb-4782-9ecd-da06332ce71e,c6b08c43-f520-4d64-a468-920c0918ad65"
click at [476, 59] on button "Grupos modificadores" at bounding box center [492, 62] width 106 height 22
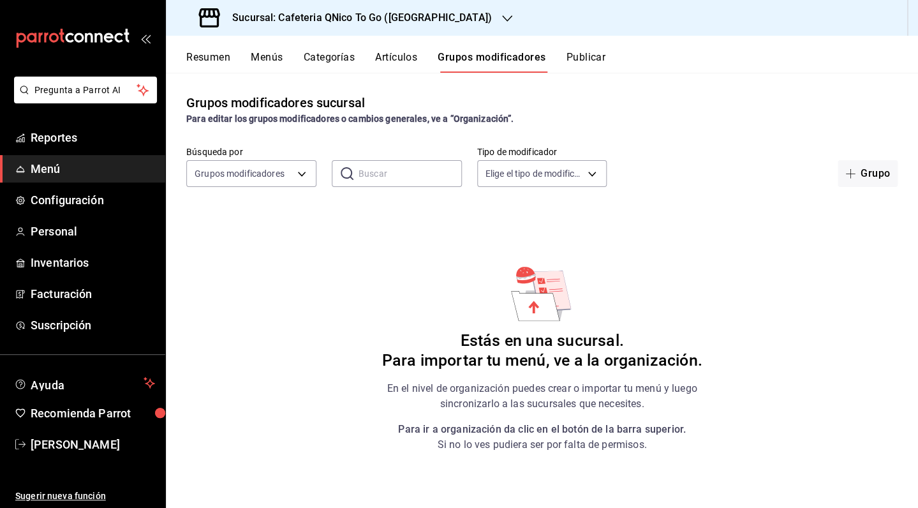
click at [588, 56] on button "Publicar" at bounding box center [586, 62] width 40 height 22
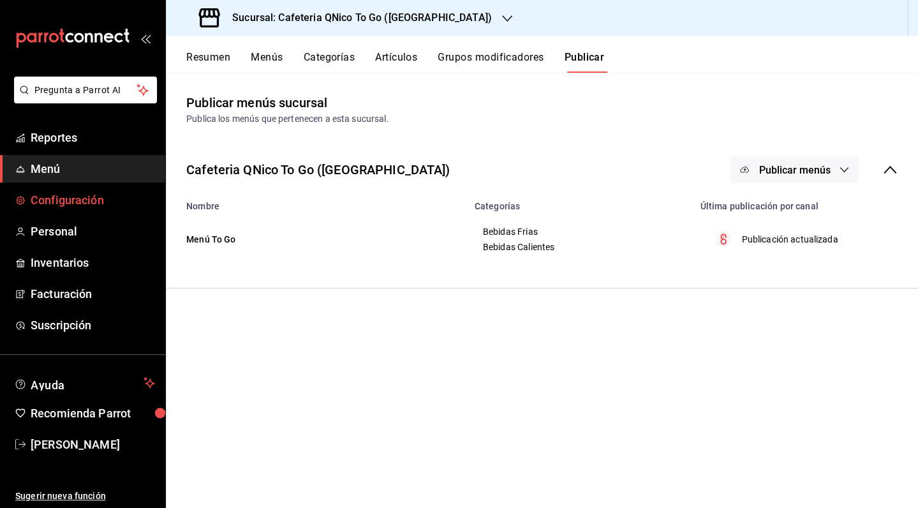
click at [63, 200] on span "Configuración" at bounding box center [93, 199] width 124 height 17
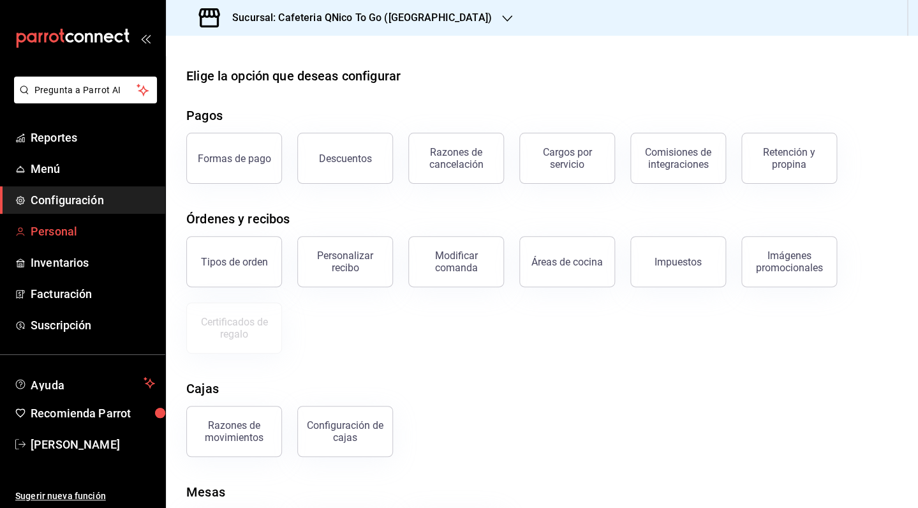
click at [59, 237] on span "Personal" at bounding box center [93, 231] width 124 height 17
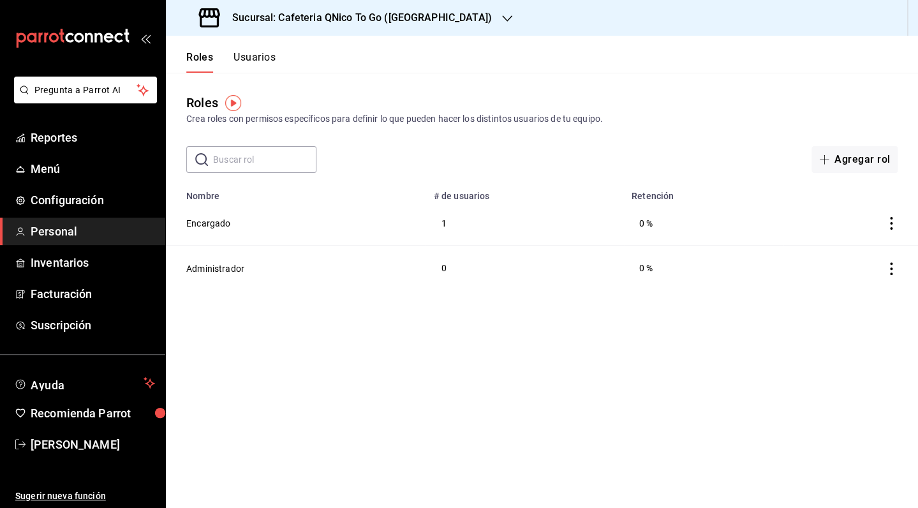
click at [253, 66] on button "Usuarios" at bounding box center [254, 62] width 42 height 22
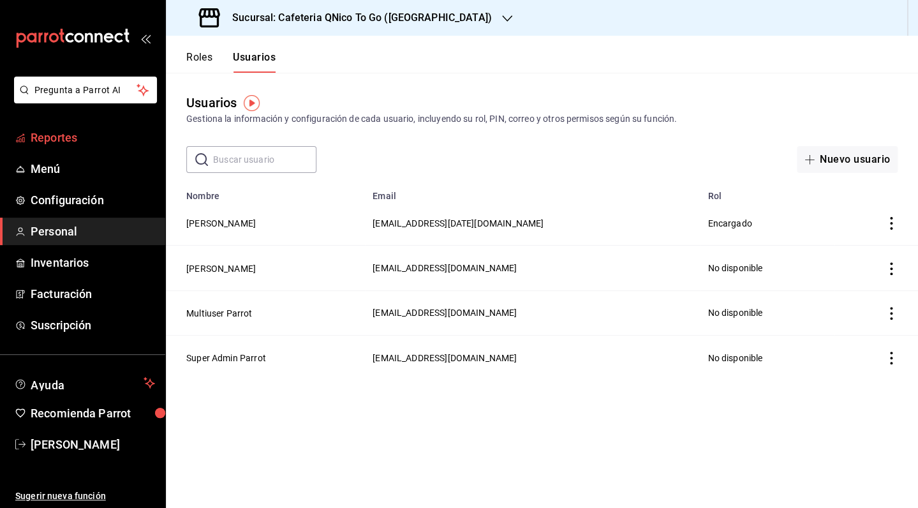
click at [37, 136] on span "Reportes" at bounding box center [93, 137] width 124 height 17
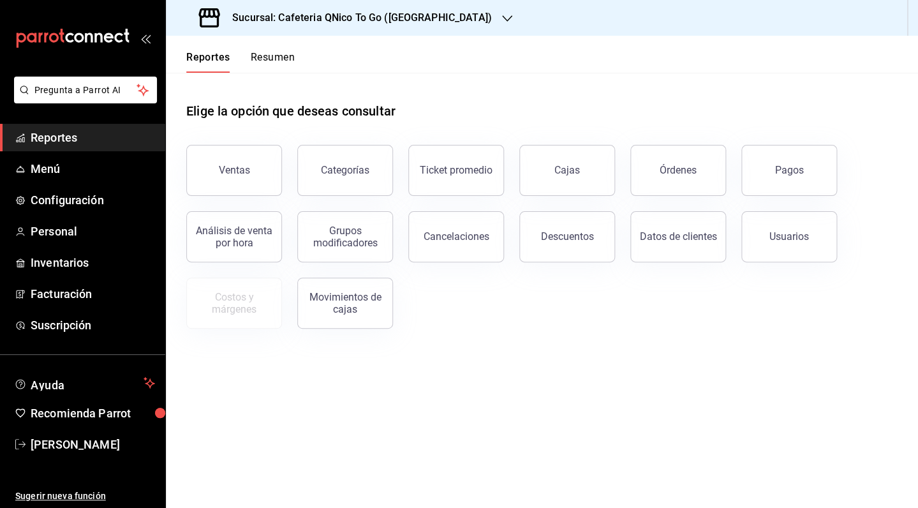
click at [149, 35] on icon "open_drawer_menu" at bounding box center [145, 38] width 10 height 10
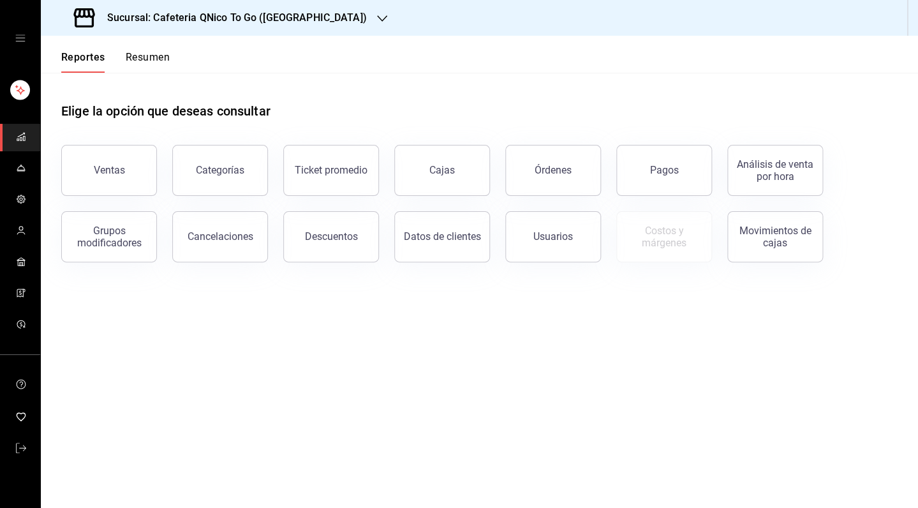
click at [142, 60] on button "Resumen" at bounding box center [148, 62] width 44 height 22
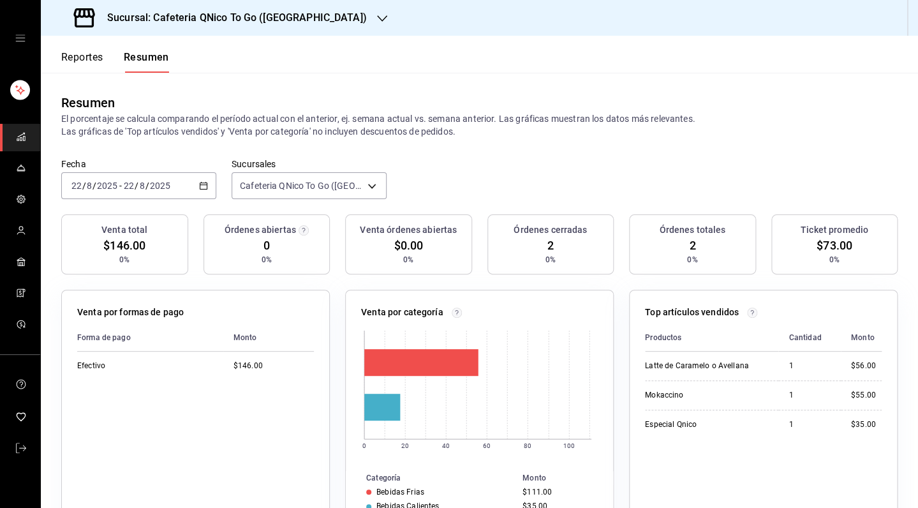
click at [102, 65] on button "Reportes" at bounding box center [82, 62] width 42 height 22
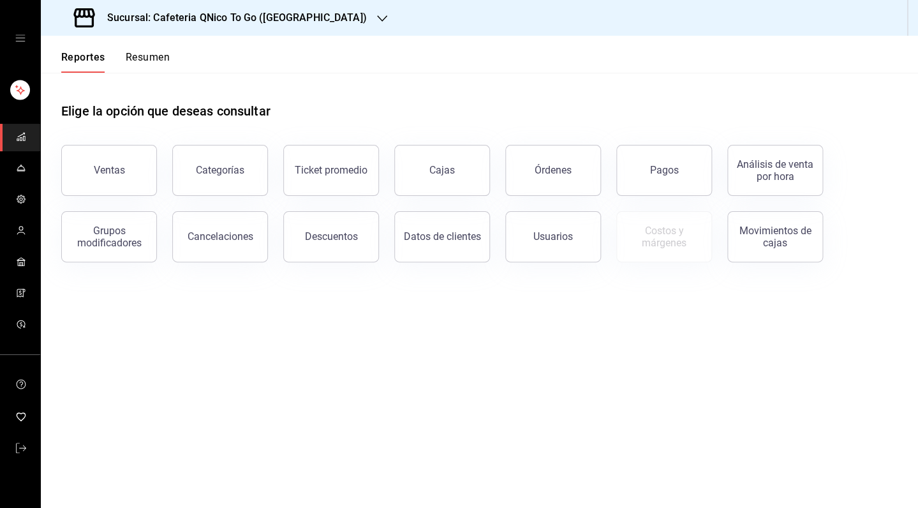
click at [21, 139] on icon "mailbox folders" at bounding box center [21, 136] width 10 height 10
click at [24, 164] on icon "mailbox folders" at bounding box center [21, 168] width 10 height 10
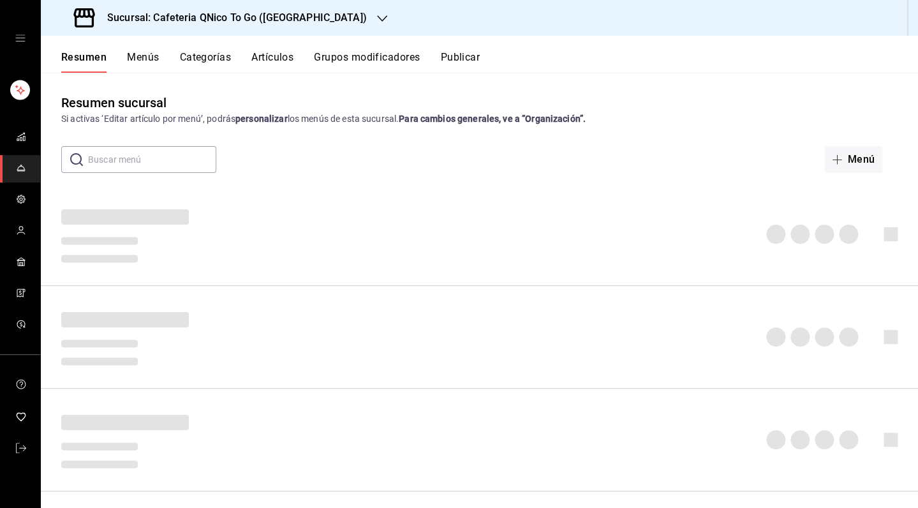
click at [21, 198] on circle "mailbox folders" at bounding box center [21, 199] width 3 height 3
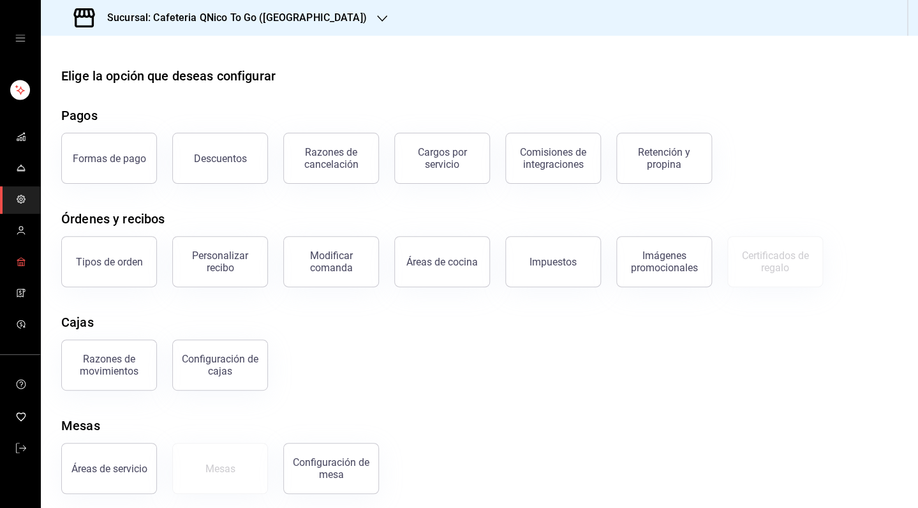
click at [24, 263] on icon "mailbox folders" at bounding box center [21, 261] width 10 height 10
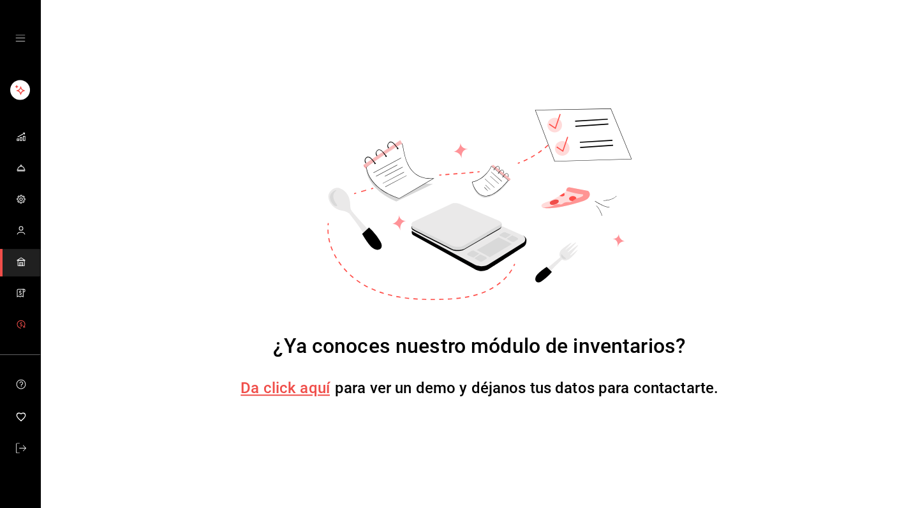
click at [21, 326] on icon "mailbox folders" at bounding box center [21, 326] width 0 height 1
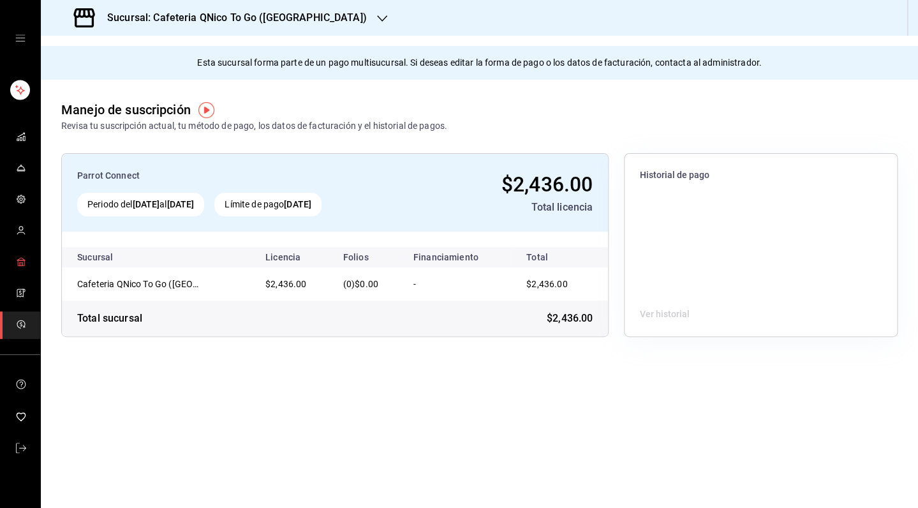
click at [20, 263] on icon "mailbox folders" at bounding box center [21, 261] width 10 height 10
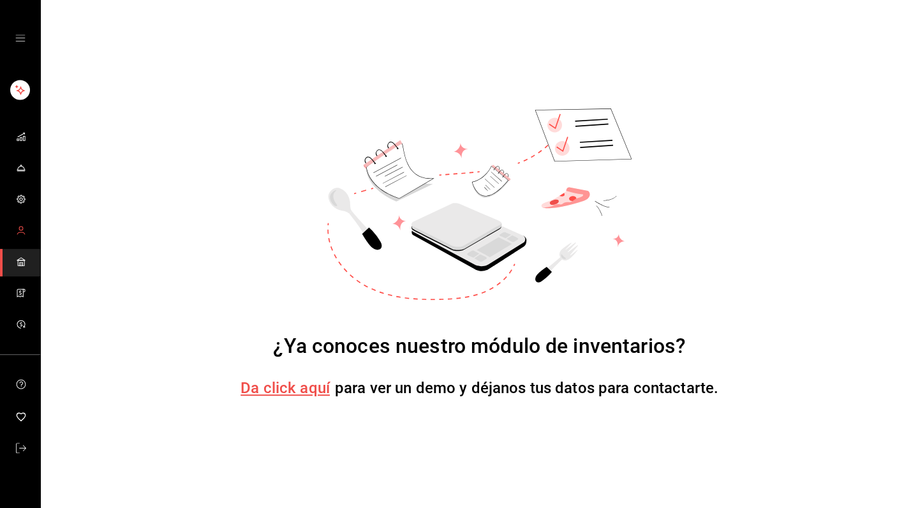
click at [19, 231] on icon "mailbox folders" at bounding box center [21, 230] width 10 height 10
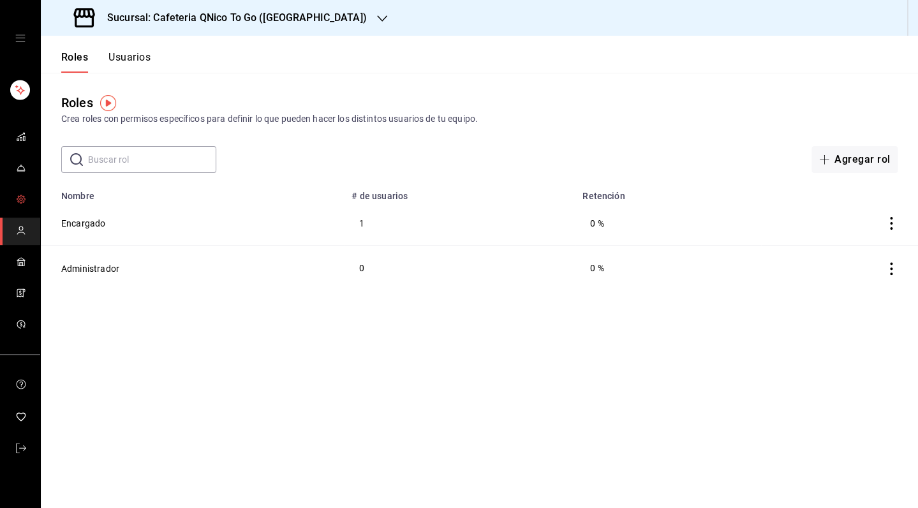
click at [17, 196] on icon "mailbox folders" at bounding box center [21, 199] width 10 height 10
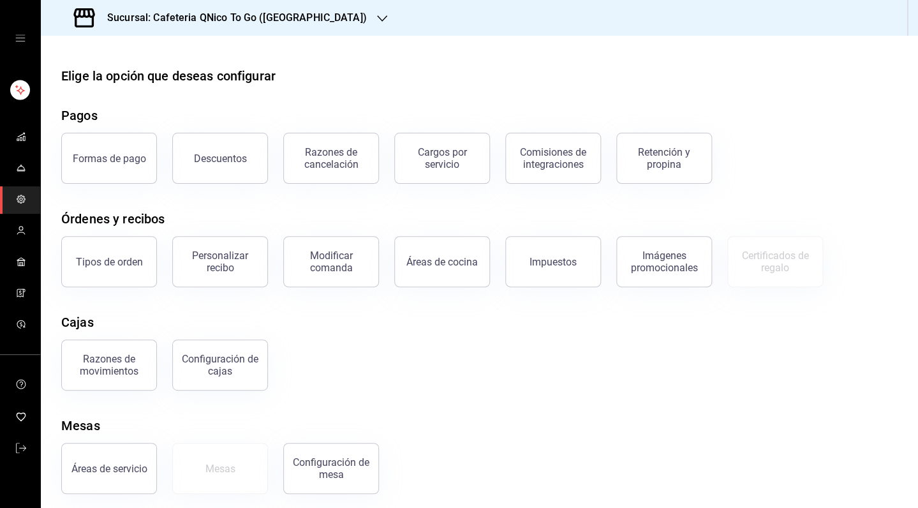
click at [18, 34] on icon "open drawer" at bounding box center [20, 38] width 10 height 10
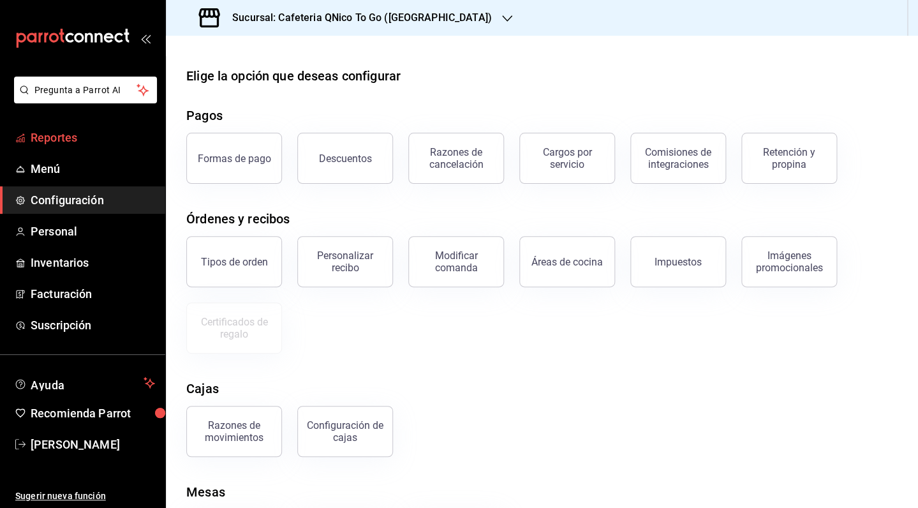
click at [60, 149] on link "Reportes" at bounding box center [82, 137] width 165 height 27
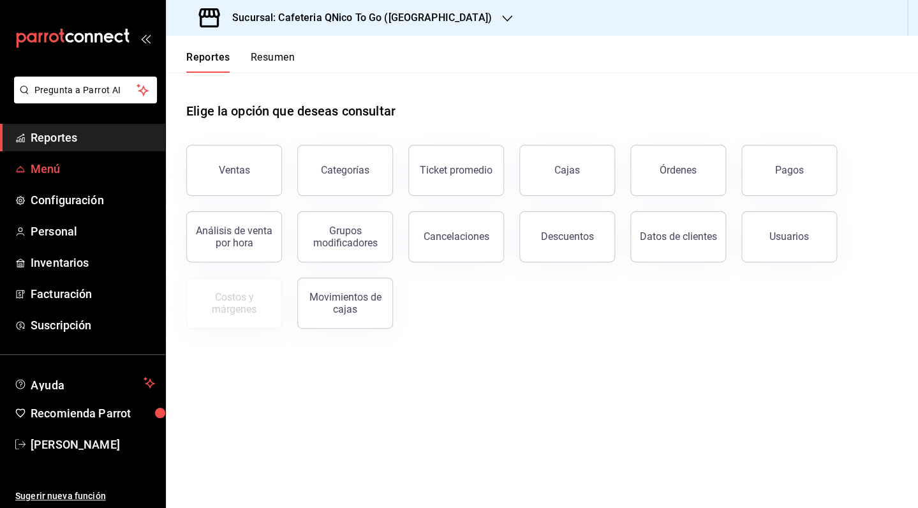
click at [57, 175] on span "Menú" at bounding box center [93, 168] width 124 height 17
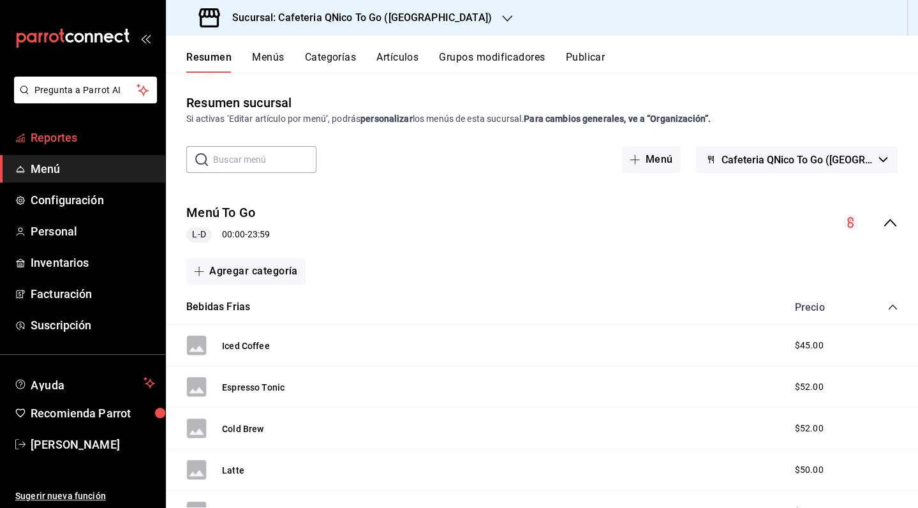
click at [44, 136] on span "Reportes" at bounding box center [93, 137] width 124 height 17
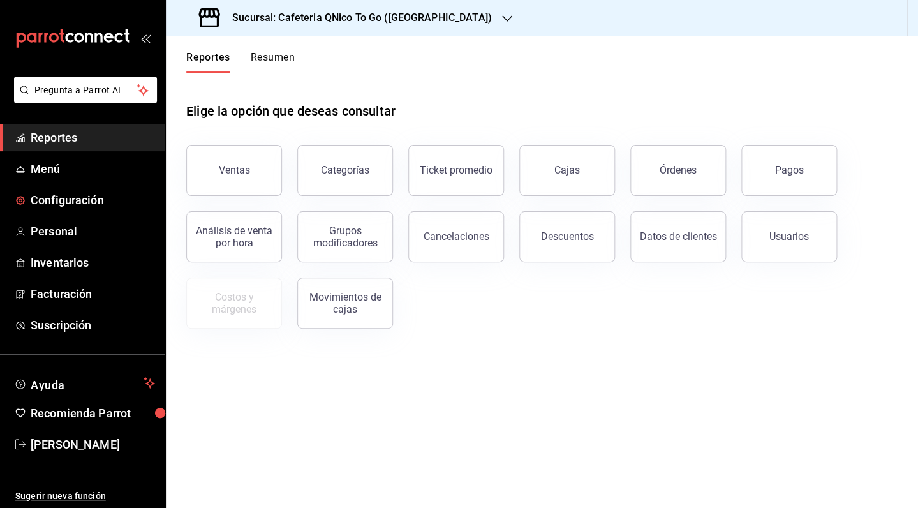
click at [64, 203] on span "Configuración" at bounding box center [93, 199] width 124 height 17
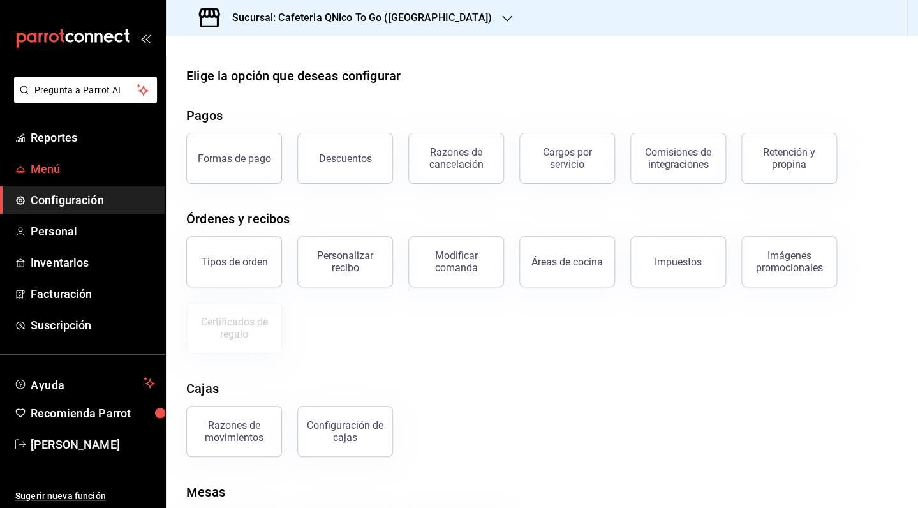
click at [54, 172] on span "Menú" at bounding box center [93, 168] width 124 height 17
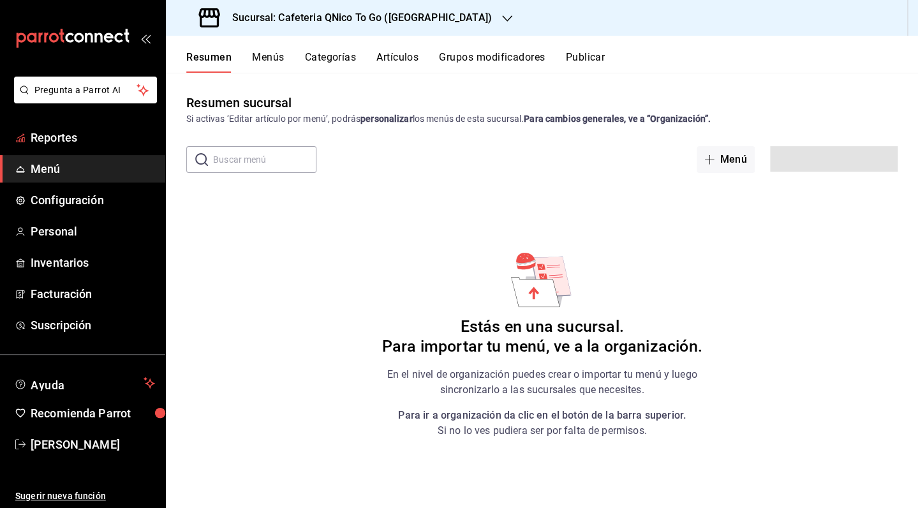
click at [70, 136] on span "Reportes" at bounding box center [93, 137] width 124 height 17
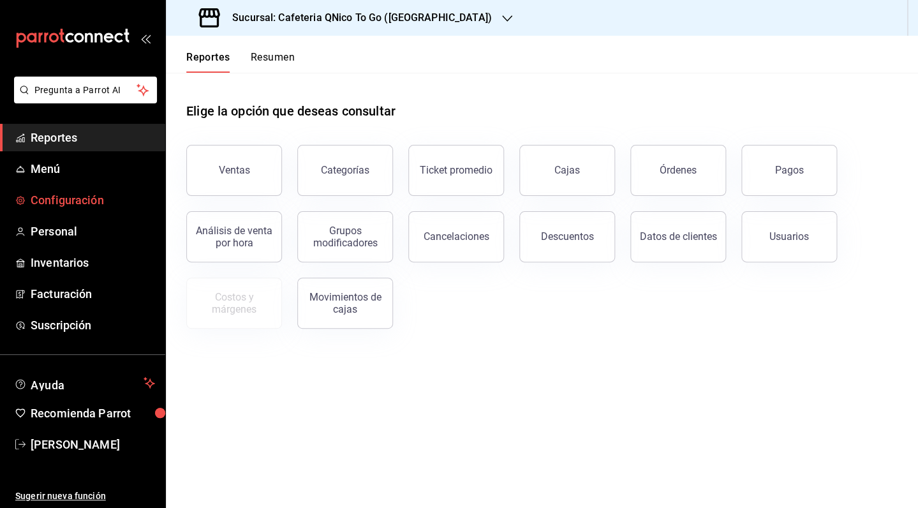
click at [89, 196] on span "Configuración" at bounding box center [93, 199] width 124 height 17
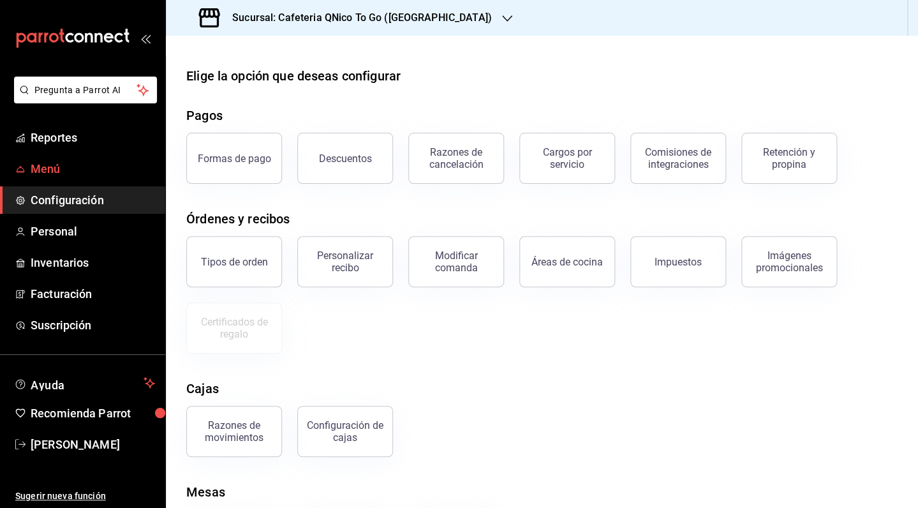
click at [65, 163] on span "Menú" at bounding box center [93, 168] width 124 height 17
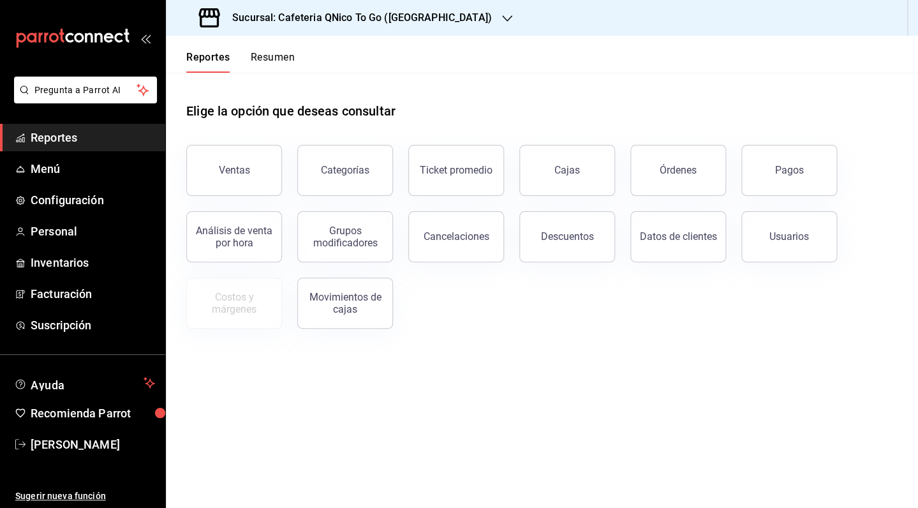
click at [275, 62] on button "Resumen" at bounding box center [273, 62] width 44 height 22
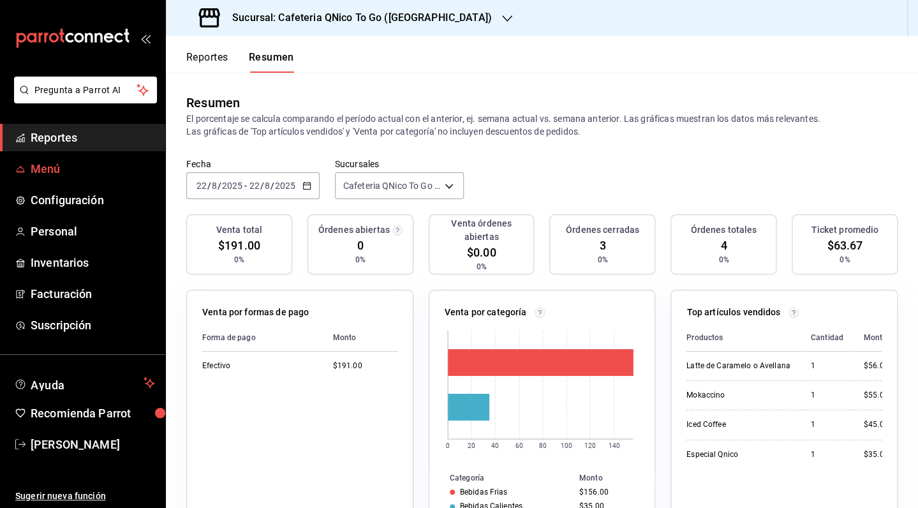
click at [50, 172] on span "Menú" at bounding box center [93, 168] width 124 height 17
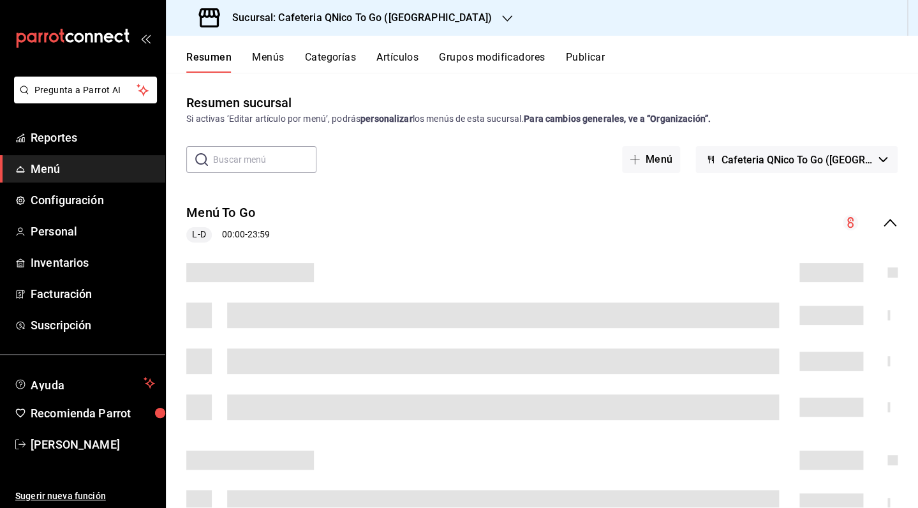
click at [281, 59] on button "Menús" at bounding box center [268, 62] width 32 height 22
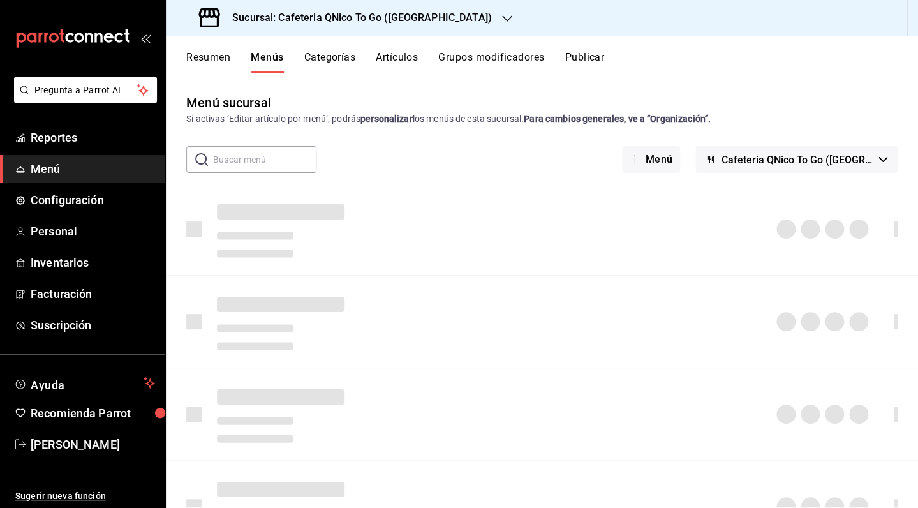
click at [332, 59] on button "Categorías" at bounding box center [330, 62] width 52 height 22
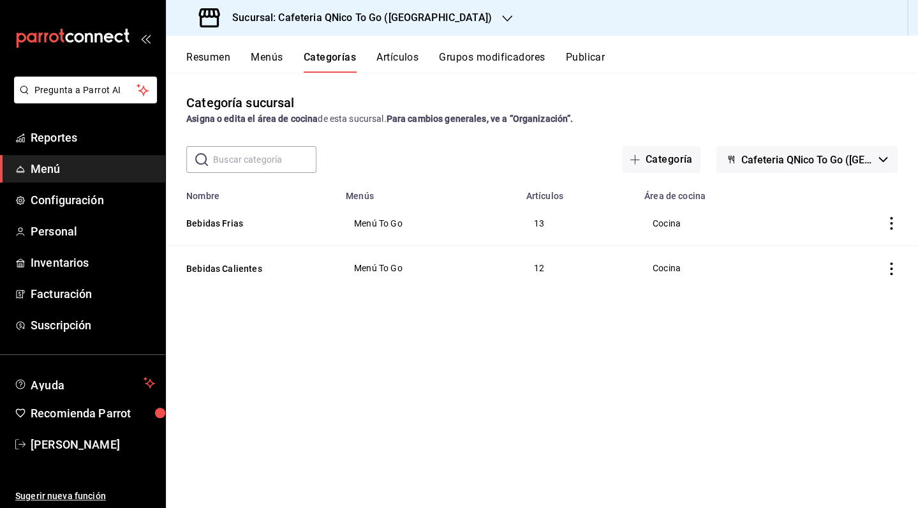
click at [381, 55] on button "Artículos" at bounding box center [397, 62] width 42 height 22
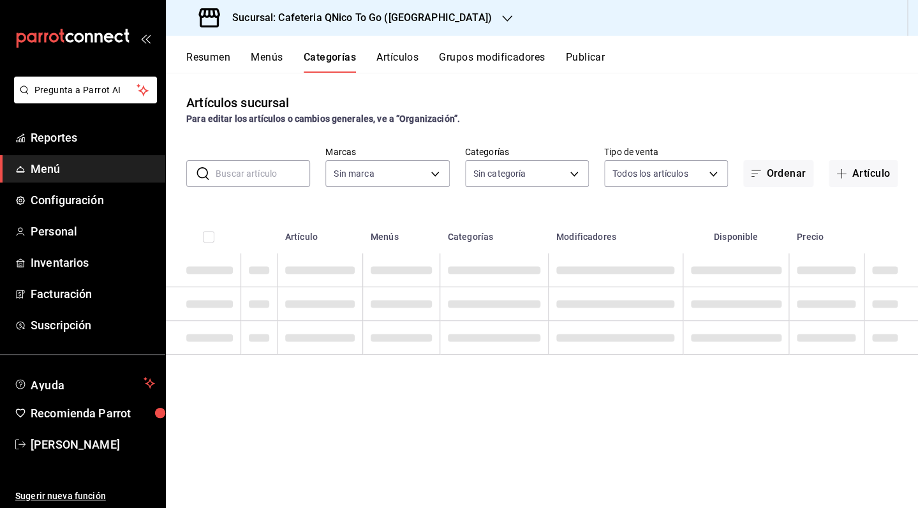
click at [468, 61] on button "Grupos modificadores" at bounding box center [492, 62] width 106 height 22
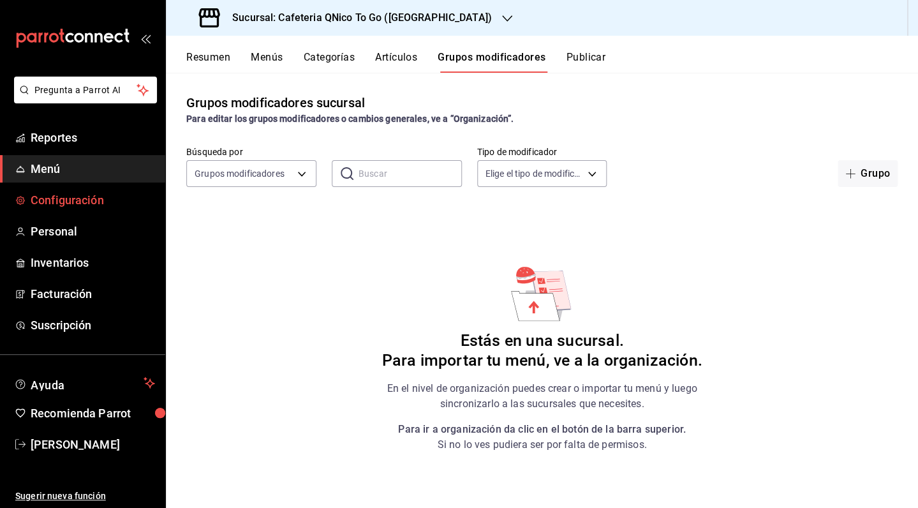
click at [35, 207] on span "Configuración" at bounding box center [93, 199] width 124 height 17
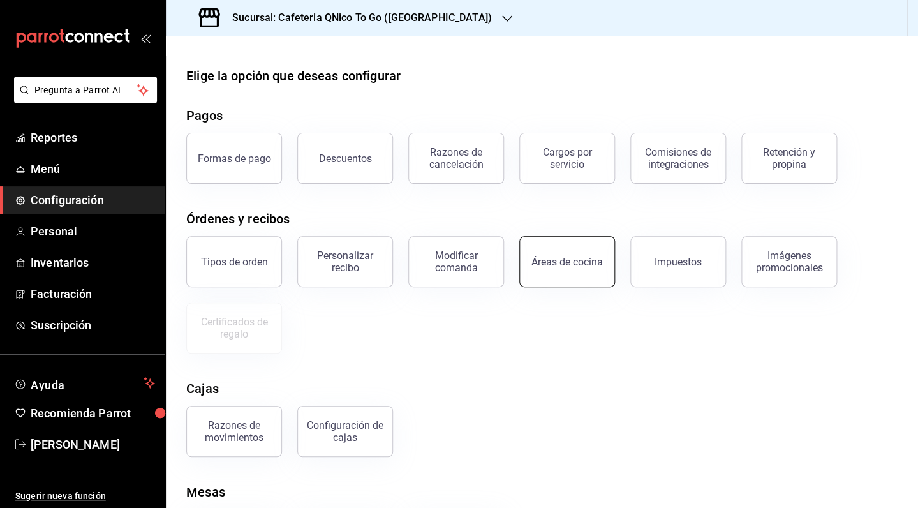
click at [574, 263] on div "Áreas de cocina" at bounding box center [566, 262] width 71 height 12
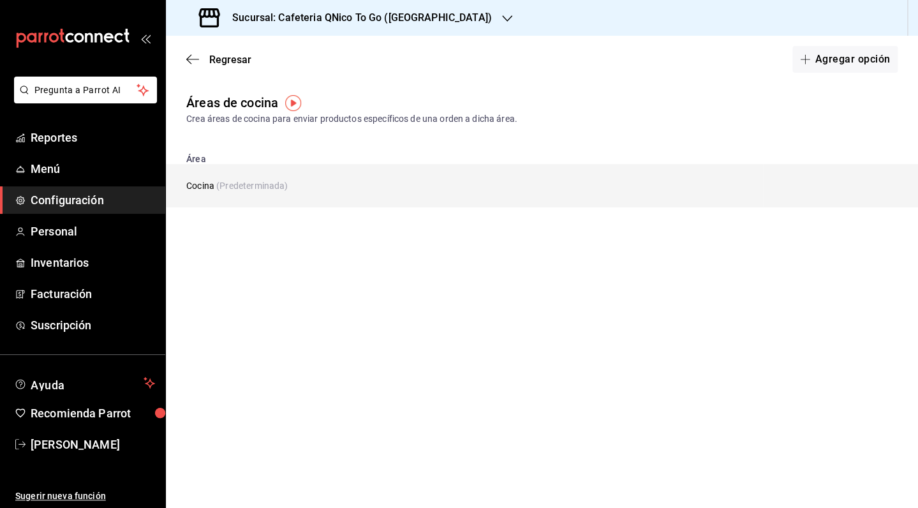
click at [279, 185] on span "(Predeterminada)" at bounding box center [251, 185] width 71 height 10
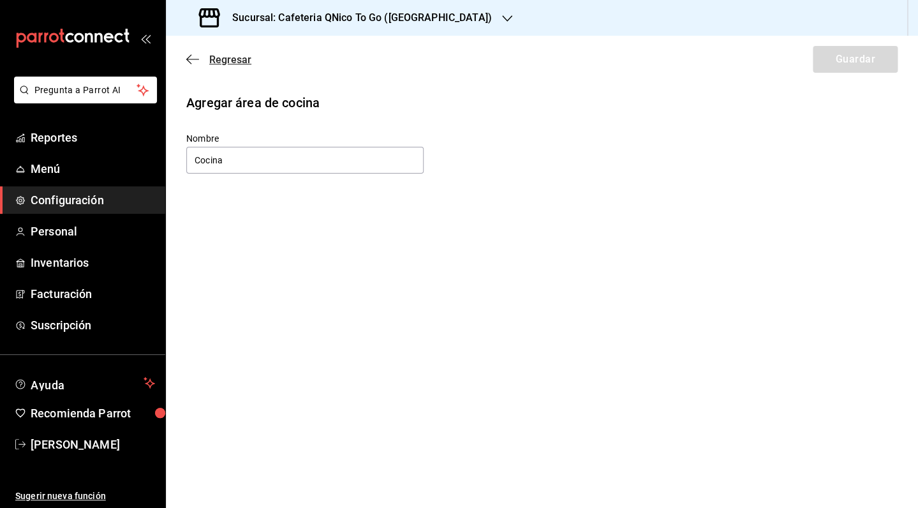
click at [198, 61] on icon "button" at bounding box center [192, 59] width 13 height 11
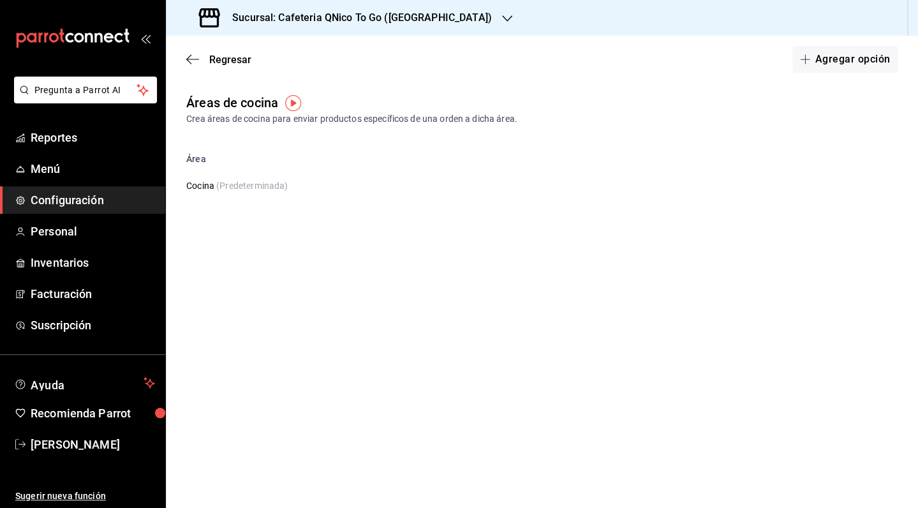
click at [198, 61] on icon "button" at bounding box center [192, 59] width 13 height 11
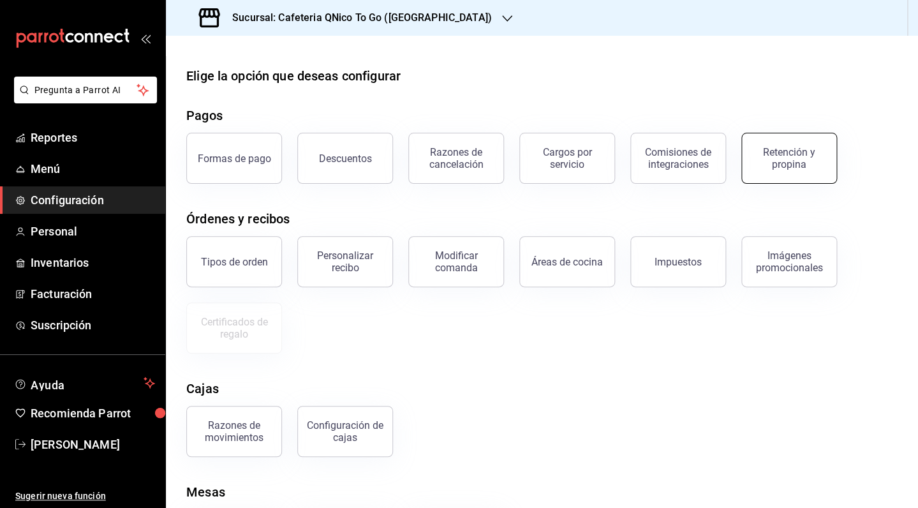
click at [782, 155] on div "Retención y propina" at bounding box center [788, 158] width 79 height 24
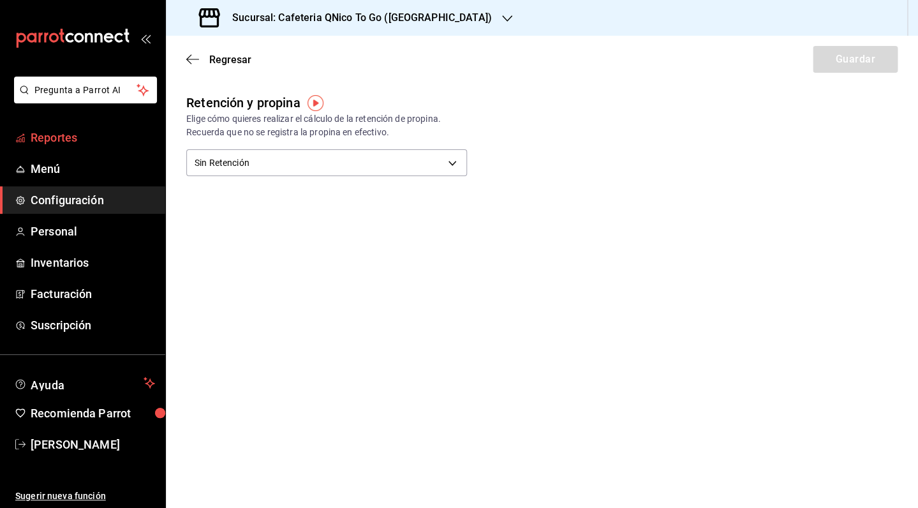
click at [47, 134] on span "Reportes" at bounding box center [93, 137] width 124 height 17
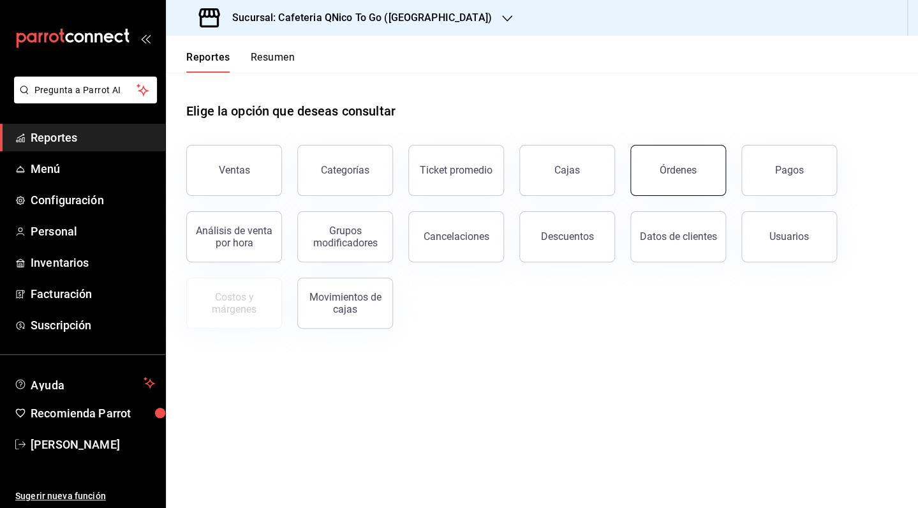
click at [641, 167] on button "Órdenes" at bounding box center [678, 170] width 96 height 51
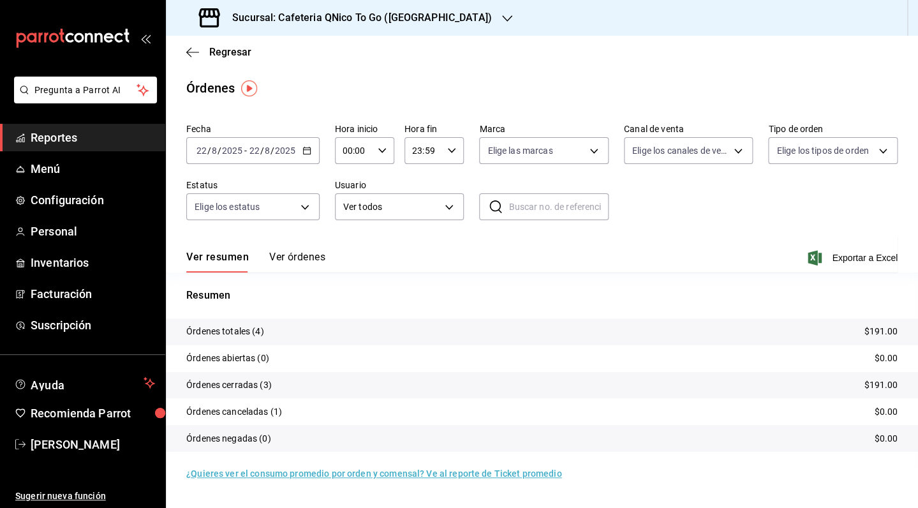
click at [305, 260] on button "Ver órdenes" at bounding box center [297, 262] width 56 height 22
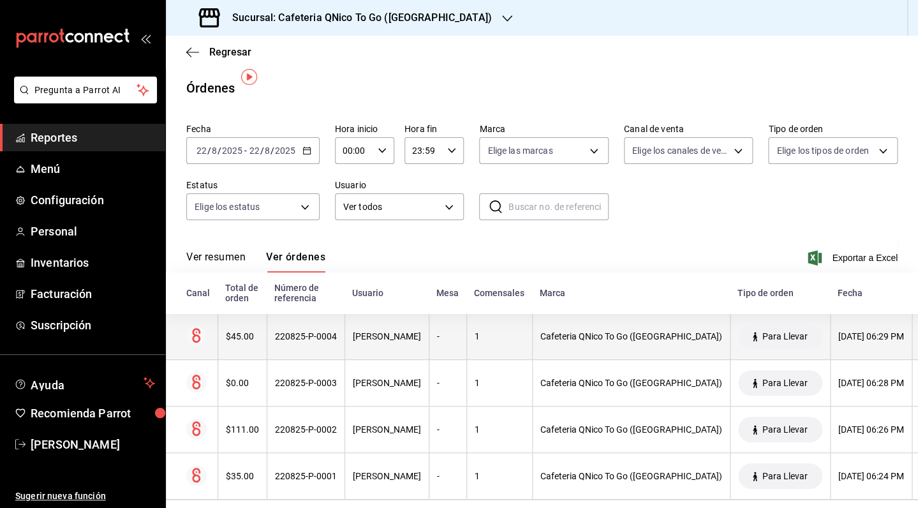
scroll to position [27, 0]
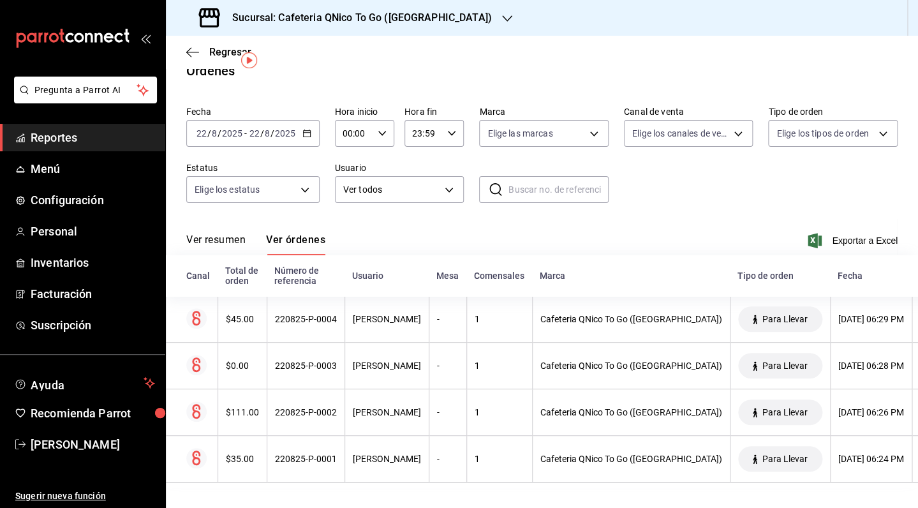
click at [219, 233] on button "Ver resumen" at bounding box center [215, 244] width 59 height 22
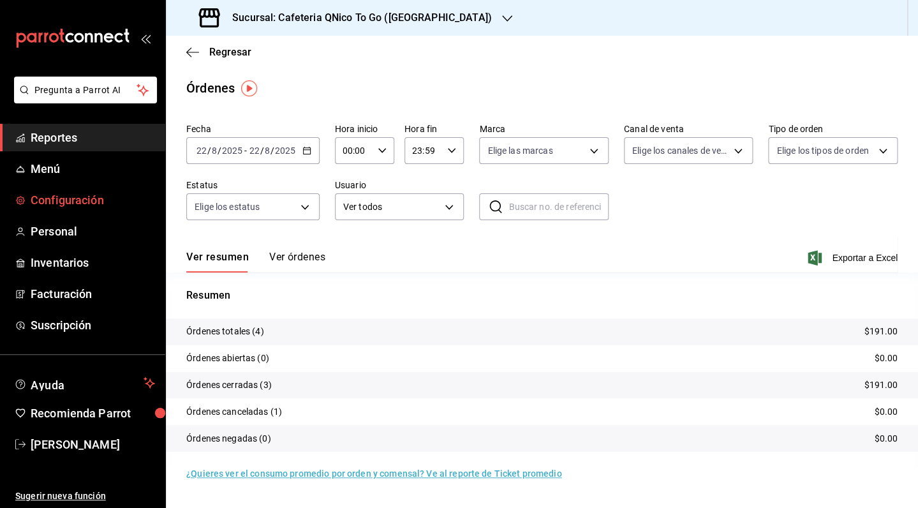
click at [84, 210] on link "Configuración" at bounding box center [82, 199] width 165 height 27
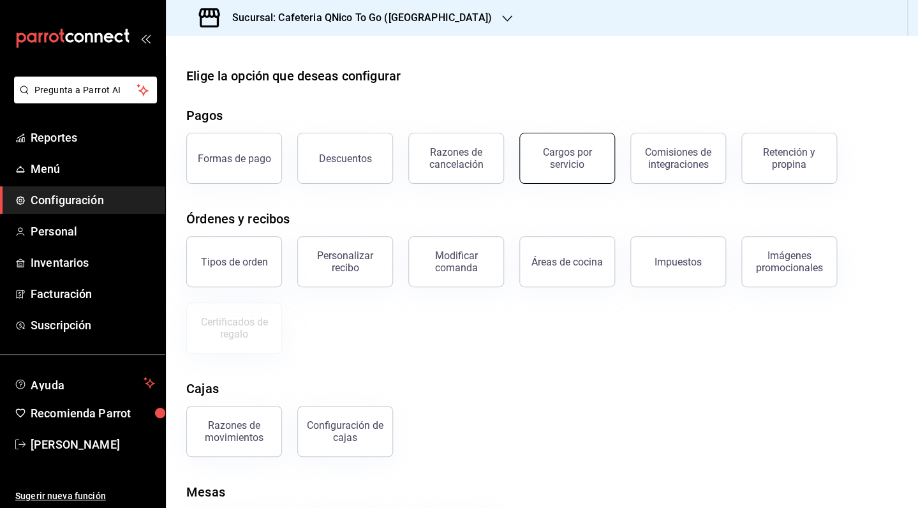
click at [596, 171] on button "Cargos por servicio" at bounding box center [567, 158] width 96 height 51
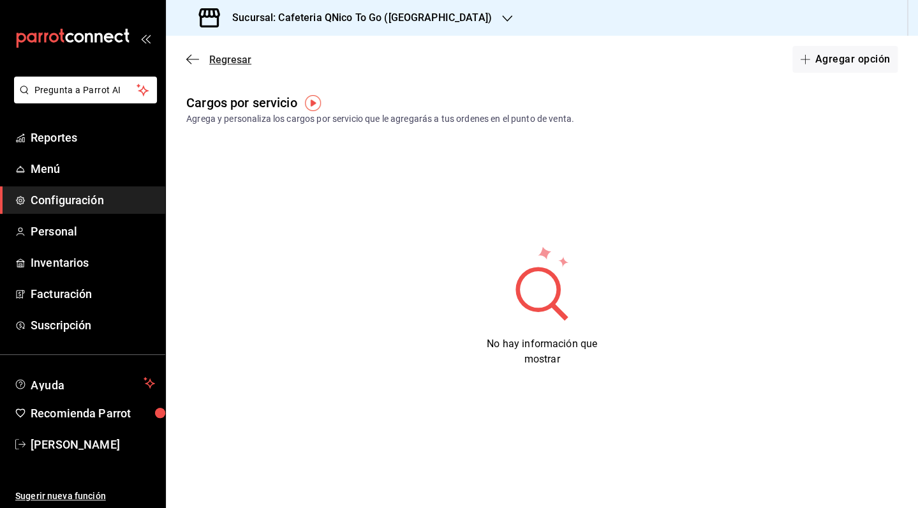
click at [216, 61] on span "Regresar" at bounding box center [230, 60] width 42 height 12
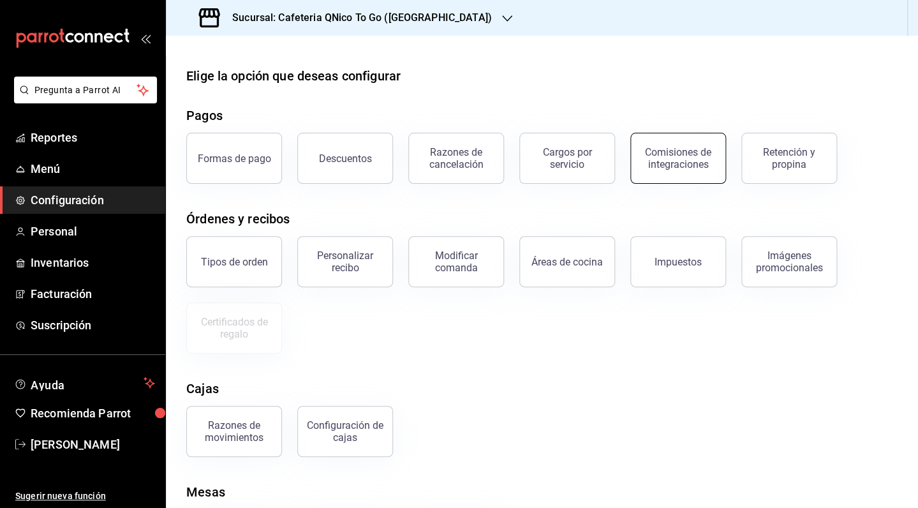
click at [663, 172] on button "Comisiones de integraciones" at bounding box center [678, 158] width 96 height 51
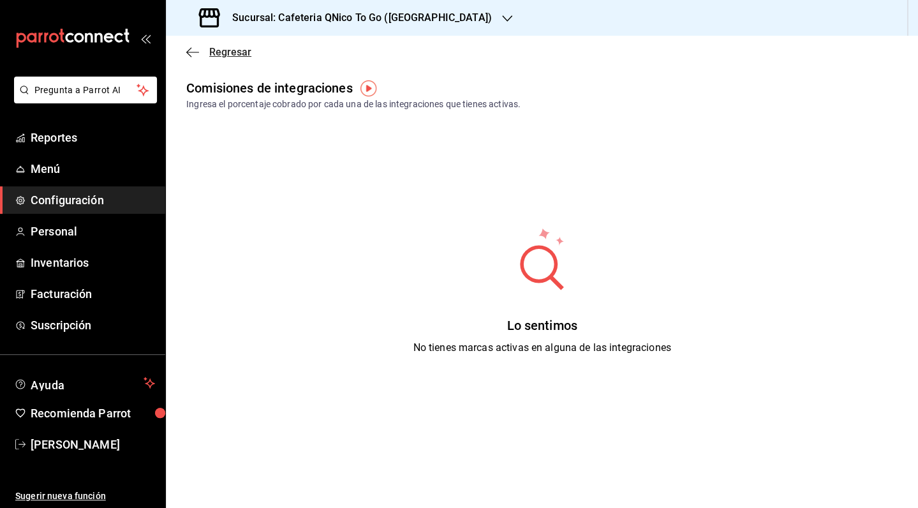
click at [209, 48] on span "Regresar" at bounding box center [218, 52] width 65 height 12
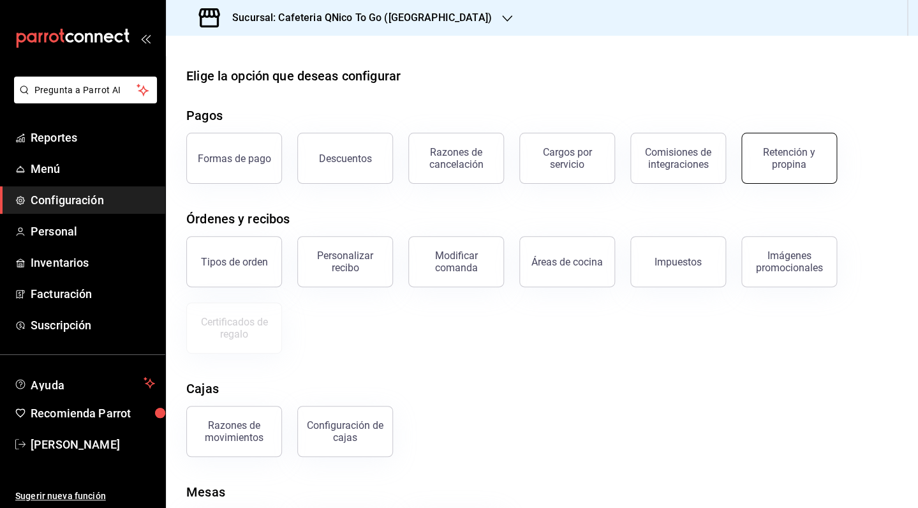
click at [782, 169] on div "Retención y propina" at bounding box center [788, 158] width 79 height 24
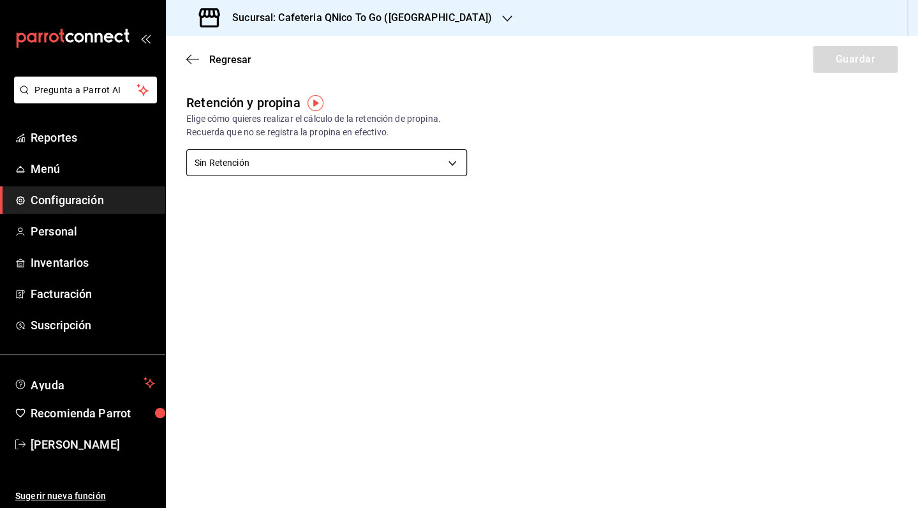
click at [300, 161] on body "Pregunta a Parrot AI Reportes Menú Configuración Personal Inventarios Facturaci…" at bounding box center [459, 254] width 918 height 508
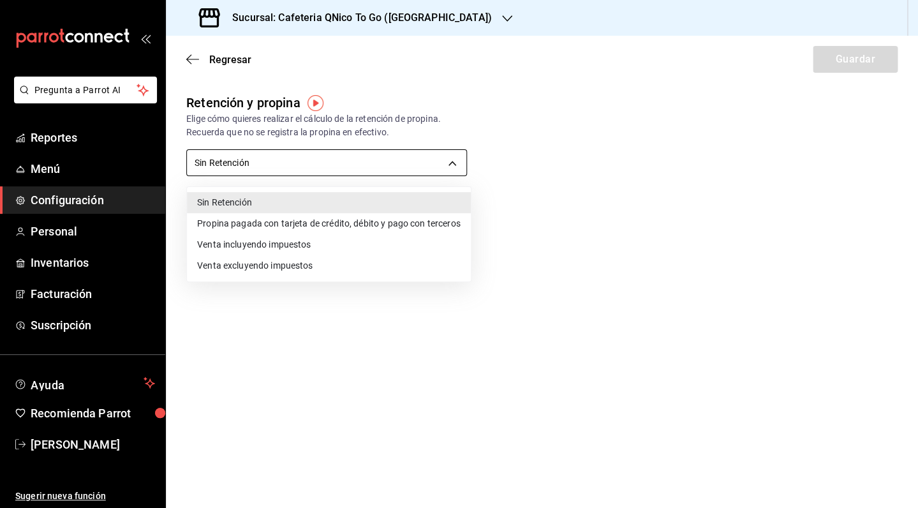
click at [300, 161] on div at bounding box center [459, 254] width 918 height 508
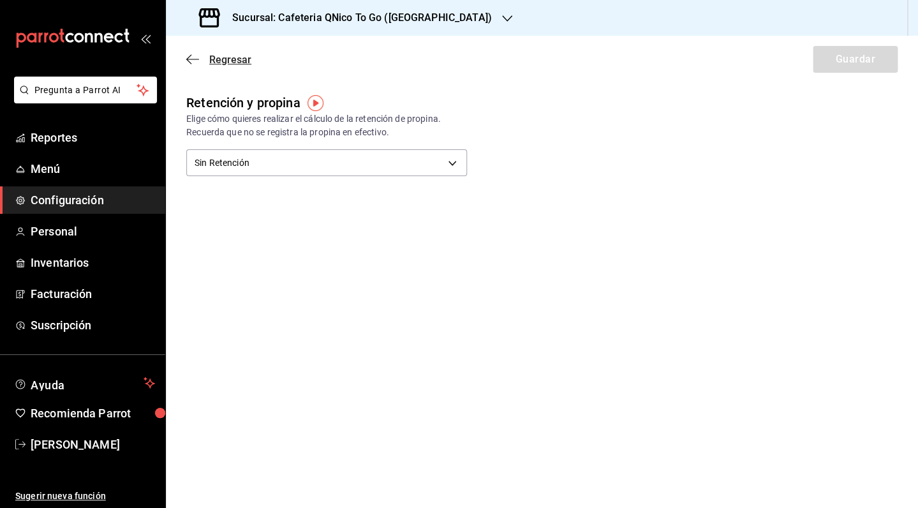
click at [207, 57] on span "Regresar" at bounding box center [218, 60] width 65 height 12
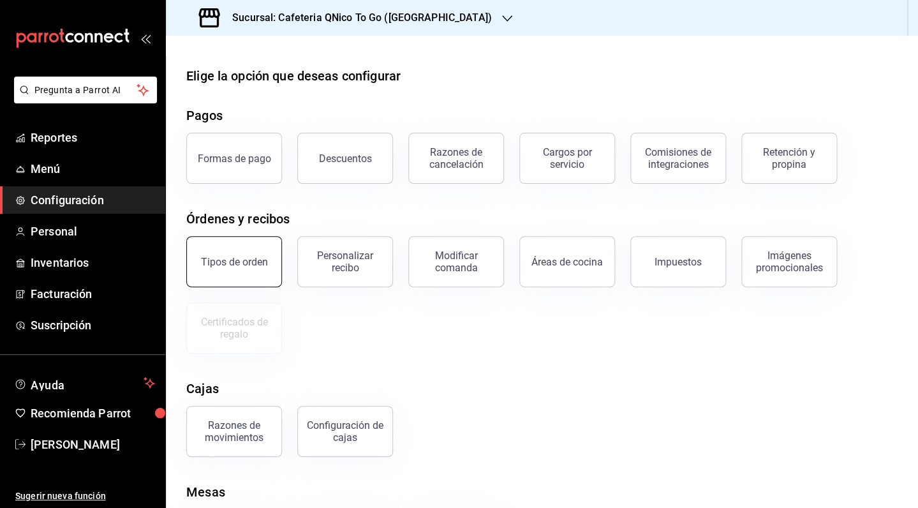
click at [242, 274] on button "Tipos de orden" at bounding box center [234, 261] width 96 height 51
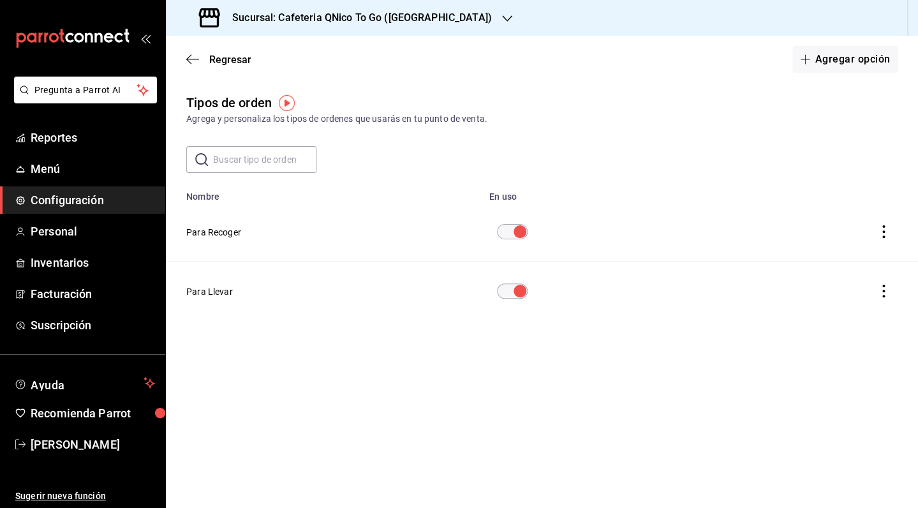
click at [219, 232] on button "Para Recoger" at bounding box center [213, 232] width 55 height 13
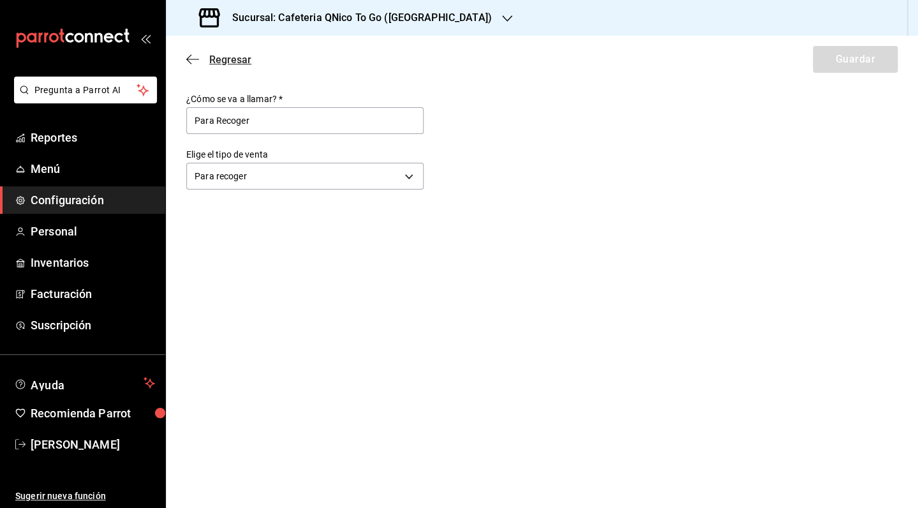
click at [194, 56] on icon "button" at bounding box center [192, 59] width 13 height 11
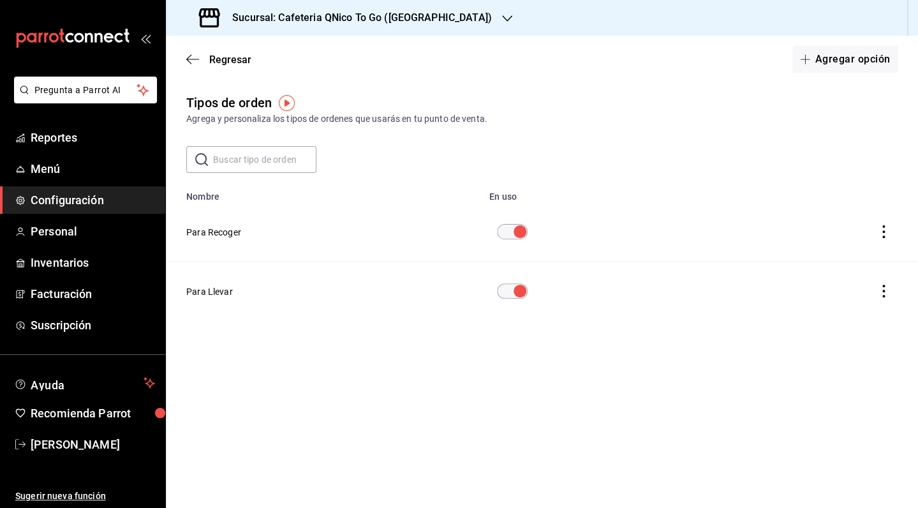
click at [228, 291] on button "Para Llevar" at bounding box center [209, 291] width 47 height 13
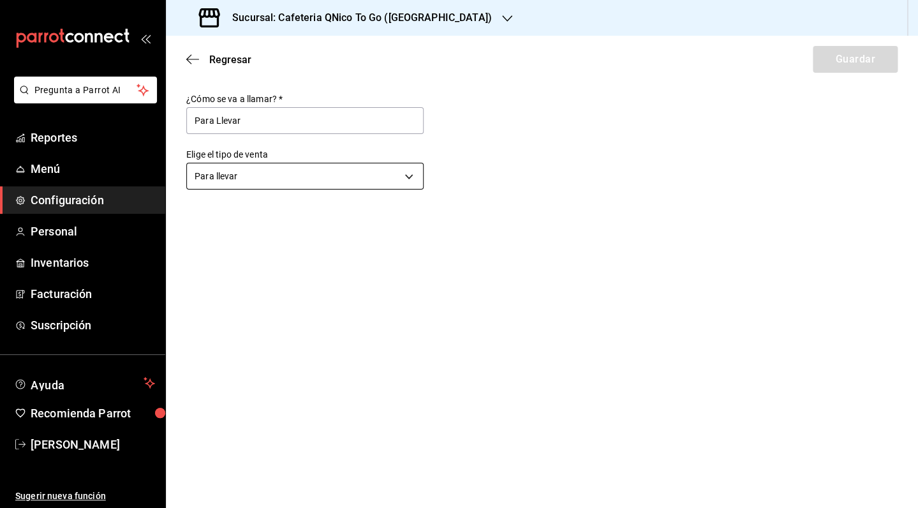
click at [407, 180] on body "Pregunta a Parrot AI Reportes Menú Configuración Personal Inventarios Facturaci…" at bounding box center [459, 254] width 918 height 508
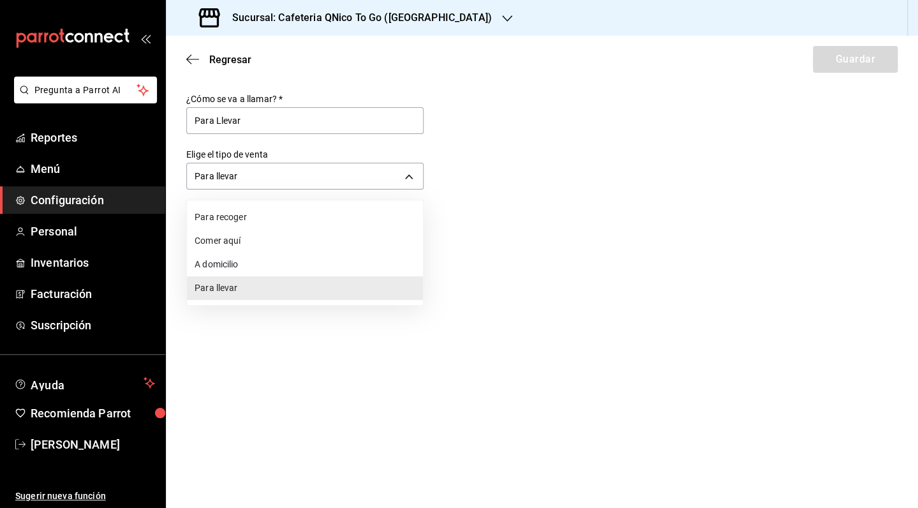
click at [440, 181] on div at bounding box center [459, 254] width 918 height 508
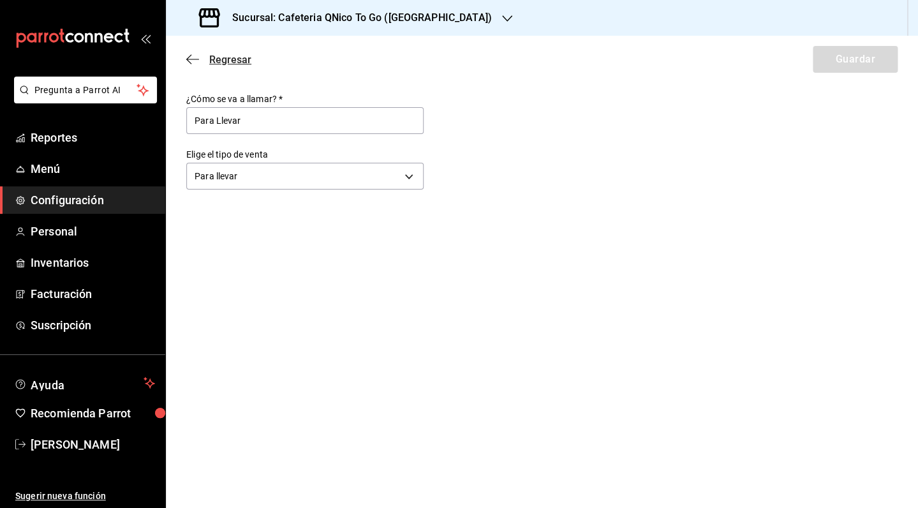
click at [196, 55] on icon "button" at bounding box center [192, 59] width 13 height 11
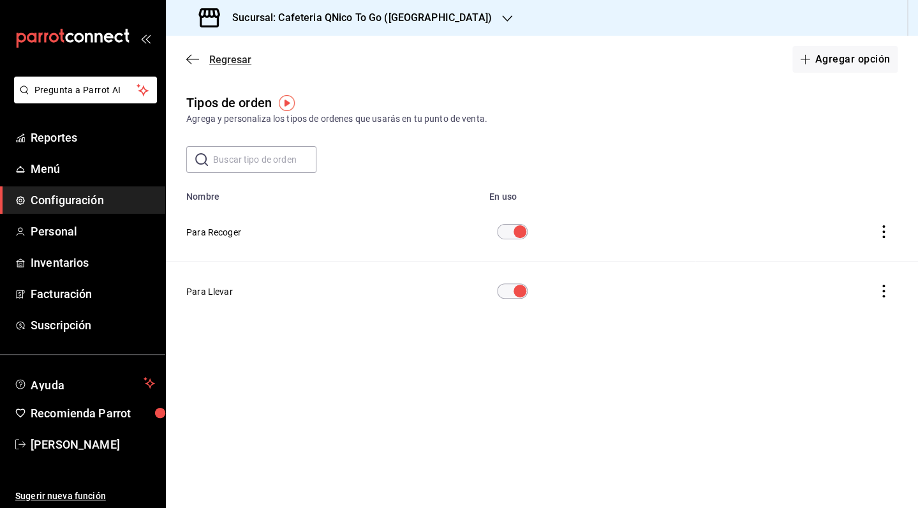
click at [221, 65] on span "Regresar" at bounding box center [230, 60] width 42 height 12
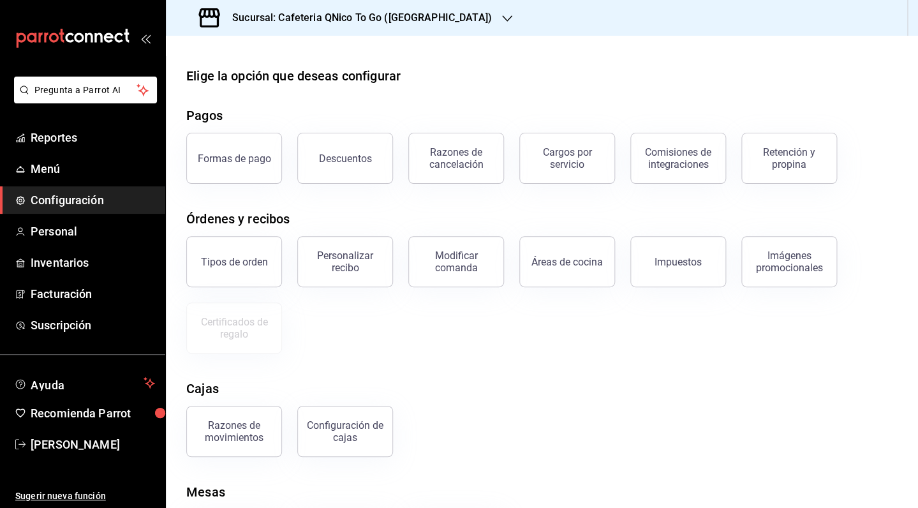
scroll to position [73, 0]
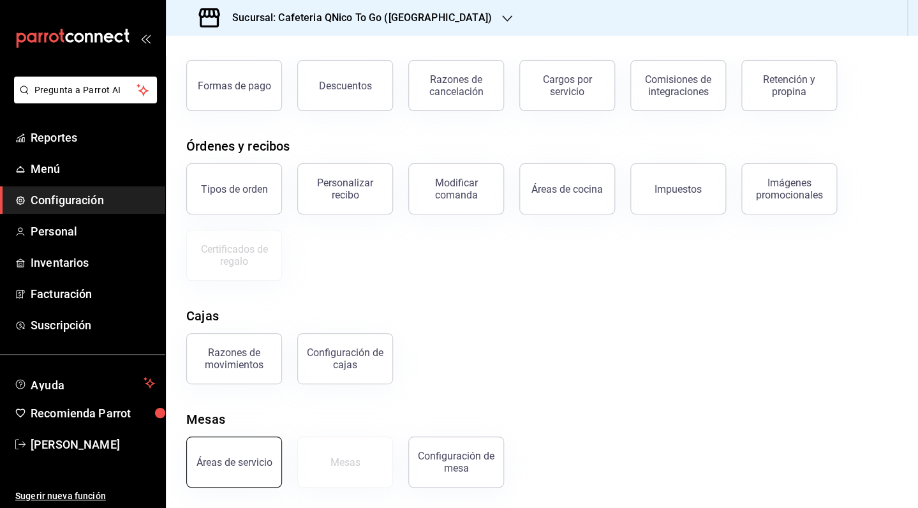
click at [233, 452] on button "Áreas de servicio" at bounding box center [234, 461] width 96 height 51
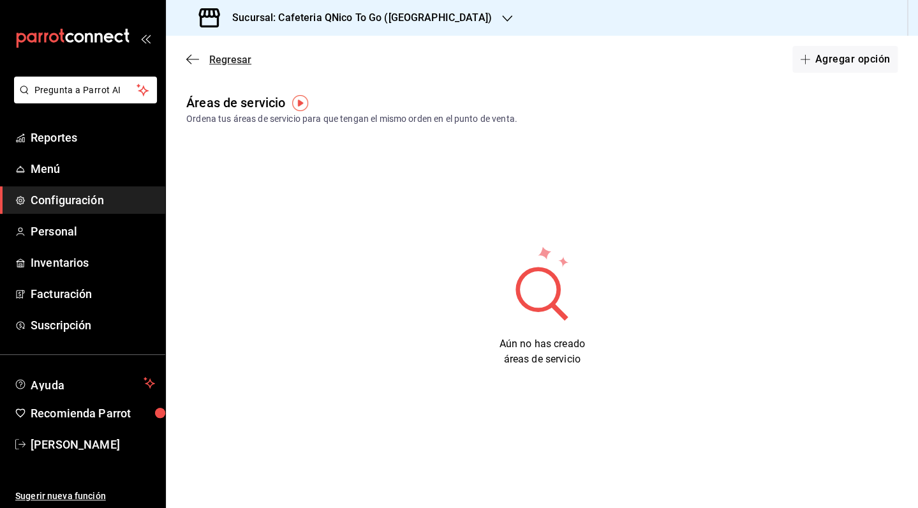
click at [220, 58] on span "Regresar" at bounding box center [230, 60] width 42 height 12
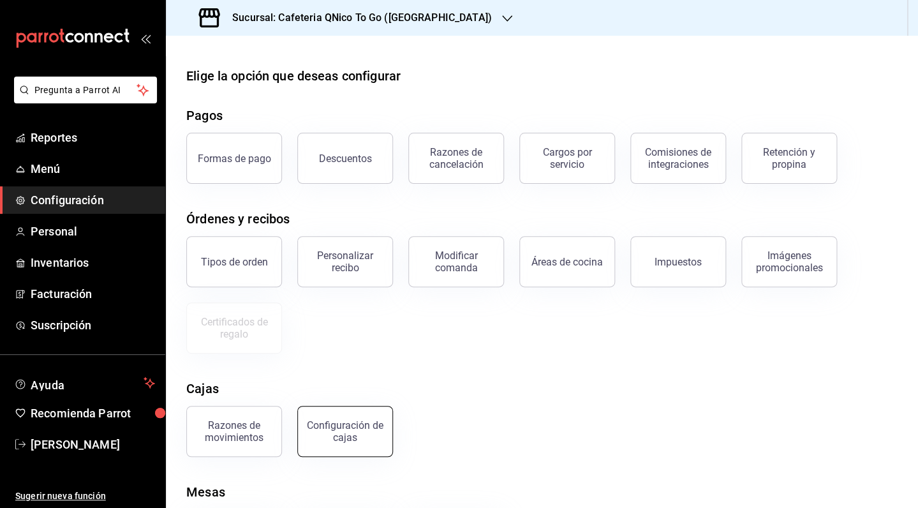
scroll to position [73, 0]
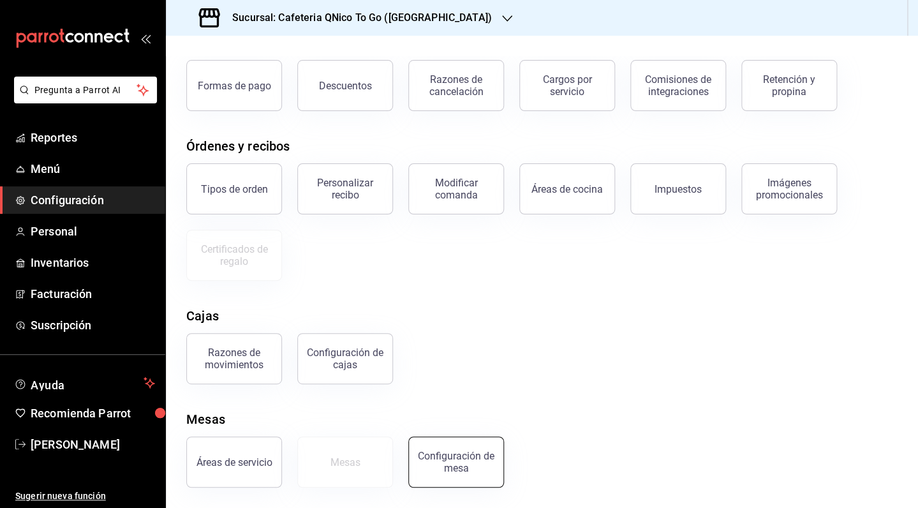
click at [453, 471] on div "Configuración de mesa" at bounding box center [455, 462] width 79 height 24
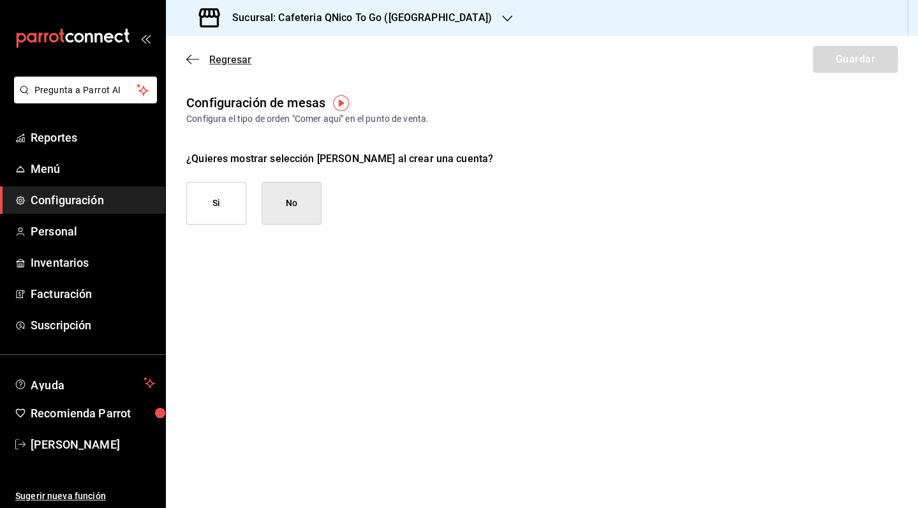
click at [210, 58] on span "Regresar" at bounding box center [230, 60] width 42 height 12
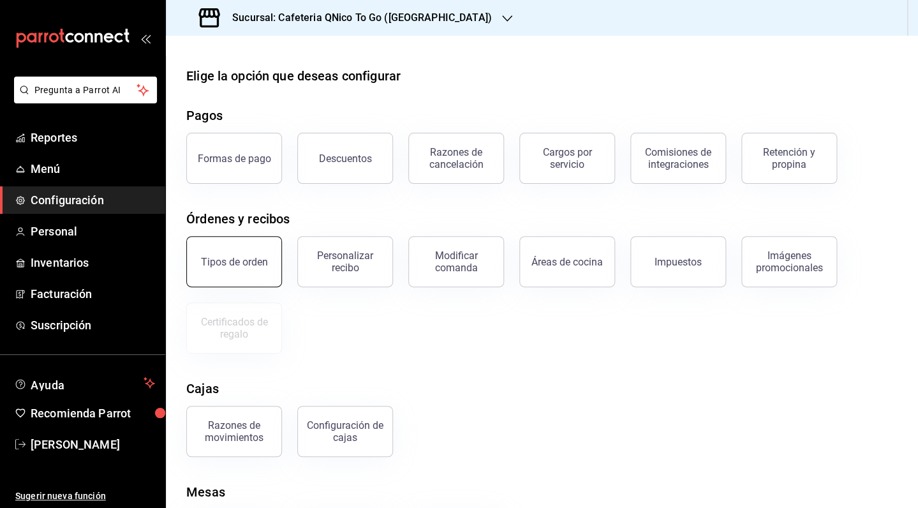
click at [267, 262] on button "Tipos de orden" at bounding box center [234, 261] width 96 height 51
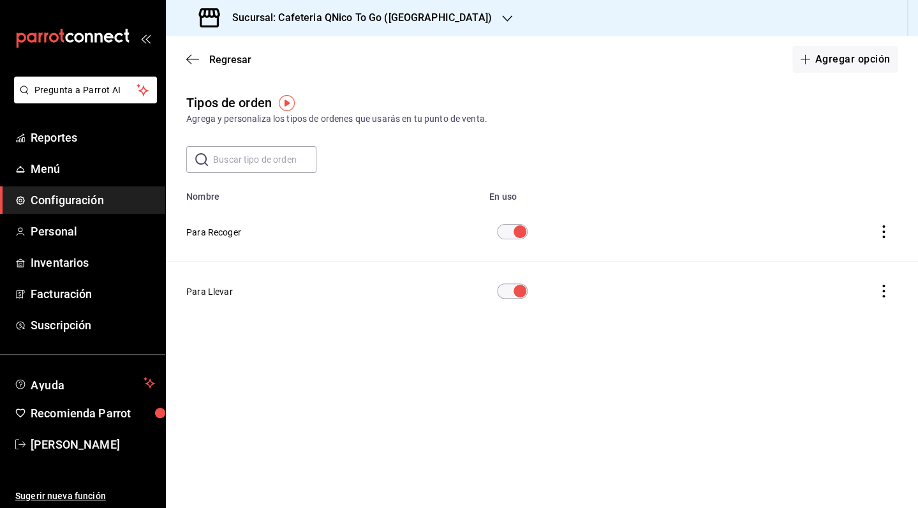
click at [877, 231] on icon "actions" at bounding box center [883, 231] width 13 height 13
click at [838, 148] on div at bounding box center [459, 254] width 918 height 508
click at [218, 290] on button "Para Llevar" at bounding box center [209, 291] width 47 height 13
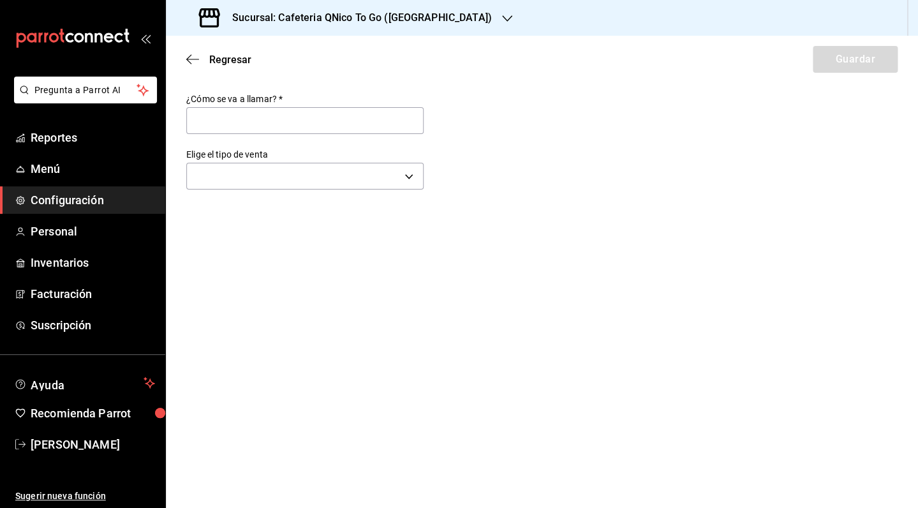
type input "Para Llevar"
type input "TAKE_OUT"
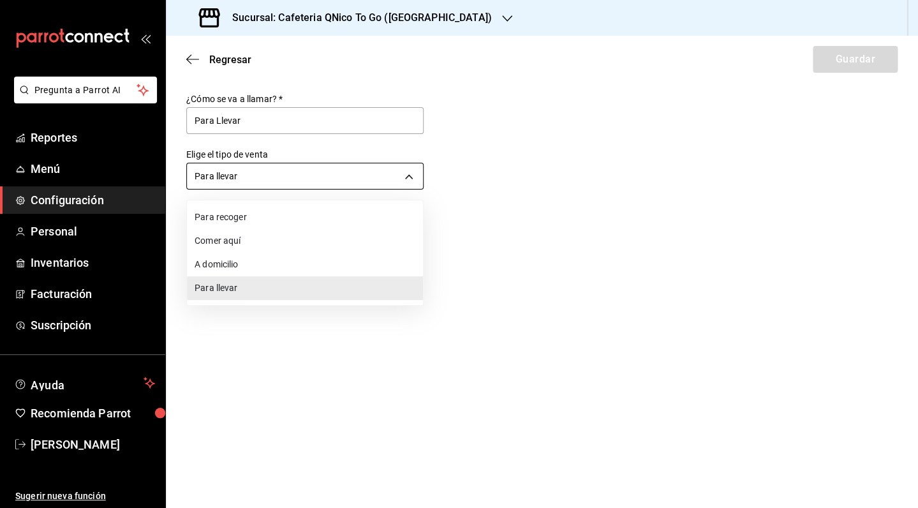
click at [411, 176] on body "Pregunta a Parrot AI Reportes Menú Configuración Personal Inventarios Facturaci…" at bounding box center [459, 254] width 918 height 508
click at [411, 176] on div at bounding box center [459, 254] width 918 height 508
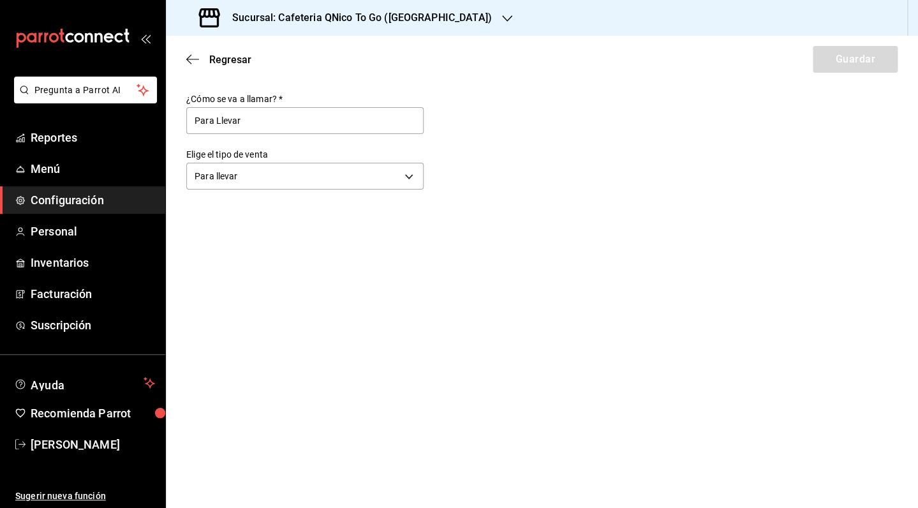
click at [56, 203] on span "Configuración" at bounding box center [93, 199] width 124 height 17
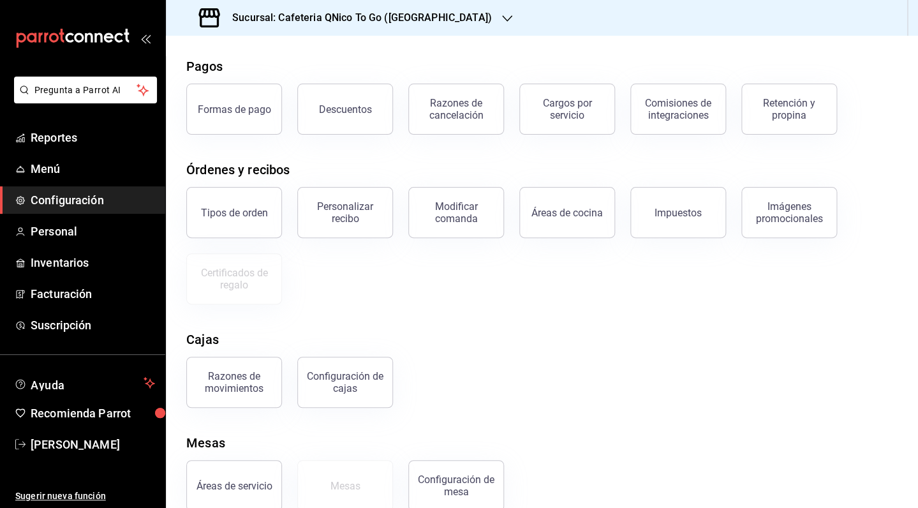
scroll to position [73, 0]
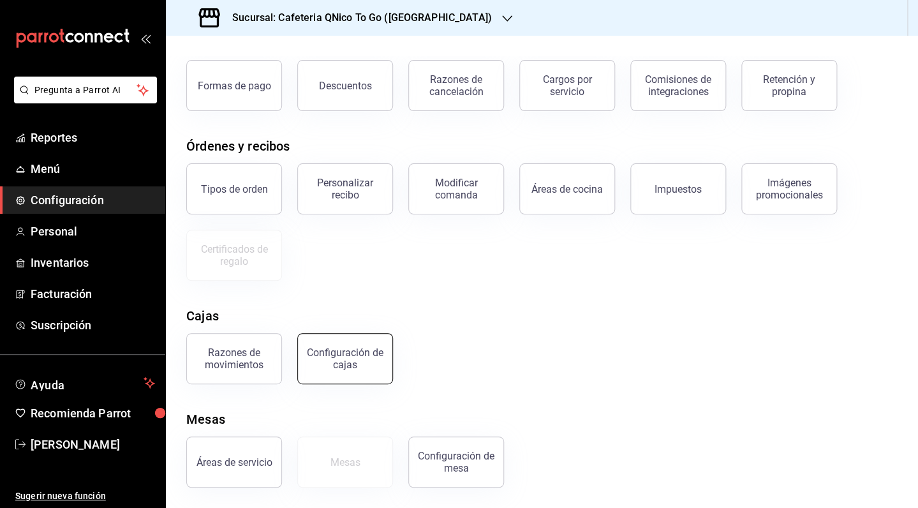
click at [344, 362] on div "Configuración de cajas" at bounding box center [344, 358] width 79 height 24
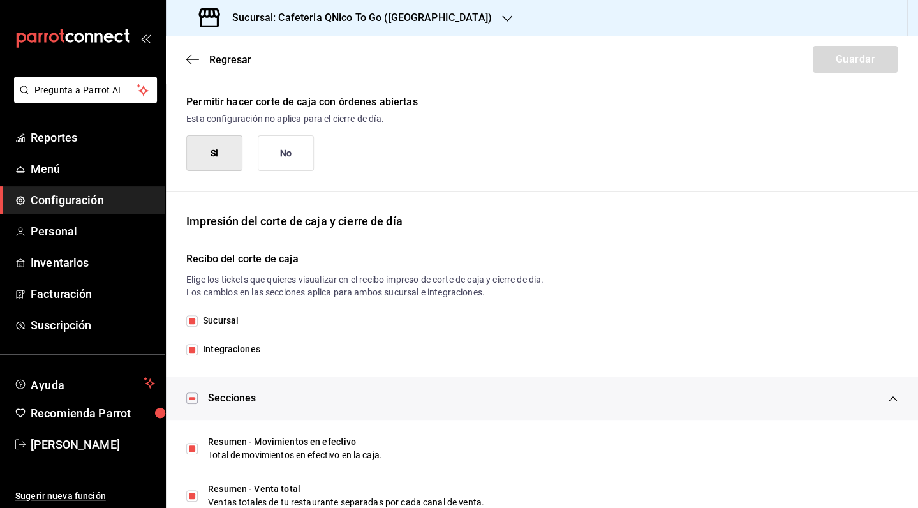
scroll to position [150, 0]
click at [193, 347] on input "Integraciones" at bounding box center [191, 348] width 11 height 11
checkbox input "false"
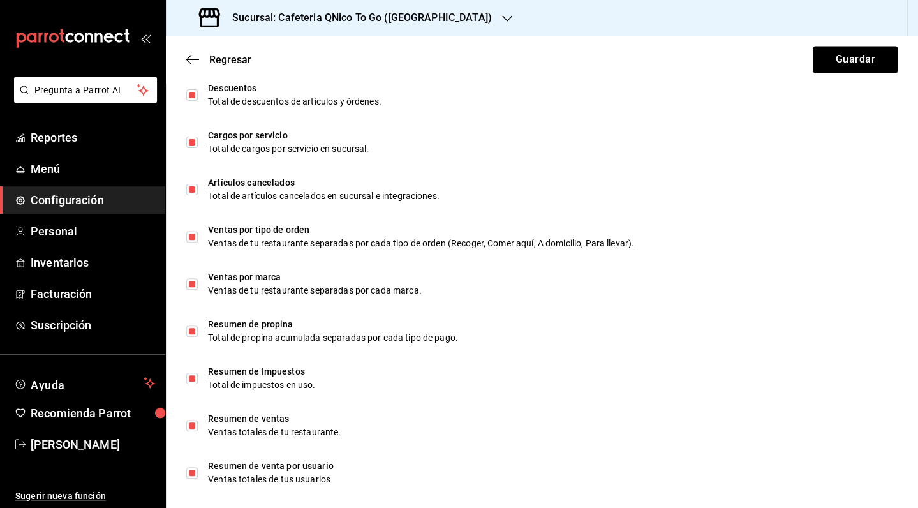
scroll to position [752, 0]
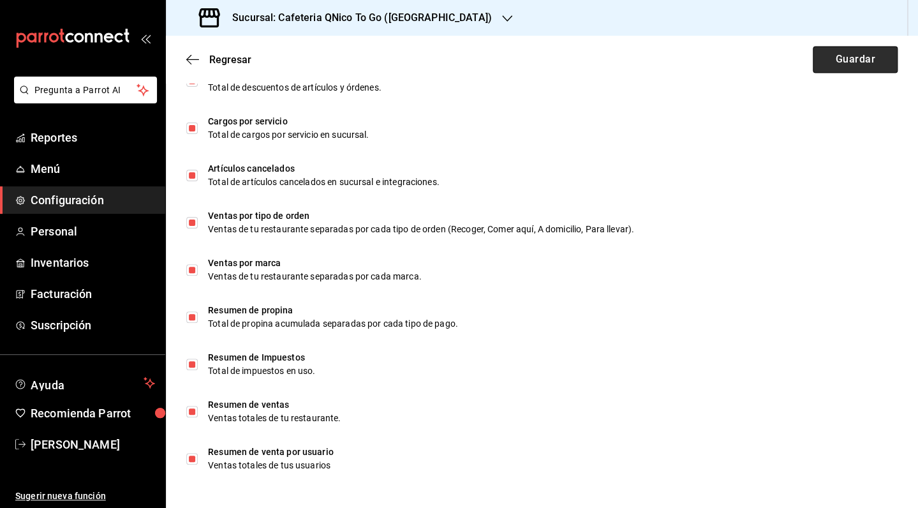
click at [818, 64] on button "Guardar" at bounding box center [854, 59] width 85 height 27
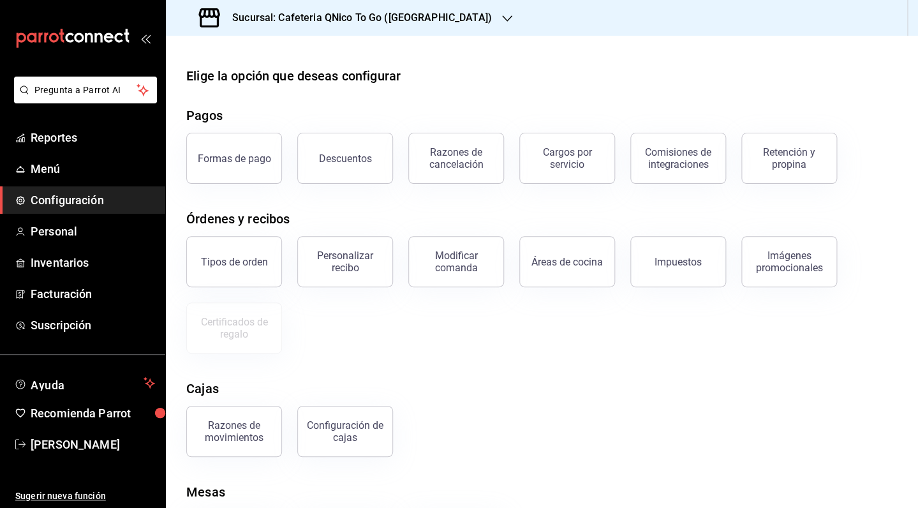
click at [312, 27] on div "Sucursal: Cafeteria QNico To Go ([GEOGRAPHIC_DATA])" at bounding box center [346, 18] width 341 height 36
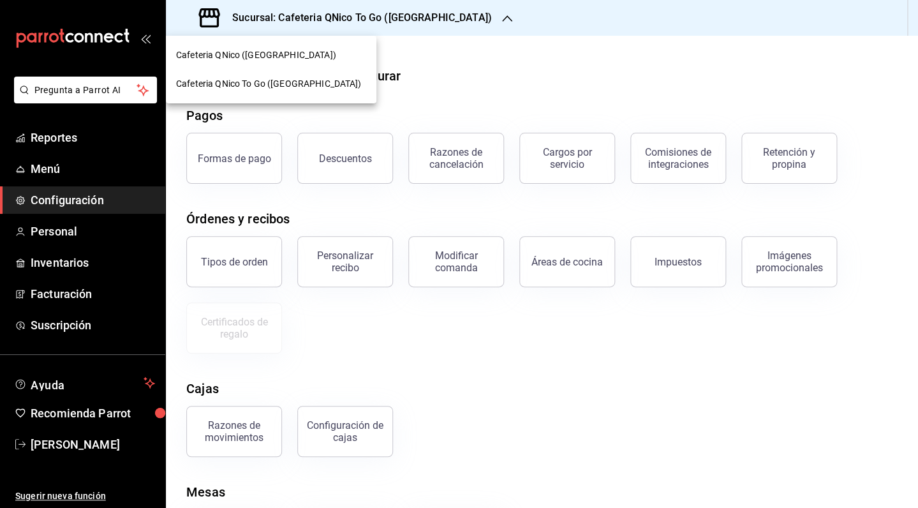
click at [288, 84] on span "Cafeteria QNico To Go ([GEOGRAPHIC_DATA])" at bounding box center [268, 83] width 185 height 13
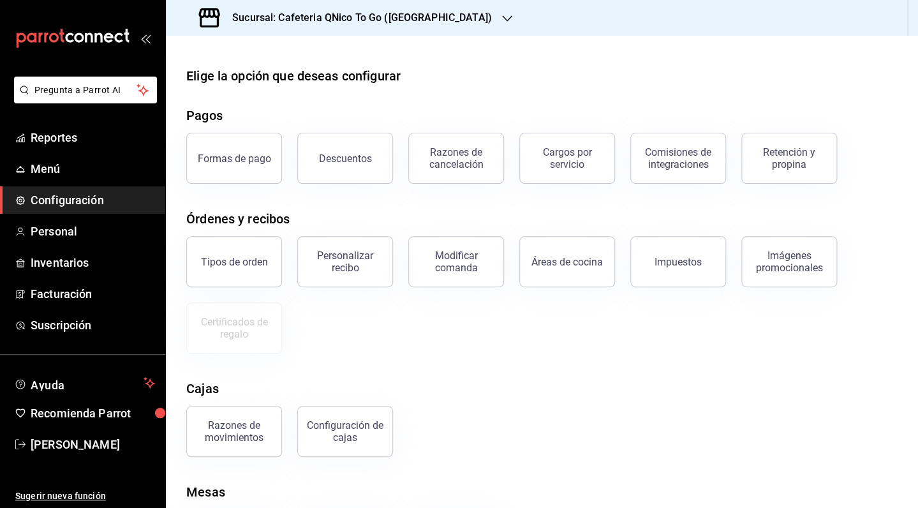
click at [356, 20] on h3 "Sucursal: Cafeteria QNico To Go ([GEOGRAPHIC_DATA])" at bounding box center [357, 17] width 270 height 15
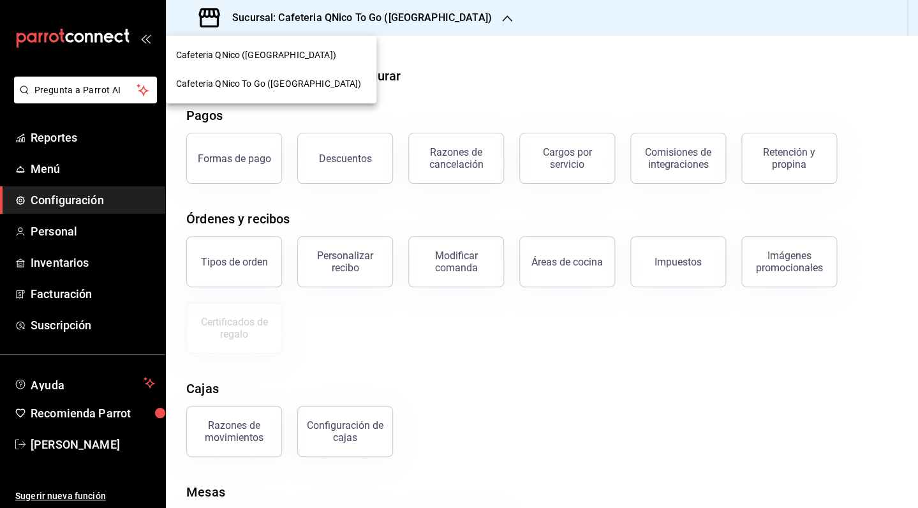
click at [337, 54] on div "Cafeteria QNico ([GEOGRAPHIC_DATA])" at bounding box center [271, 54] width 190 height 13
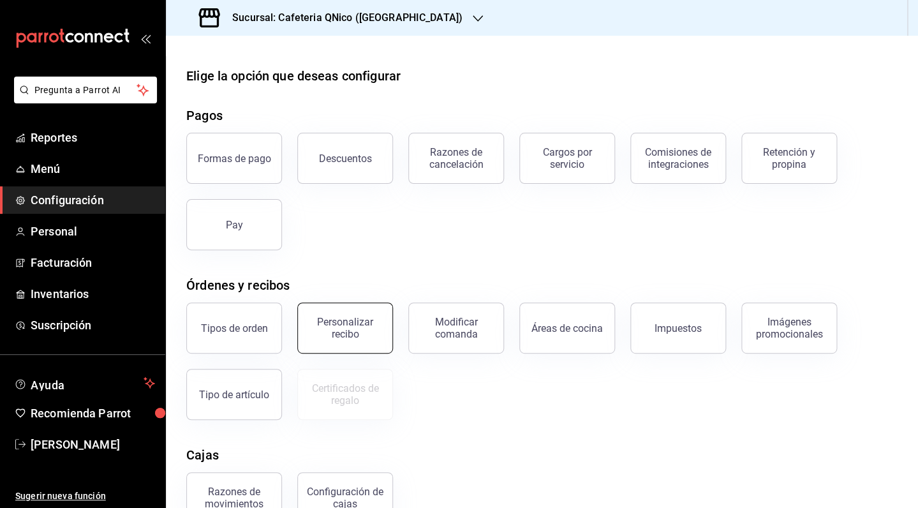
click at [348, 330] on div "Personalizar recibo" at bounding box center [344, 328] width 79 height 24
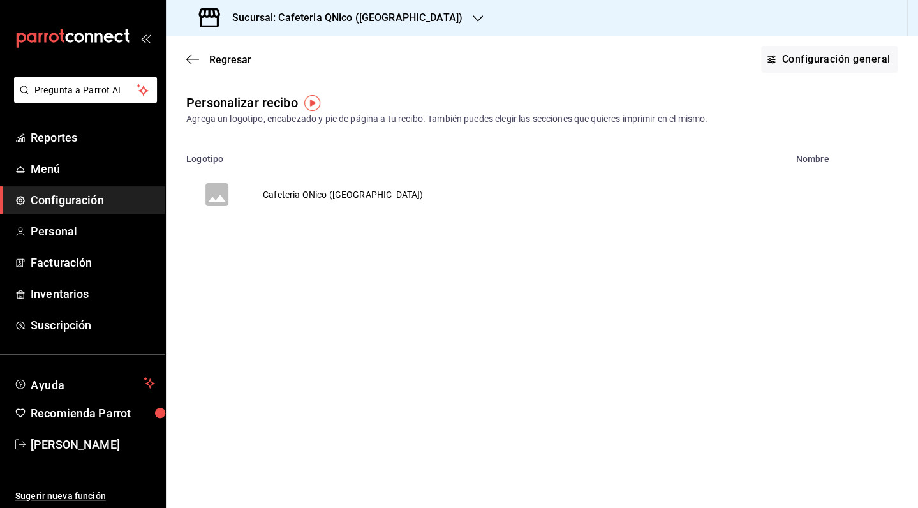
click at [302, 188] on td "Cafeteria QNico ([GEOGRAPHIC_DATA])" at bounding box center [342, 194] width 191 height 61
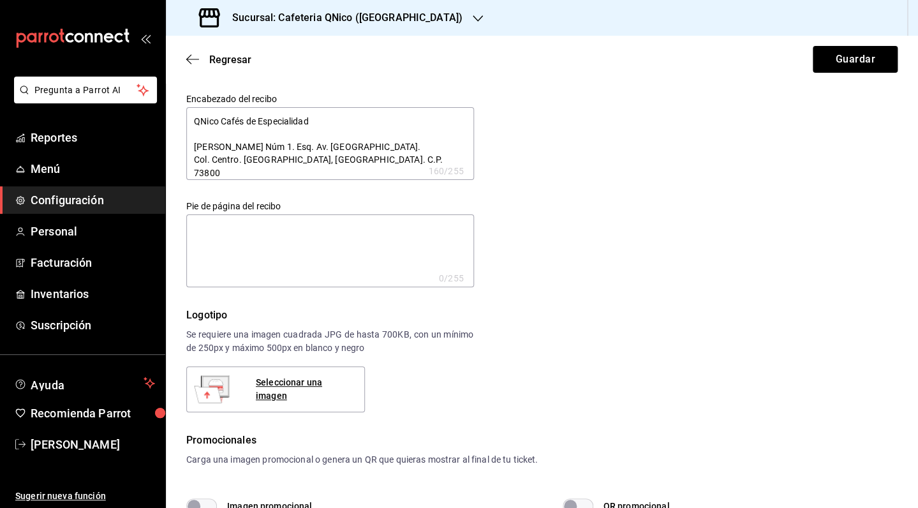
type textarea "x"
drag, startPoint x: 379, startPoint y: 168, endPoint x: 194, endPoint y: 115, distance: 192.3
click at [194, 115] on textarea "QNico Cafés de Especialidad [PERSON_NAME] Núm 1. Esq. Av. [GEOGRAPHIC_DATA]. Co…" at bounding box center [330, 143] width 288 height 73
click at [330, 125] on textarea "QNico Cafés de Especialidad [PERSON_NAME] Núm 1. Esq. Av. [GEOGRAPHIC_DATA]. Co…" at bounding box center [330, 143] width 288 height 73
drag, startPoint x: 281, startPoint y: 147, endPoint x: 190, endPoint y: 22, distance: 154.3
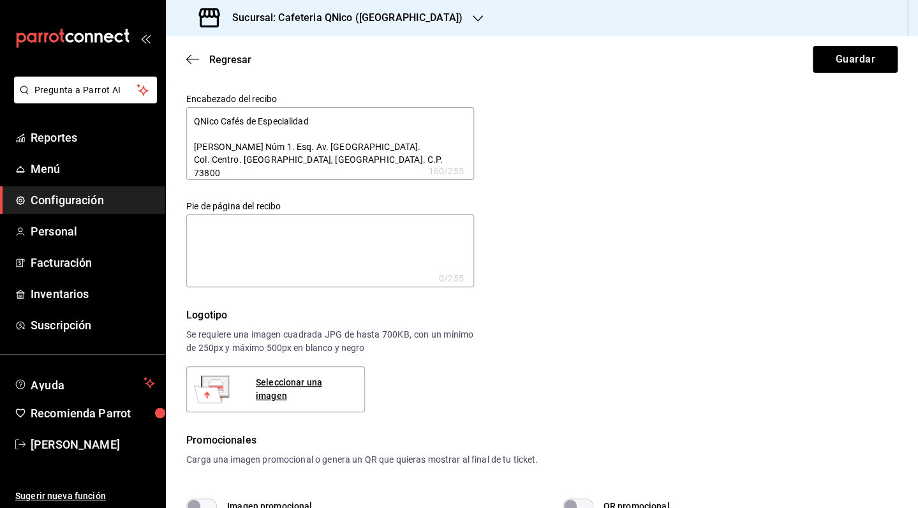
click at [190, 107] on textarea "QNico Cafés de Especialidad [PERSON_NAME] Núm 1. Esq. Av. [GEOGRAPHIC_DATA]. Co…" at bounding box center [330, 143] width 288 height 73
click at [342, 122] on textarea "QNico Cafés de Especialidad [PERSON_NAME] Núm 1. Esq. Av. [GEOGRAPHIC_DATA]. Co…" at bounding box center [330, 143] width 288 height 73
type textarea "QNico Cafés de Especialidad [PERSON_NAME] Núm 1. Esq. Av. [GEOGRAPHIC_DATA]. Co…"
type textarea "x"
type textarea "QNico Cafés de Especialida [PERSON_NAME] Núm 1. Esq. Av. [GEOGRAPHIC_DATA]. Col…"
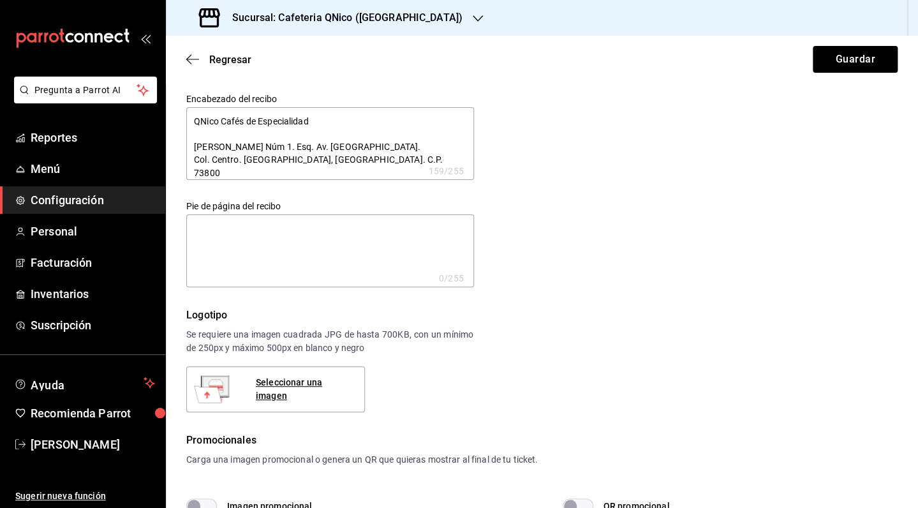
type textarea "x"
type textarea "QNico Cafés de Especialid [PERSON_NAME] Núm 1. Esq. Av. [GEOGRAPHIC_DATA]. Col.…"
type textarea "x"
type textarea "QNico Cafés de Especiali [PERSON_NAME] Núm 1. Esq. Av. [GEOGRAPHIC_DATA]. Col. …"
type textarea "x"
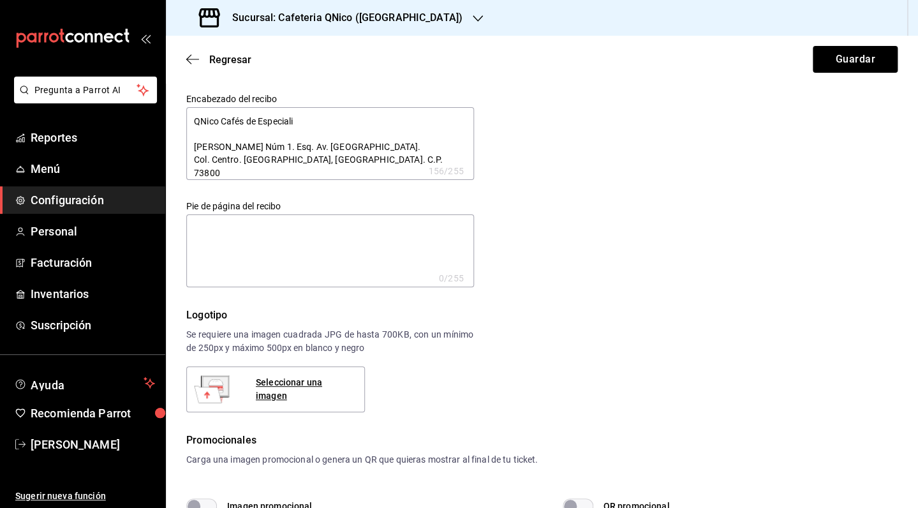
type textarea "QNico Cafés de Especial [PERSON_NAME] Núm 1. Esq. Av. [GEOGRAPHIC_DATA]. Col. C…"
type textarea "x"
type textarea "QNico Cafés de Especia [PERSON_NAME] Núm 1. Esq. Av. [GEOGRAPHIC_DATA]. Col. Ce…"
type textarea "x"
type textarea "QNico Cafés de Especi [PERSON_NAME] Núm 1. Esq. Av. [GEOGRAPHIC_DATA]. Col. Cen…"
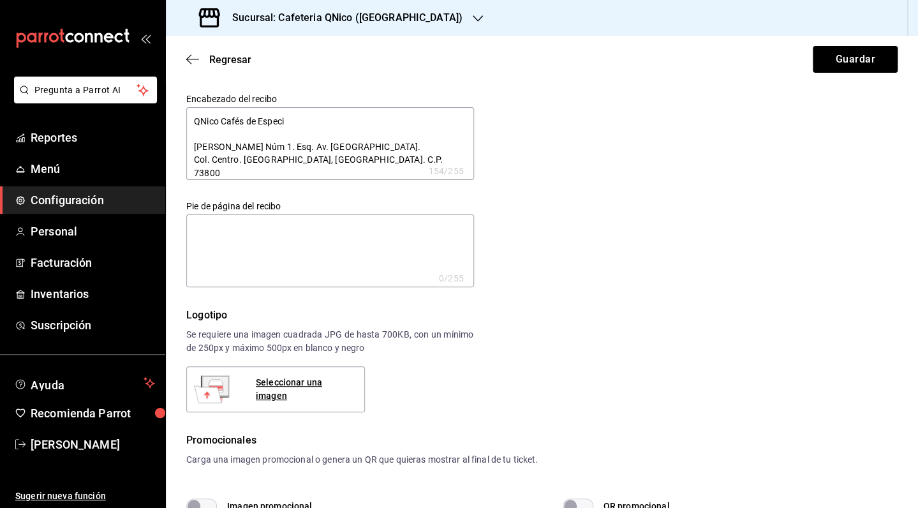
type textarea "x"
type textarea "QNico Cafés de Espec [PERSON_NAME] Núm 1. Esq. Av. [GEOGRAPHIC_DATA]. Col. Cent…"
type textarea "x"
type textarea "QNico Cafés de Espe [PERSON_NAME] Núm 1. Esq. Av. [GEOGRAPHIC_DATA]. Col. Centr…"
type textarea "x"
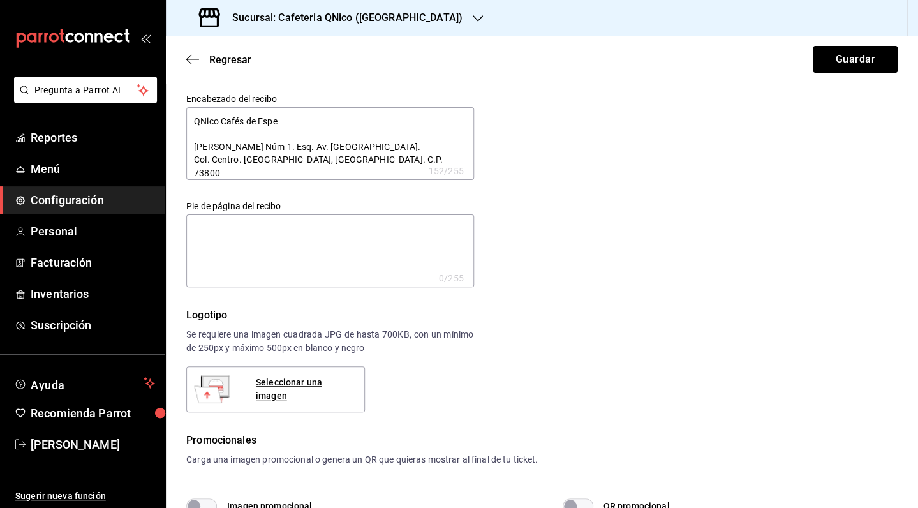
type textarea "QNico Cafés de Esp [PERSON_NAME] Núm 1. Esq. Av. [GEOGRAPHIC_DATA]. Col. Centro…"
type textarea "x"
type textarea "QNico Cafés de Es [PERSON_NAME] Núm 1. Esq. Av. [GEOGRAPHIC_DATA]. Col. Centro.…"
type textarea "x"
type textarea "QNico Cafés de E [PERSON_NAME] Núm 1. Esq. Av. [GEOGRAPHIC_DATA]. Col. Centro. …"
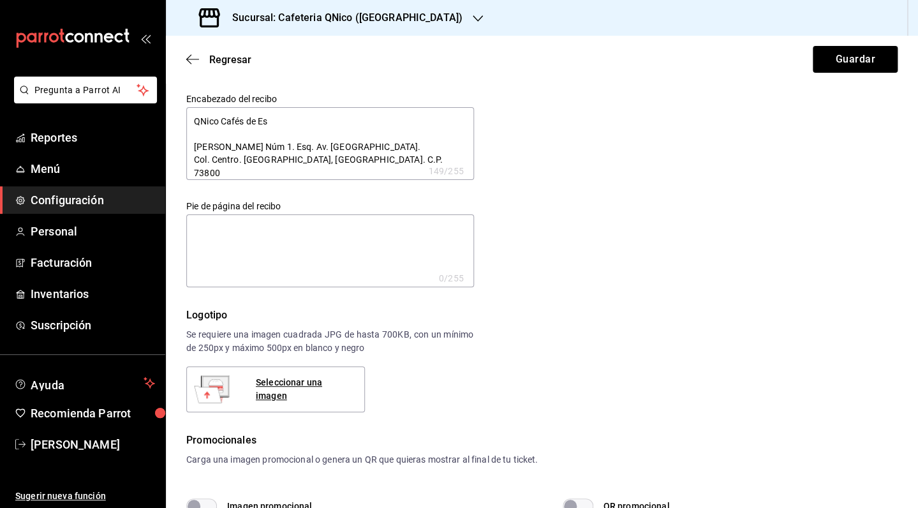
type textarea "x"
type textarea "QNico Cafés de [PERSON_NAME] Núm 1. Esq. Av. [GEOGRAPHIC_DATA]. Col. Centro. [G…"
type textarea "x"
type textarea "QNico Cafés de [PERSON_NAME] Núm 1. Esq. Av. [GEOGRAPHIC_DATA]. Col. Centro. [G…"
type textarea "x"
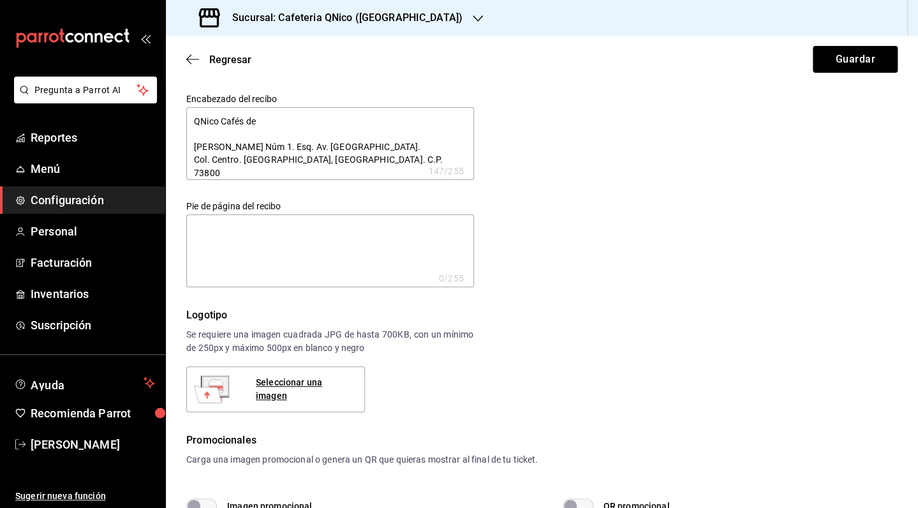
type textarea "QNico Cafés d [PERSON_NAME] Núm 1. Esq. Av. [GEOGRAPHIC_DATA]. Col. Centro. [GE…"
type textarea "x"
type textarea "QNico Cafés [PERSON_NAME] Núm 1. Esq. Av. [GEOGRAPHIC_DATA]. Col. Centro. [GEOG…"
type textarea "x"
type textarea "QNico Cafés E [PERSON_NAME] Núm 1. Esq. Av. [GEOGRAPHIC_DATA]. Col. Centro. [GE…"
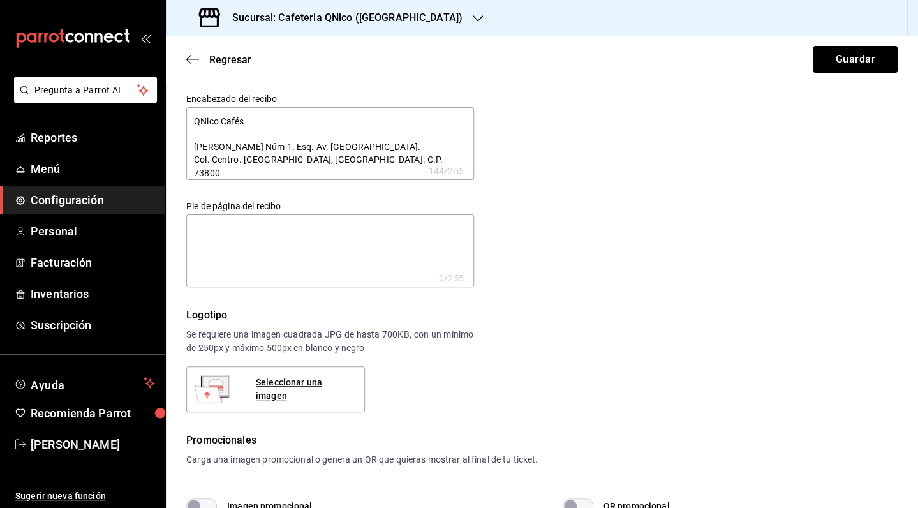
type textarea "x"
type textarea "QNico Cafés Es [PERSON_NAME] Núm 1. Esq. Av. [GEOGRAPHIC_DATA]. Col. Centro. [G…"
type textarea "x"
type textarea "QNico Cafés Esp [PERSON_NAME] Núm 1. Esq. Av. [GEOGRAPHIC_DATA]. Col. Centro. […"
type textarea "x"
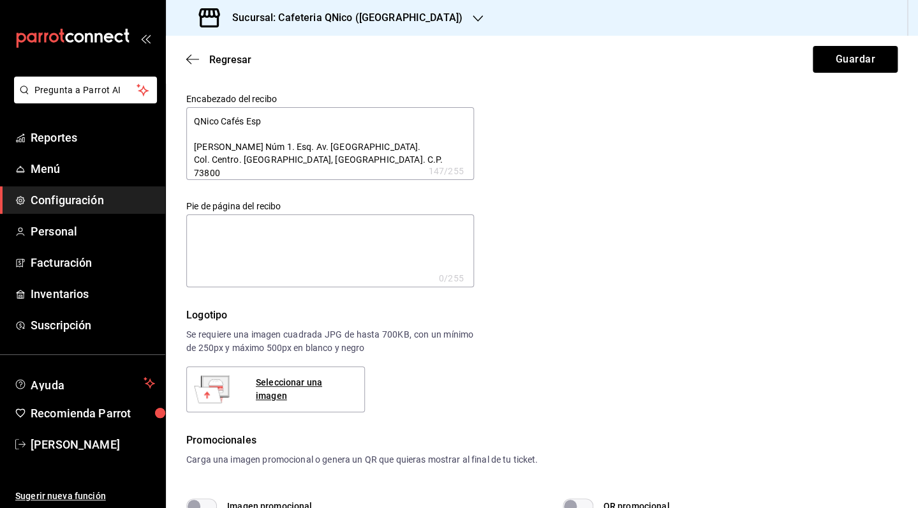
type textarea "QNico Cafés Espe [PERSON_NAME] Núm 1. Esq. Av. [GEOGRAPHIC_DATA]. Col. Centro. …"
type textarea "x"
type textarea "QNico Cafés Espec [PERSON_NAME] Núm 1. Esq. Av. [GEOGRAPHIC_DATA]. Col. Centro.…"
type textarea "x"
type textarea "QNico Cafés Especi [PERSON_NAME] Núm 1. Esq. Av. [GEOGRAPHIC_DATA]. Col. Centro…"
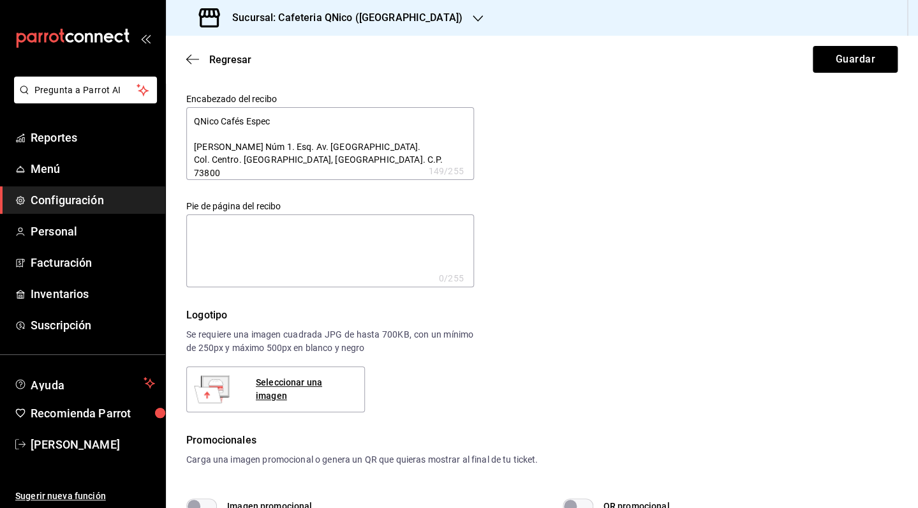
type textarea "x"
type textarea "QNico Cafés Especia [PERSON_NAME] Núm 1. Esq. Av. [GEOGRAPHIC_DATA]. Col. Centr…"
type textarea "x"
type textarea "QNico Cafés Especial [PERSON_NAME] Núm 1. Esq. Av. [GEOGRAPHIC_DATA]. Col. Cent…"
type textarea "x"
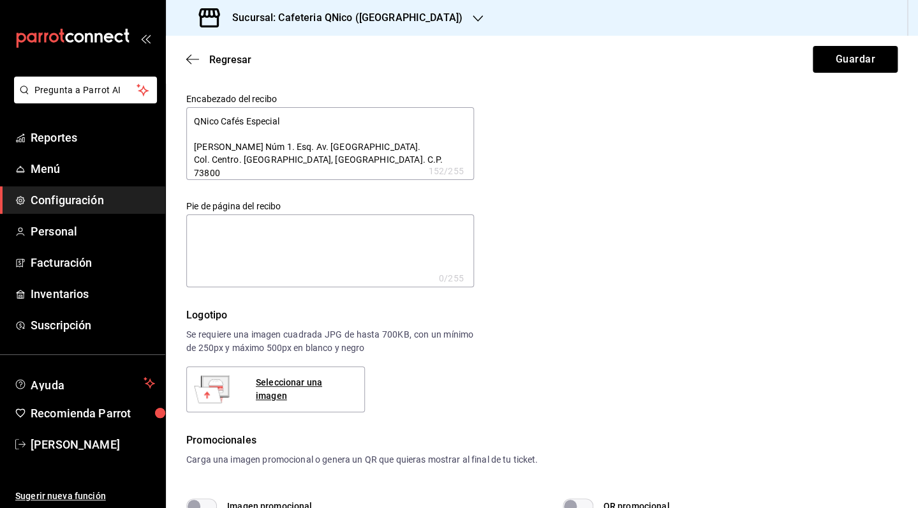
type textarea "QNico Cafés Especiale [PERSON_NAME] Núm 1. Esq. Av. [GEOGRAPHIC_DATA]. Col. Cen…"
type textarea "x"
type textarea "QNico Cafés Especiales [PERSON_NAME] Núm 1. Esq. Av. [GEOGRAPHIC_DATA]. Col. Ce…"
type textarea "x"
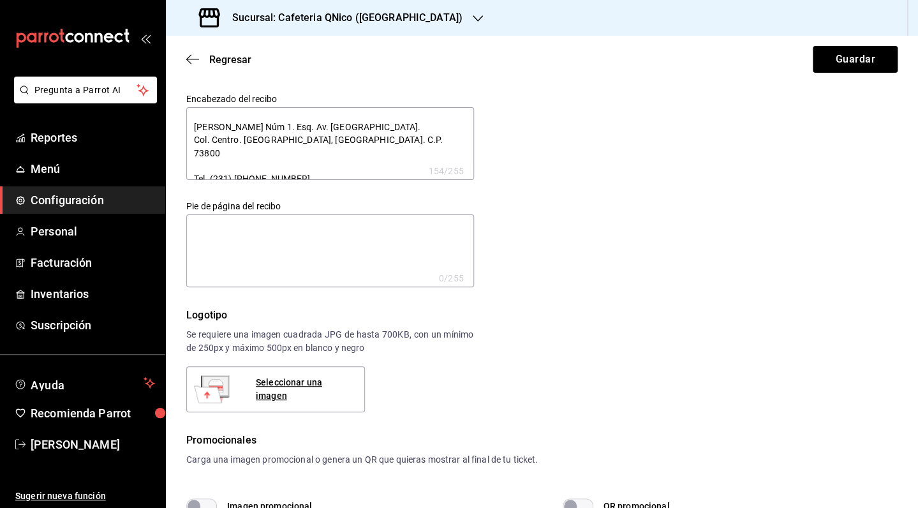
drag, startPoint x: 193, startPoint y: 123, endPoint x: 316, endPoint y: 223, distance: 157.8
click at [316, 180] on textarea "QNico Cafés Especiales [PERSON_NAME] Núm 1. Esq. Av. [GEOGRAPHIC_DATA]. Col. Ce…" at bounding box center [330, 143] width 288 height 73
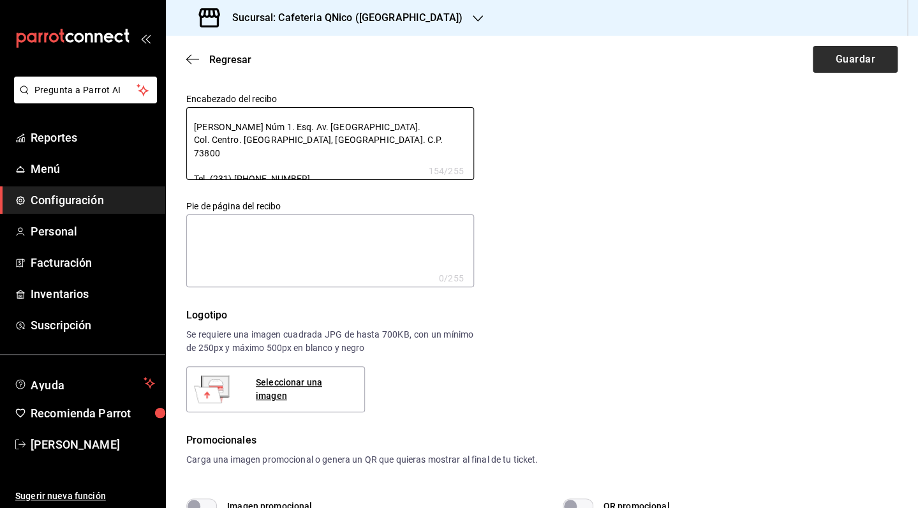
type textarea "QNico Cafés Especiales [PERSON_NAME] Núm 1. Esq. Av. [GEOGRAPHIC_DATA]. Col. Ce…"
click at [857, 53] on button "Guardar" at bounding box center [854, 59] width 85 height 27
type textarea "x"
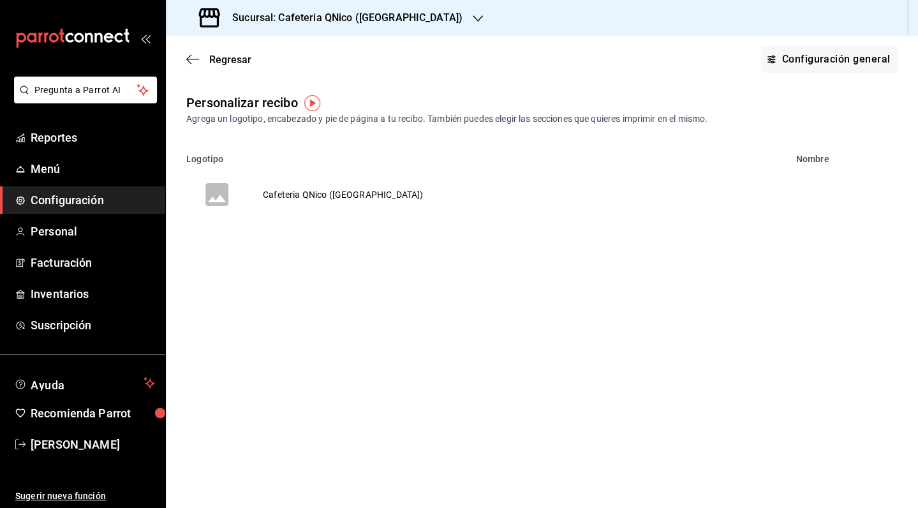
click at [304, 10] on div "Sucursal: Cafeteria QNico ([GEOGRAPHIC_DATA])" at bounding box center [332, 18] width 312 height 36
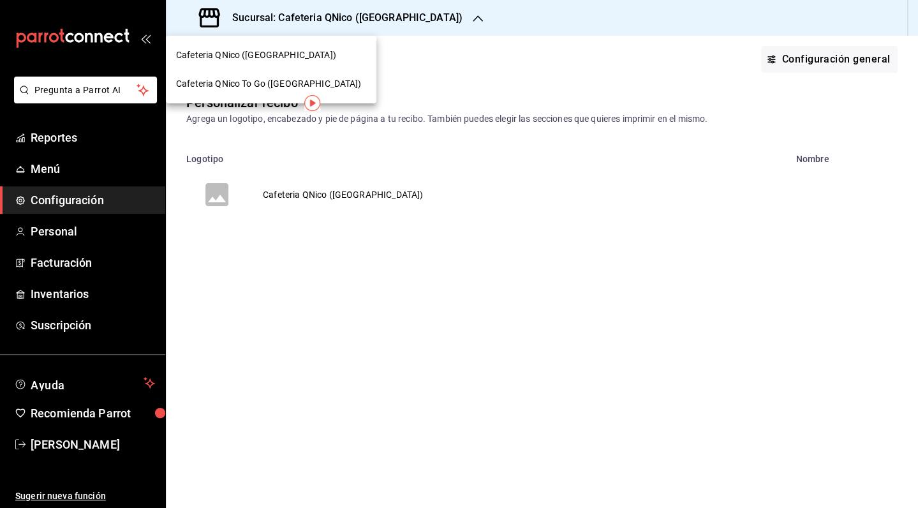
click at [274, 82] on span "Cafeteria QNico To Go ([GEOGRAPHIC_DATA])" at bounding box center [268, 83] width 185 height 13
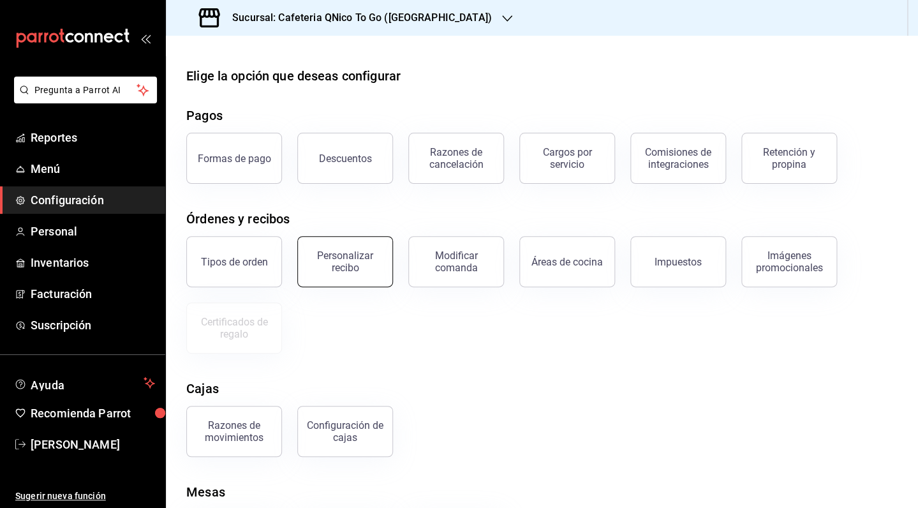
click at [374, 266] on div "Personalizar recibo" at bounding box center [344, 261] width 79 height 24
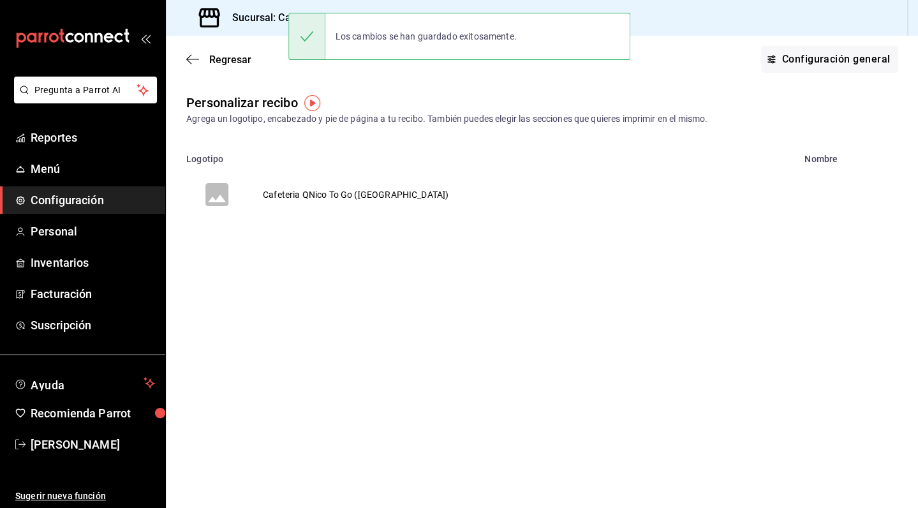
click at [328, 187] on td "Cafeteria QNico To Go ([GEOGRAPHIC_DATA])" at bounding box center [355, 194] width 216 height 61
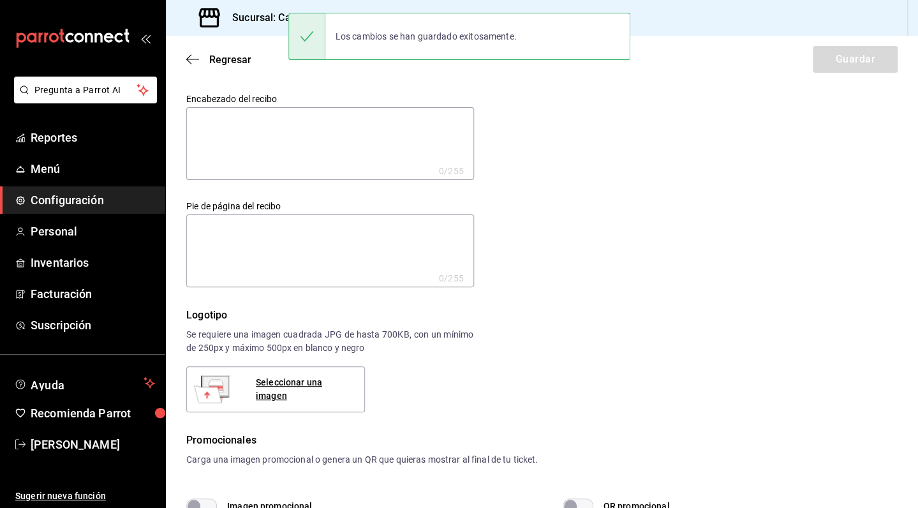
click at [295, 147] on textarea at bounding box center [330, 143] width 288 height 73
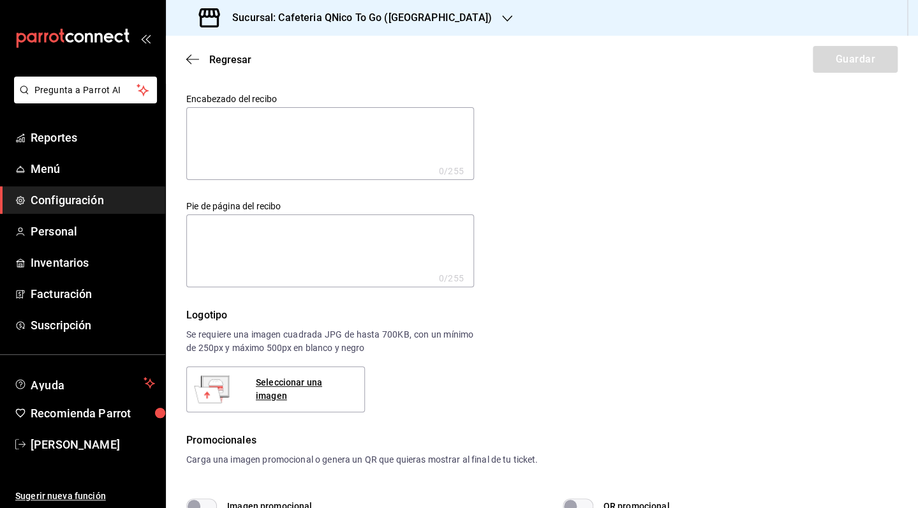
paste textarea "QNico Cafés Especiales [PERSON_NAME] Núm 1. Esq. Av. [GEOGRAPHIC_DATA]. Col. Ce…"
type textarea "QNico Cafés Especiales [PERSON_NAME] Núm 1. Esq. Av. [GEOGRAPHIC_DATA]. Col. Ce…"
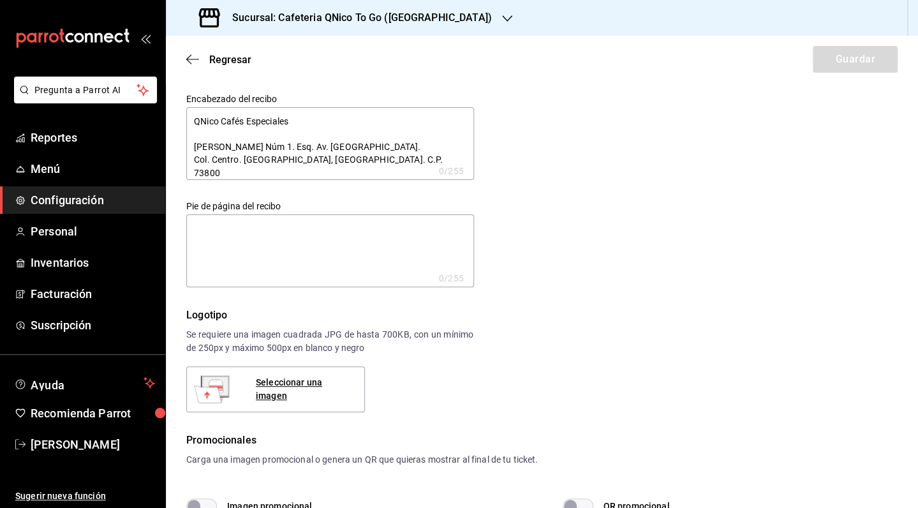
type textarea "x"
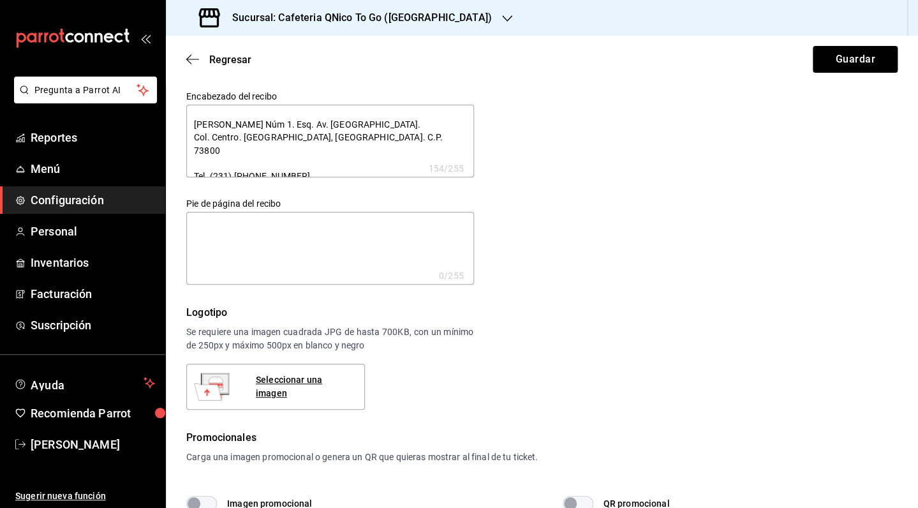
scroll to position [3, 0]
type textarea "QNico Cafés Especiales [PERSON_NAME] Núm 1. Esq. Av. [GEOGRAPHIC_DATA]. Col. Ce…"
click at [839, 62] on button "Guardar" at bounding box center [854, 59] width 85 height 27
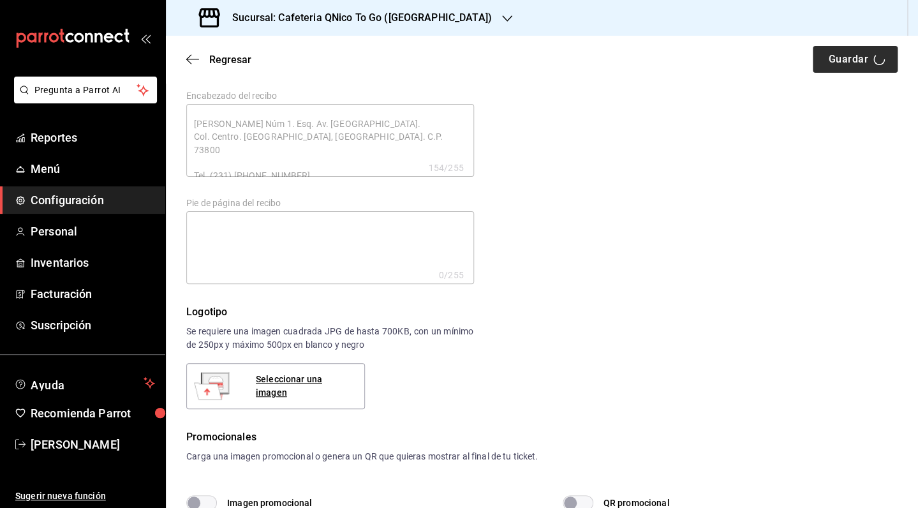
type textarea "x"
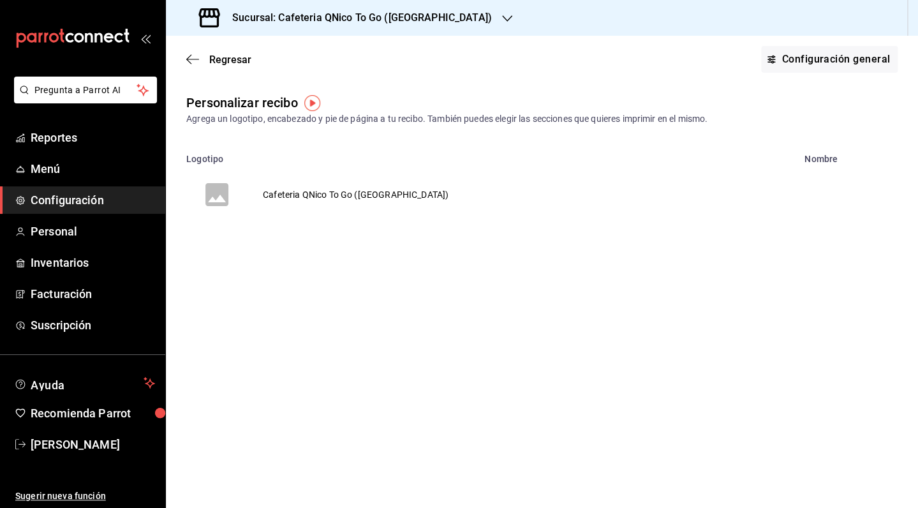
click at [320, 22] on h3 "Sucursal: Cafeteria QNico To Go ([GEOGRAPHIC_DATA])" at bounding box center [357, 17] width 270 height 15
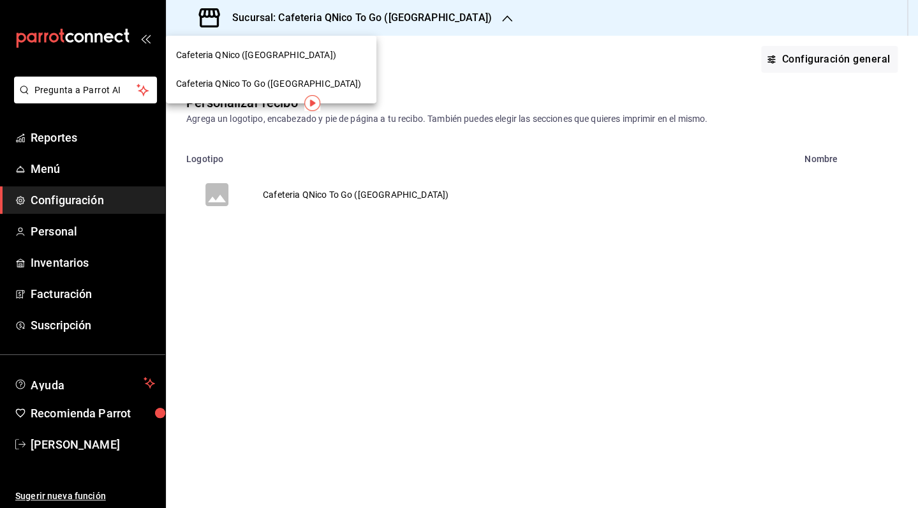
click at [292, 57] on div "Cafeteria QNico ([GEOGRAPHIC_DATA])" at bounding box center [271, 54] width 190 height 13
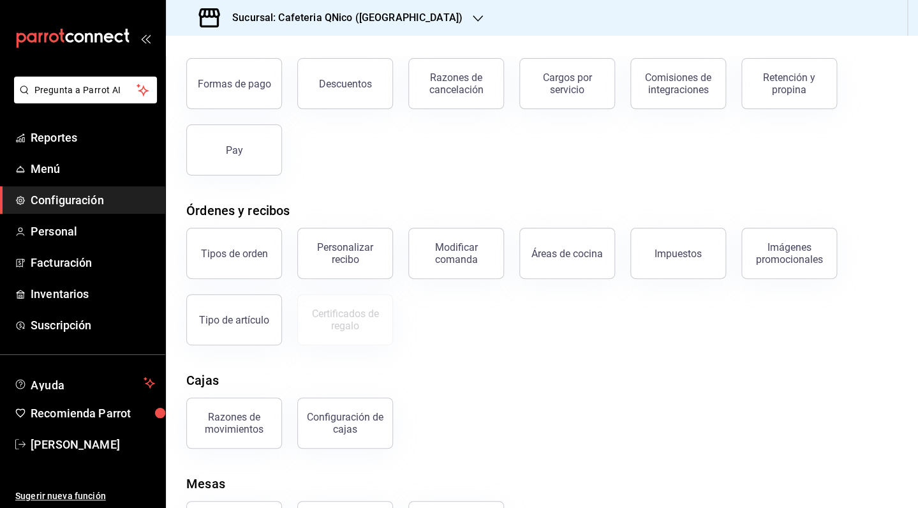
scroll to position [82, 0]
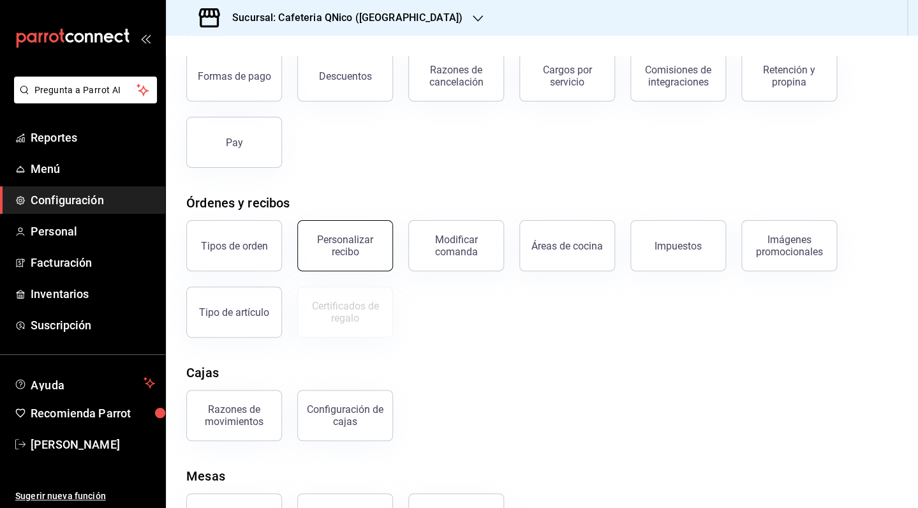
click at [341, 254] on div "Personalizar recibo" at bounding box center [344, 245] width 79 height 24
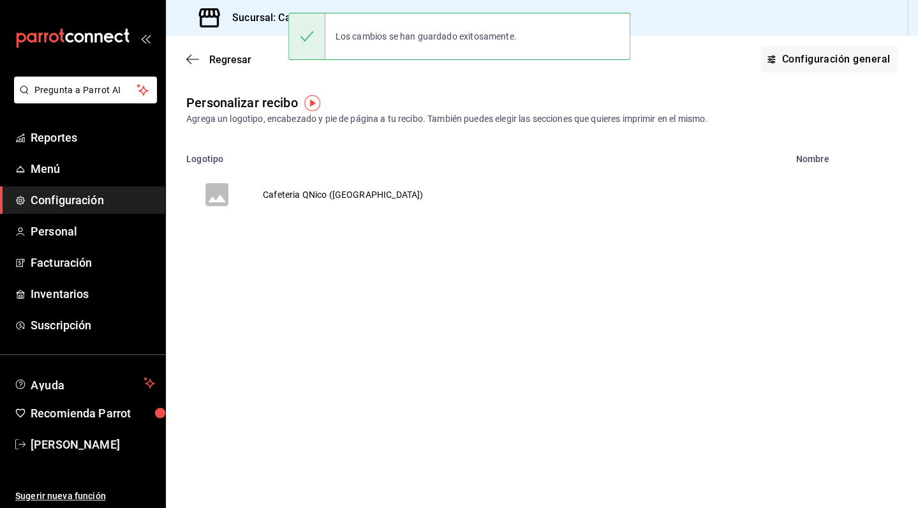
click at [330, 196] on td "Cafeteria QNico ([GEOGRAPHIC_DATA])" at bounding box center [342, 194] width 191 height 61
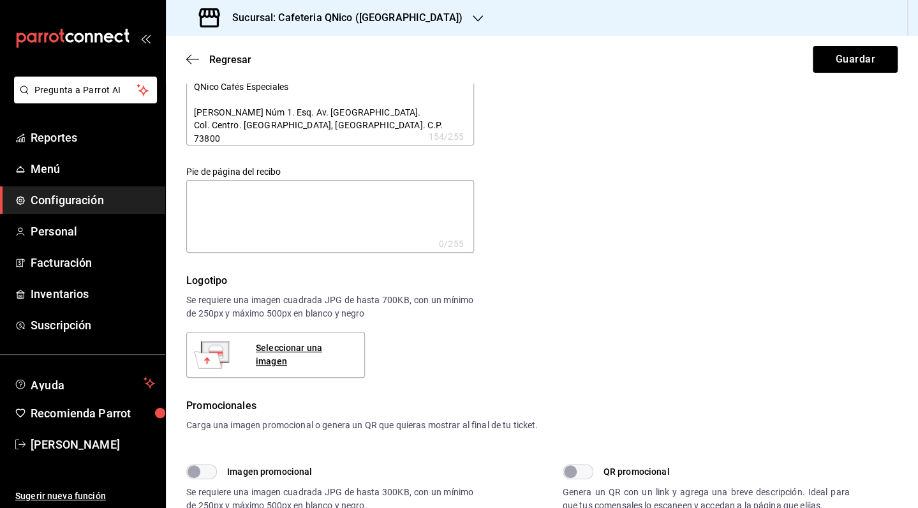
type textarea "x"
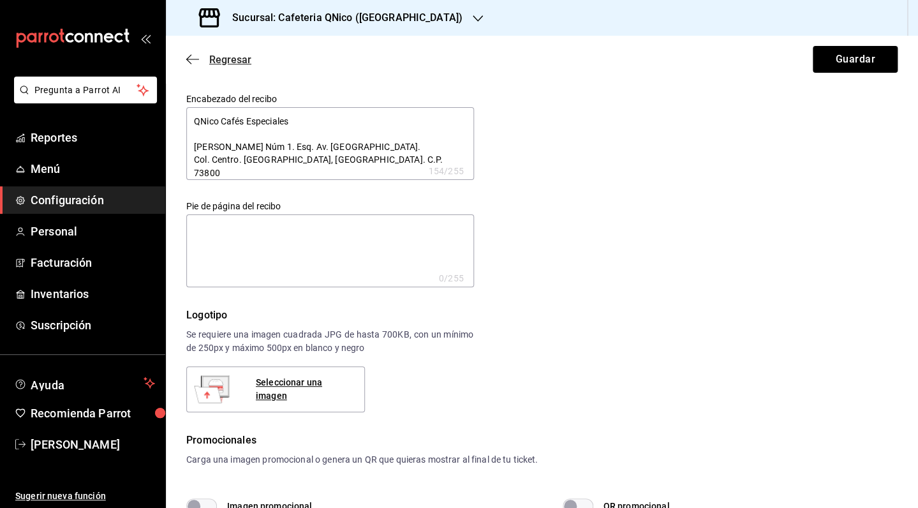
click at [210, 59] on span "Regresar" at bounding box center [230, 60] width 42 height 12
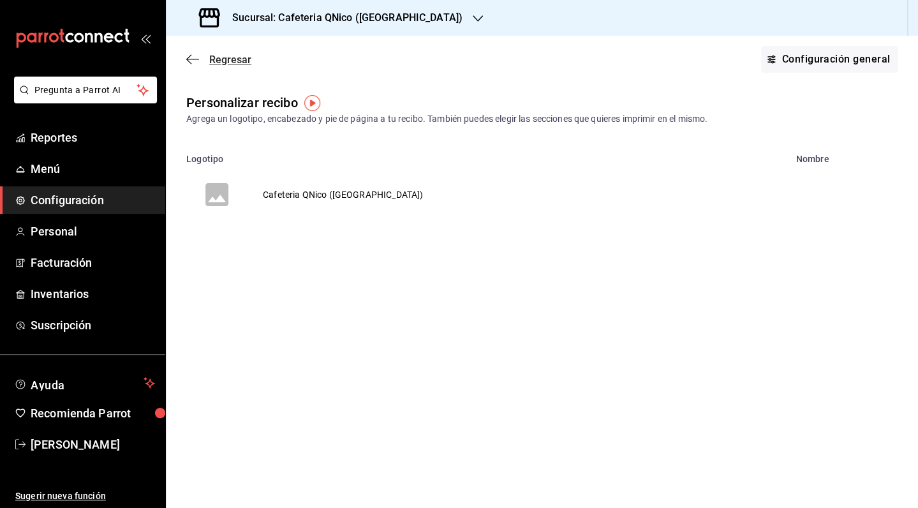
click at [233, 56] on span "Regresar" at bounding box center [230, 60] width 42 height 12
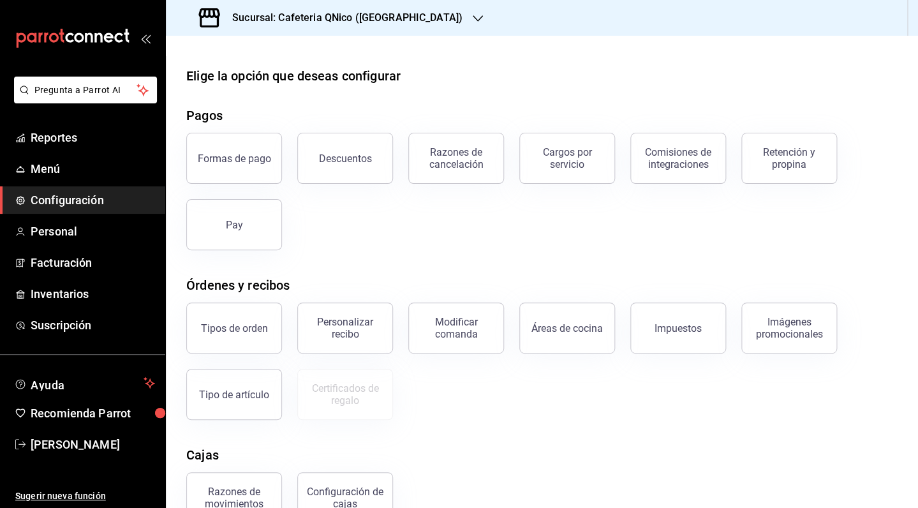
click at [377, 10] on div "Sucursal: Cafeteria QNico ([GEOGRAPHIC_DATA])" at bounding box center [332, 18] width 312 height 36
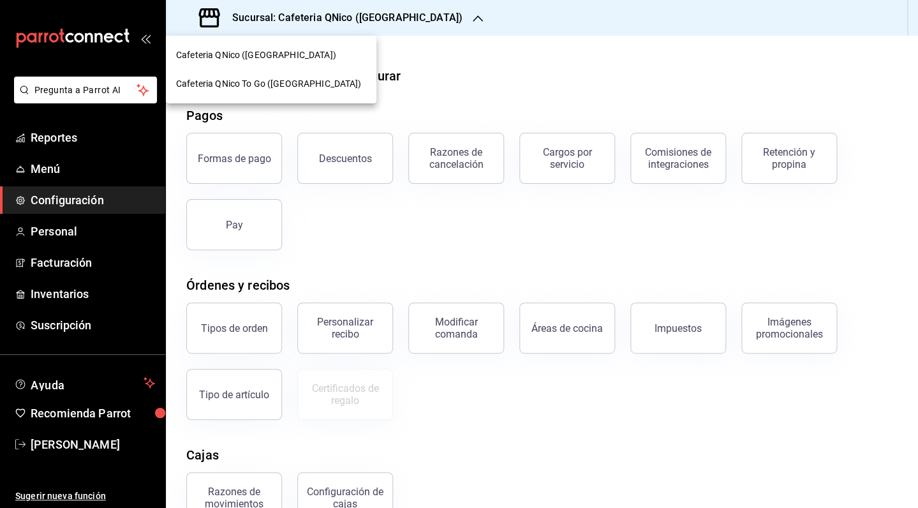
click at [293, 82] on span "Cafeteria QNico To Go ([GEOGRAPHIC_DATA])" at bounding box center [268, 83] width 185 height 13
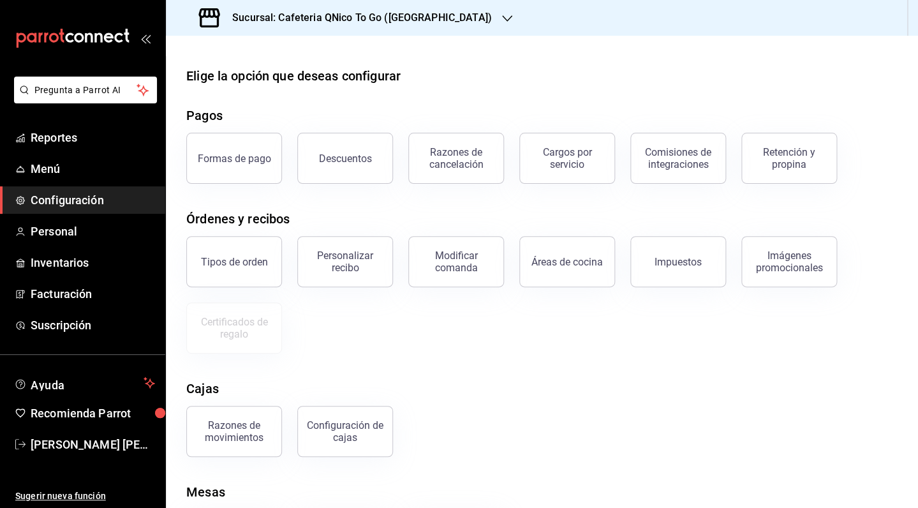
click at [361, 266] on div "Personalizar recibo" at bounding box center [344, 261] width 79 height 24
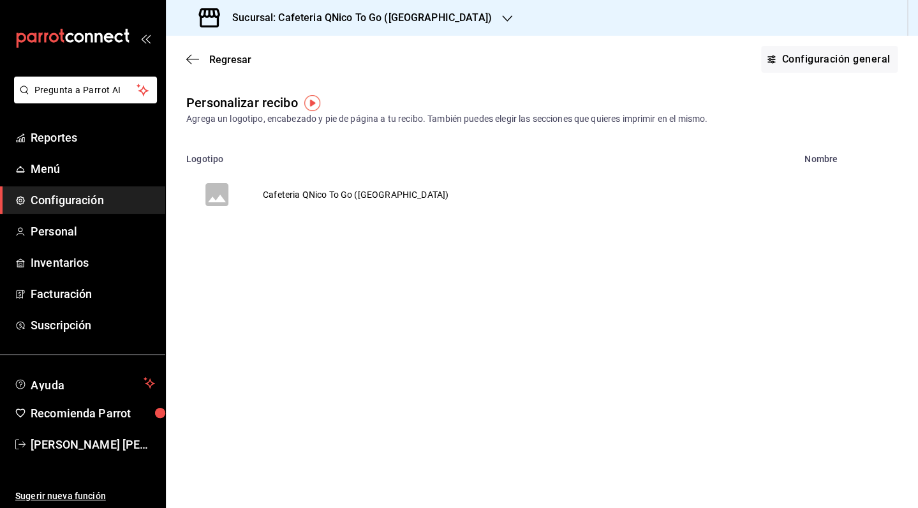
click at [344, 193] on td "Cafeteria QNico To Go ([GEOGRAPHIC_DATA])" at bounding box center [355, 194] width 216 height 61
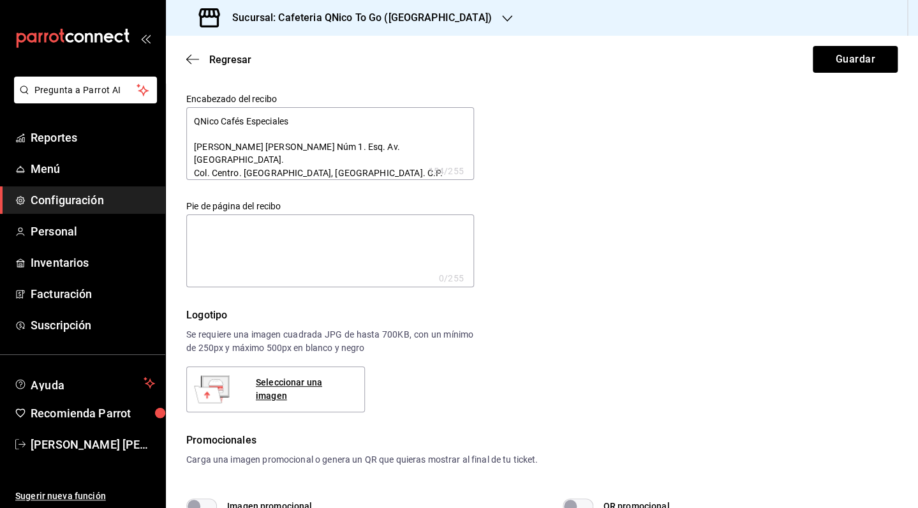
click at [362, 262] on textarea at bounding box center [330, 250] width 288 height 73
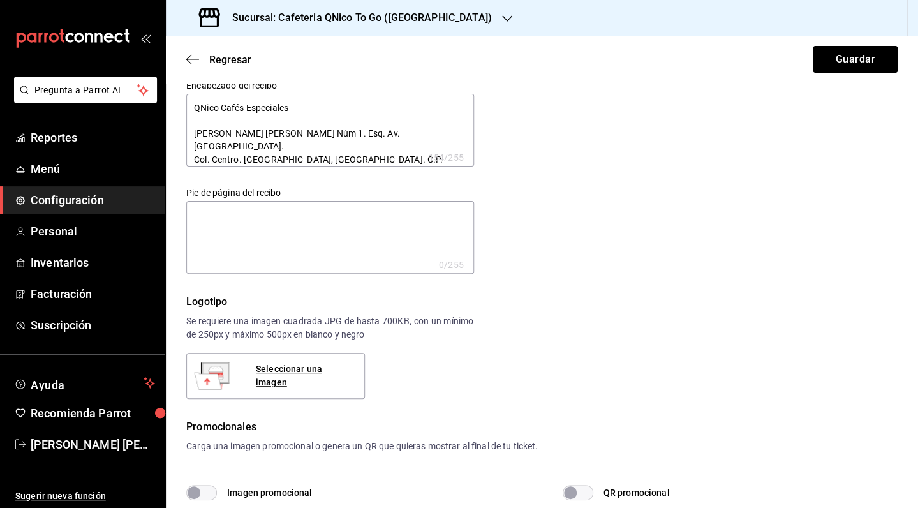
scroll to position [14, 0]
type textarea "x"
type textarea "E"
type textarea "x"
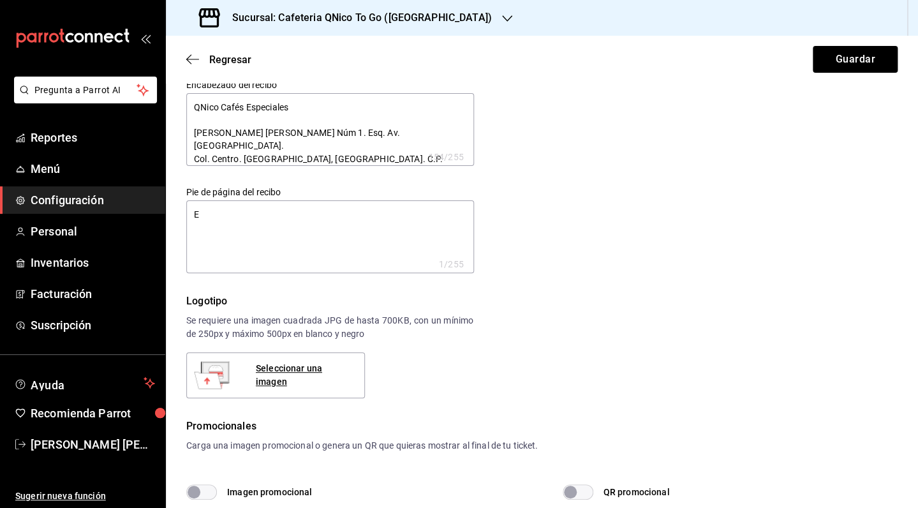
type textarea "Ex"
type textarea "x"
type textarea "Exc"
type textarea "x"
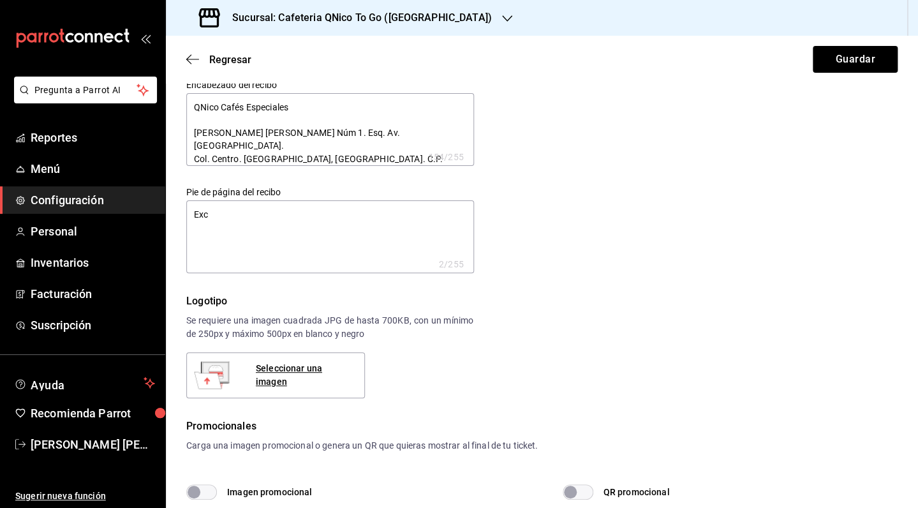
type textarea "x"
type textarea "Exce"
type textarea "x"
type textarea "Excel"
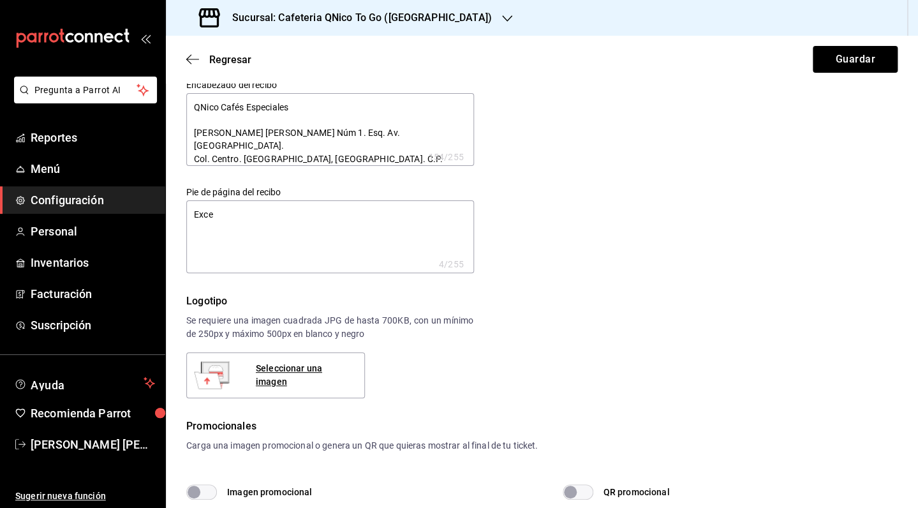
type textarea "x"
type textarea "Excele"
type textarea "x"
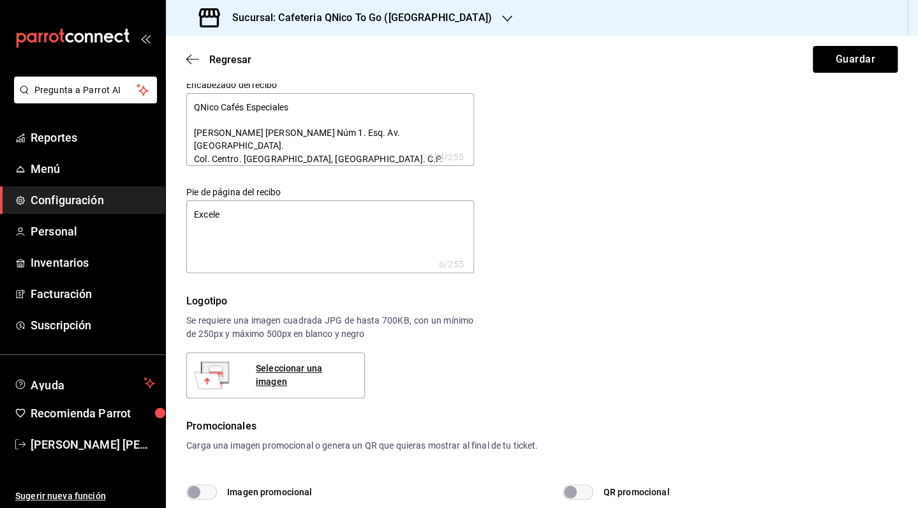
type textarea "Excelen"
type textarea "x"
type textarea "Excele"
type textarea "x"
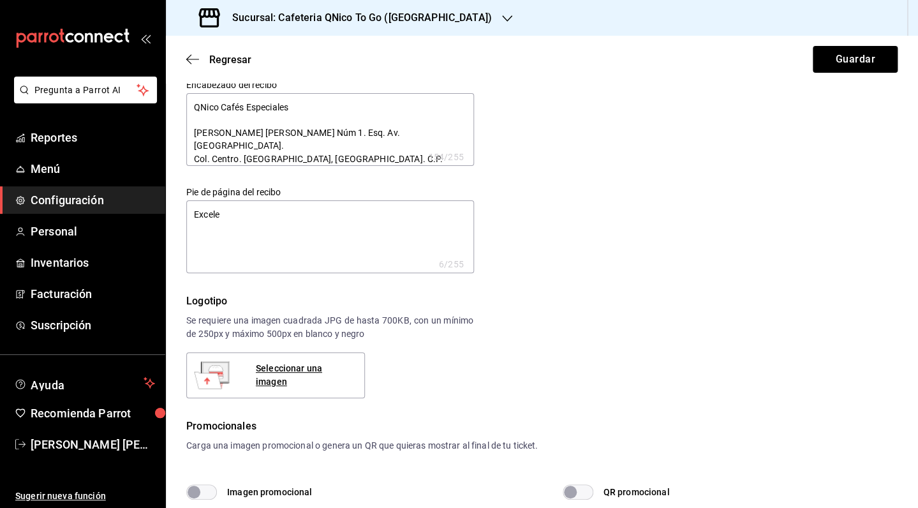
type textarea "x"
type textarea "Excelet"
type textarea "x"
type textarea "Excelete"
type textarea "x"
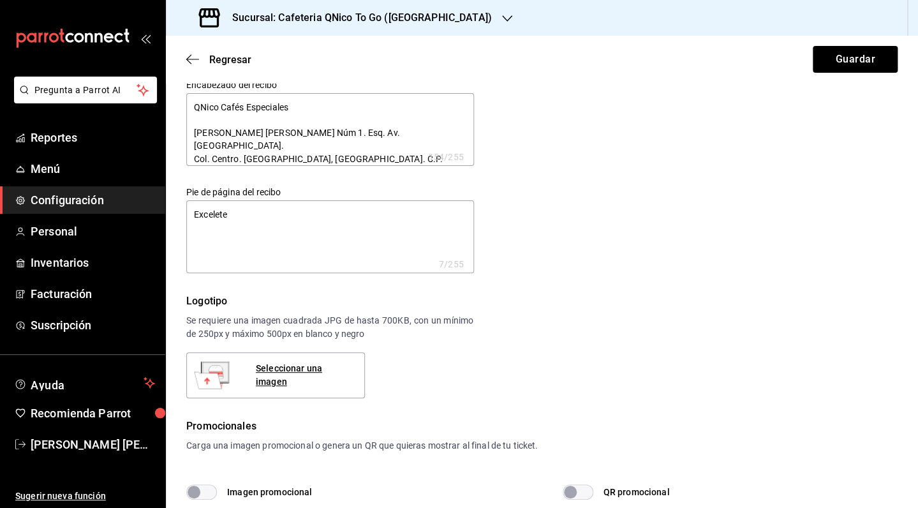
type textarea "x"
type textarea "Excelete"
type textarea "x"
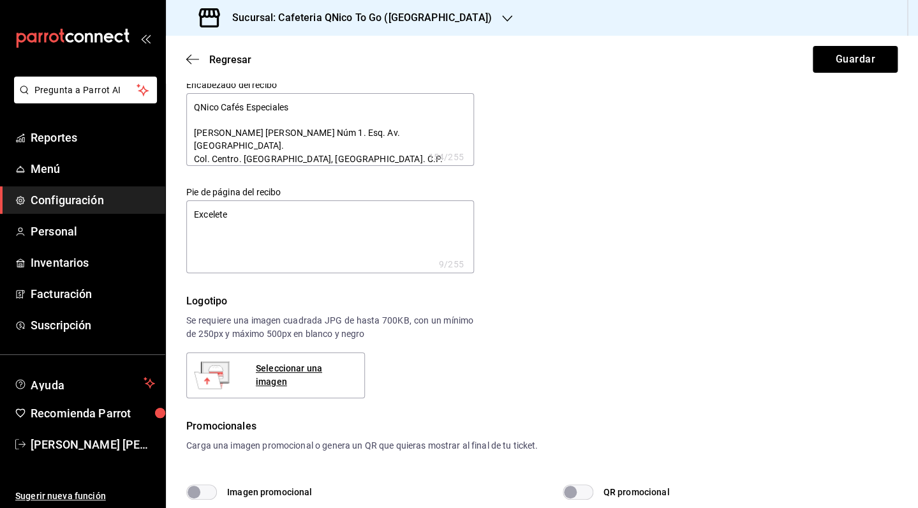
type textarea "Excelete"
type textarea "x"
type textarea "Excelet"
type textarea "x"
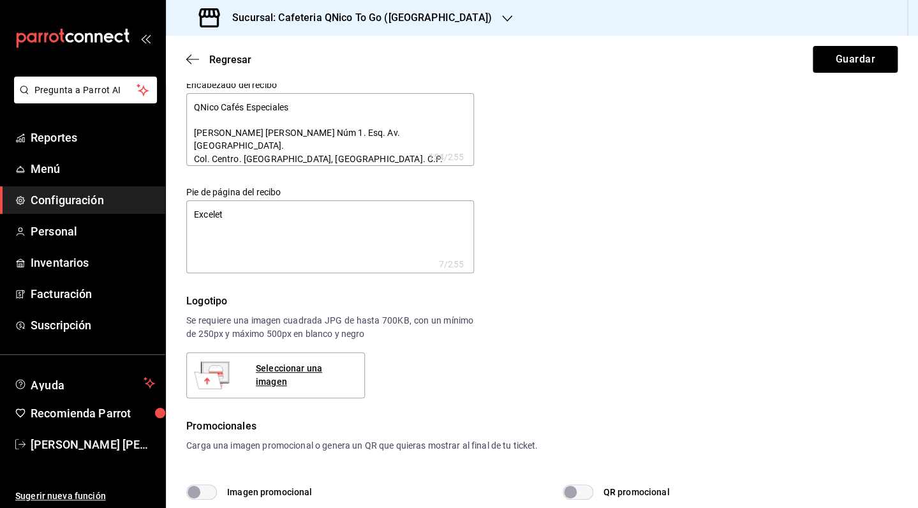
type textarea "x"
type textarea "Excele"
type textarea "x"
type textarea "Excelen"
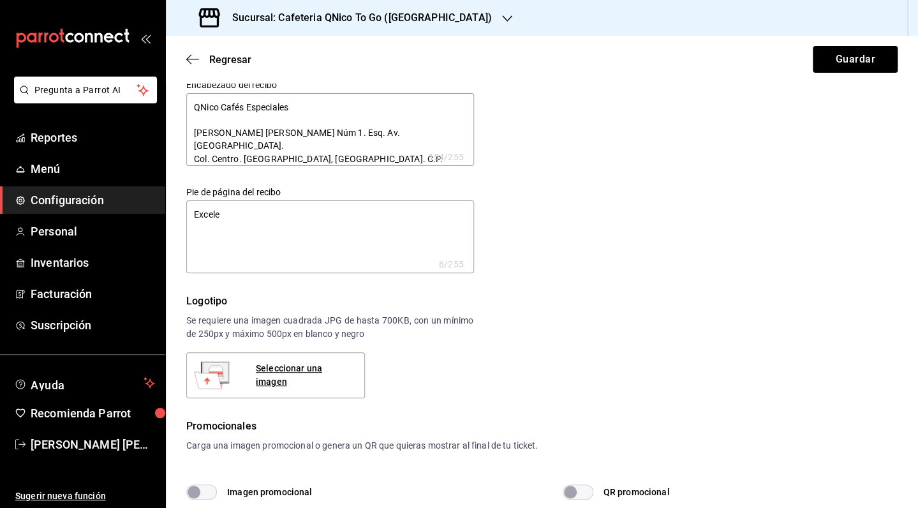
type textarea "x"
type textarea "Excelent"
type textarea "x"
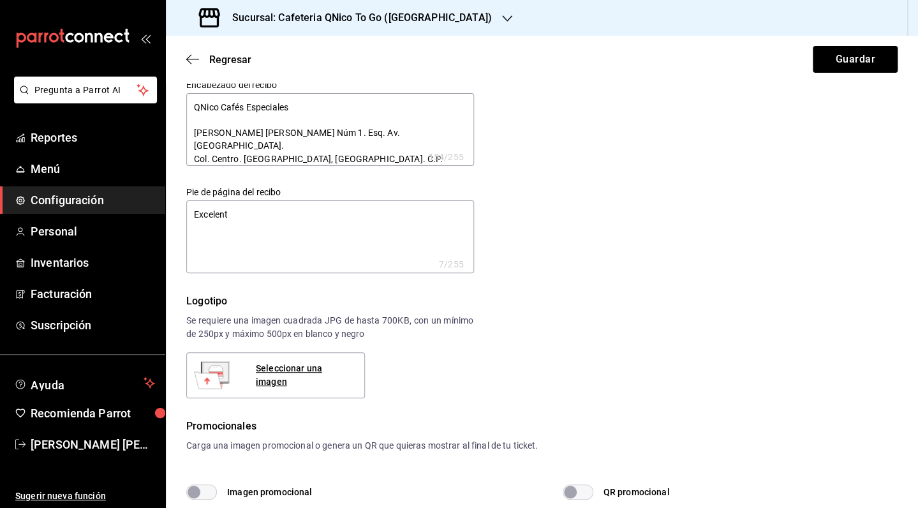
type textarea "Excelente"
type textarea "x"
type textarea "Excelente"
type textarea "x"
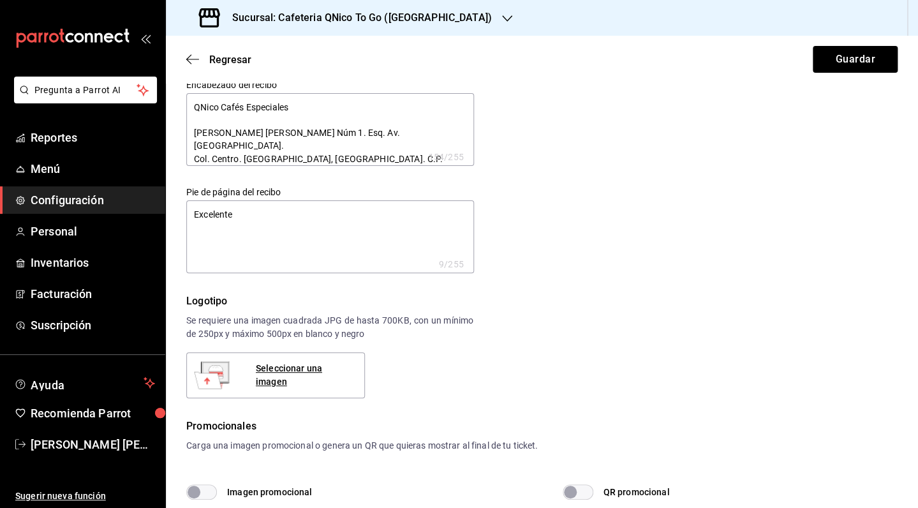
type textarea "x"
type textarea "Excelente d"
type textarea "x"
type textarea "Excelente d´"
type textarea "x"
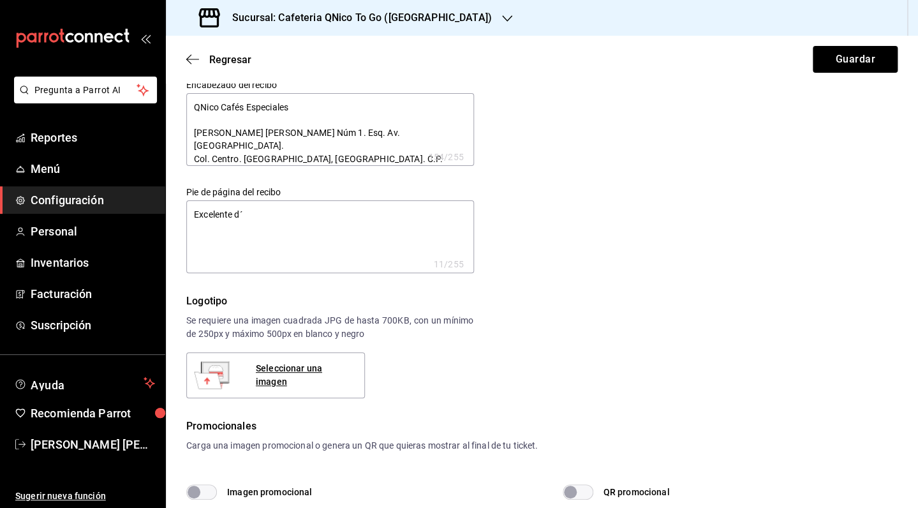
type textarea "x"
type textarea "Excelente dí"
type textarea "x"
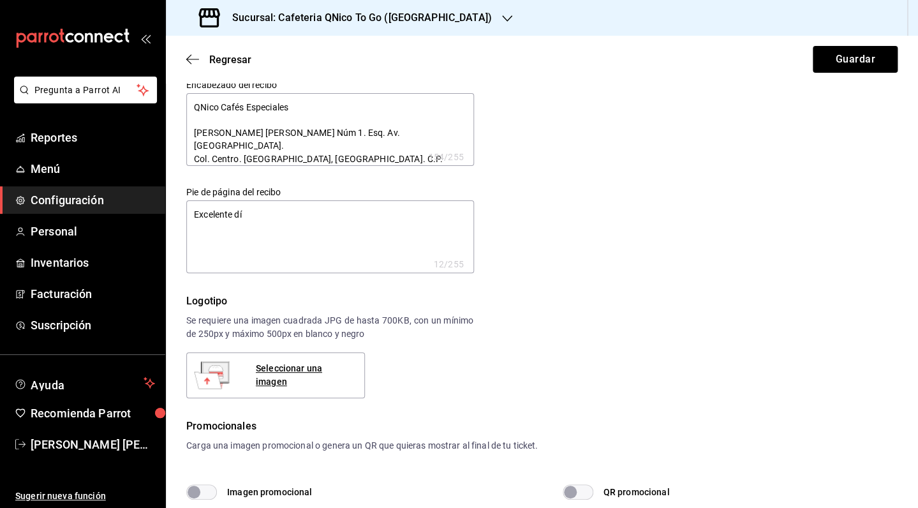
type textarea "x"
type textarea "Excelente día"
type textarea "x"
type textarea "Excelente día"
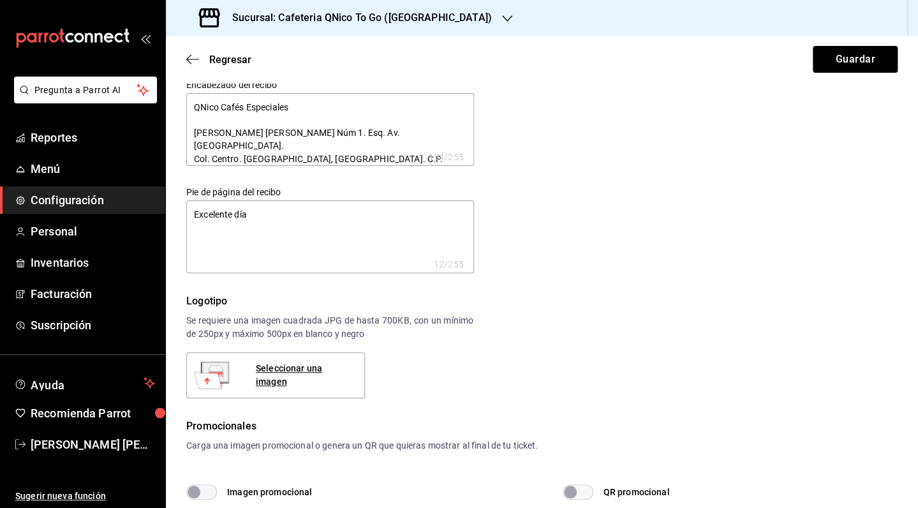
type textarea "x"
type textarea "Excelente día M"
type textarea "x"
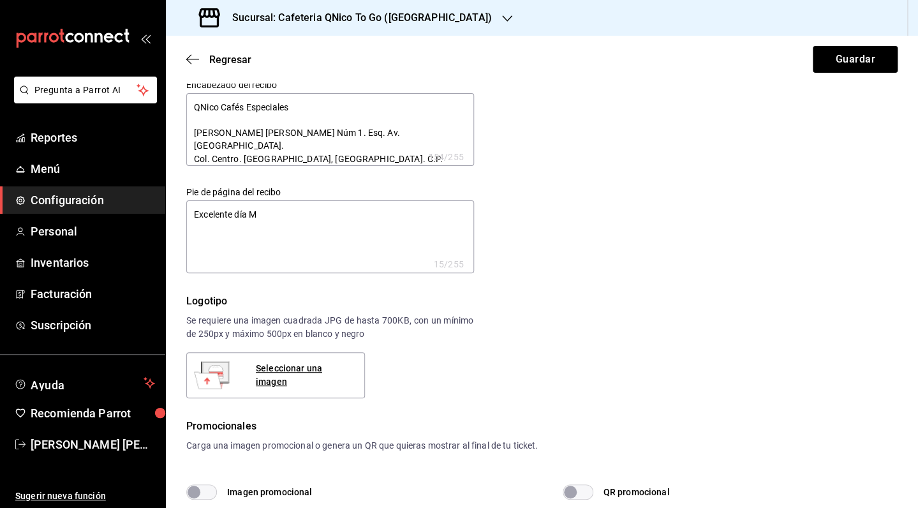
type textarea "Excelente día Ma"
type textarea "x"
type textarea "Excelente día Map"
type textarea "x"
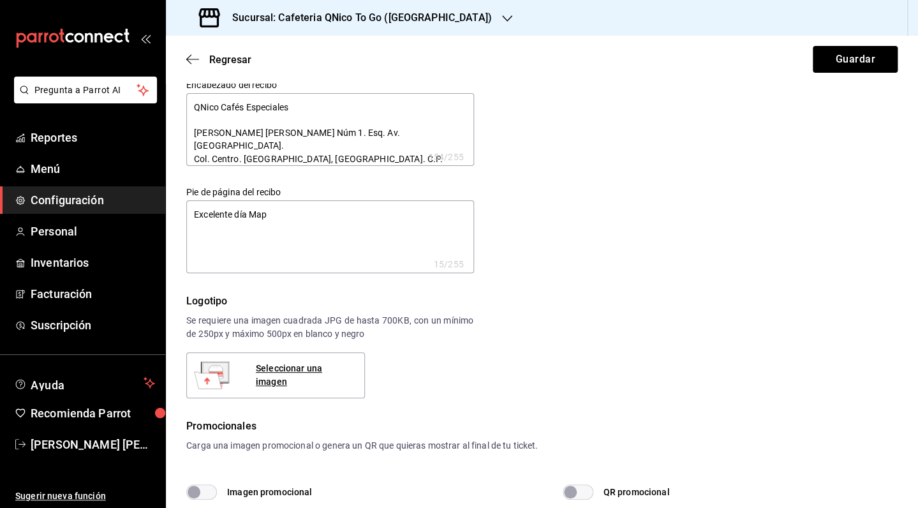
type textarea "x"
type textarea "Excelente día Mapa"
type textarea "x"
type textarea "Excelente día Map"
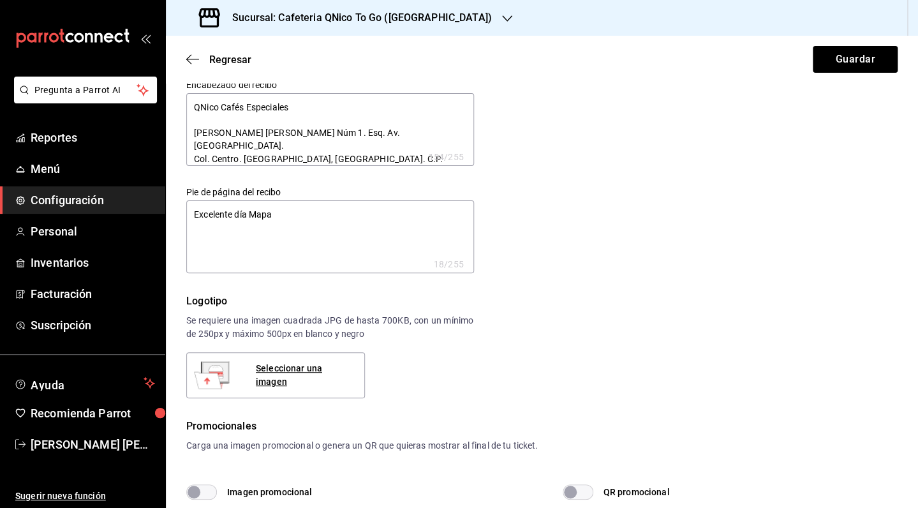
type textarea "x"
type textarea "Excelente día Mapa"
type textarea "x"
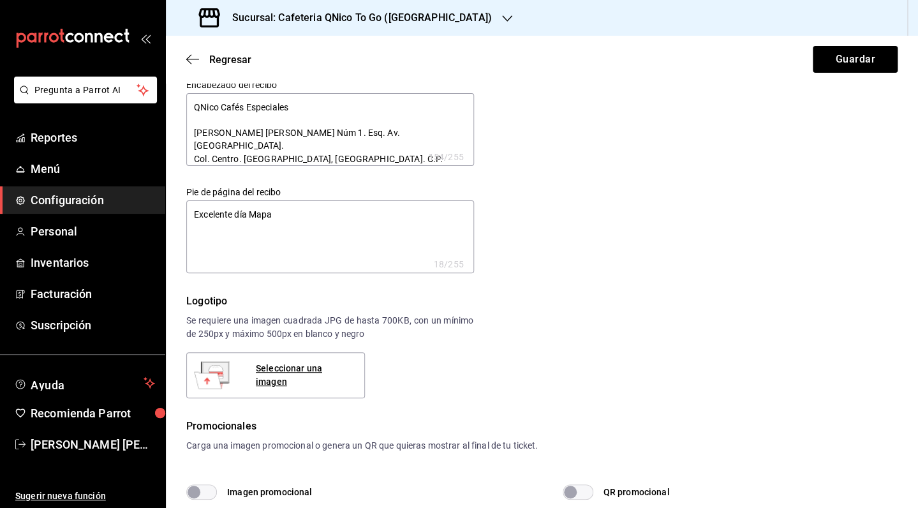
type textarea "Excelente día Mapac"
type textarea "x"
type textarea "Excelente día Mapach"
type textarea "x"
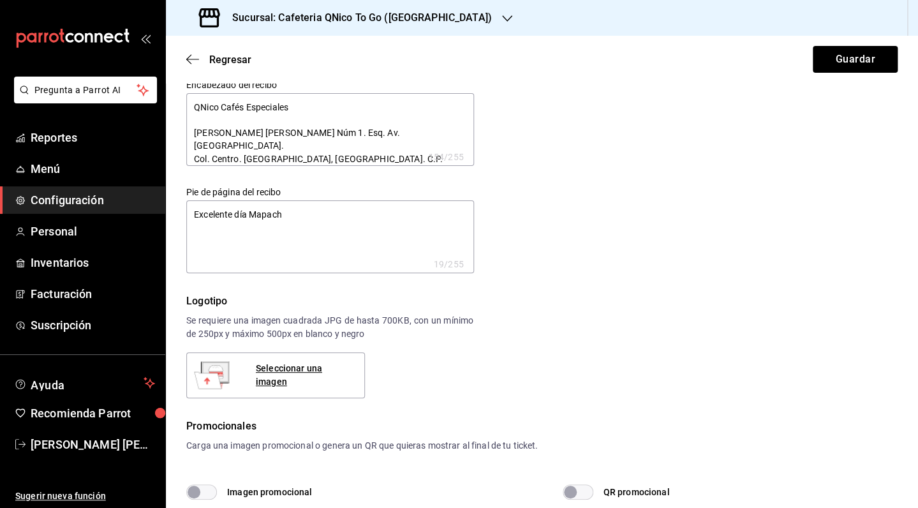
type textarea "x"
type textarea "Excelente día Mapache"
type textarea "x"
type textarea "Excelente día Mapaches"
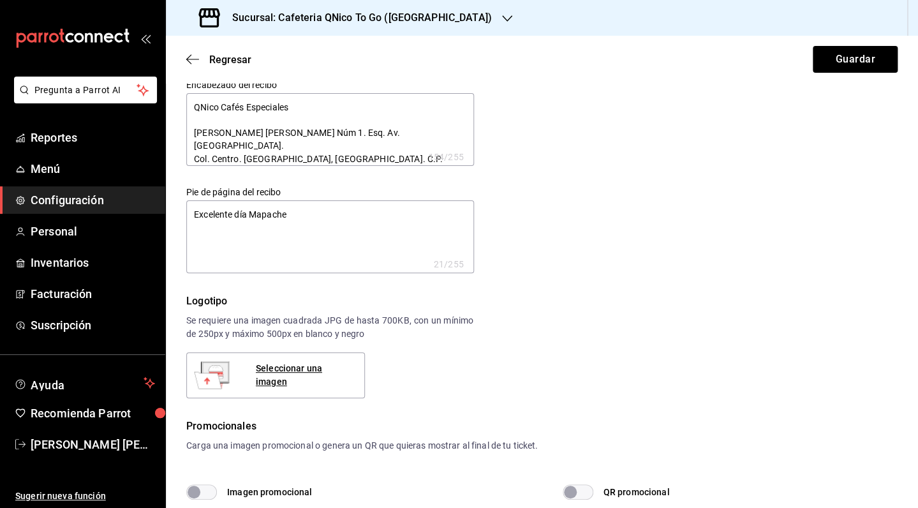
type textarea "x"
click at [193, 217] on textarea "Excelente día Mapaches" at bounding box center [330, 236] width 288 height 73
type textarea "x"
type textarea "¡Excelente día Mapaches"
type textarea "x"
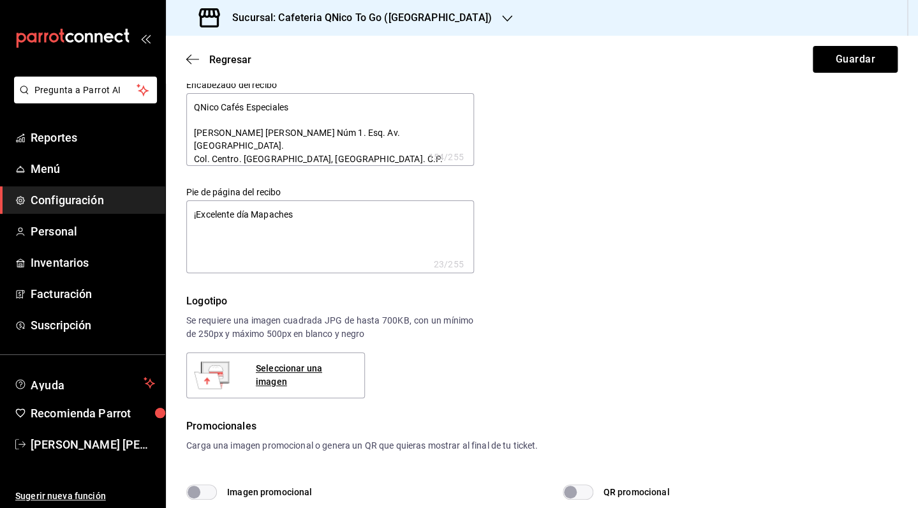
click at [301, 216] on textarea "¡Excelente día Mapaches" at bounding box center [330, 236] width 288 height 73
type textarea "¡Excelente día Mapaches!"
type textarea "x"
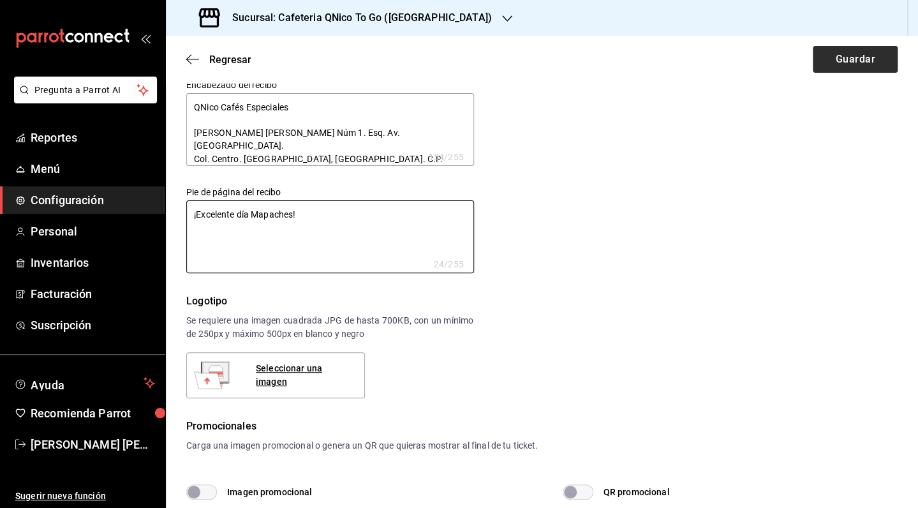
type textarea "¡Excelente día Mapaches!"
type textarea "x"
click at [828, 61] on button "Guardar" at bounding box center [854, 59] width 85 height 27
type textarea "x"
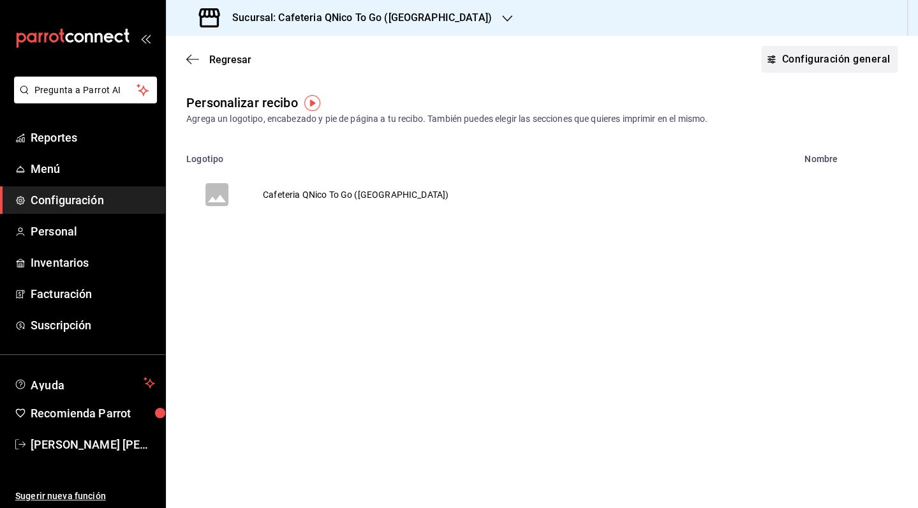
click at [817, 69] on button "Configuración general" at bounding box center [829, 59] width 136 height 27
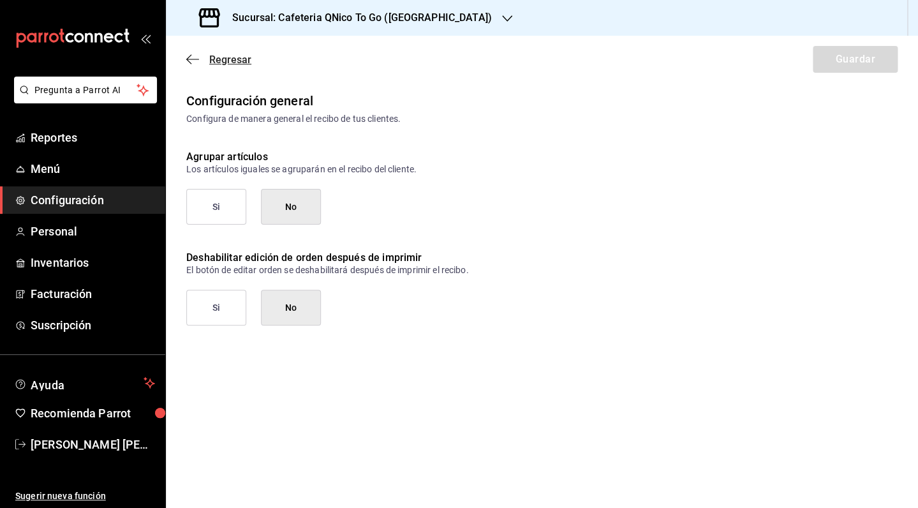
click at [222, 61] on span "Regresar" at bounding box center [230, 60] width 42 height 12
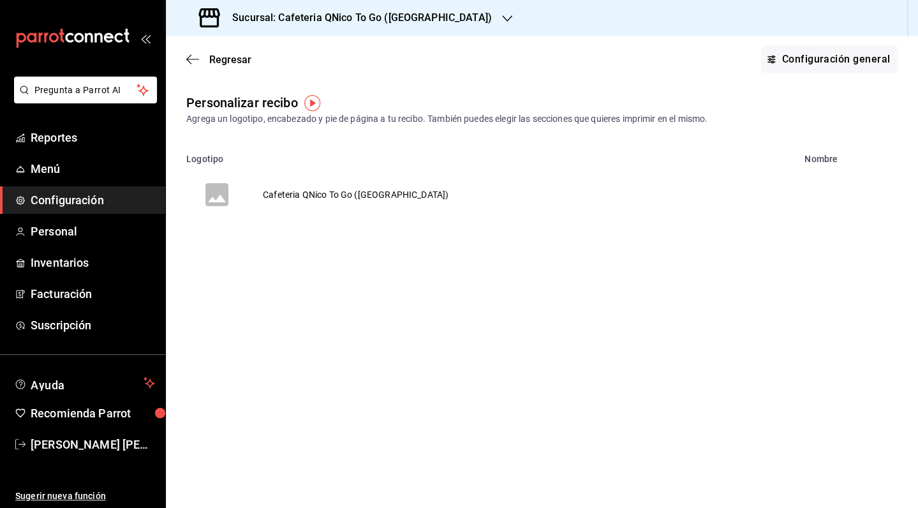
click at [222, 61] on span "Regresar" at bounding box center [230, 60] width 42 height 12
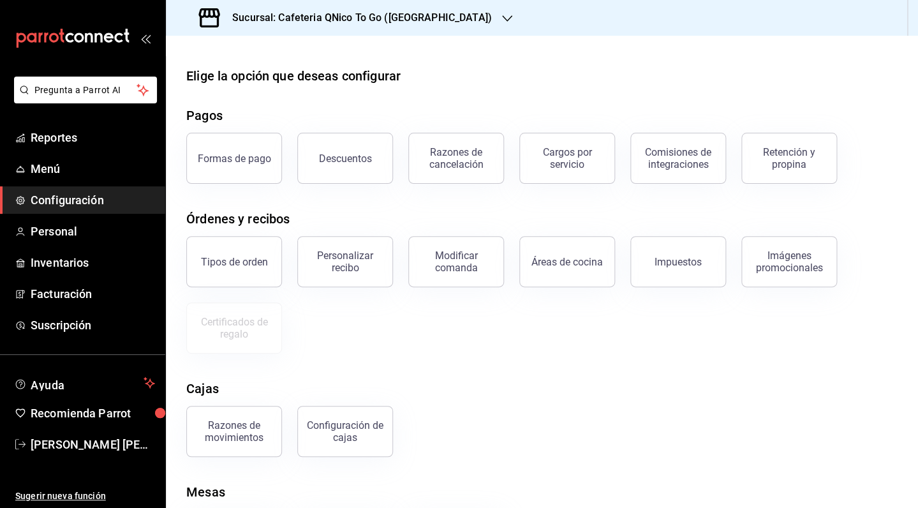
click at [399, 18] on h3 "Sucursal: Cafeteria QNico To Go ([GEOGRAPHIC_DATA])" at bounding box center [357, 17] width 270 height 15
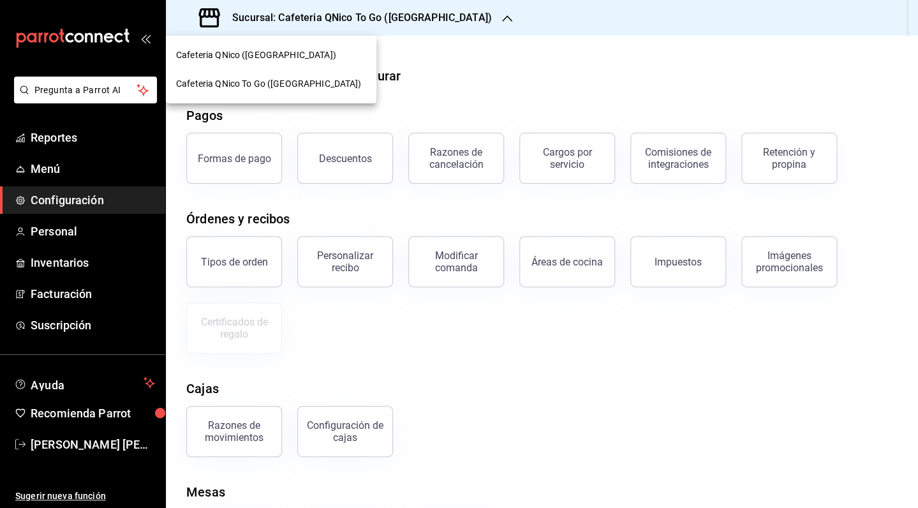
click at [258, 78] on span "Cafeteria QNico To Go ([GEOGRAPHIC_DATA])" at bounding box center [268, 83] width 185 height 13
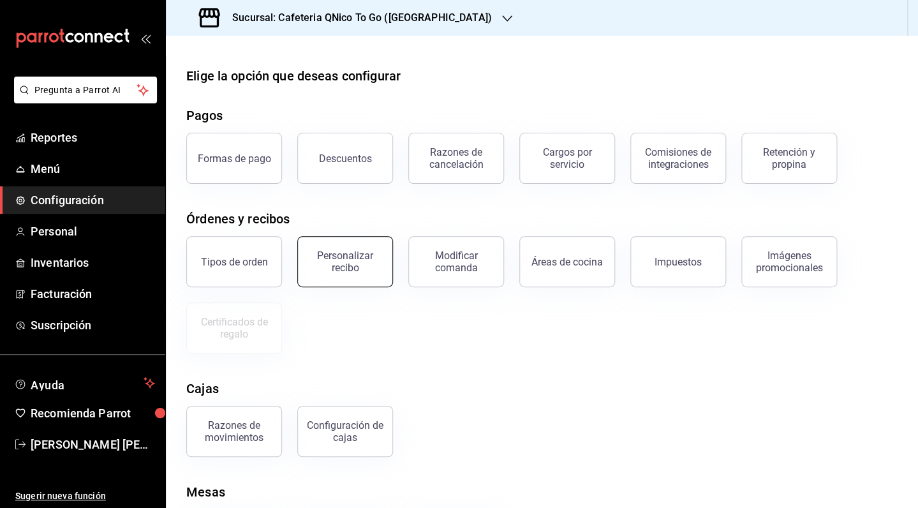
click at [339, 255] on div "Personalizar recibo" at bounding box center [344, 261] width 79 height 24
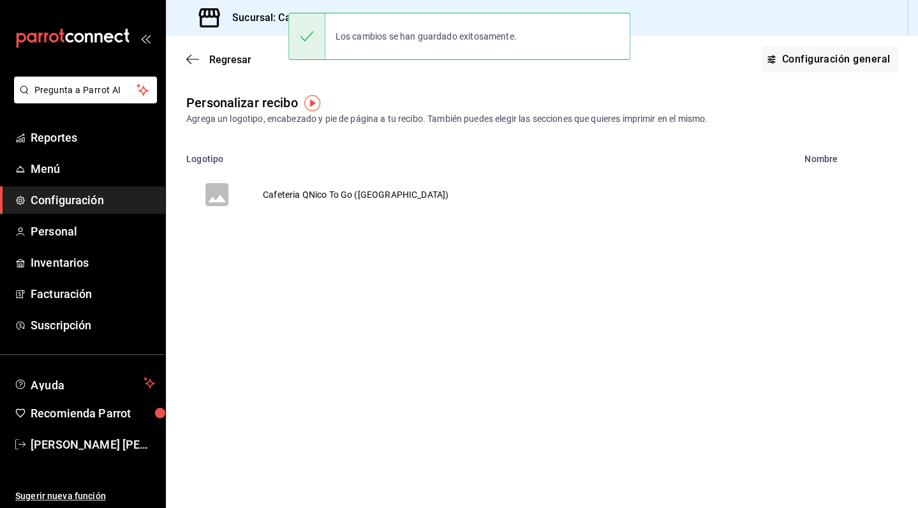
click at [315, 190] on td "Cafeteria QNico To Go ([GEOGRAPHIC_DATA])" at bounding box center [355, 194] width 216 height 61
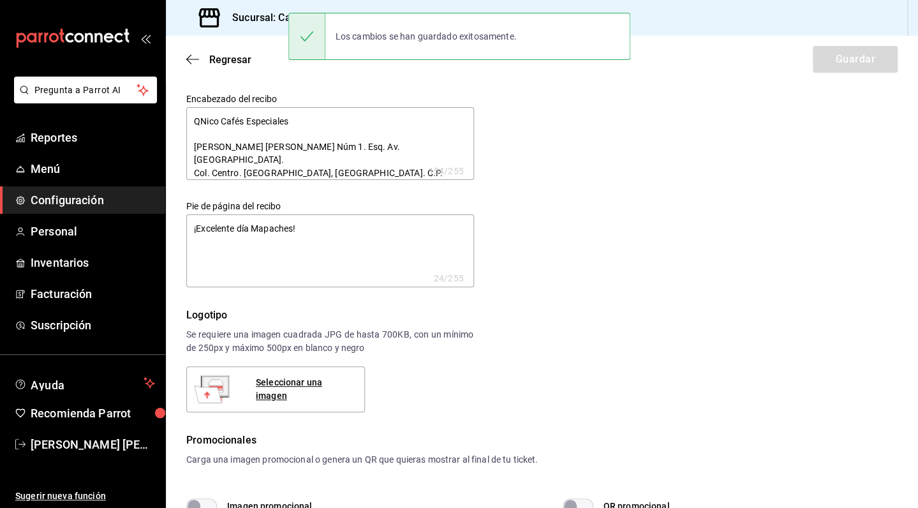
type textarea "x"
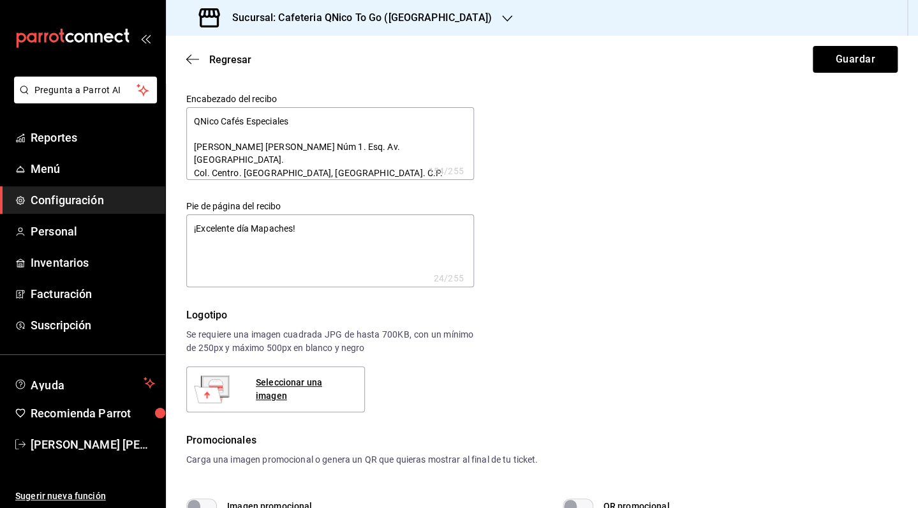
click at [270, 144] on textarea "QNico Cafés Especiales [PERSON_NAME] Núm 1. Esq. Av. [GEOGRAPHIC_DATA]. Col. Ce…" at bounding box center [330, 143] width 288 height 73
type textarea "x"
click at [240, 121] on textarea "QNico Cafés Especiales [PERSON_NAME] Núm 1. Esq. Av. [GEOGRAPHIC_DATA]. Col. Ce…" at bounding box center [330, 143] width 288 height 73
type textarea "QNico Cafs Especiales Vicente Lombardo Toledano Núm 1. Esq. Av. Juárez. Col. Ce…"
type textarea "x"
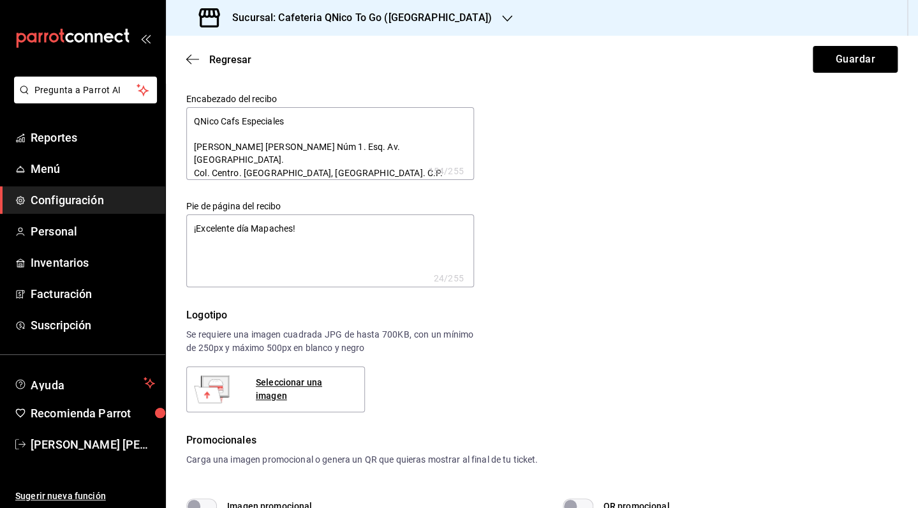
type textarea "x"
type textarea "QNico Cafes Especiales Vicente Lombardo Toledano Núm 1. Esq. Av. Juárez. Col. C…"
type textarea "x"
click at [320, 147] on textarea "QNico Cafes Especiales Vicente Lombardo Toledano Núm 1. Esq. Av. Juárez. Col. C…" at bounding box center [330, 143] width 288 height 73
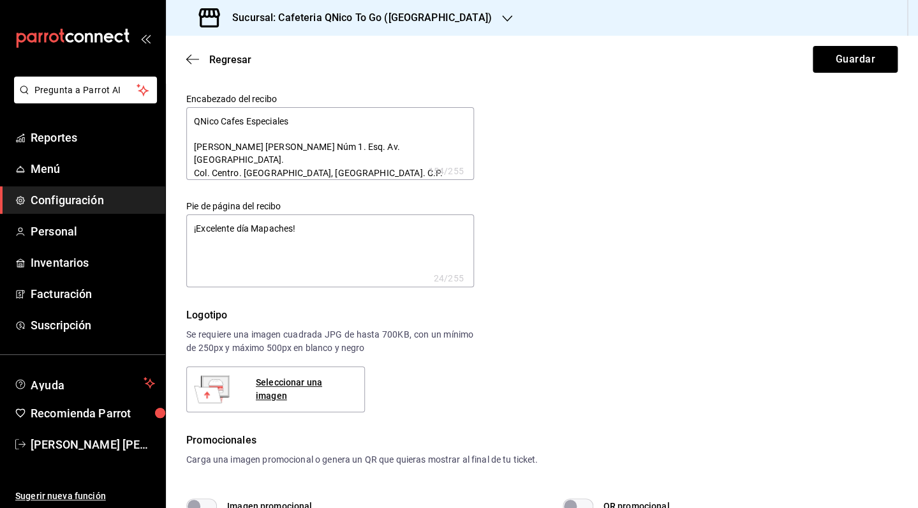
type textarea "QNico Cafes Especiales Vicente Lombardo Toledano Nm 1. Esq. Av. Juárez. Col. Ce…"
type textarea "x"
type textarea "QNico Cafes Especiales Vicente Lombardo Toledano Num 1. Esq. Av. Juárez. Col. C…"
type textarea "x"
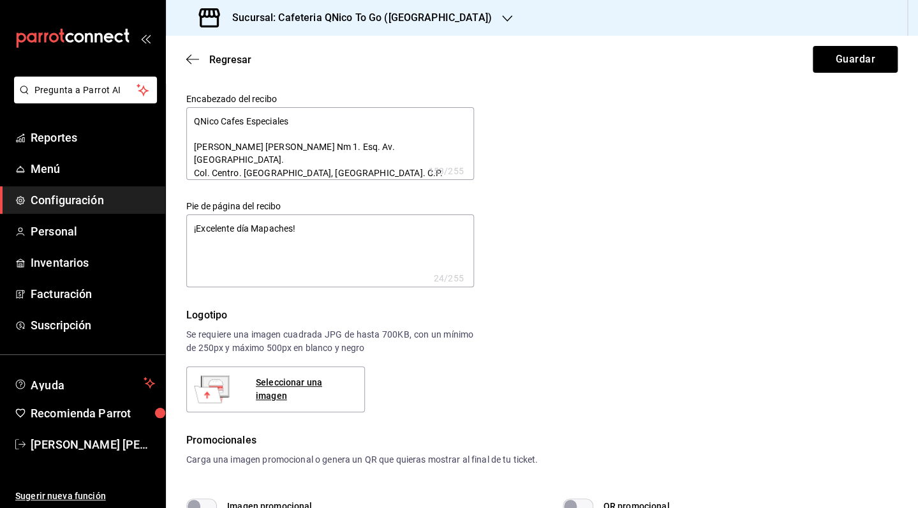
type textarea "x"
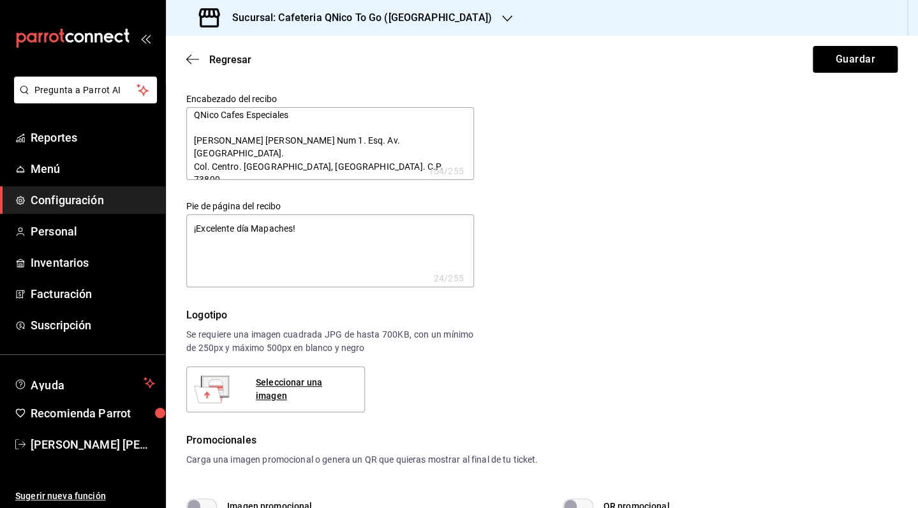
scroll to position [7, 0]
click at [272, 153] on textarea "QNico Cafes Especiales Vicente Lombardo Toledano Num 1. Esq. Av. Juárez. Col. C…" at bounding box center [330, 143] width 288 height 73
type textarea "QNico Cafes Especiales Vicente Lombardo Toledano Num 1. Esq. Av. Juárez. Col. C…"
type textarea "x"
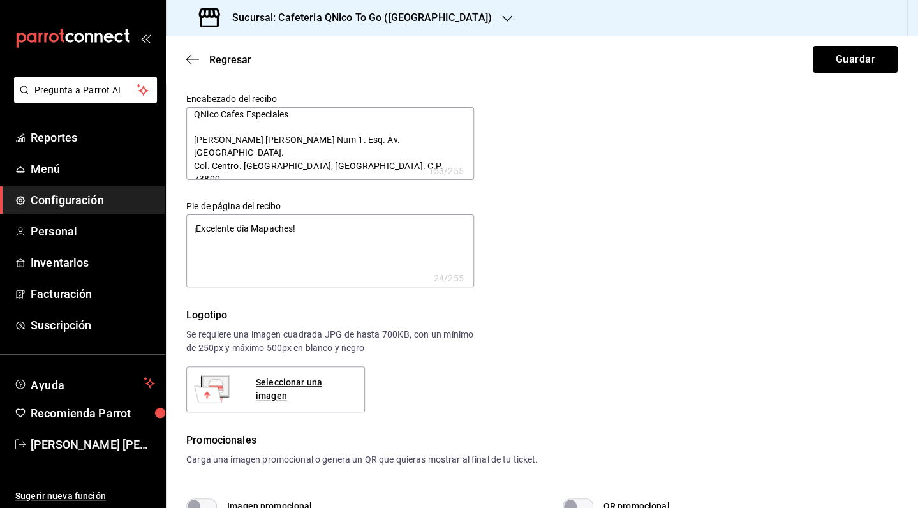
type textarea "QNico Cafes Especiales Vicente Lombardo Toledano Num 1. Esq. Av. Juárez. Col. C…"
type textarea "x"
click at [384, 150] on textarea "QNico Cafes Especiales Vicente Lombardo Toledano Num 1. Esq. Av. Juárez. Col. C…" at bounding box center [330, 143] width 288 height 73
drag, startPoint x: 390, startPoint y: 140, endPoint x: 400, endPoint y: 161, distance: 22.5
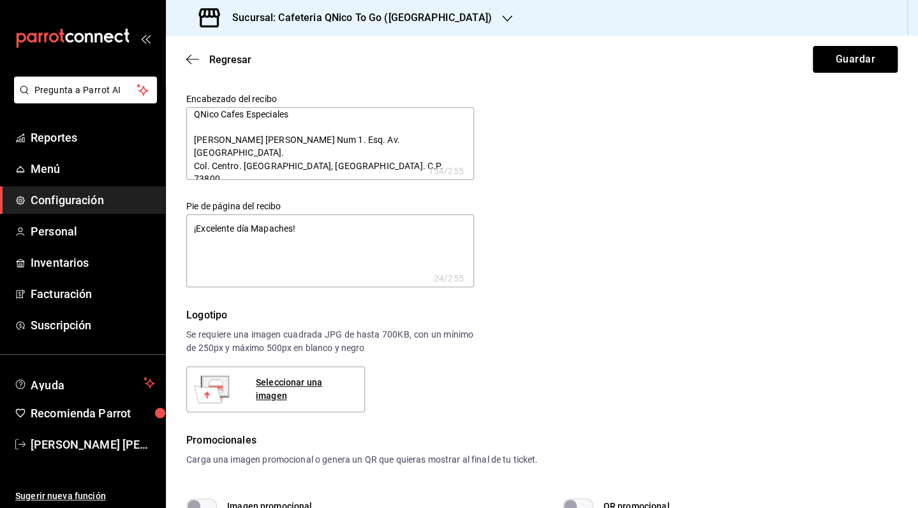
click at [390, 141] on textarea "QNico Cafes Especiales Vicente Lombardo Toledano Num 1. Esq. Av. Juárez. Col. C…" at bounding box center [330, 143] width 288 height 73
type textarea "QNico Cafes Especiales Vicente Lombardo Toledano Num 1. Esq. Av. Jurez. Col. Ce…"
type textarea "x"
type textarea "QNico Cafes Especiales Vicente Lombardo Toledano Num 1. Esq. Av. Juarez. Col. C…"
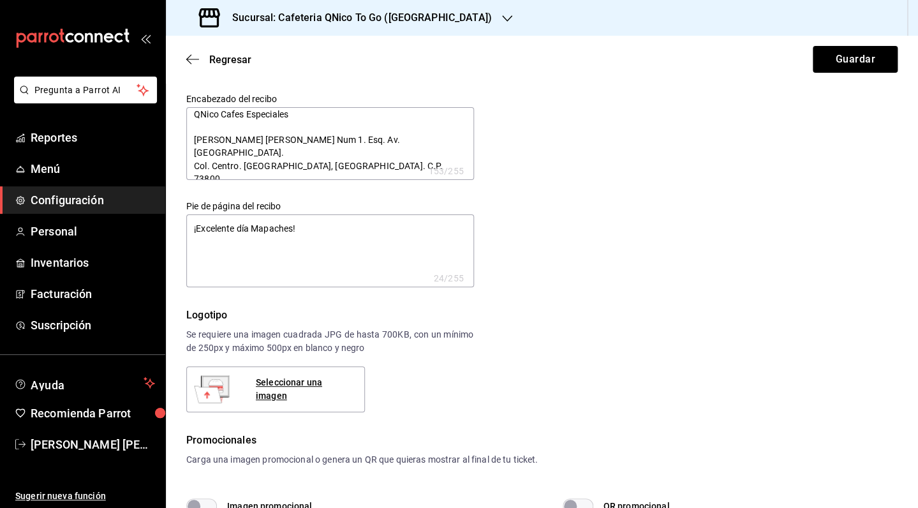
type textarea "x"
click at [420, 174] on textarea "QNico Cafes Especiales Vicente Lombardo Toledano Num 1. Esq. Av. Juarez. Col. C…" at bounding box center [330, 143] width 288 height 73
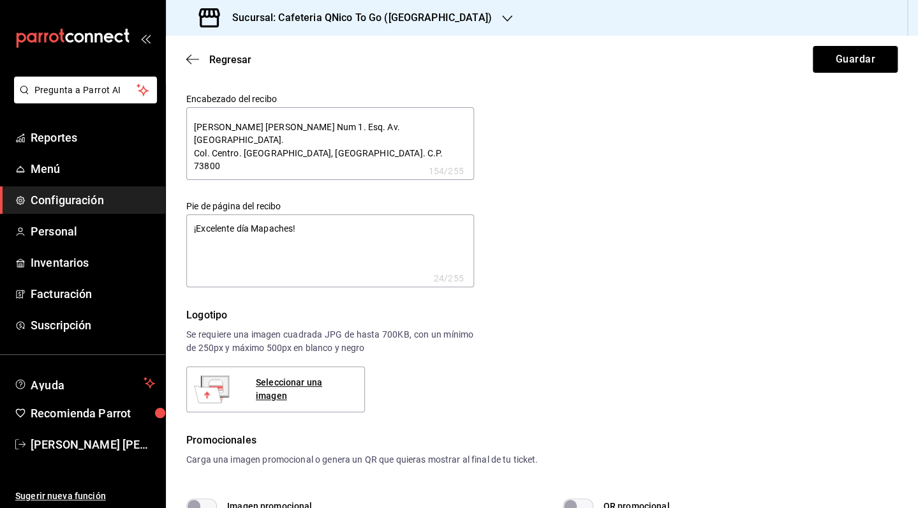
scroll to position [11, 0]
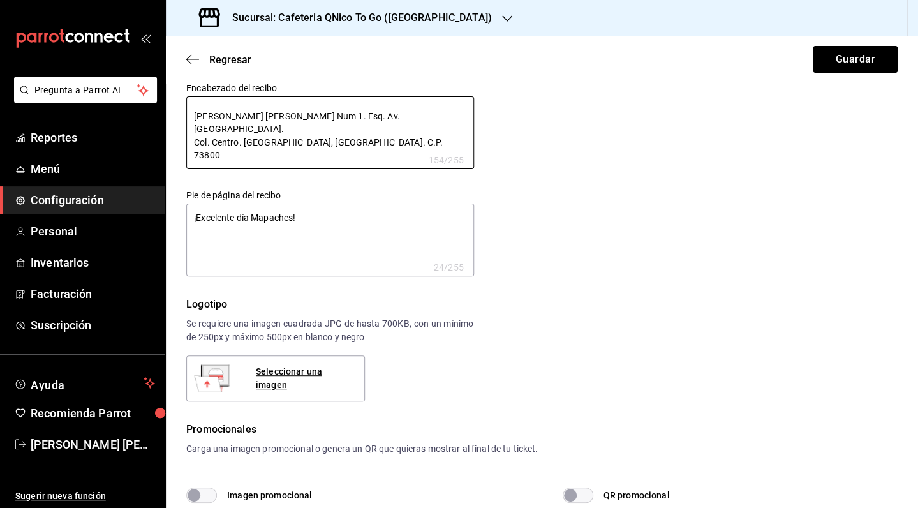
type textarea "QNico Cafes Especiales Vicente Lombardo Toledano Num 1. Esq. Av. Juarez. Col. C…"
drag, startPoint x: 198, startPoint y: 220, endPoint x: 202, endPoint y: 229, distance: 9.5
click at [198, 221] on textarea "¡Excelente día Mapaches!" at bounding box center [330, 239] width 288 height 73
type textarea "x"
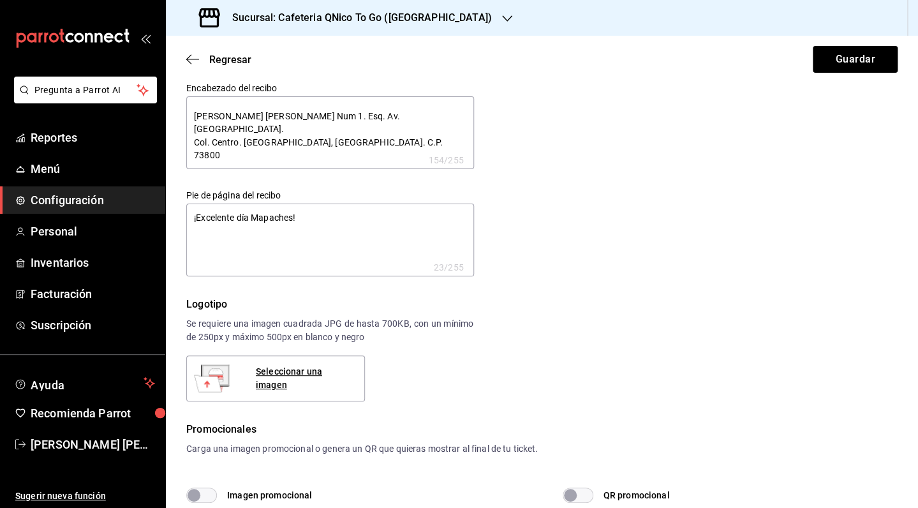
type textarea "x"
type textarea "Excelente día Mapaches!"
type textarea "x"
click at [330, 210] on textarea "Excelente día Mapaches!" at bounding box center [330, 239] width 288 height 73
click at [331, 216] on textarea "Excelente día Mapaches!" at bounding box center [330, 239] width 288 height 73
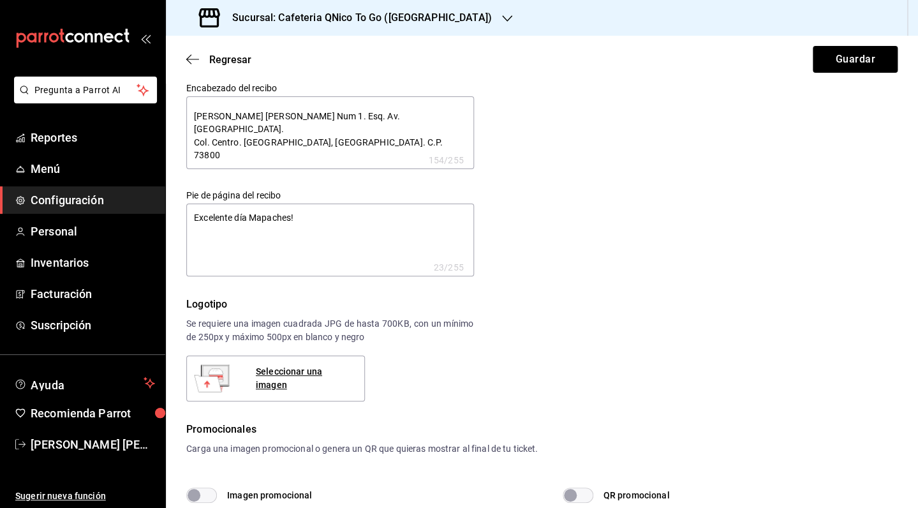
type textarea "x"
type textarea "Excelente día Mapaches"
type textarea "x"
click at [246, 221] on textarea "Excelente día Mapaches" at bounding box center [330, 239] width 288 height 73
type textarea "x"
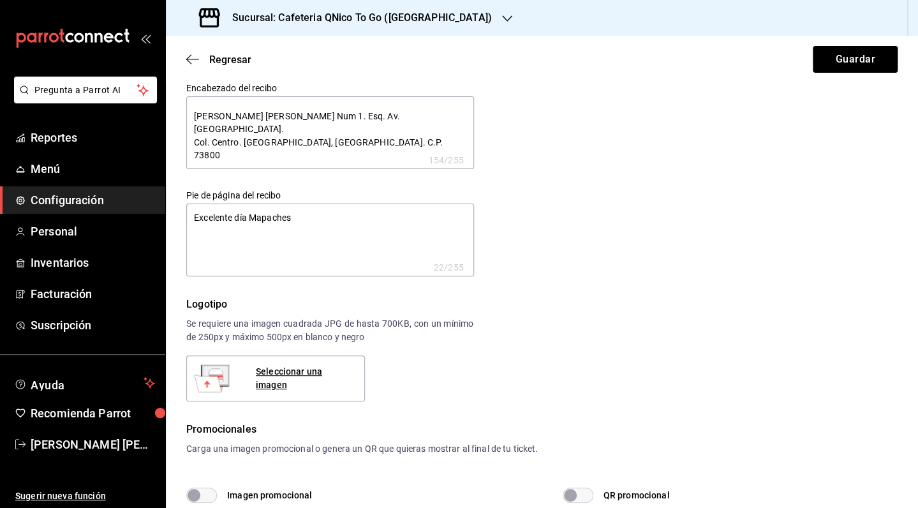
type textarea "Excelente da Mapaches"
type textarea "x"
type textarea "Excelente dia Mapaches"
type textarea "x"
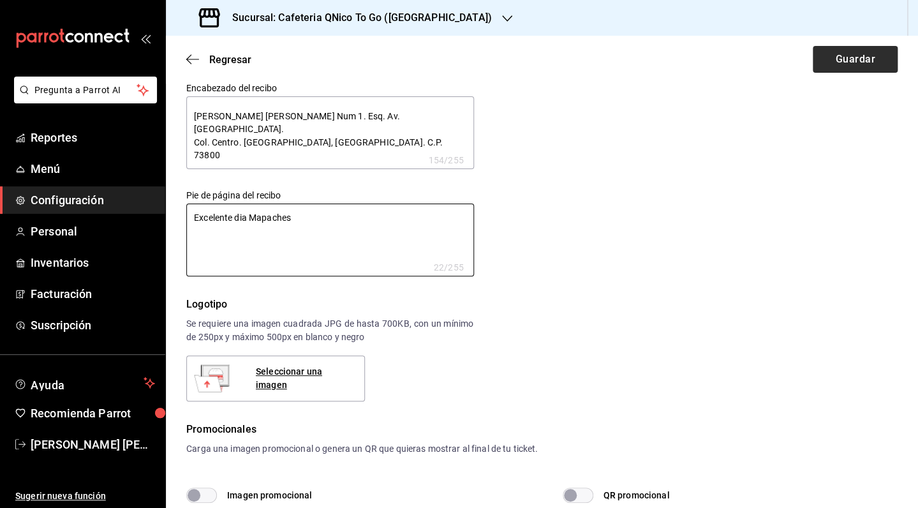
type textarea "Excelente dia Mapaches"
type textarea "x"
click at [835, 61] on button "Guardar" at bounding box center [854, 59] width 85 height 27
type textarea "x"
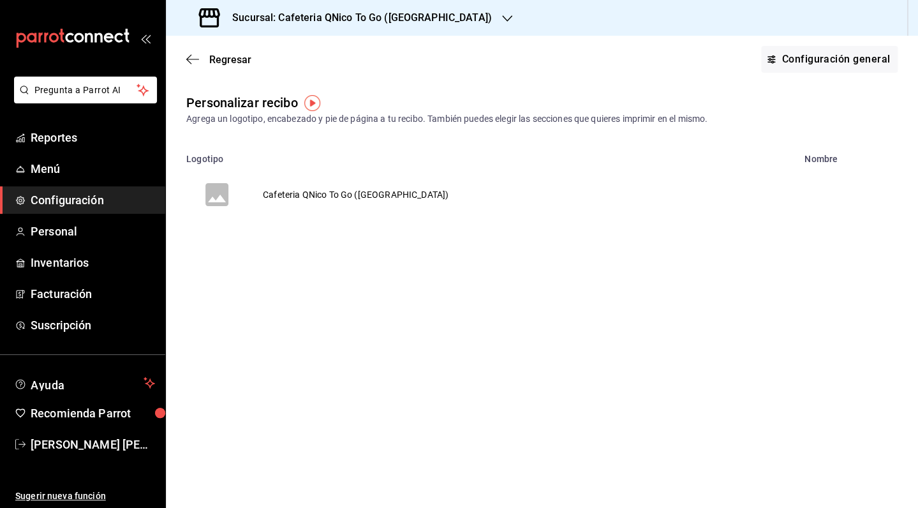
click at [229, 51] on div "Regresar Configuración general" at bounding box center [542, 59] width 752 height 47
click at [230, 62] on span "Regresar" at bounding box center [230, 60] width 42 height 12
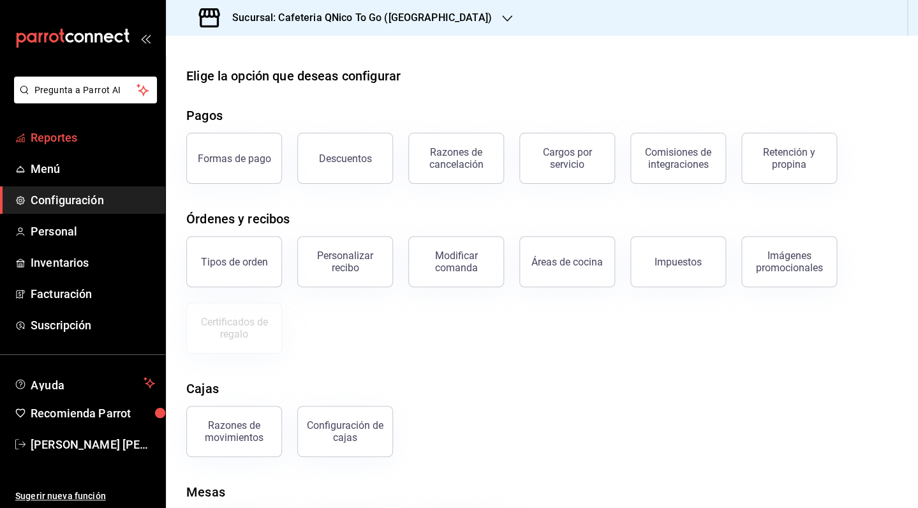
click at [76, 138] on span "Reportes" at bounding box center [93, 137] width 124 height 17
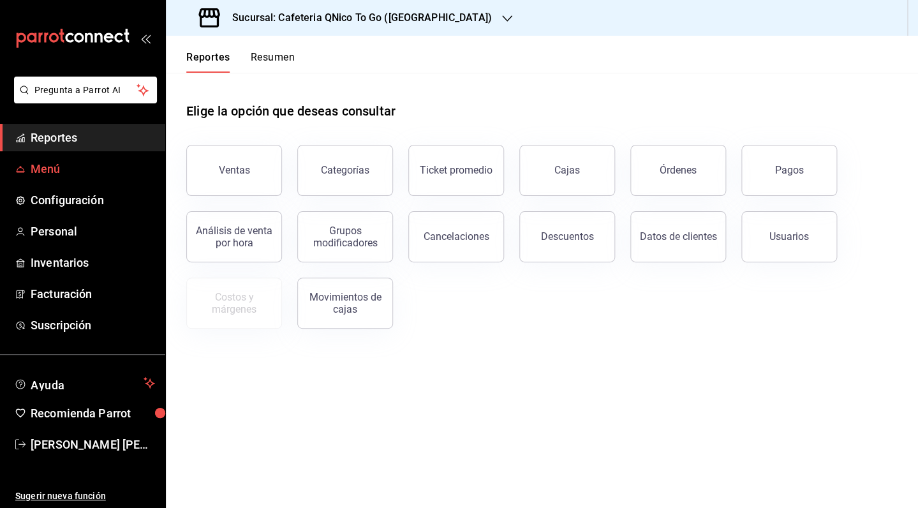
click at [63, 170] on span "Menú" at bounding box center [93, 168] width 124 height 17
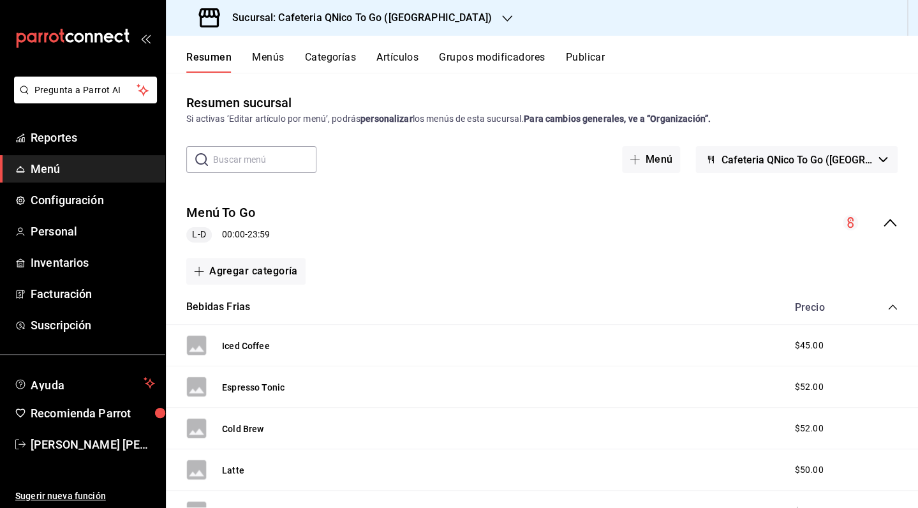
click at [261, 59] on button "Menús" at bounding box center [268, 62] width 32 height 22
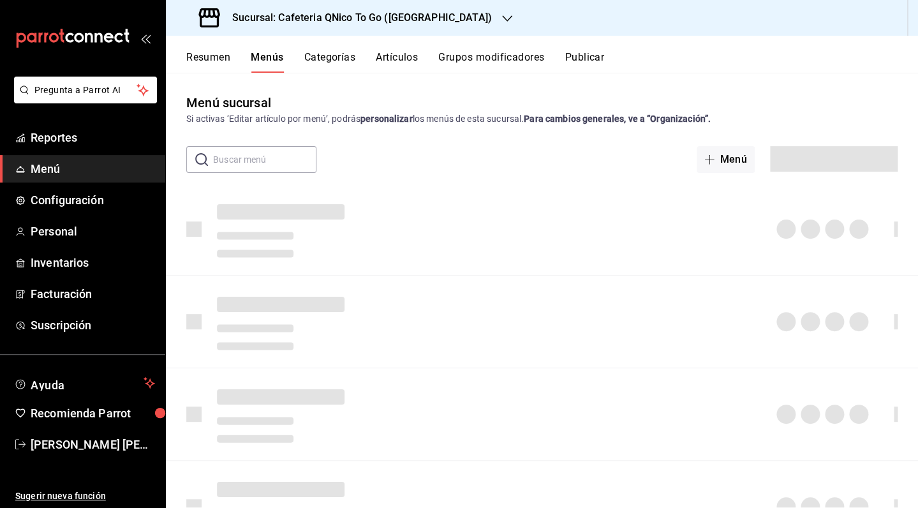
click at [323, 59] on button "Categorías" at bounding box center [330, 62] width 52 height 22
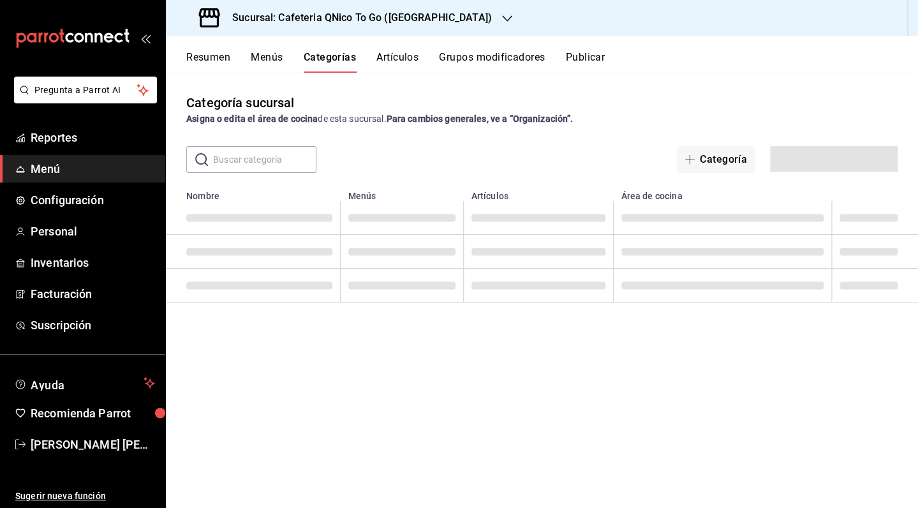
click at [409, 56] on button "Artículos" at bounding box center [397, 62] width 42 height 22
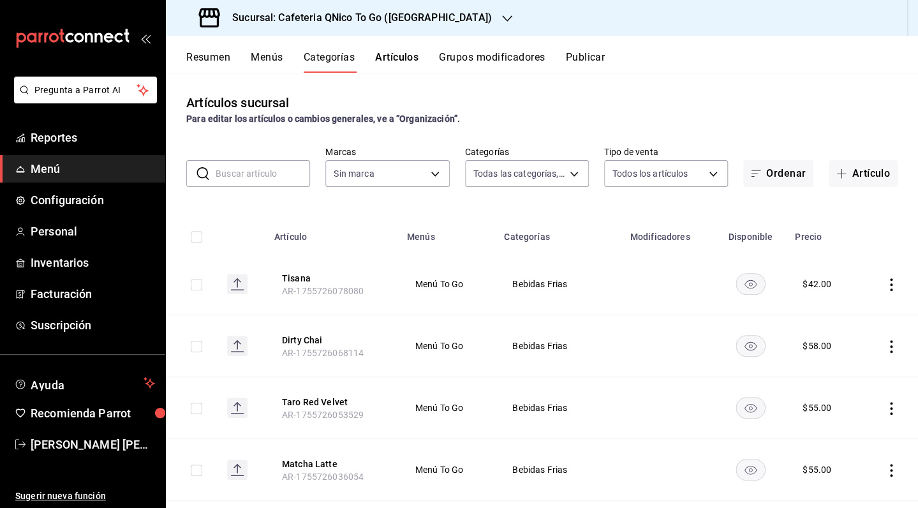
click at [517, 56] on button "Grupos modificadores" at bounding box center [492, 62] width 106 height 22
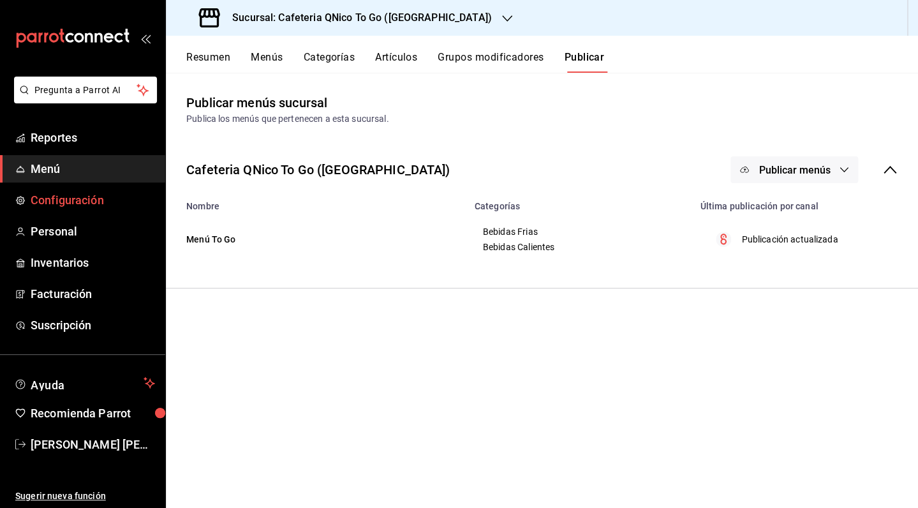
click at [86, 214] on ul "Reportes Menú Configuración Personal Inventarios Facturación Suscripción" at bounding box center [82, 231] width 165 height 215
click at [86, 207] on span "Configuración" at bounding box center [93, 199] width 124 height 17
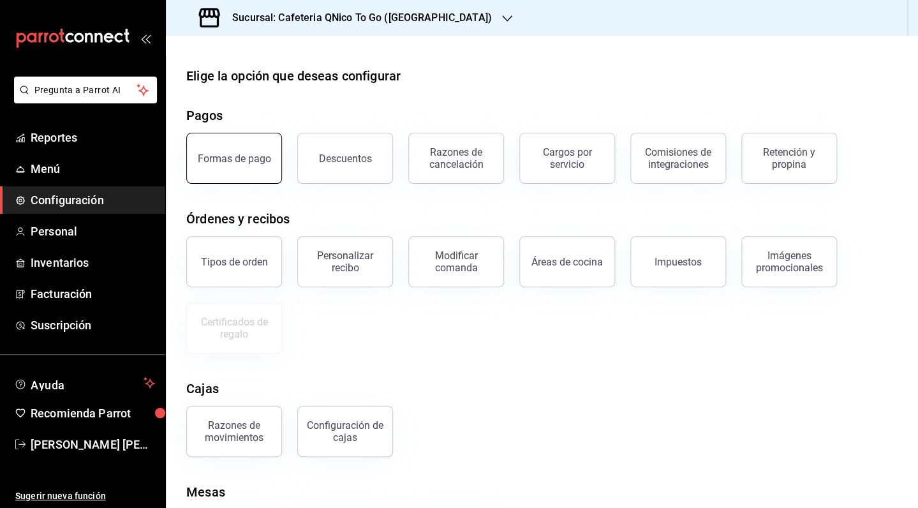
click at [247, 176] on button "Formas de pago" at bounding box center [234, 158] width 96 height 51
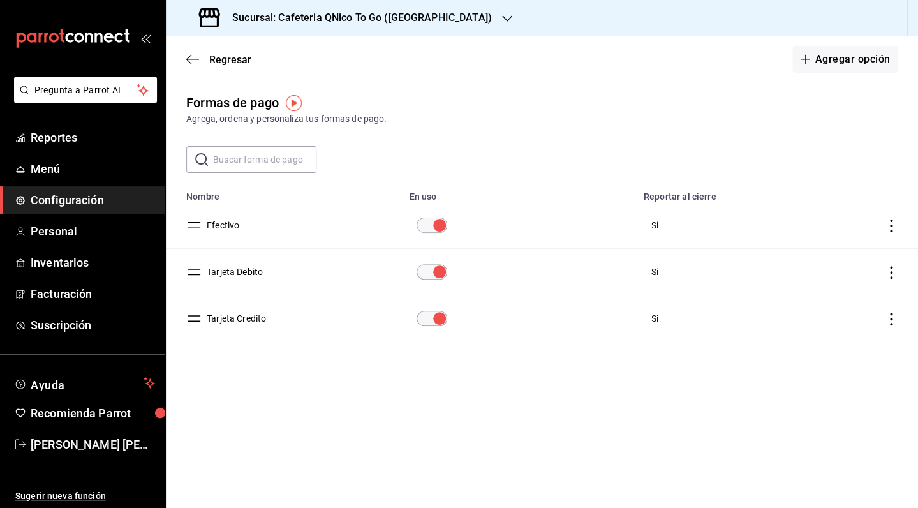
click at [430, 276] on input "paymentsTable" at bounding box center [439, 271] width 46 height 15
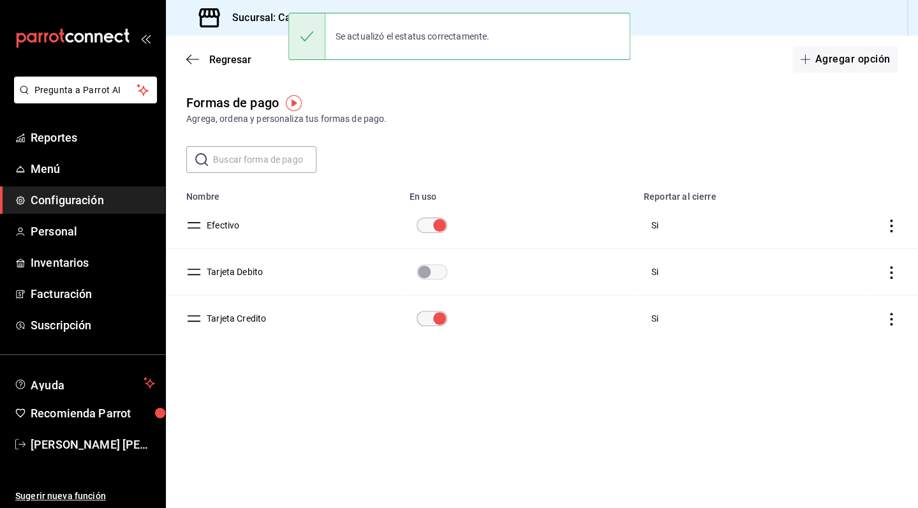
click at [430, 317] on input "paymentsTable" at bounding box center [439, 318] width 46 height 15
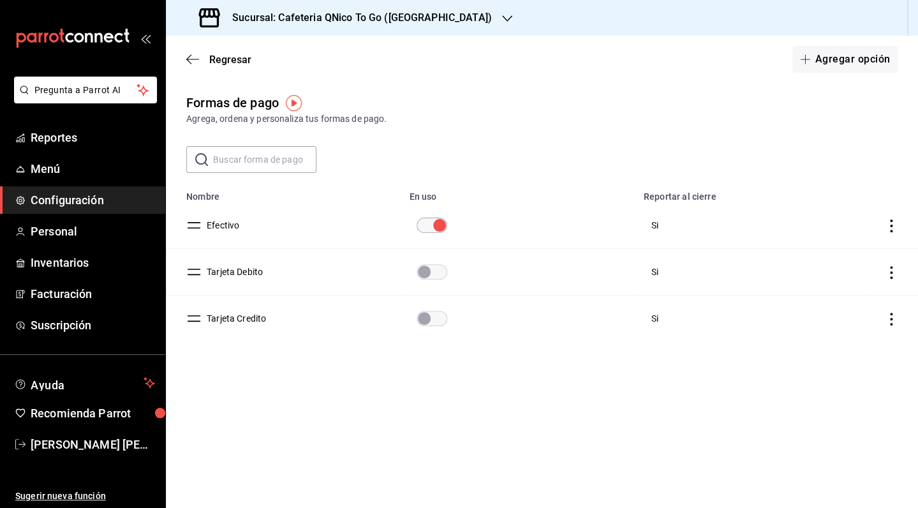
click at [545, 108] on div "Formas de pago Agrega, ordena y personaliza tus formas de pago." at bounding box center [542, 109] width 752 height 33
click at [247, 55] on span "Regresar" at bounding box center [230, 60] width 42 height 12
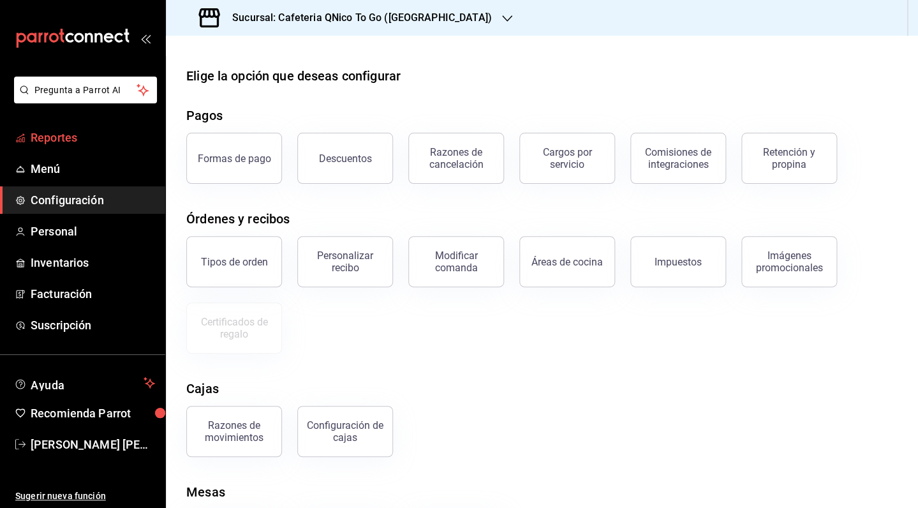
click at [84, 134] on span "Reportes" at bounding box center [93, 137] width 124 height 17
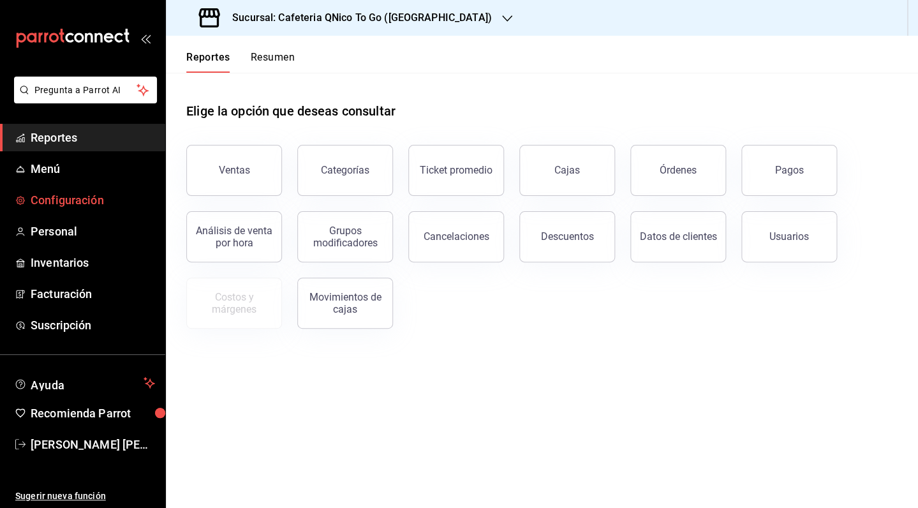
click at [62, 206] on span "Configuración" at bounding box center [93, 199] width 124 height 17
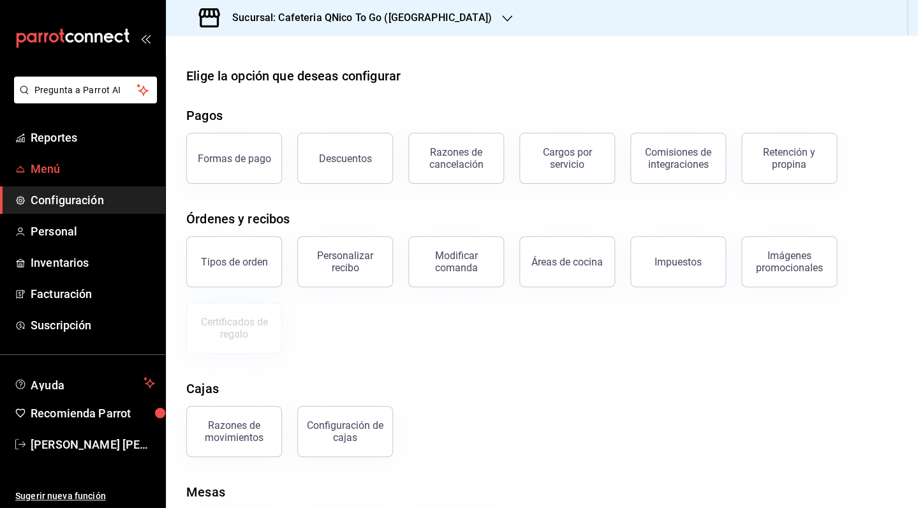
click at [51, 170] on span "Menú" at bounding box center [93, 168] width 124 height 17
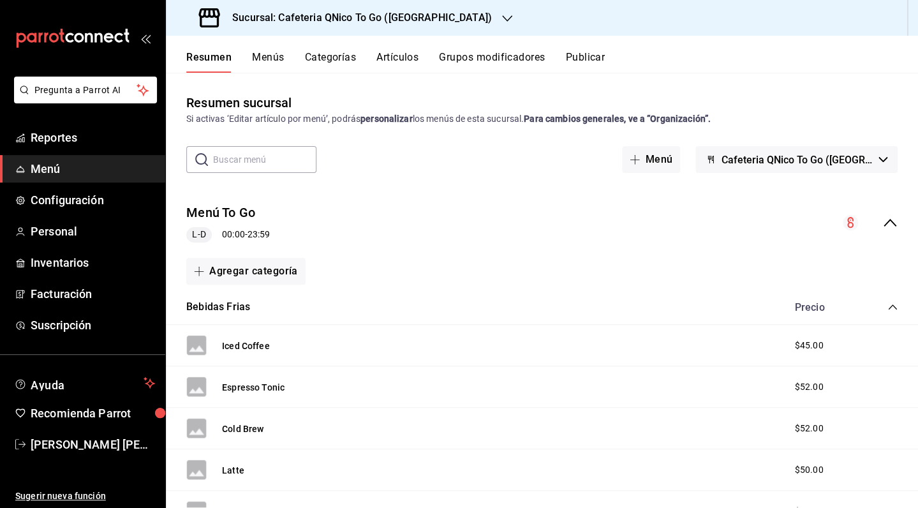
click at [750, 156] on span "Cafeteria QNico To Go ([GEOGRAPHIC_DATA])" at bounding box center [797, 160] width 152 height 12
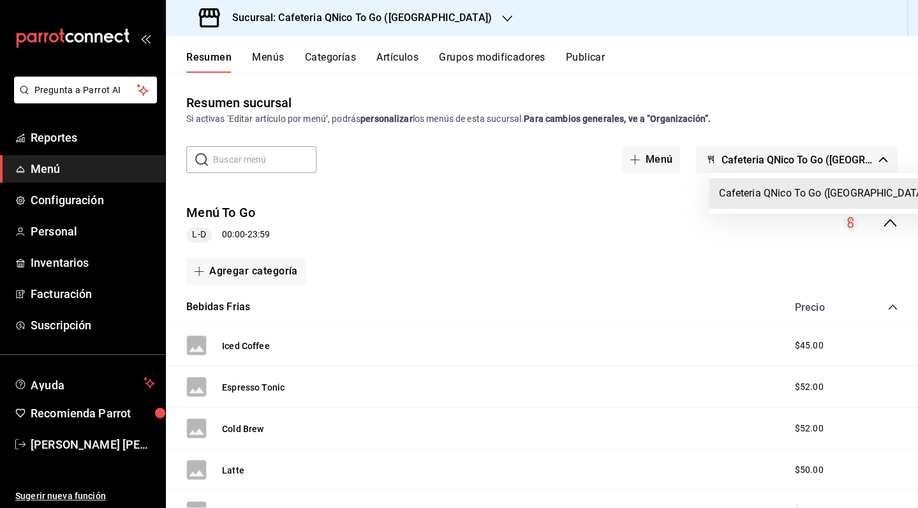
click at [752, 193] on li "Cafeteria QNico To Go ([GEOGRAPHIC_DATA])" at bounding box center [823, 193] width 230 height 31
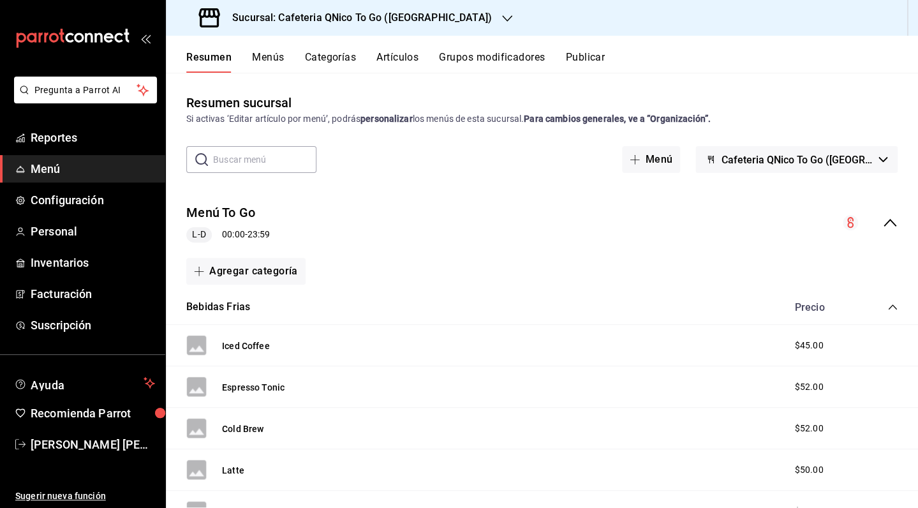
click at [878, 160] on icon "button" at bounding box center [882, 159] width 9 height 5
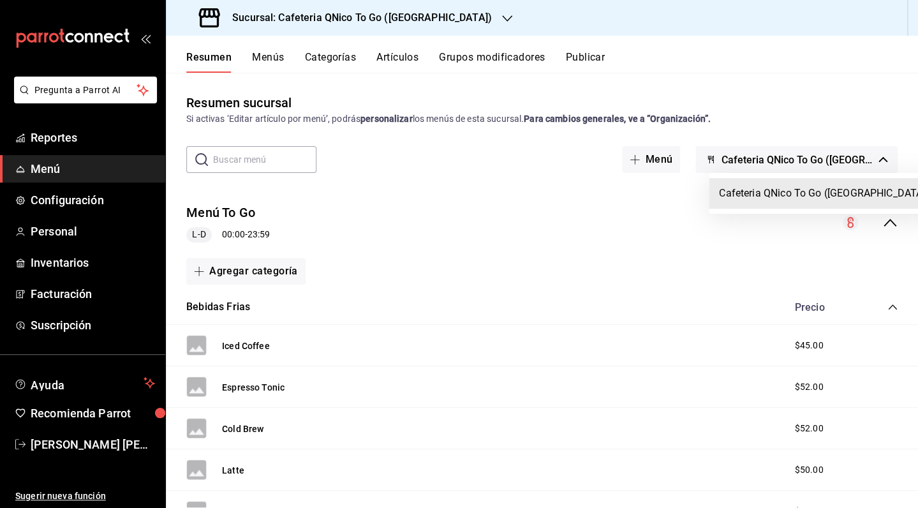
click at [875, 160] on div at bounding box center [459, 254] width 918 height 508
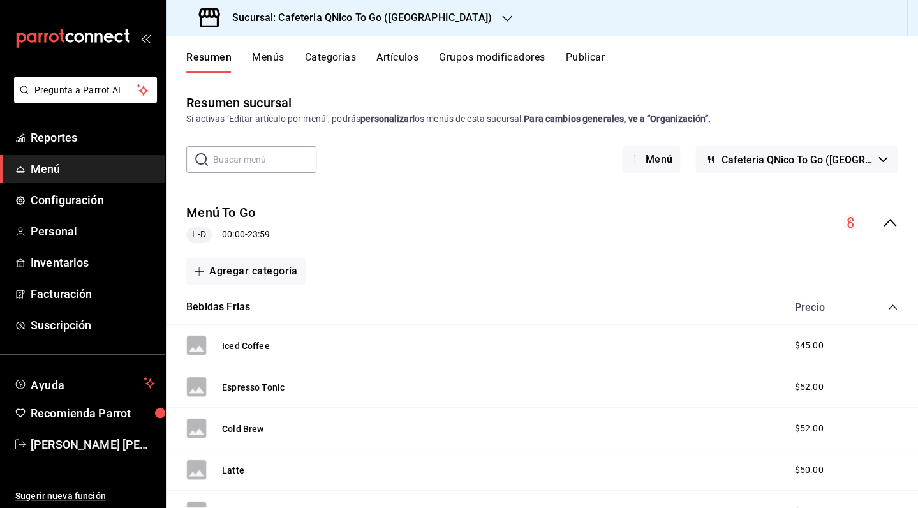
click at [847, 222] on icon "collapse-menu-row" at bounding box center [850, 222] width 6 height 11
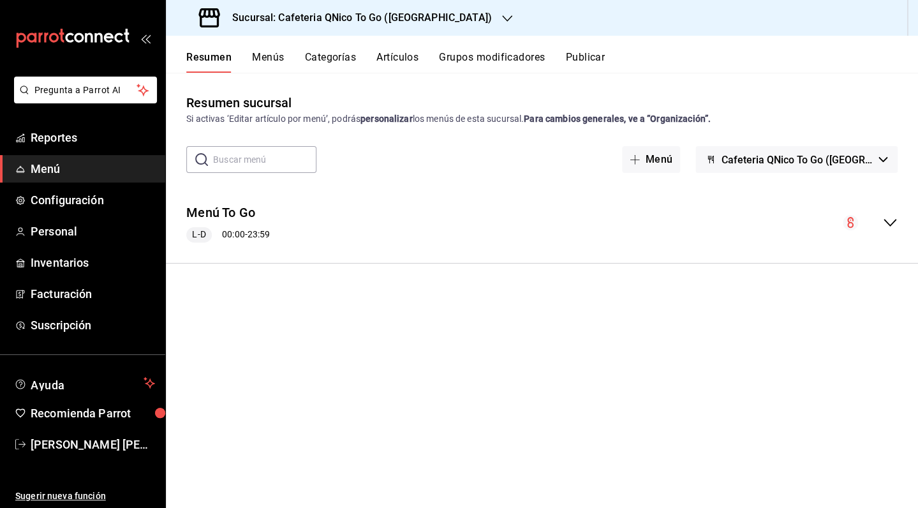
click at [840, 224] on div "Menú To Go L-D 00:00 - 23:59" at bounding box center [542, 222] width 752 height 59
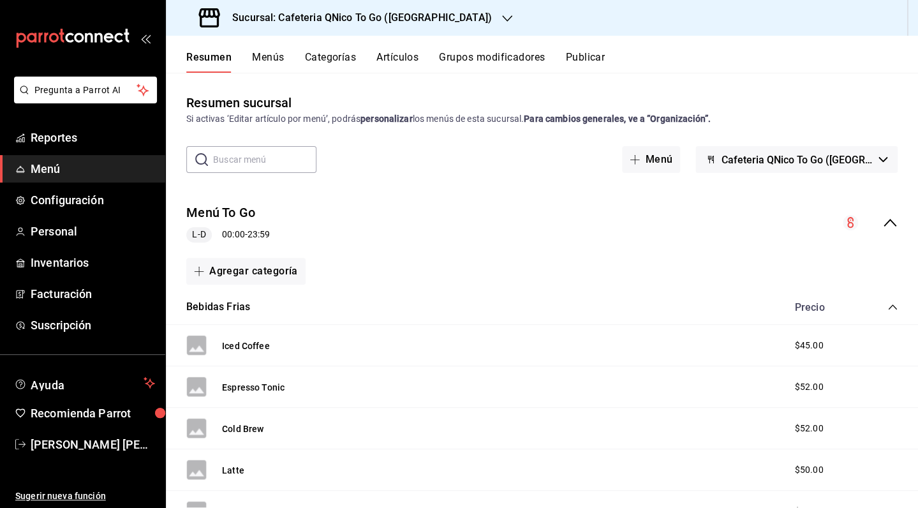
click at [597, 57] on button "Publicar" at bounding box center [585, 62] width 40 height 22
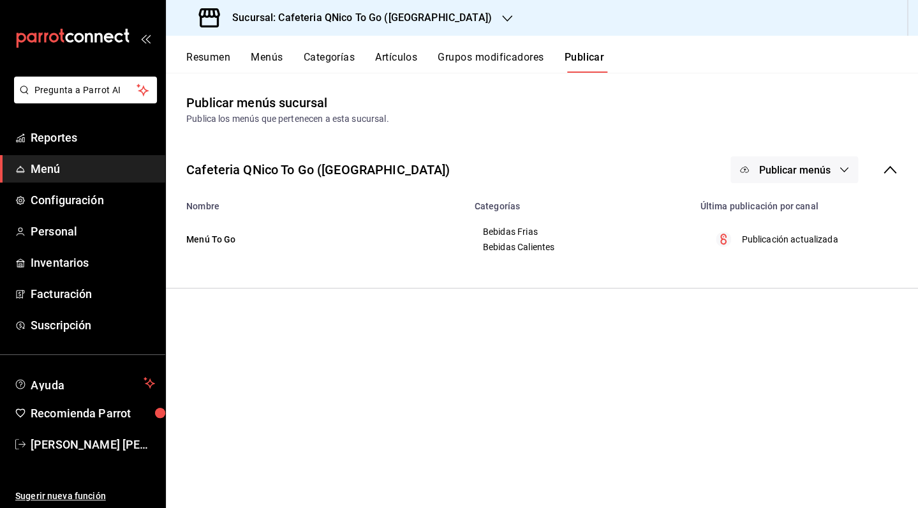
click at [777, 168] on span "Publicar menús" at bounding box center [793, 170] width 71 height 12
click at [790, 219] on li "Punto de venta" at bounding box center [793, 211] width 117 height 36
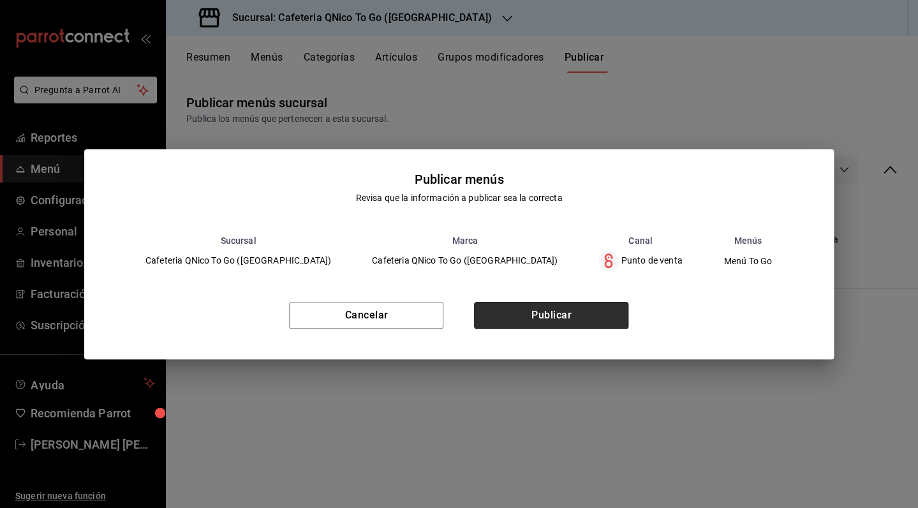
click at [566, 313] on button "Publicar" at bounding box center [551, 315] width 154 height 27
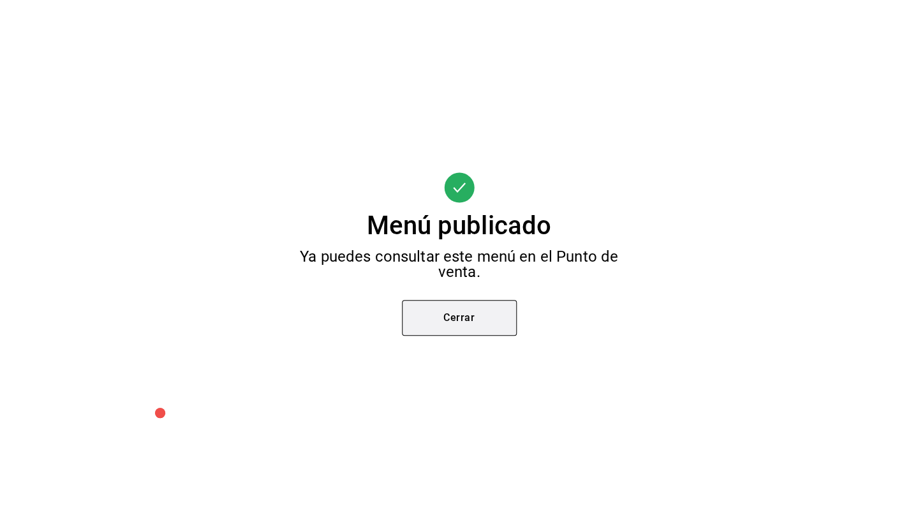
click at [469, 322] on button "Cerrar" at bounding box center [459, 318] width 115 height 36
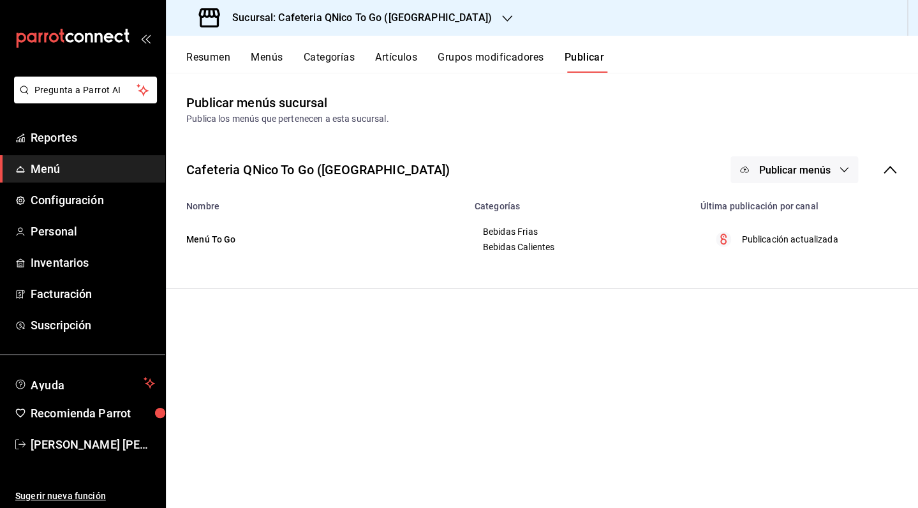
click at [199, 54] on button "Resumen" at bounding box center [208, 62] width 44 height 22
